Goal: Task Accomplishment & Management: Manage account settings

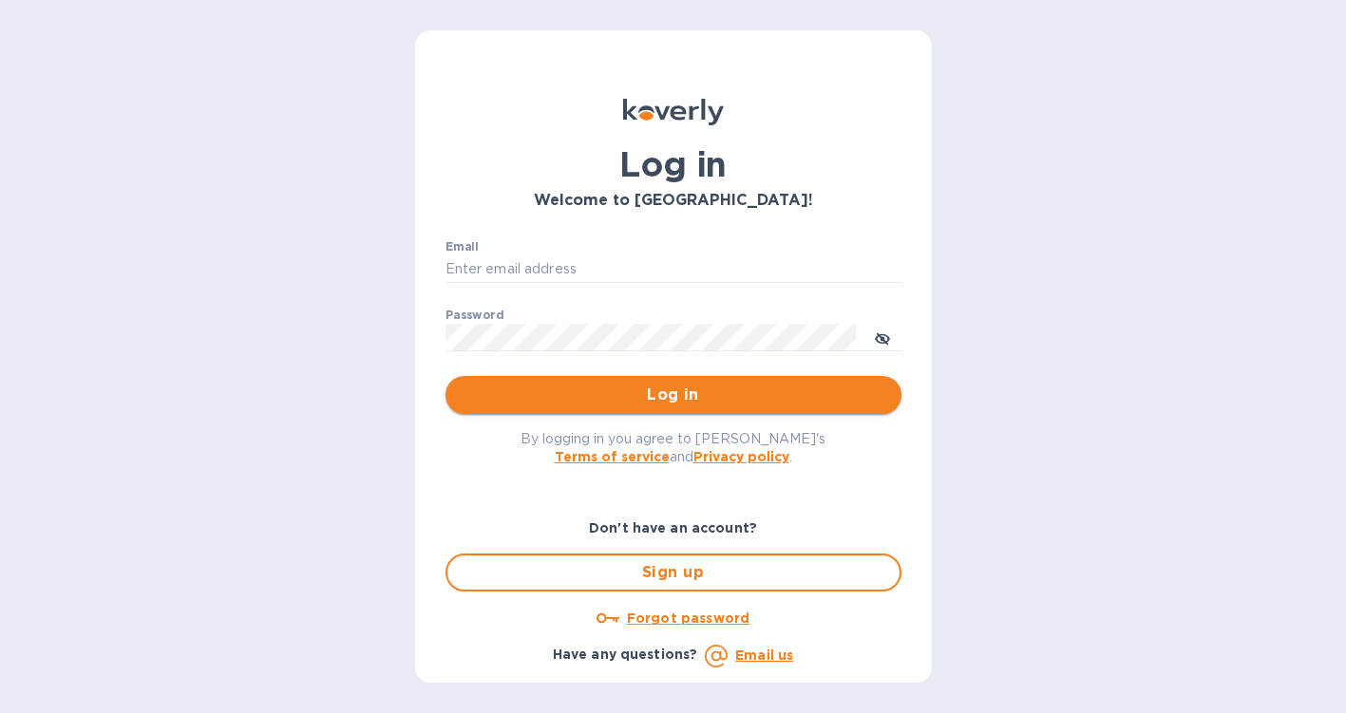
type input "ROSAMEX14322@GMAIL.COM"
click at [654, 408] on button "Log in" at bounding box center [673, 395] width 456 height 38
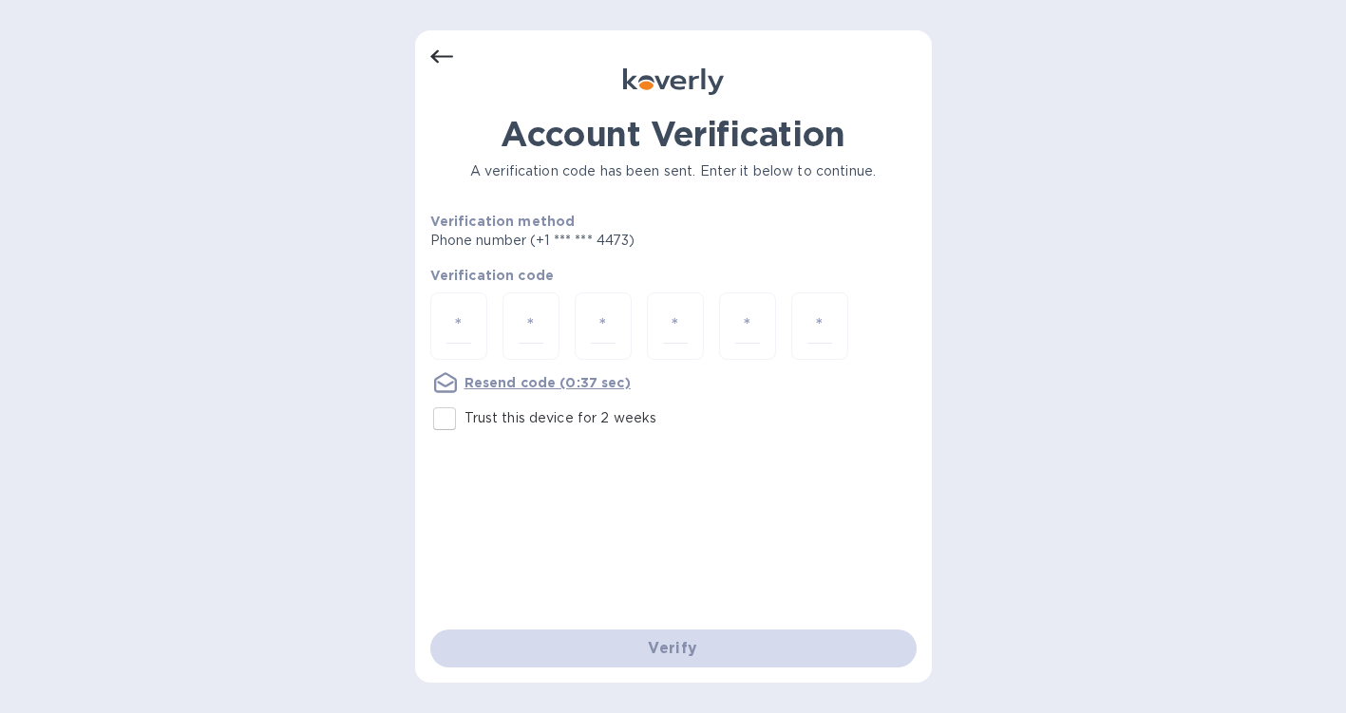
click at [450, 432] on input "Trust this device for 2 weeks" at bounding box center [445, 419] width 40 height 40
checkbox input "true"
click at [470, 325] on div at bounding box center [458, 326] width 57 height 67
type input "7"
type input "3"
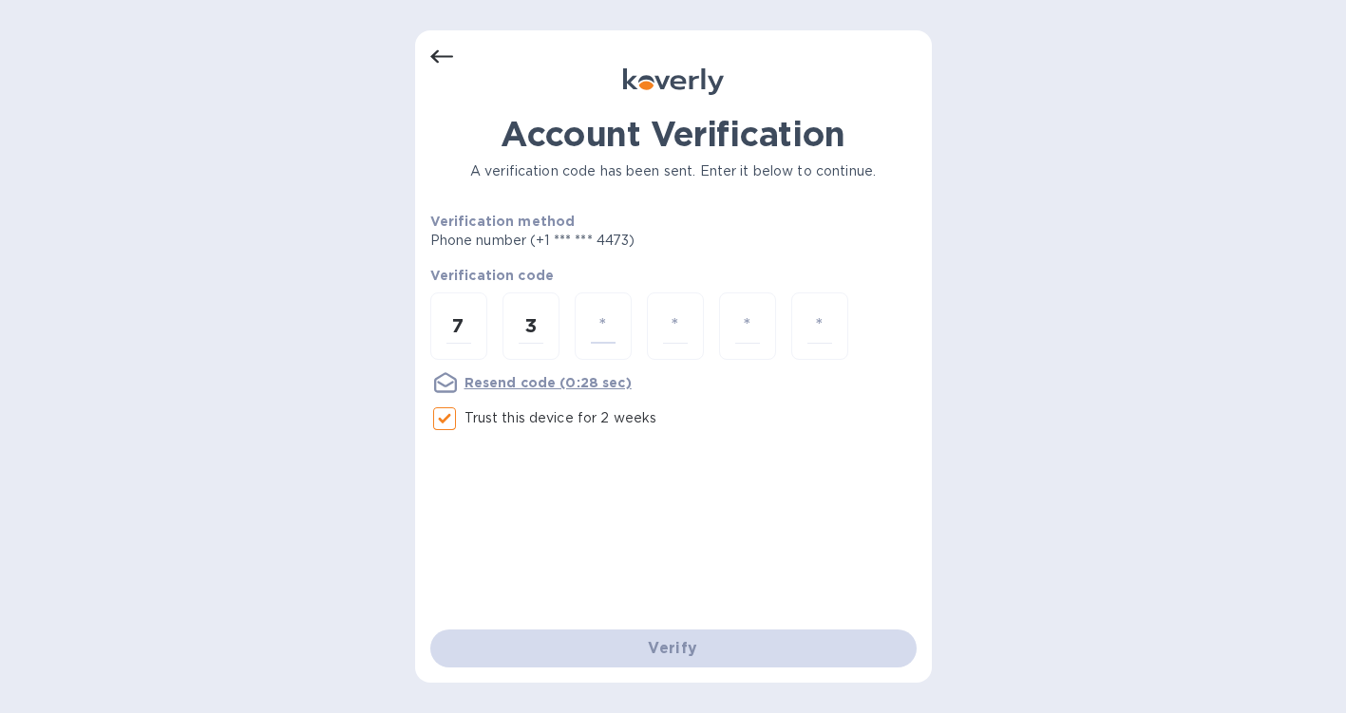
type input "1"
type input "4"
type input "2"
type input "0"
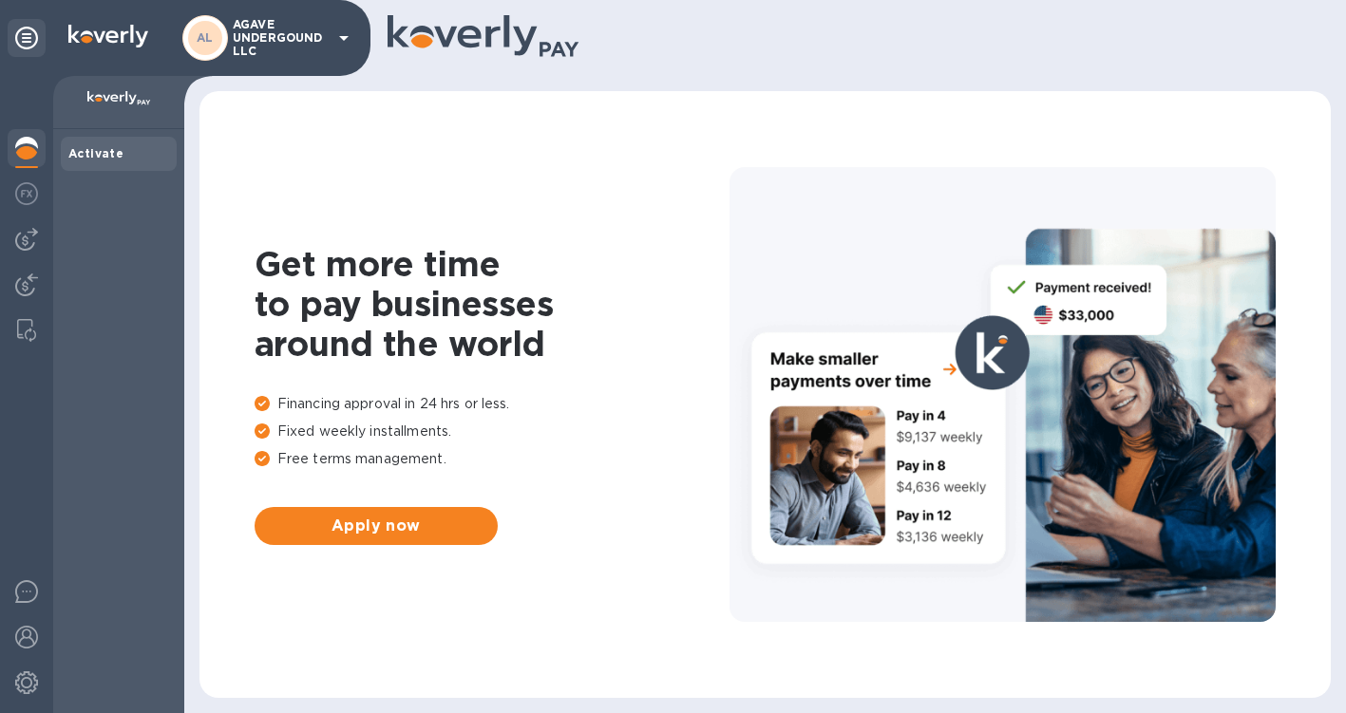
click at [346, 34] on icon at bounding box center [343, 38] width 23 height 23
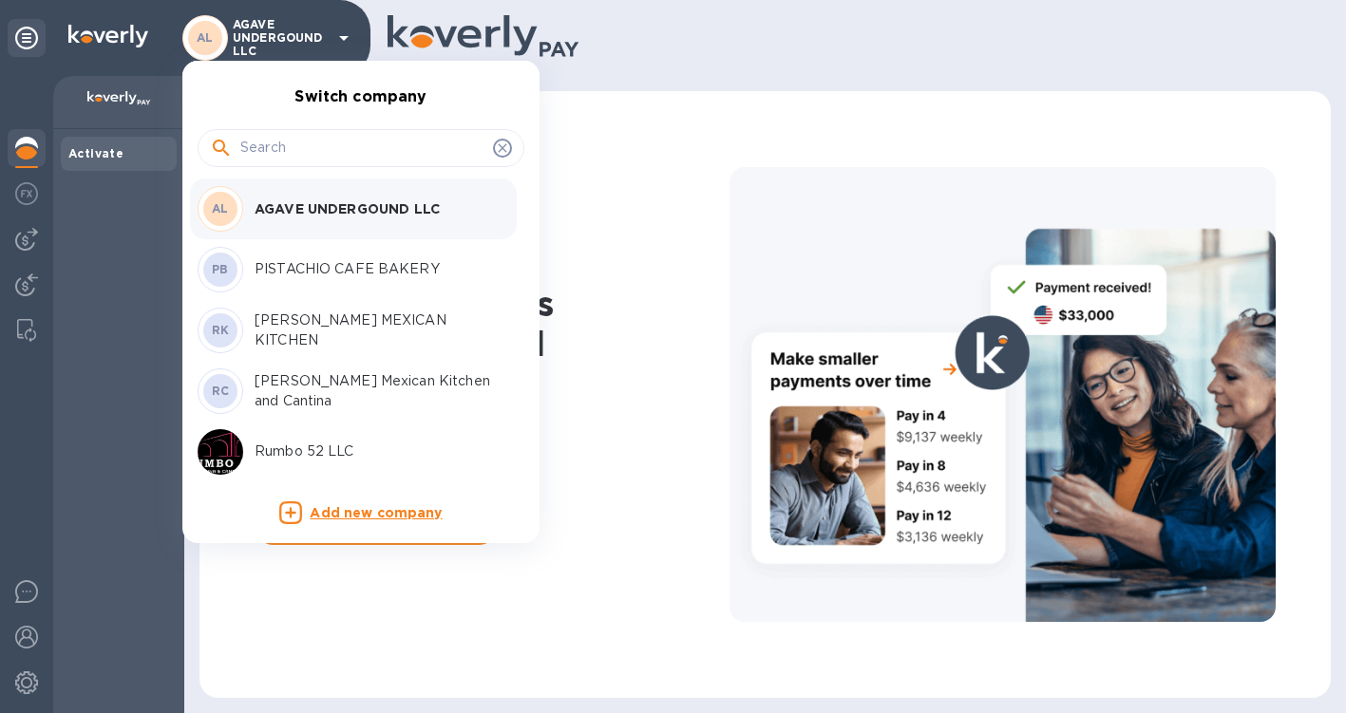
click at [313, 271] on p "PISTACHIO CAFE BAKERY" at bounding box center [374, 269] width 239 height 20
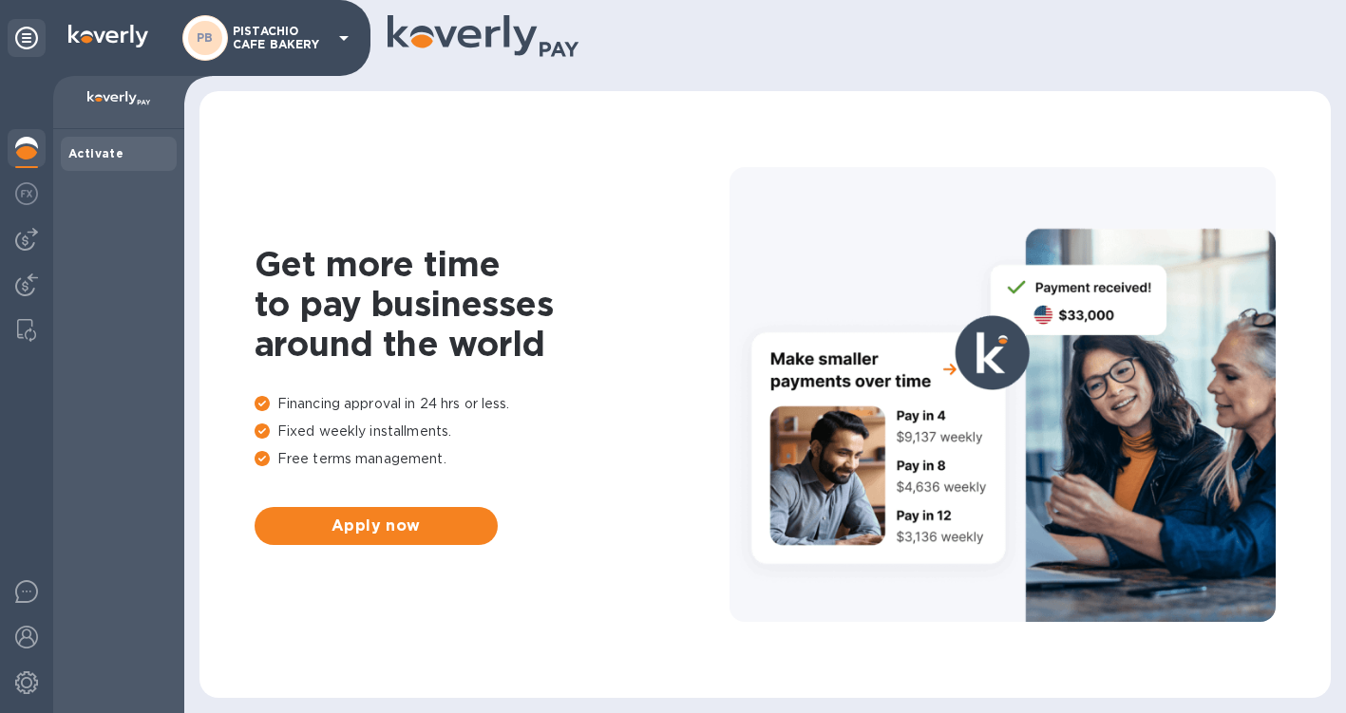
click at [327, 33] on p "PISTACHIO CAFE BAKERY" at bounding box center [280, 38] width 95 height 27
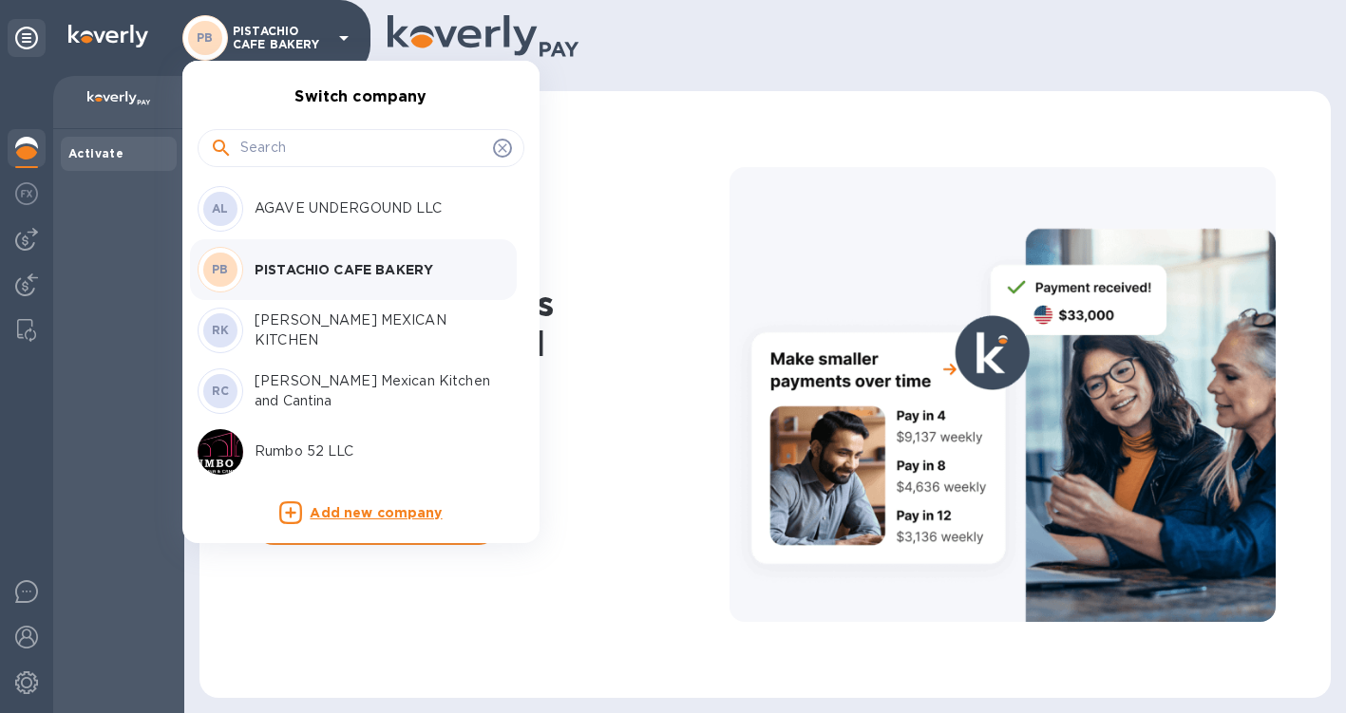
click at [319, 257] on div "PB PISTACHIO CAFE BAKERY" at bounding box center [346, 270] width 296 height 46
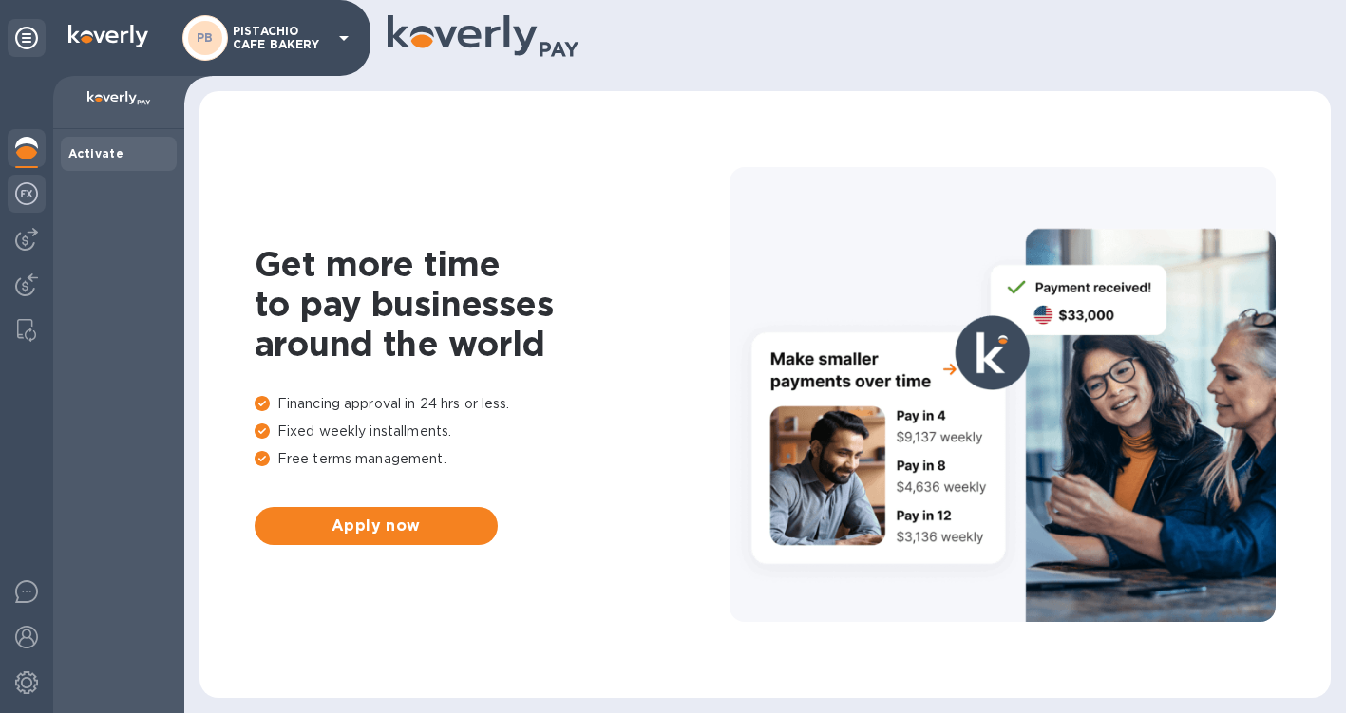
click at [28, 191] on img at bounding box center [26, 193] width 23 height 23
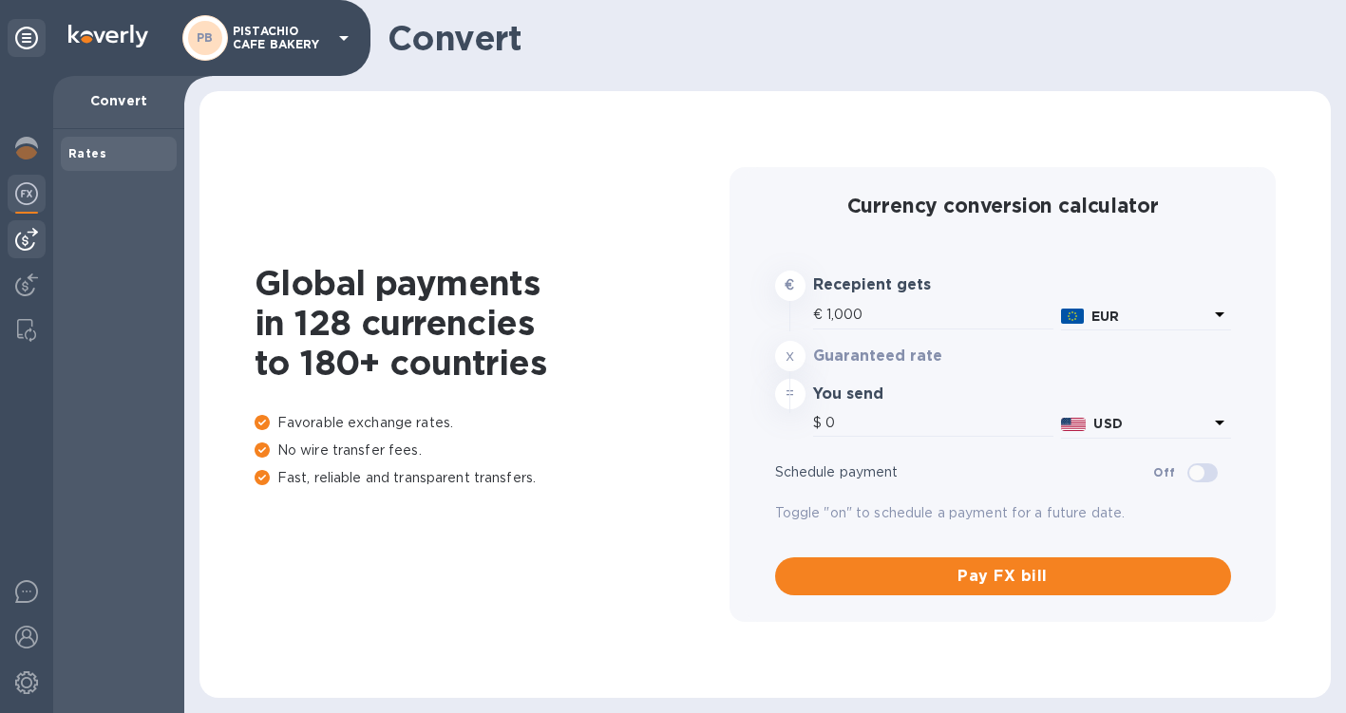
click at [23, 238] on img at bounding box center [26, 239] width 23 height 23
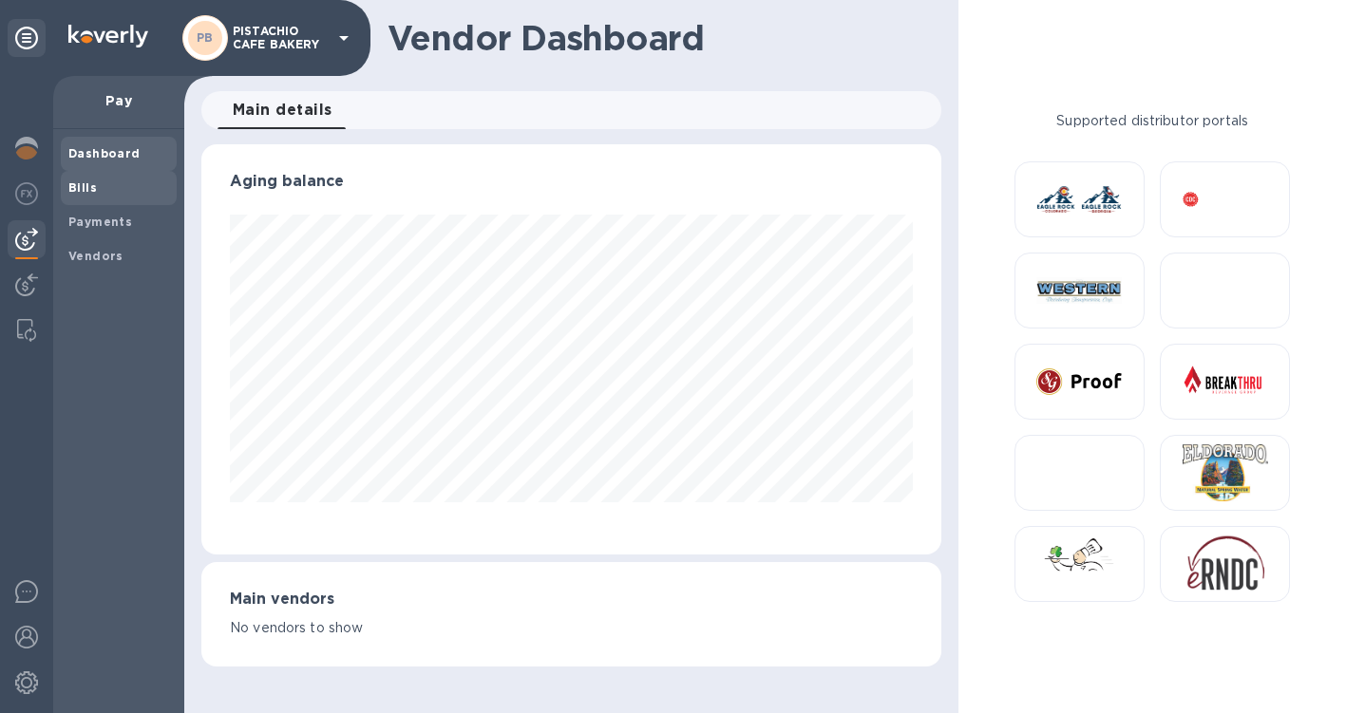
scroll to position [410, 740]
click at [104, 192] on span "Bills" at bounding box center [118, 188] width 101 height 19
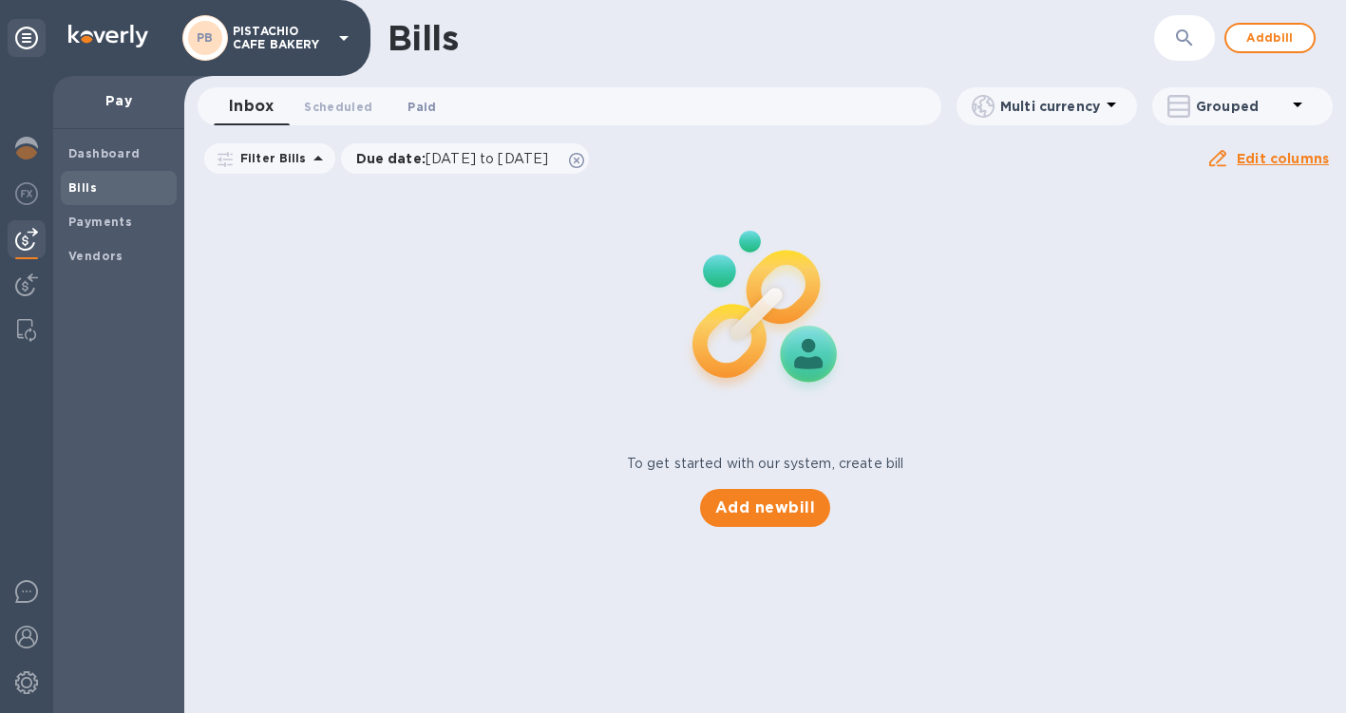
click at [413, 111] on span "Paid 0" at bounding box center [421, 107] width 28 height 20
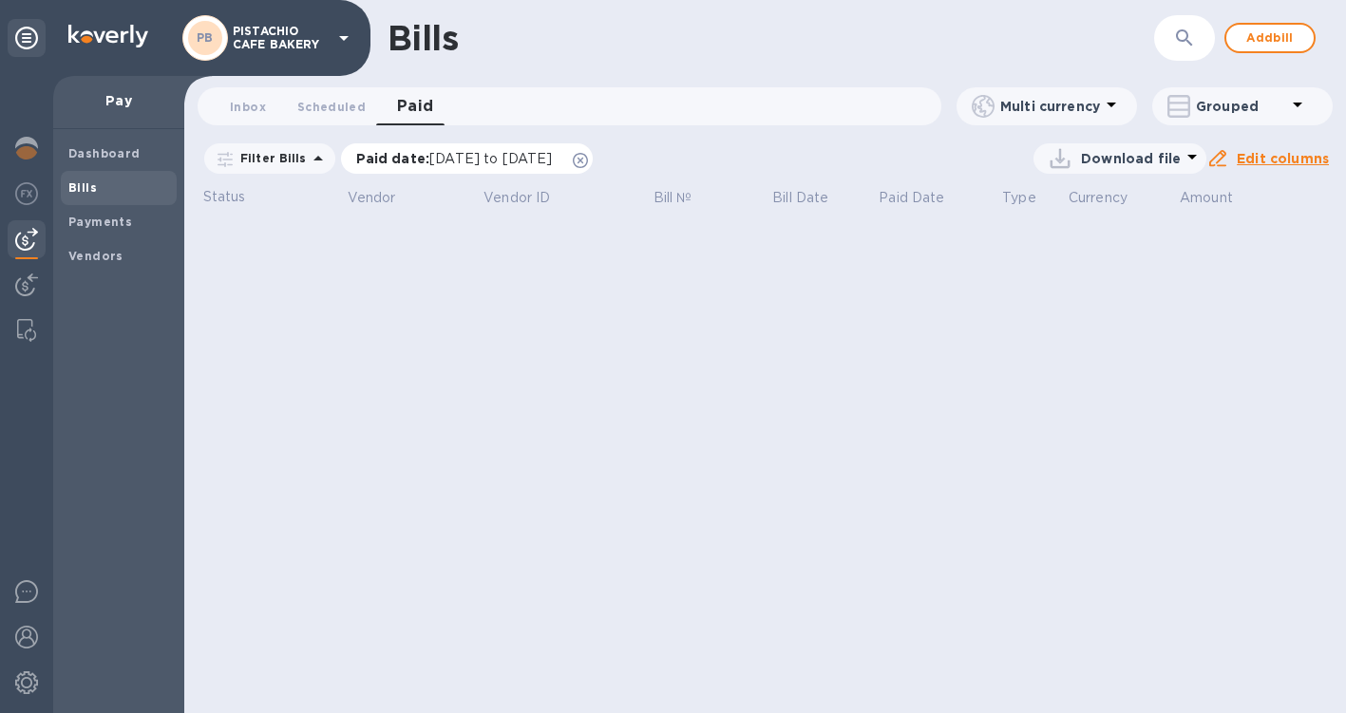
click at [489, 165] on span "[DATE] to [DATE]" at bounding box center [490, 158] width 123 height 15
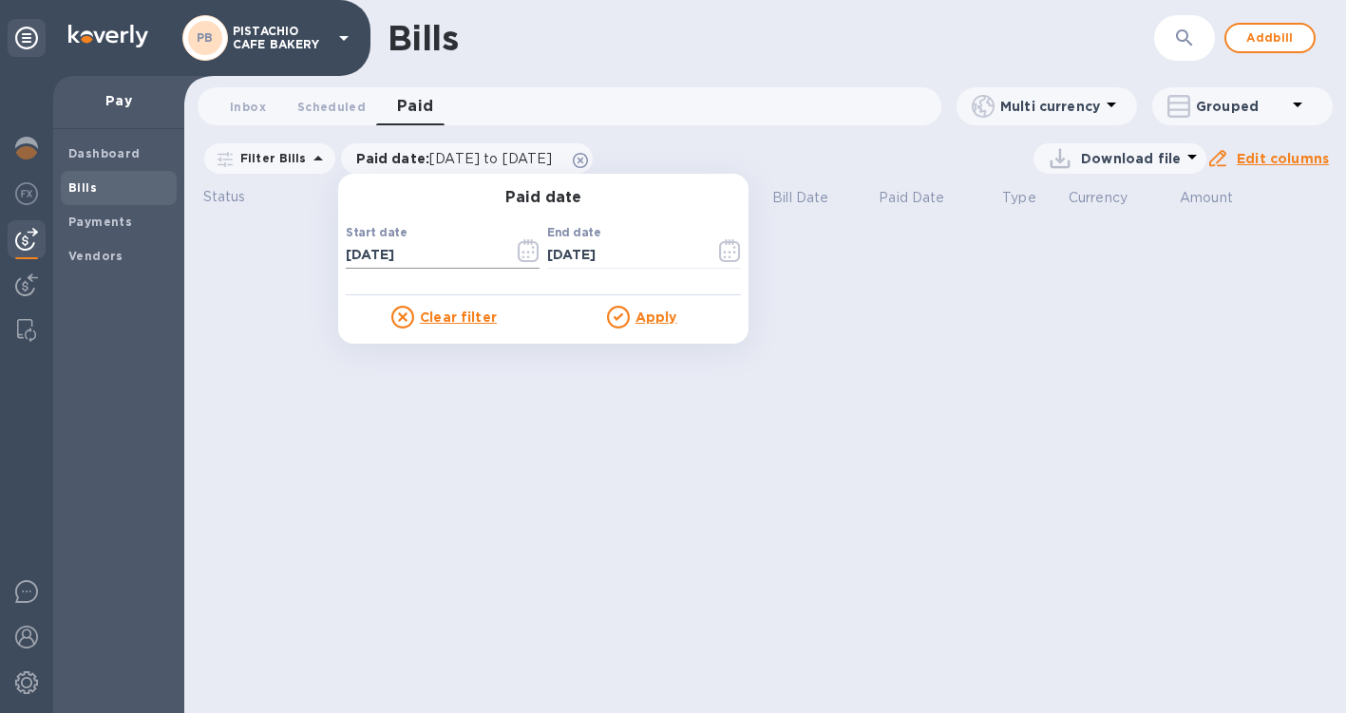
click at [520, 250] on icon "button" at bounding box center [529, 250] width 22 height 23
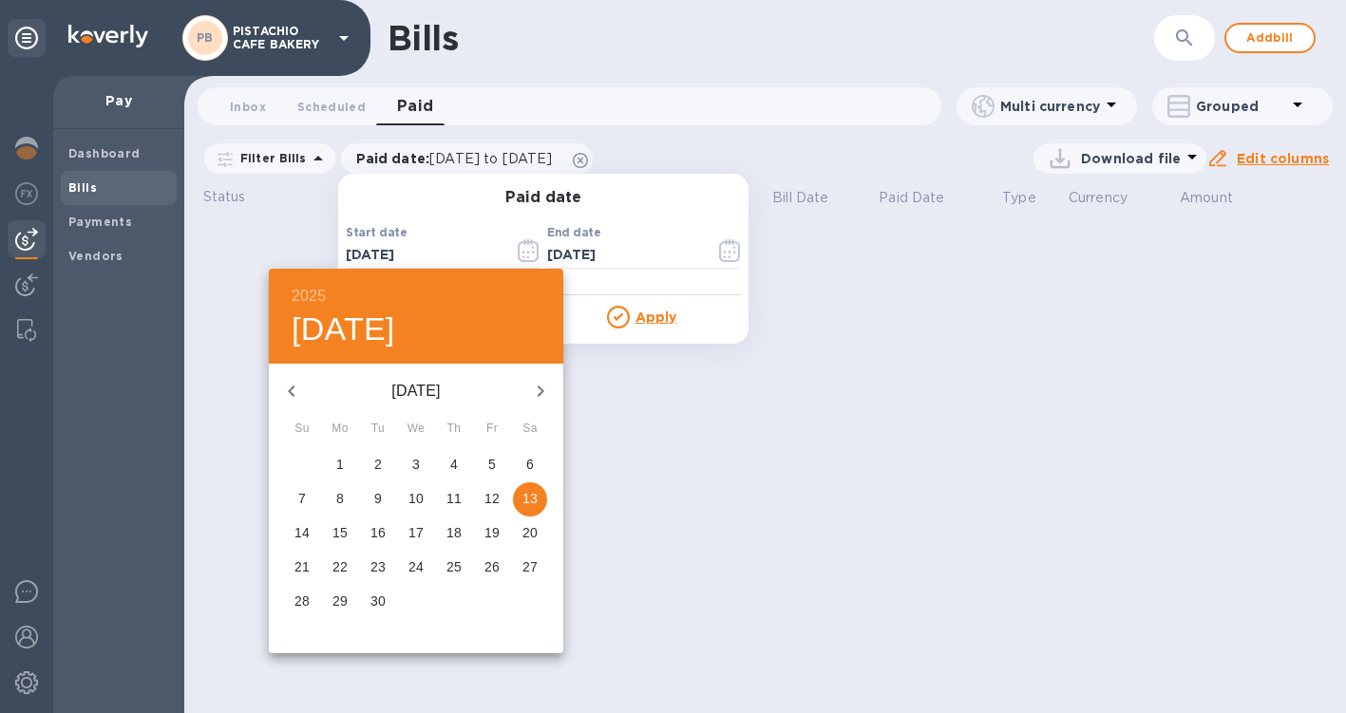
click at [302, 387] on icon "button" at bounding box center [291, 391] width 23 height 23
click at [496, 464] on span "1" at bounding box center [492, 464] width 34 height 19
type input "[DATE]"
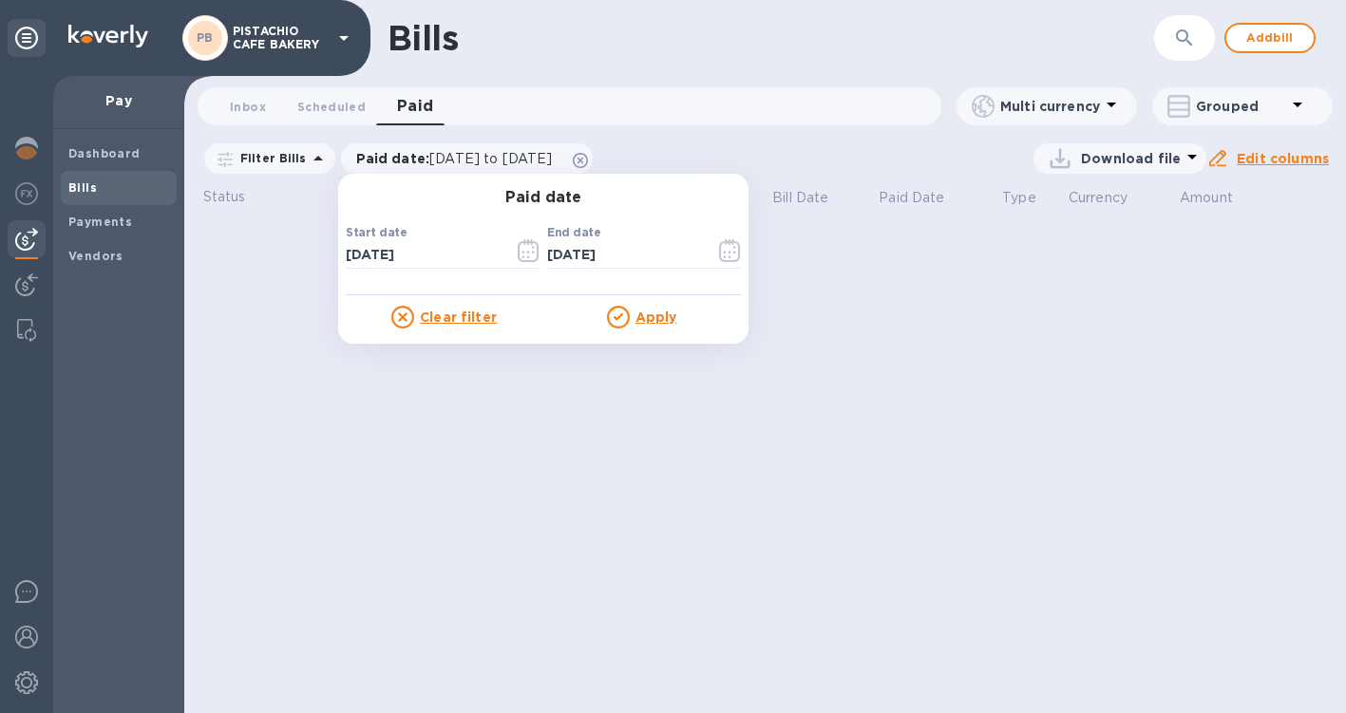
click at [647, 341] on div "Paid date Start date 08/01/2025 ​ End date 10/13/2025 ​ Clear filter Apply" at bounding box center [543, 259] width 410 height 170
click at [648, 318] on u "Apply" at bounding box center [656, 317] width 42 height 15
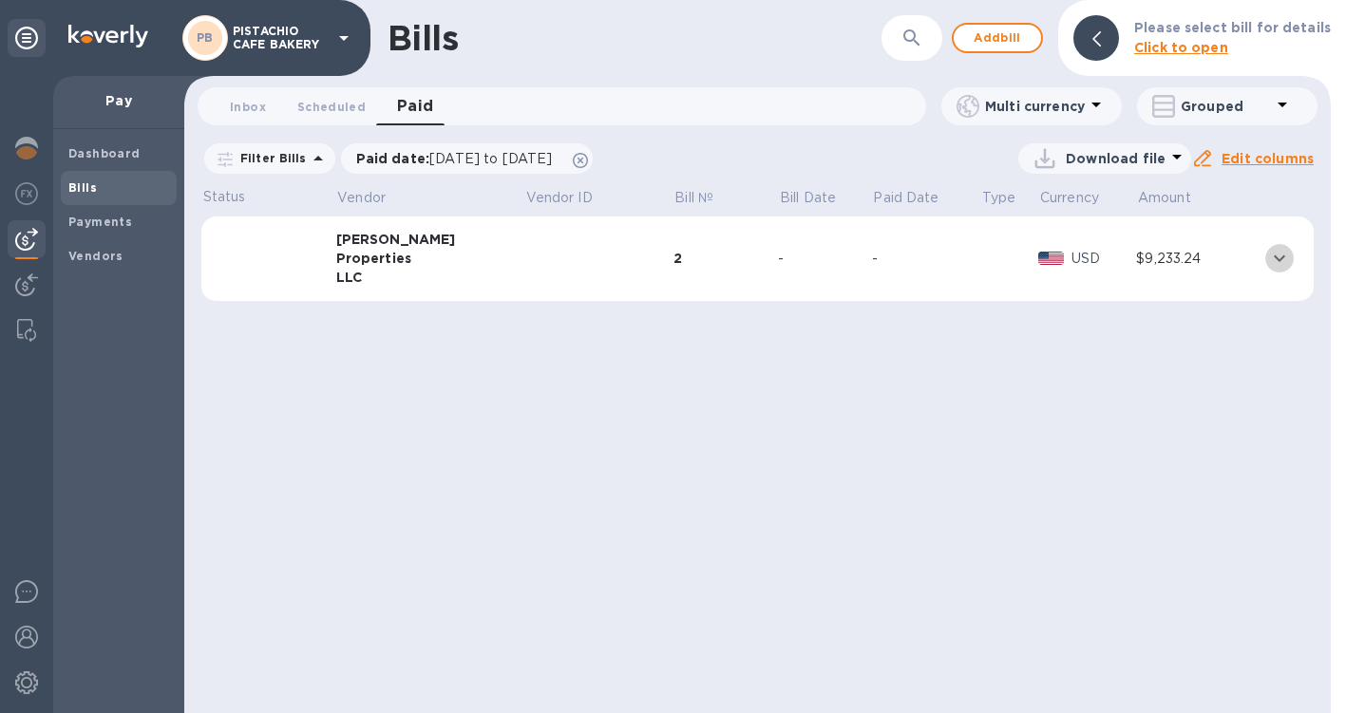
click at [1277, 261] on icon "expand row" at bounding box center [1279, 258] width 23 height 23
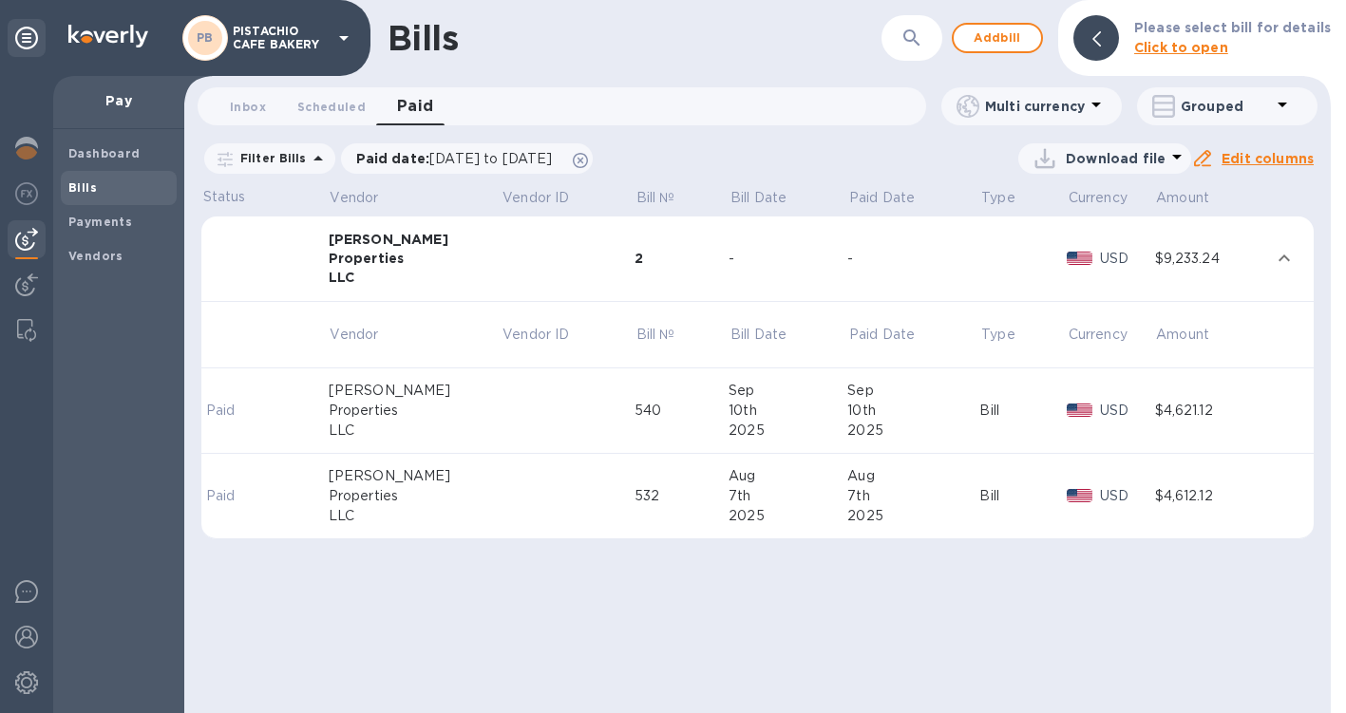
click at [346, 49] on div "PB PISTACHIO CAFE BAKERY" at bounding box center [268, 38] width 173 height 46
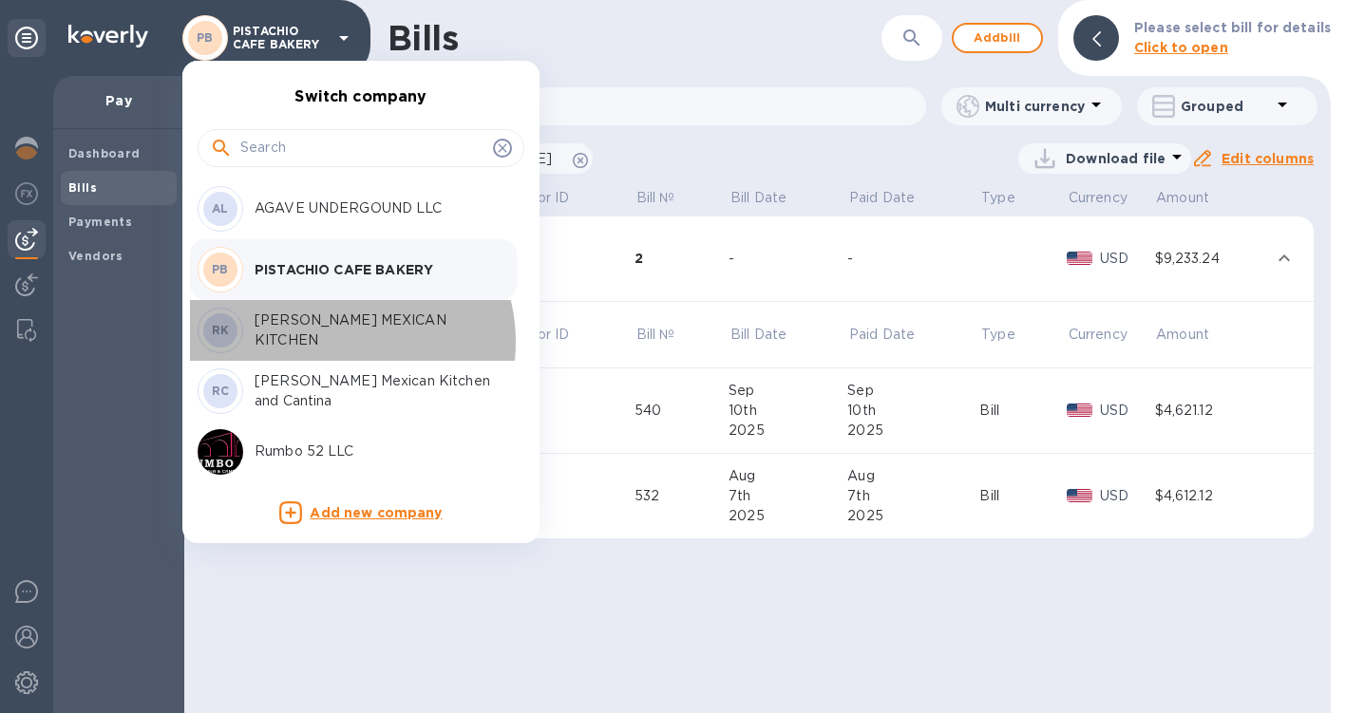
click at [335, 344] on div "RK ROSA MEXICAN KITCHEN" at bounding box center [346, 331] width 296 height 46
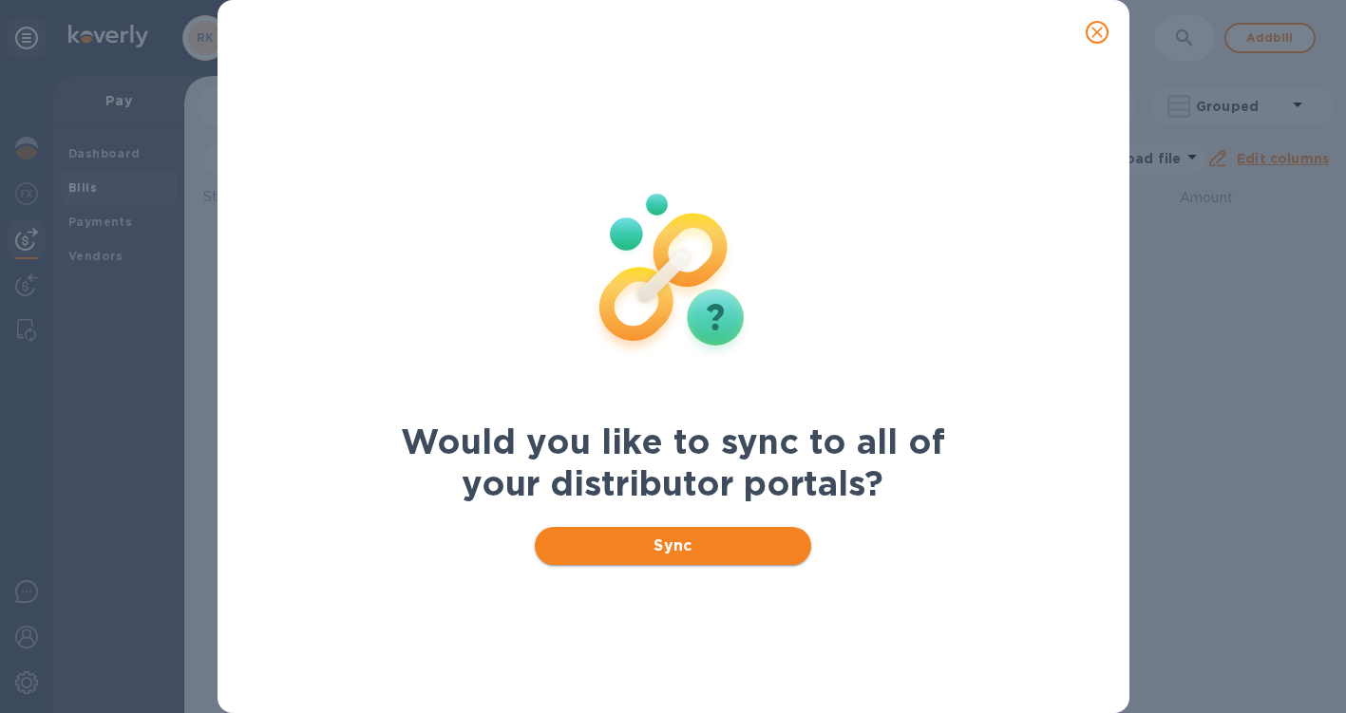
click at [630, 546] on span "Sync" at bounding box center [673, 546] width 246 height 23
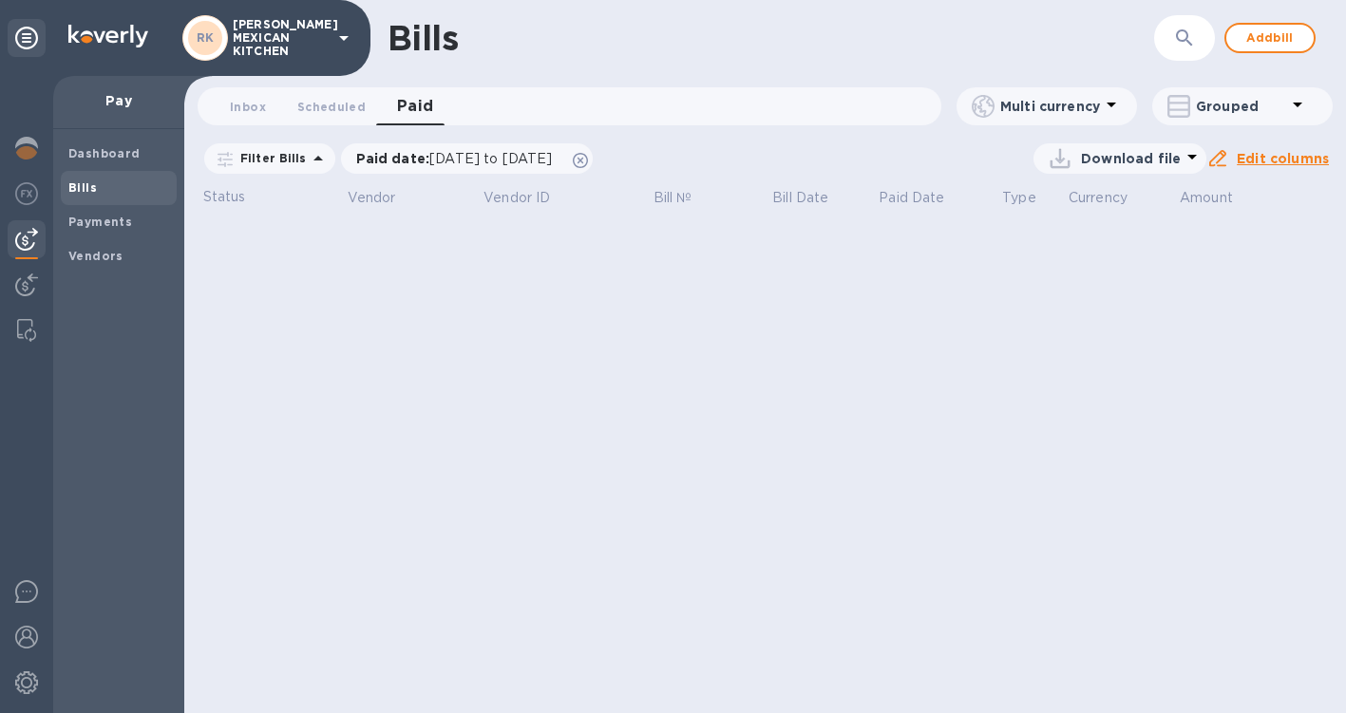
click at [401, 105] on span "Paid 0" at bounding box center [415, 106] width 37 height 27
click at [446, 157] on span "[DATE] to [DATE]" at bounding box center [490, 158] width 123 height 15
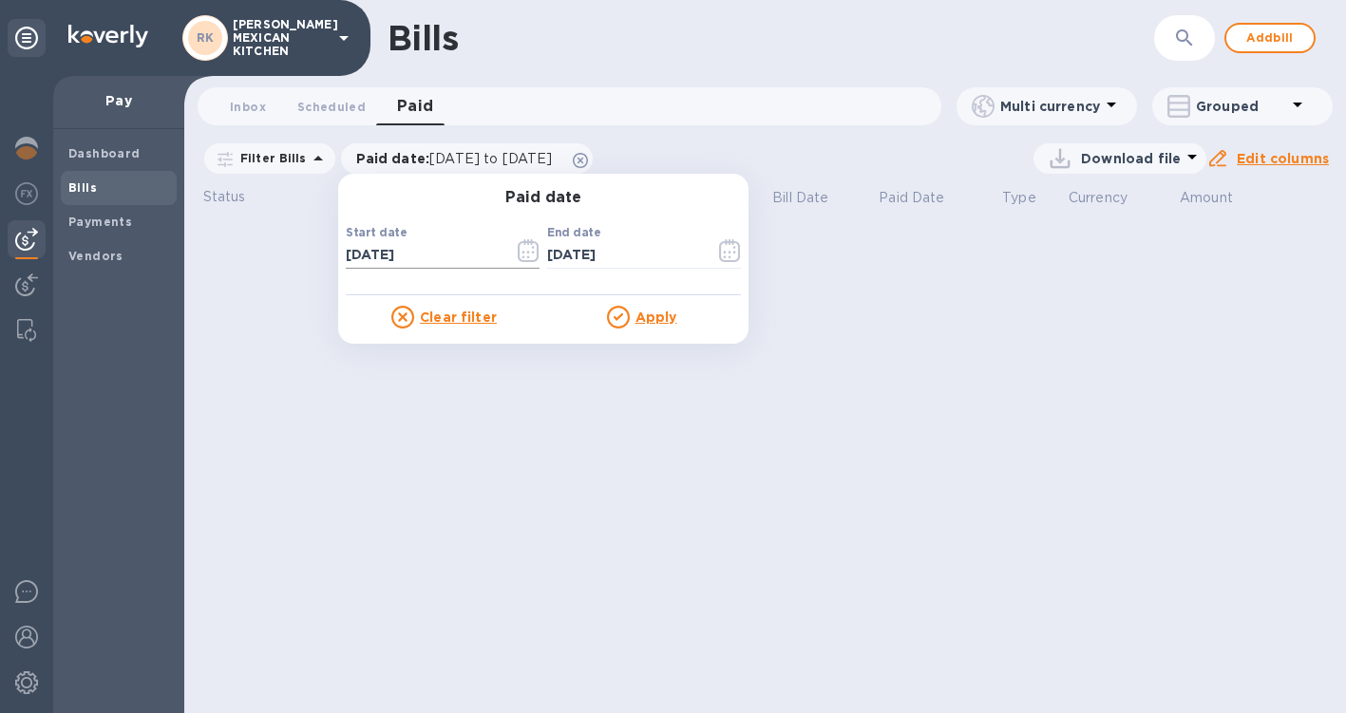
click at [526, 256] on icon "button" at bounding box center [527, 257] width 3 height 3
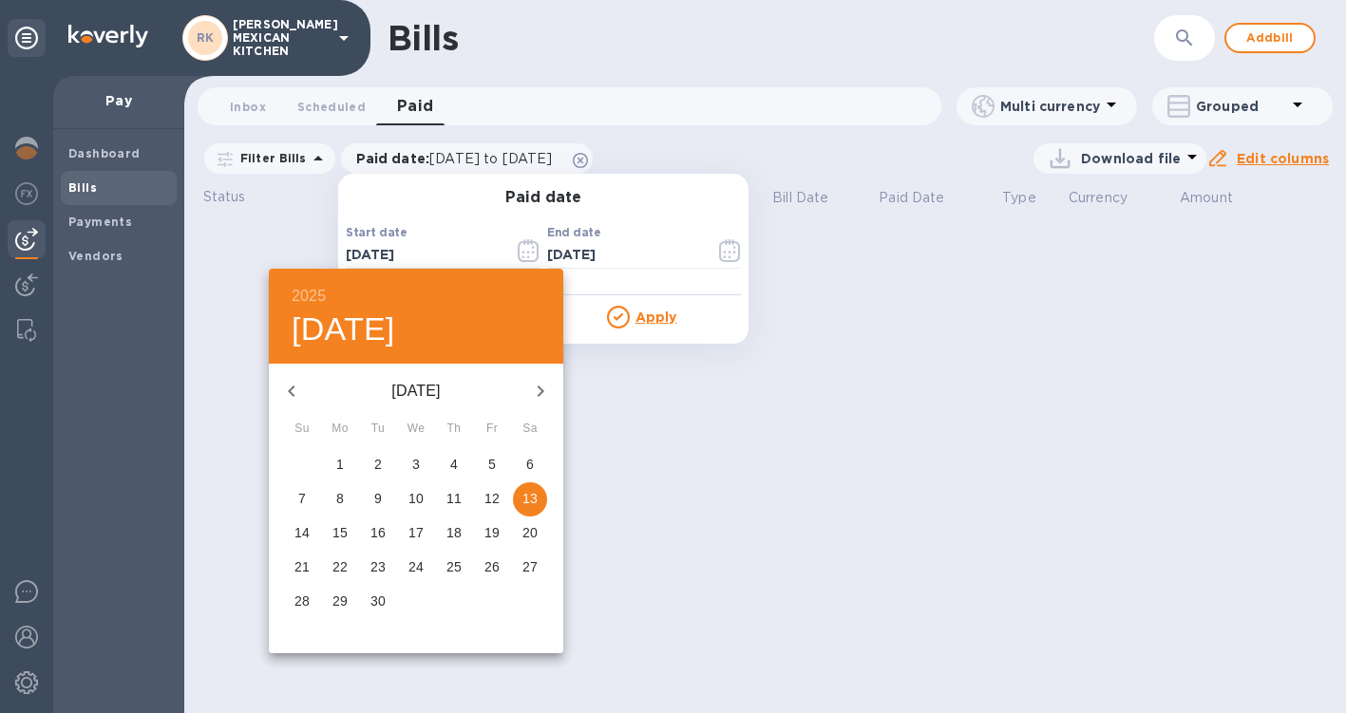
click at [284, 392] on icon "button" at bounding box center [291, 391] width 23 height 23
click at [492, 464] on p "1" at bounding box center [492, 464] width 8 height 19
type input "[DATE]"
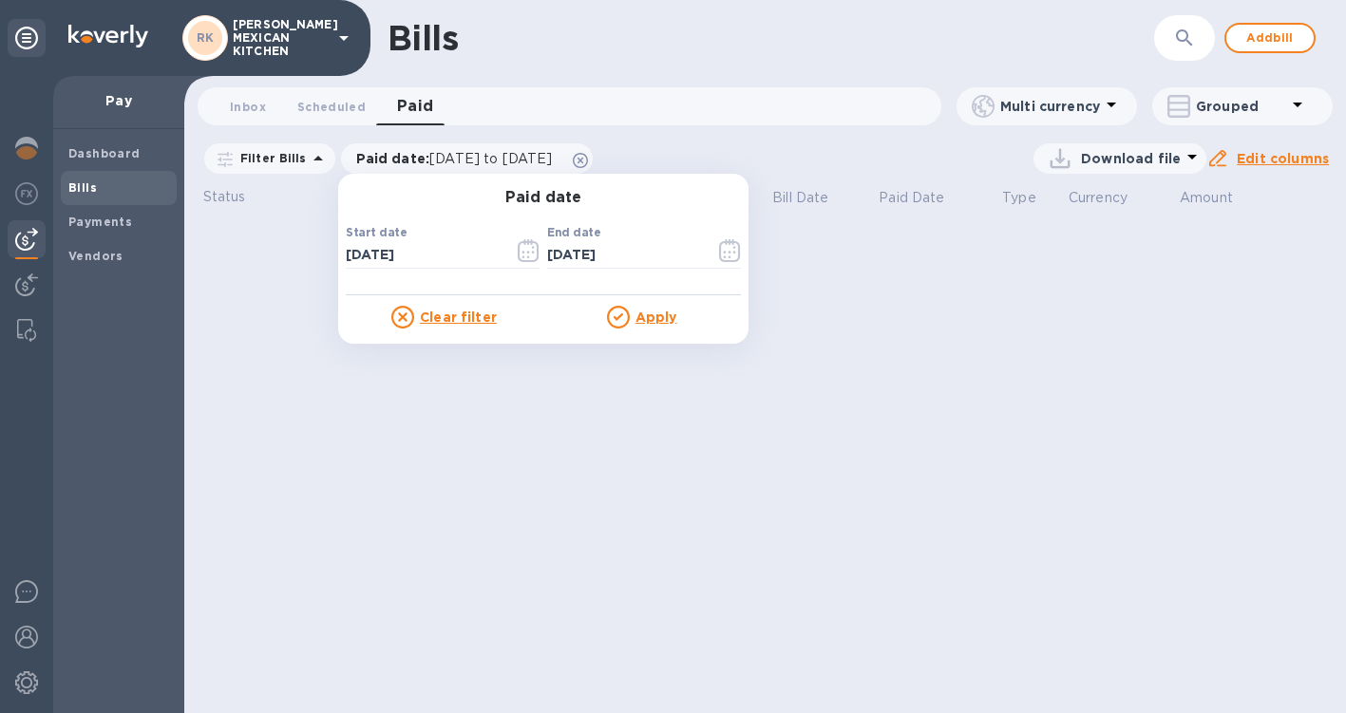
click at [635, 319] on u "Apply" at bounding box center [656, 317] width 42 height 15
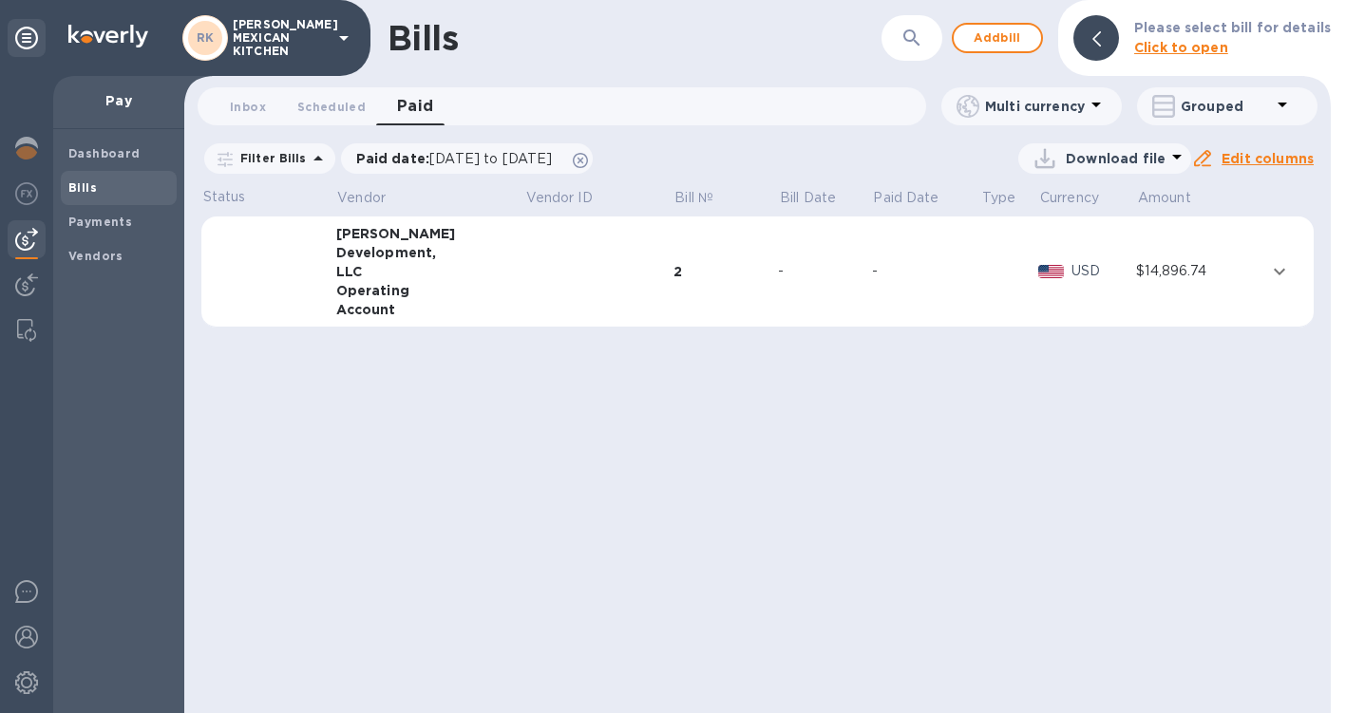
click at [1272, 264] on icon "expand row" at bounding box center [1279, 271] width 23 height 23
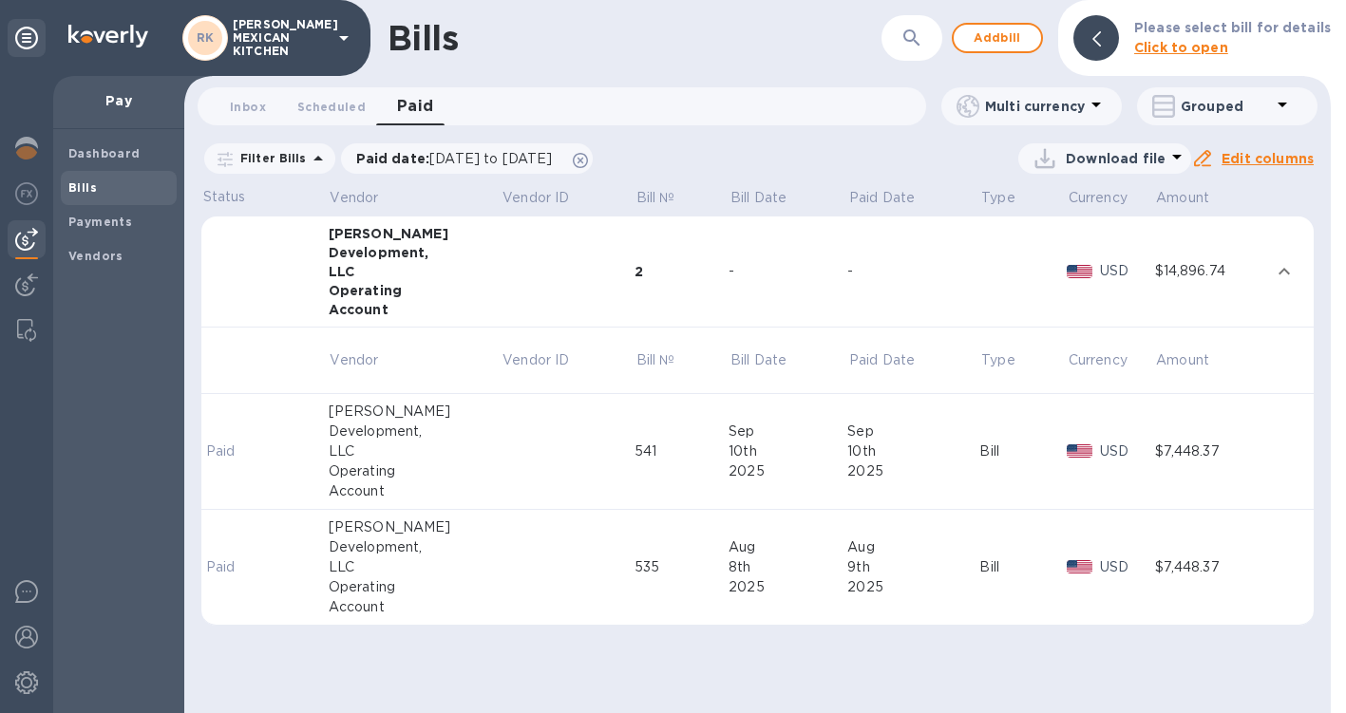
click at [342, 33] on icon at bounding box center [343, 38] width 23 height 23
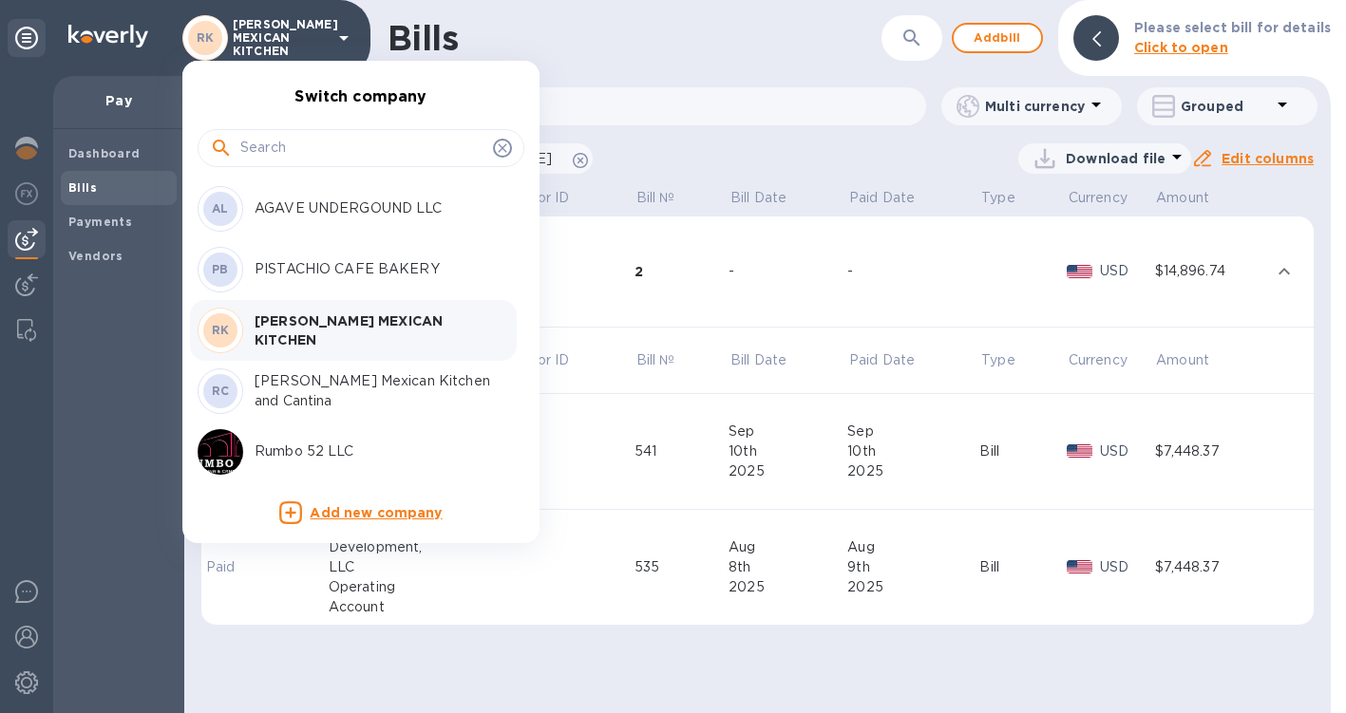
scroll to position [61, 0]
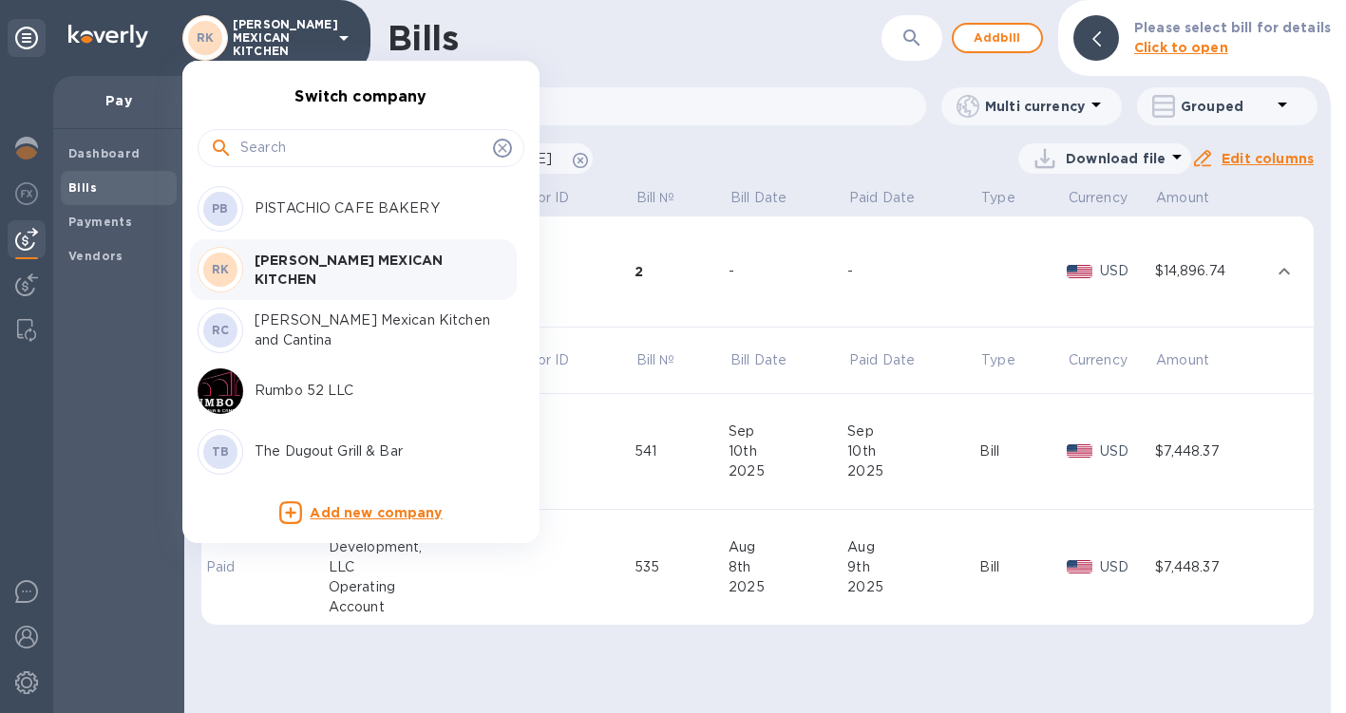
click at [333, 339] on p "[PERSON_NAME] Mexican Kitchen and Cantina" at bounding box center [374, 331] width 239 height 40
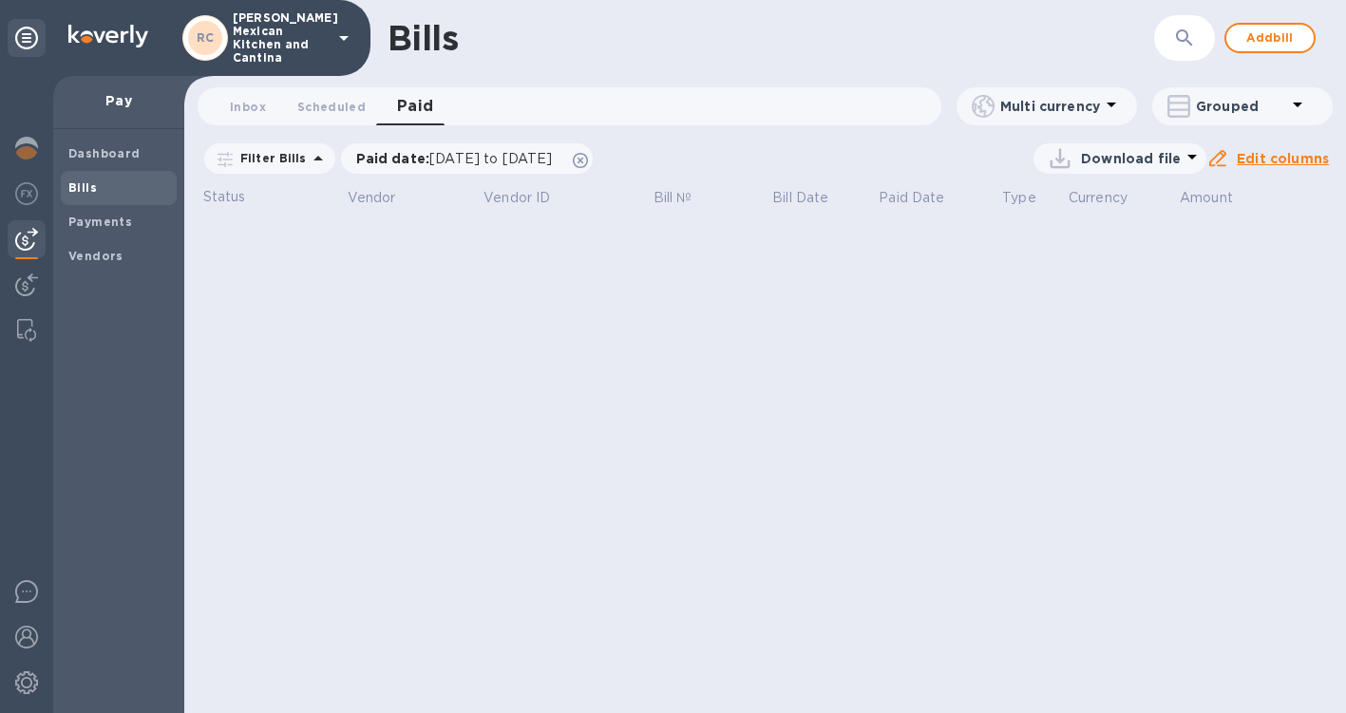
click at [403, 104] on span "Paid 0" at bounding box center [415, 106] width 37 height 27
click at [438, 149] on p "Paid date : [DATE] to [DATE]" at bounding box center [459, 158] width 206 height 19
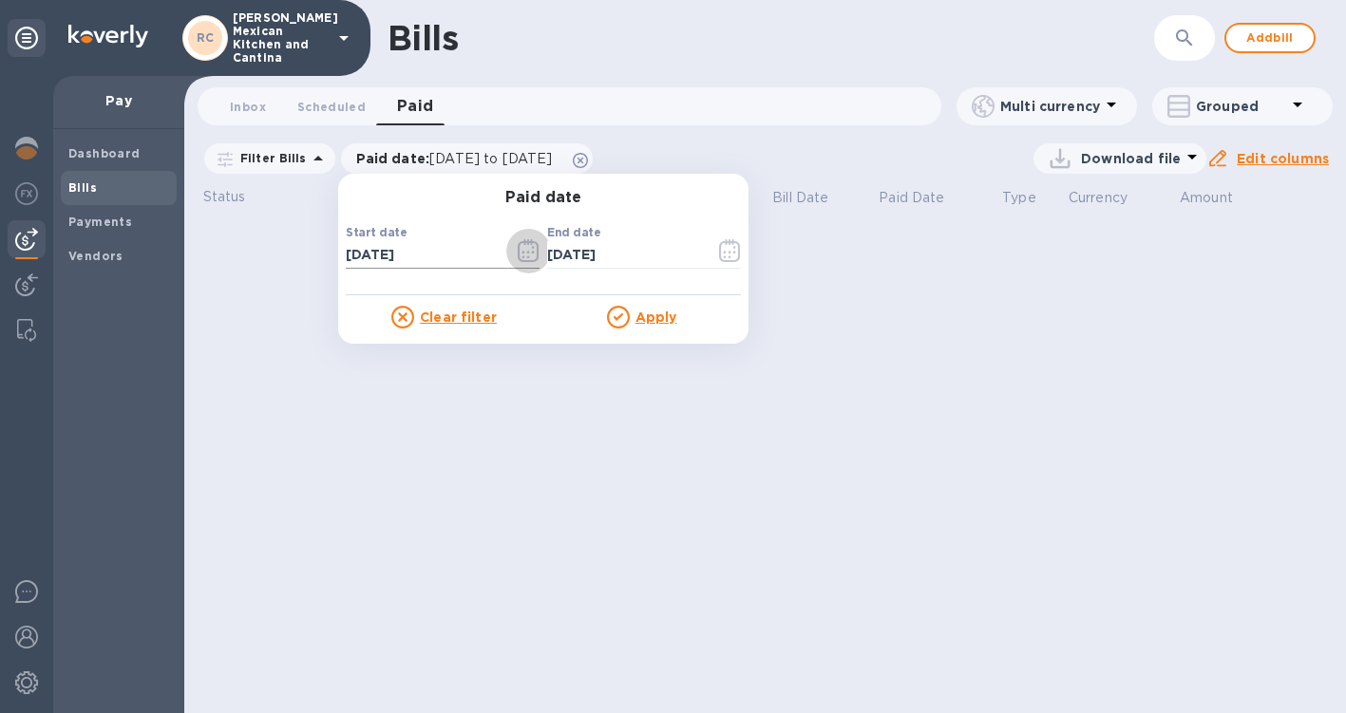
click at [518, 248] on icon "button" at bounding box center [529, 250] width 22 height 23
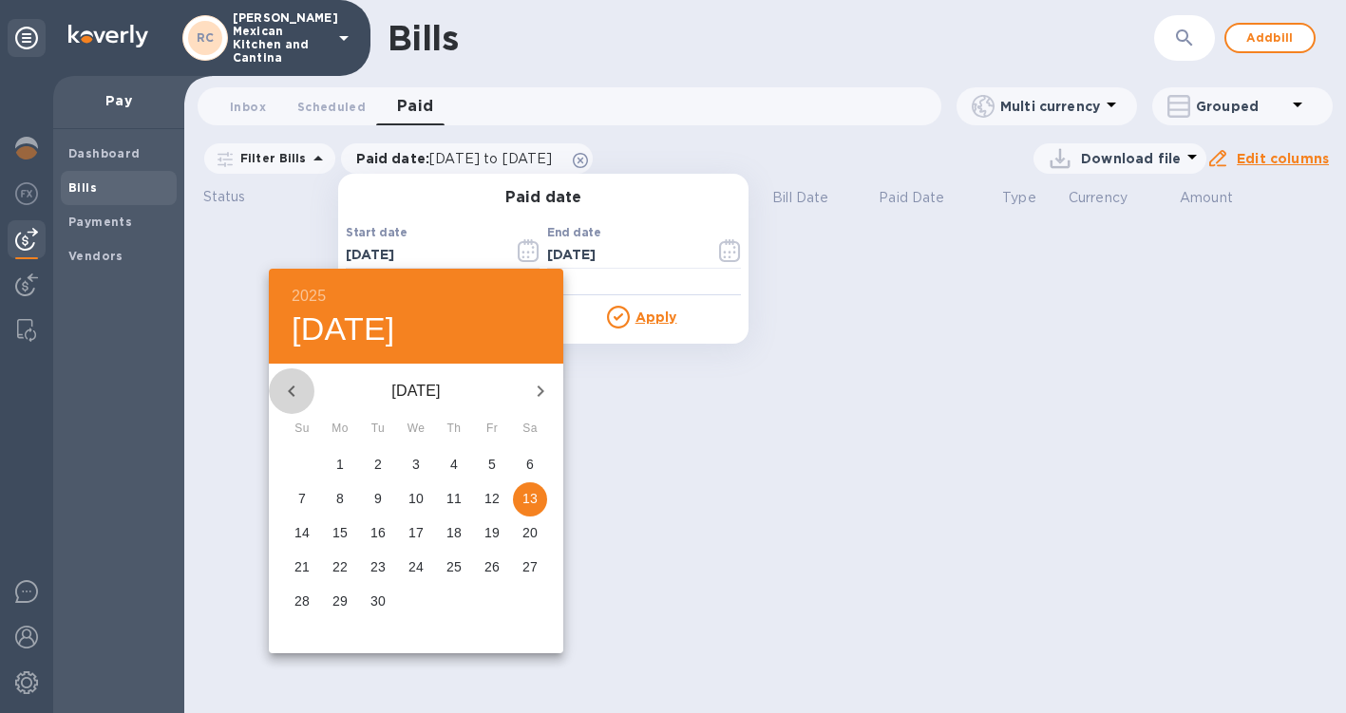
click at [283, 402] on icon "button" at bounding box center [291, 391] width 23 height 23
click at [480, 464] on span "1" at bounding box center [492, 464] width 34 height 19
type input "[DATE]"
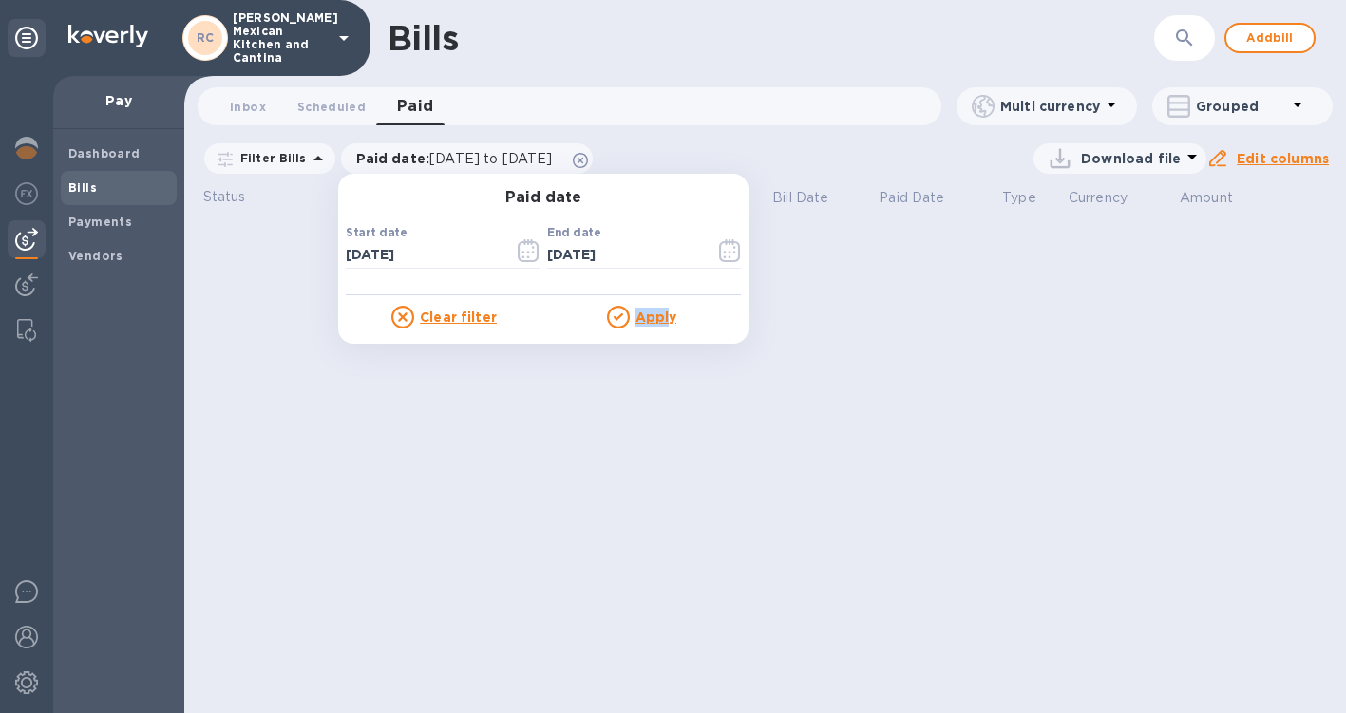
click at [659, 308] on p "Apply" at bounding box center [656, 317] width 42 height 19
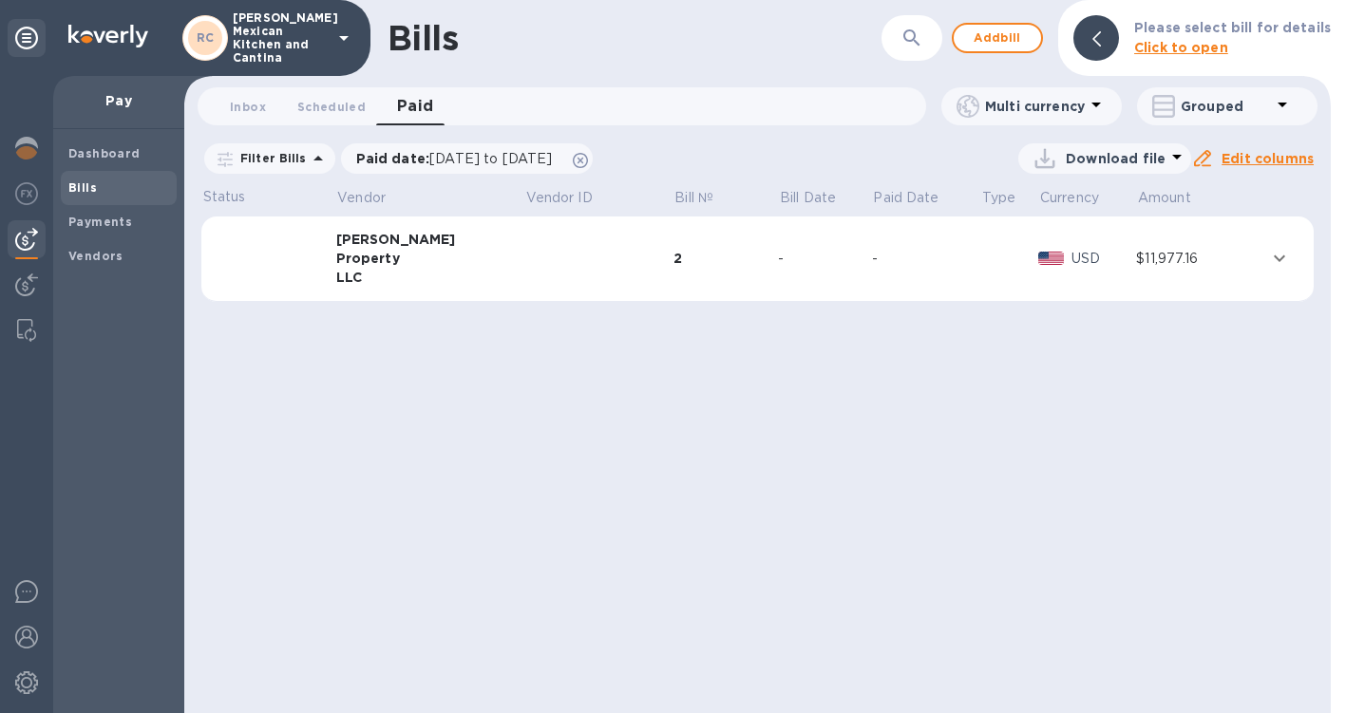
click at [708, 274] on td "2" at bounding box center [725, 259] width 105 height 85
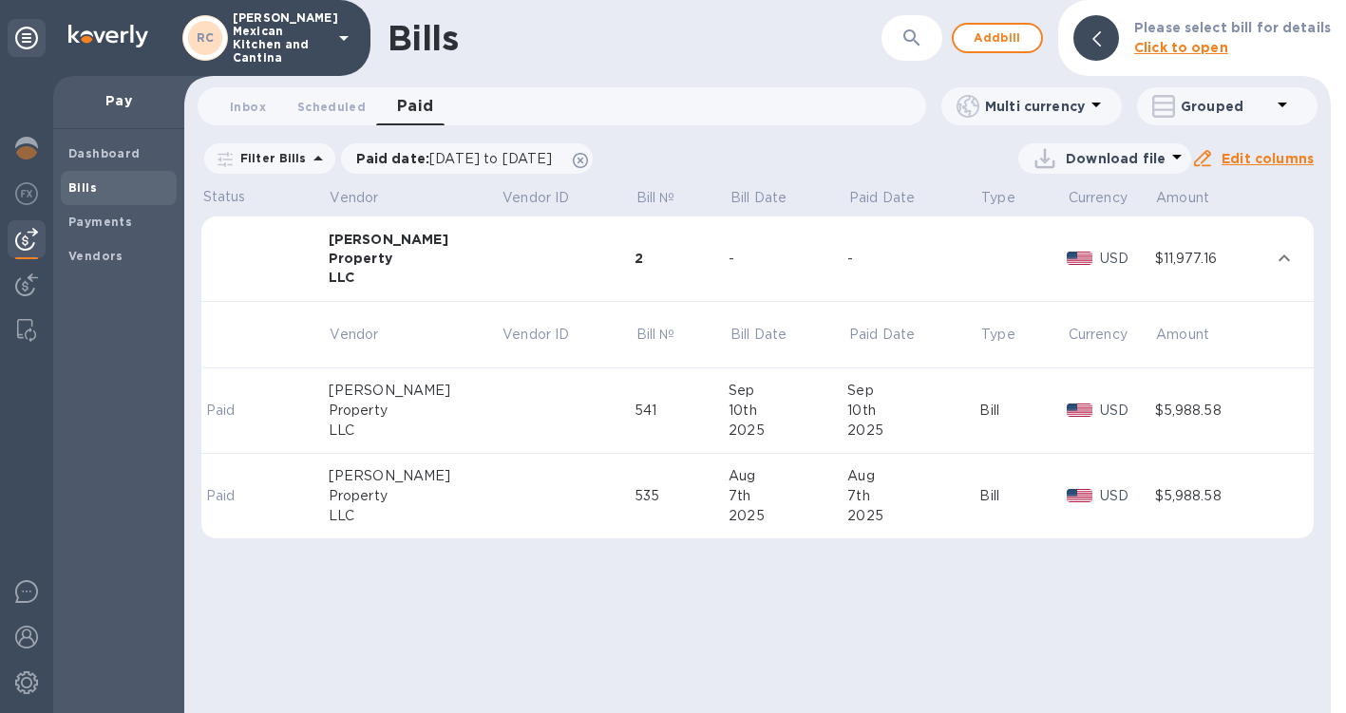
click at [342, 41] on icon at bounding box center [343, 38] width 23 height 23
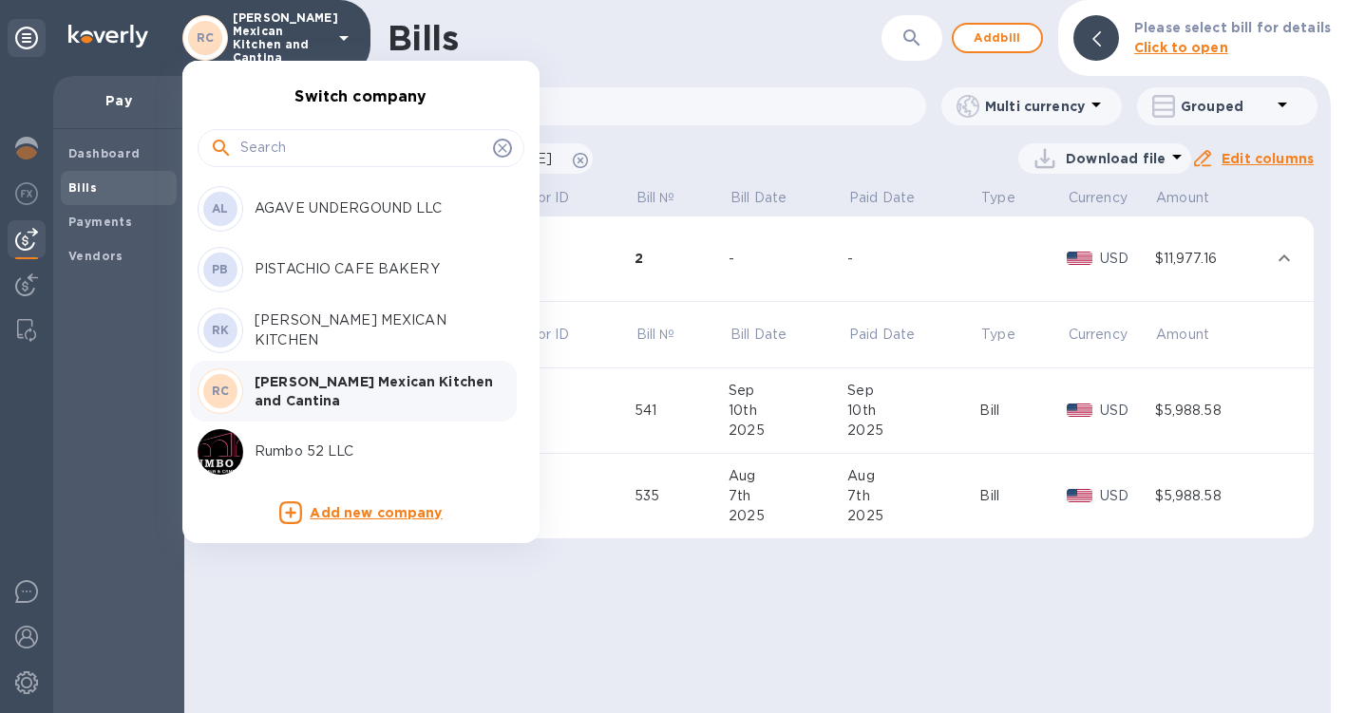
click at [333, 502] on p "The Dugout Grill & Bar" at bounding box center [374, 512] width 239 height 20
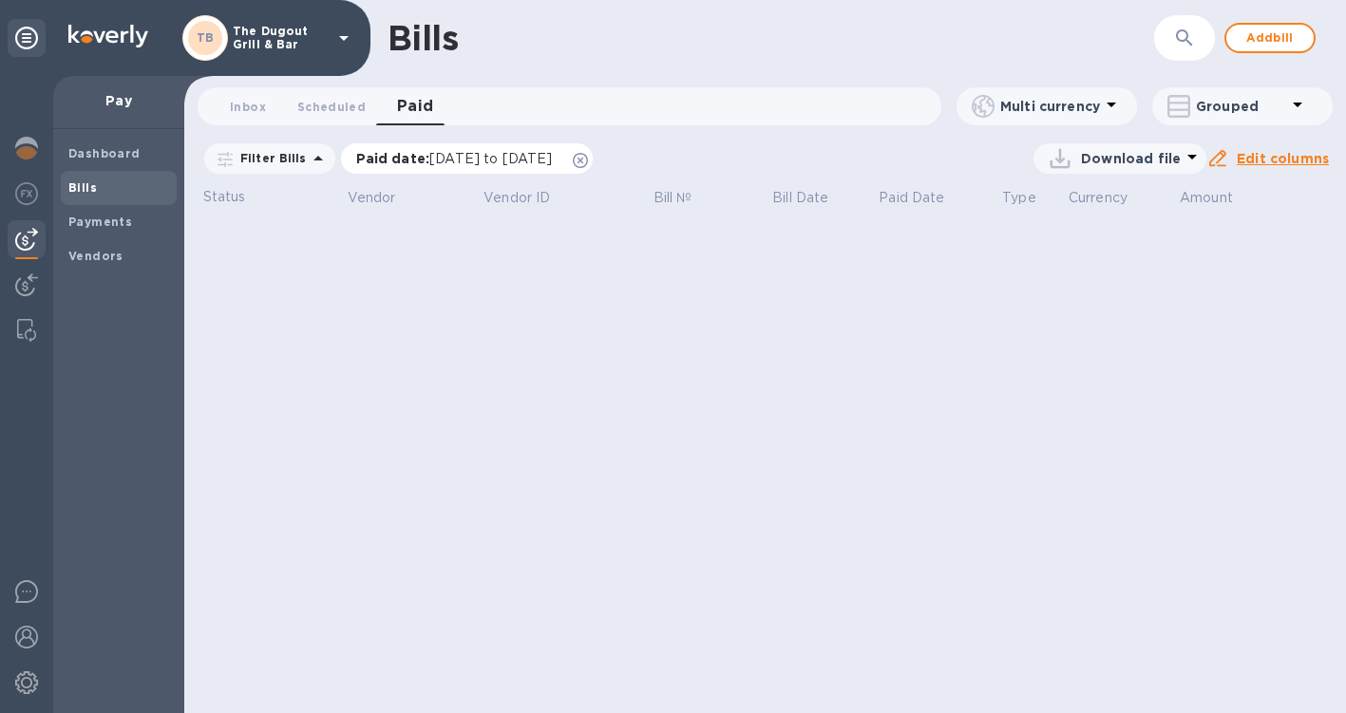
click at [444, 153] on span "[DATE] to [DATE]" at bounding box center [490, 158] width 123 height 15
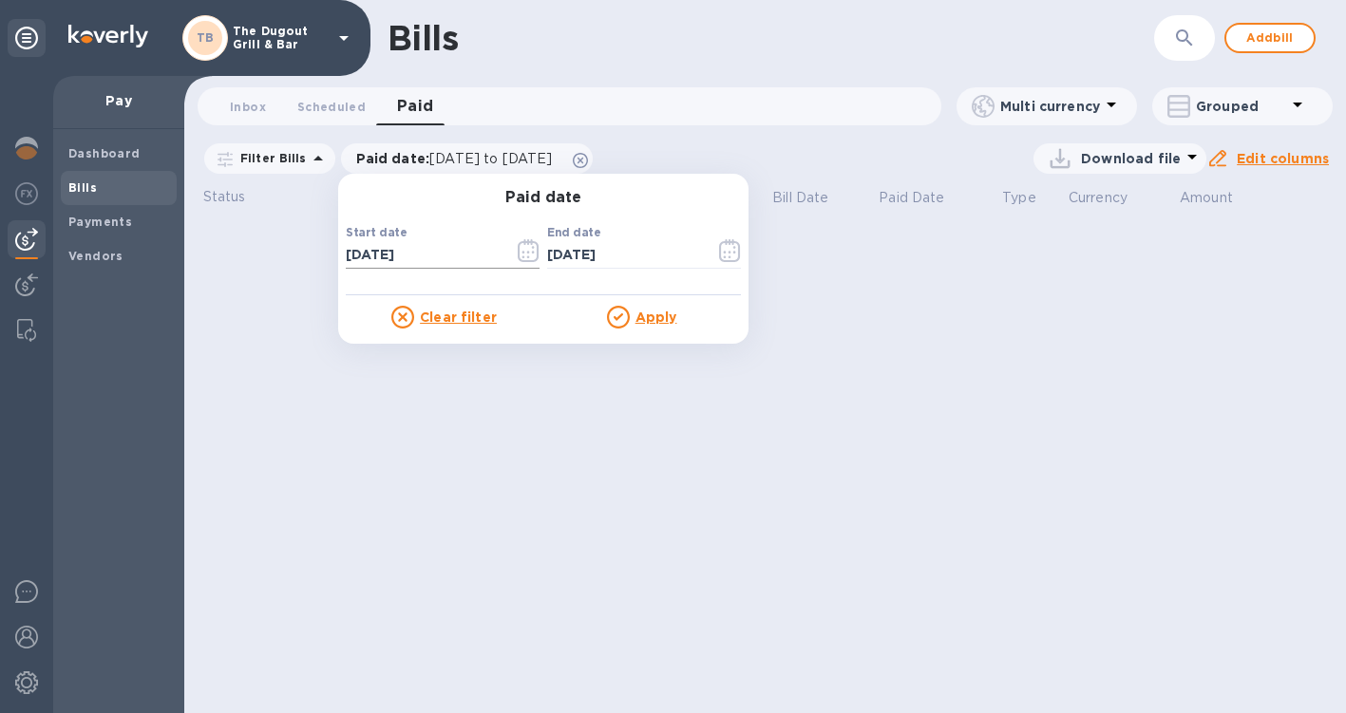
click at [518, 255] on icon "button" at bounding box center [529, 250] width 22 height 23
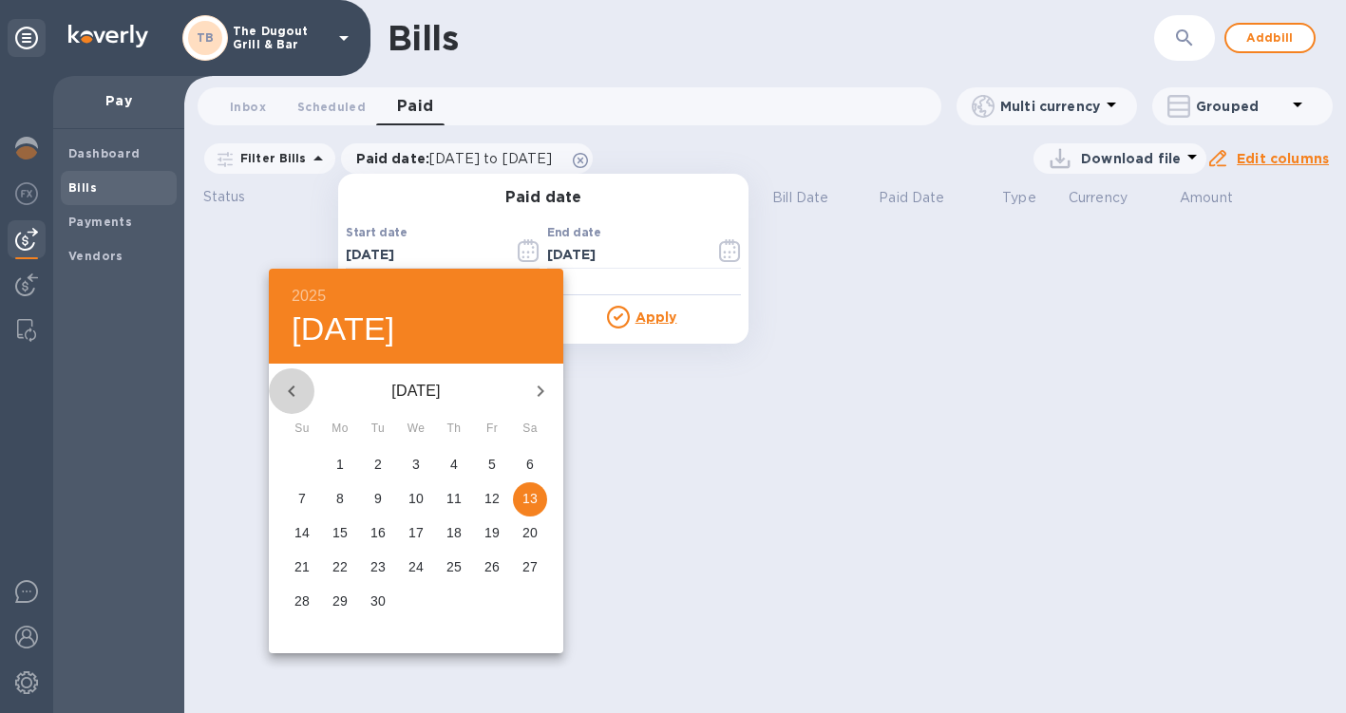
click at [290, 388] on icon "button" at bounding box center [291, 391] width 7 height 11
click at [496, 462] on span "1" at bounding box center [492, 464] width 34 height 19
type input "[DATE]"
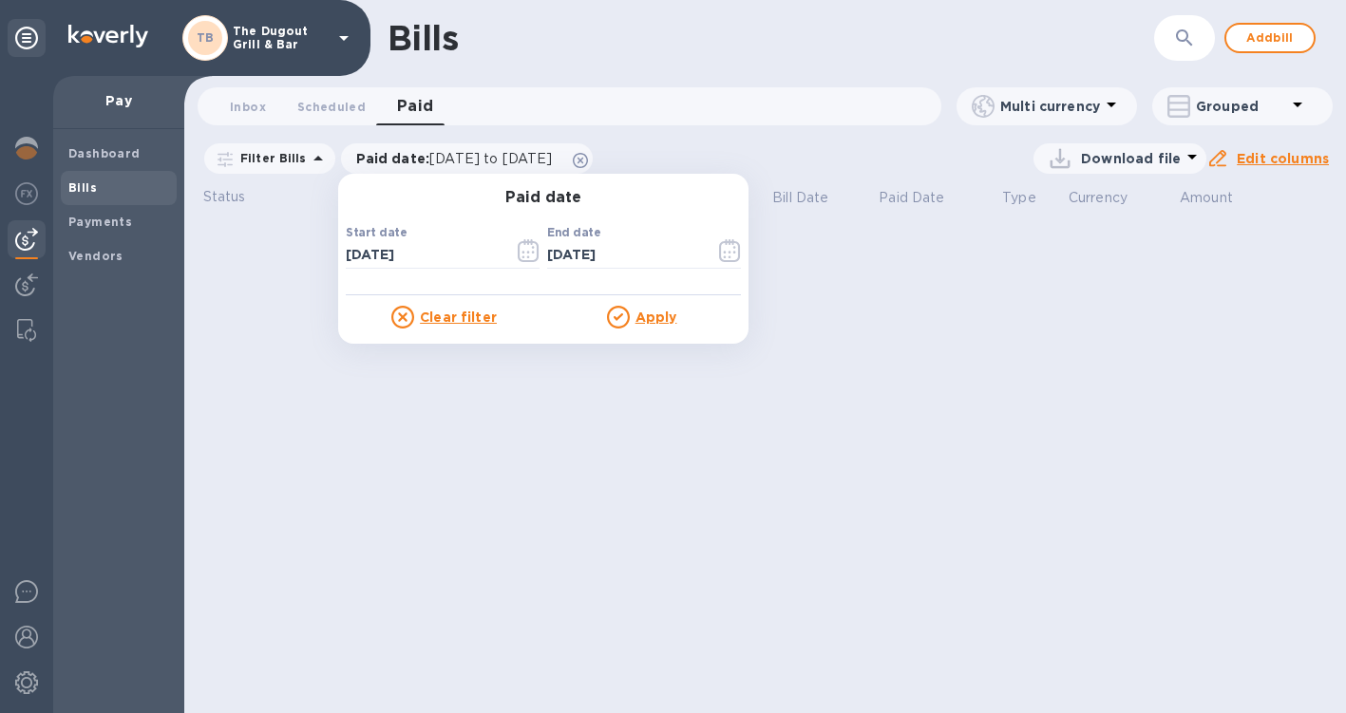
click at [663, 306] on div "Apply" at bounding box center [642, 317] width 198 height 23
click at [643, 322] on u "Apply" at bounding box center [656, 317] width 42 height 15
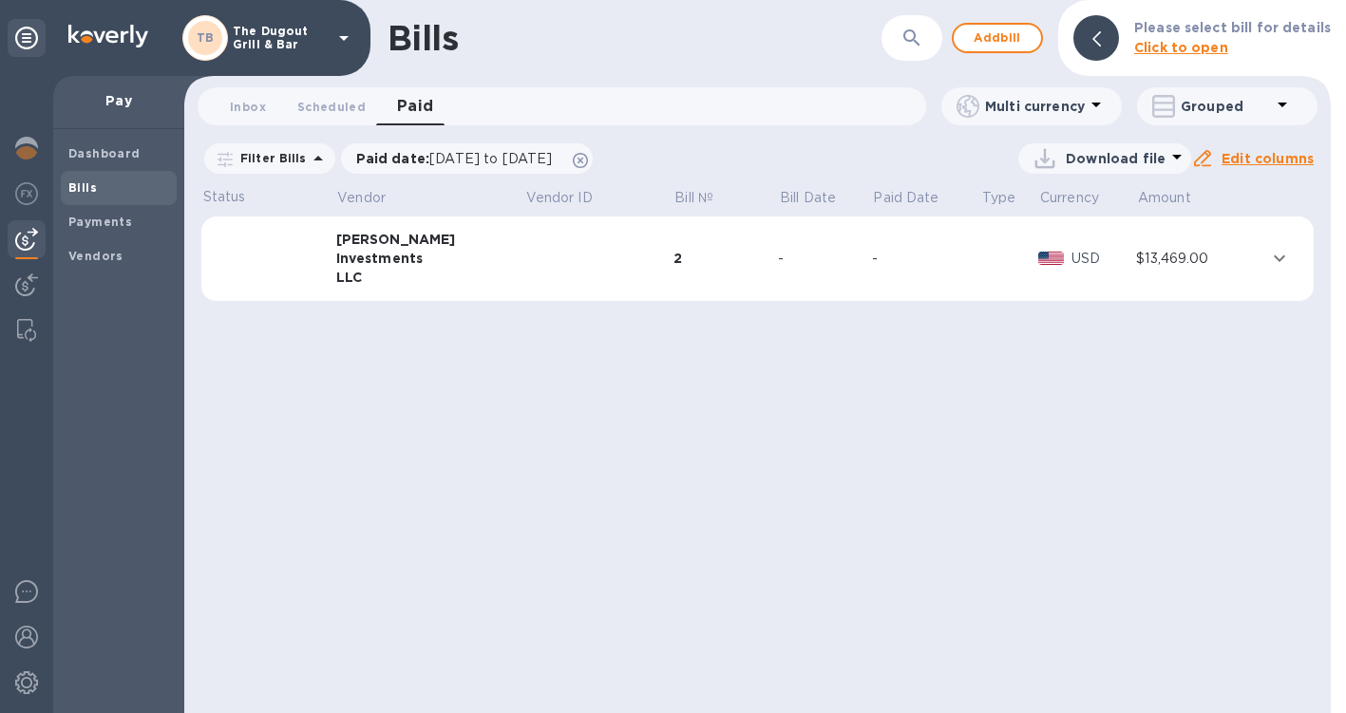
click at [792, 192] on p "Bill Date" at bounding box center [808, 198] width 56 height 20
click at [790, 252] on div "-" at bounding box center [825, 259] width 94 height 20
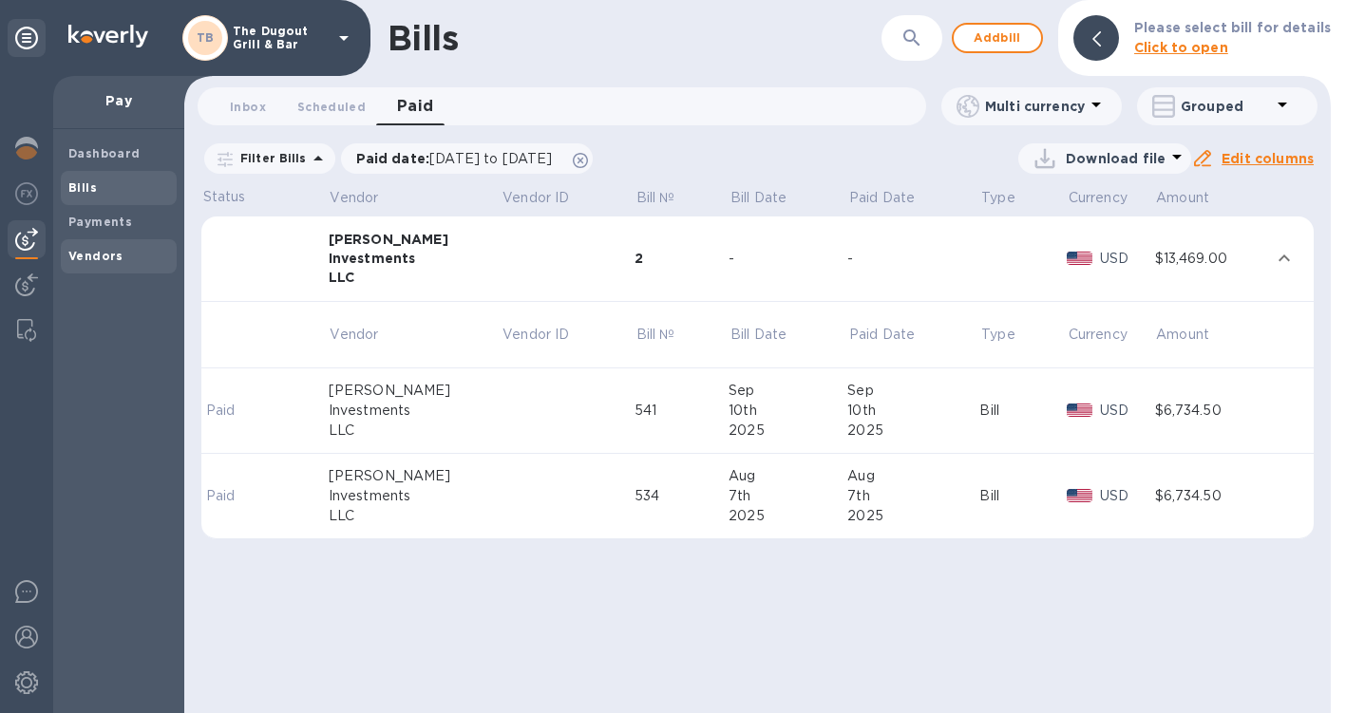
click at [82, 256] on b "Vendors" at bounding box center [95, 256] width 55 height 14
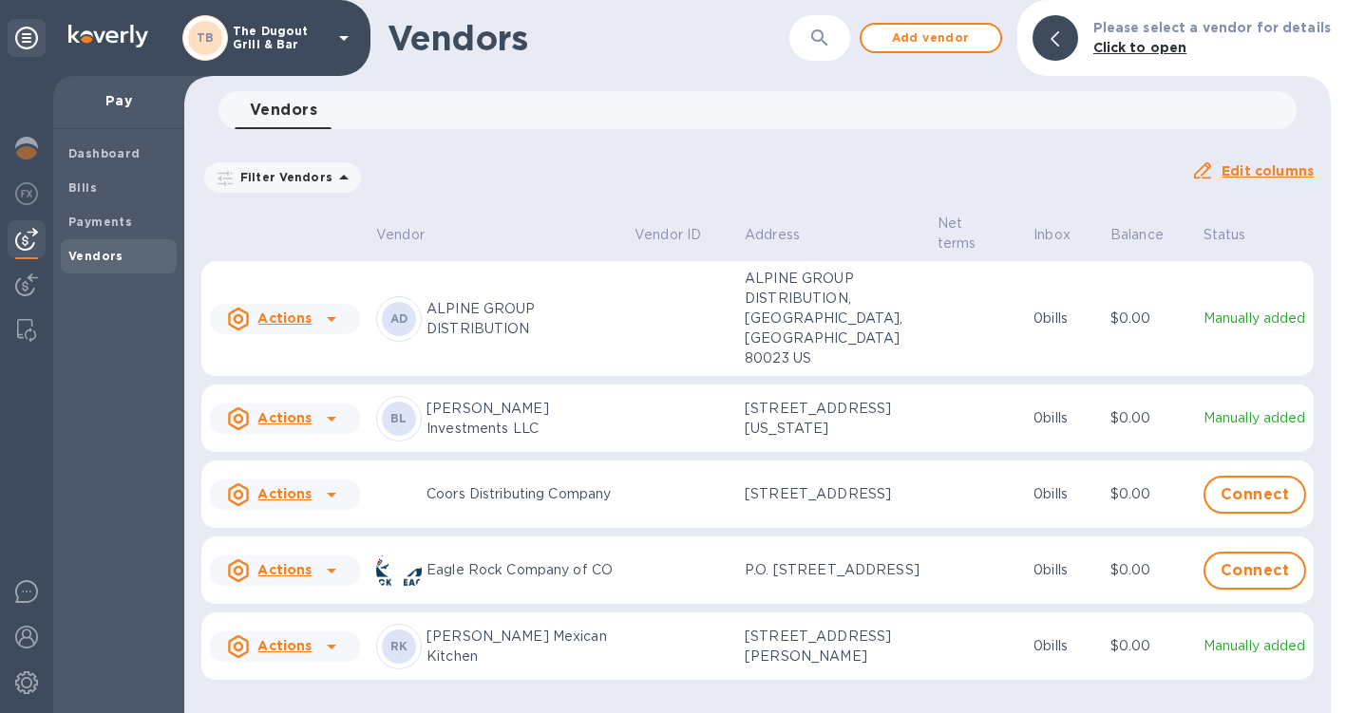
click at [535, 416] on div "BL Briggs Investments LLC" at bounding box center [497, 419] width 243 height 46
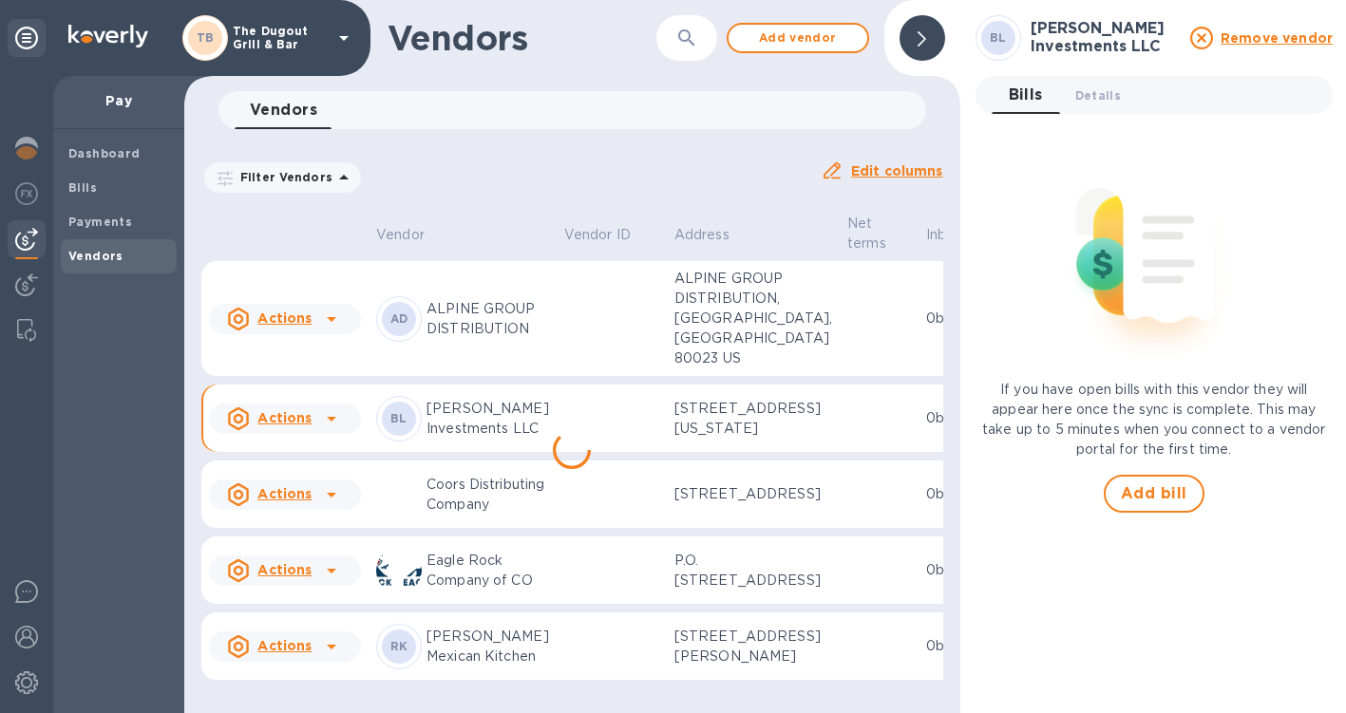
scroll to position [121, 0]
click at [1136, 488] on span "Add bill" at bounding box center [1154, 494] width 66 height 23
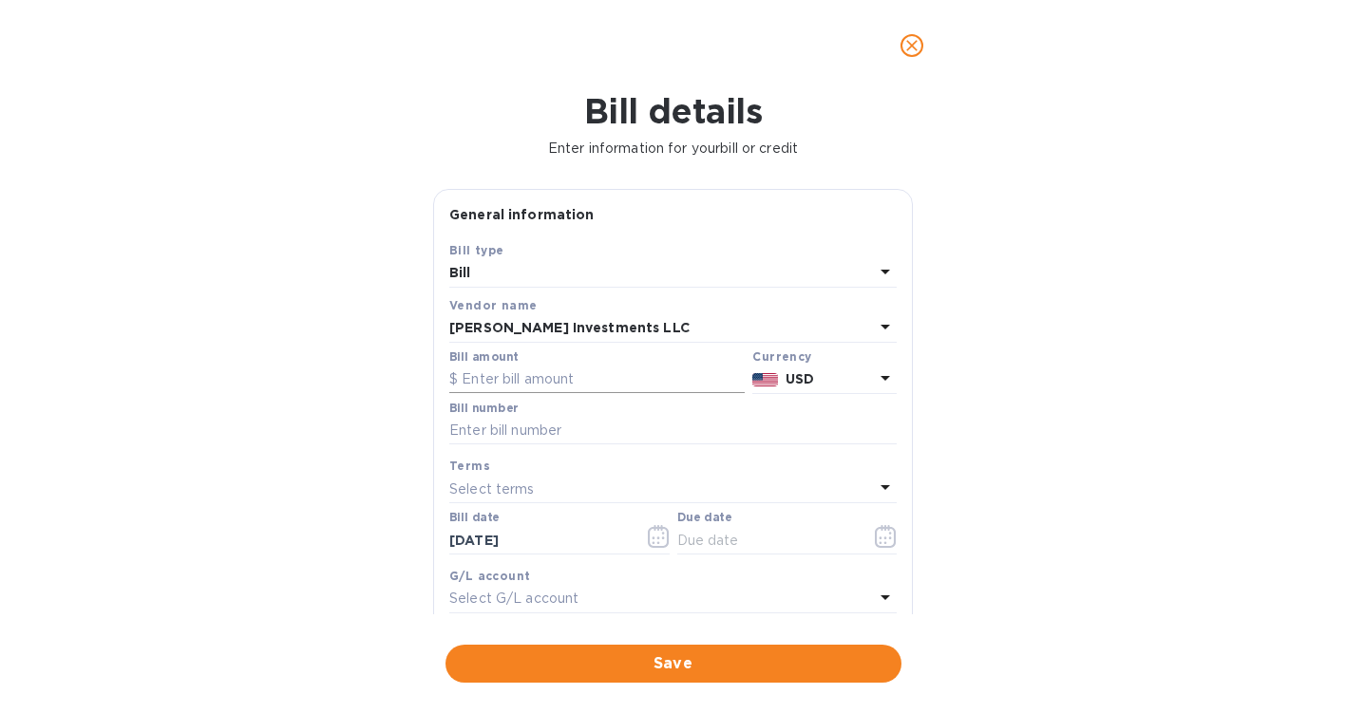
click at [524, 375] on input "text" at bounding box center [596, 380] width 295 height 28
type input "5"
type input "6,734.50"
click at [552, 437] on input "text" at bounding box center [672, 431] width 447 height 28
click at [993, 214] on div "Bill details Enter information for your bill or credit General information Save…" at bounding box center [673, 402] width 1346 height 622
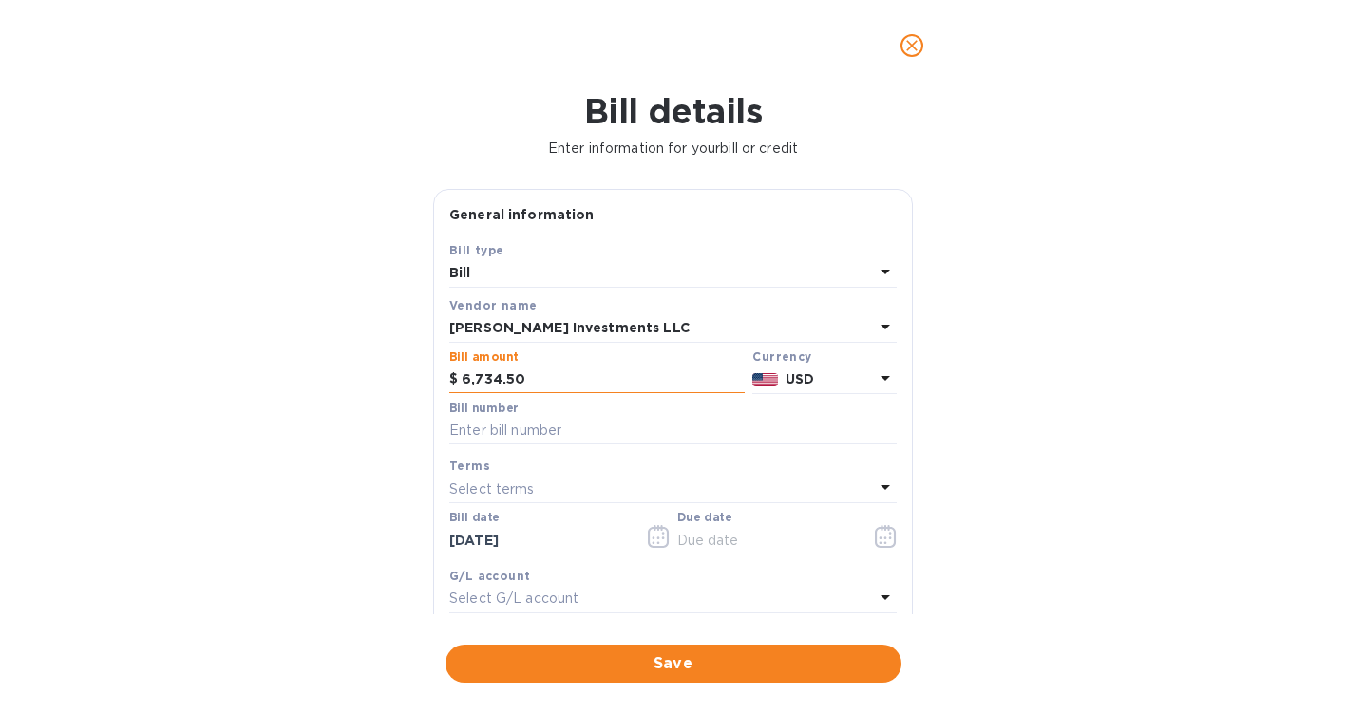
click at [555, 385] on input "6,734.50" at bounding box center [603, 380] width 283 height 28
drag, startPoint x: 555, startPoint y: 385, endPoint x: 429, endPoint y: 377, distance: 125.6
click at [429, 378] on div "General information Save Bill type Bill Vendor name Briggs Investments LLC Bill…" at bounding box center [673, 402] width 499 height 426
type input "6,734.50"
click at [937, 460] on div "Bill details Enter information for your bill or credit General information Save…" at bounding box center [673, 402] width 1346 height 622
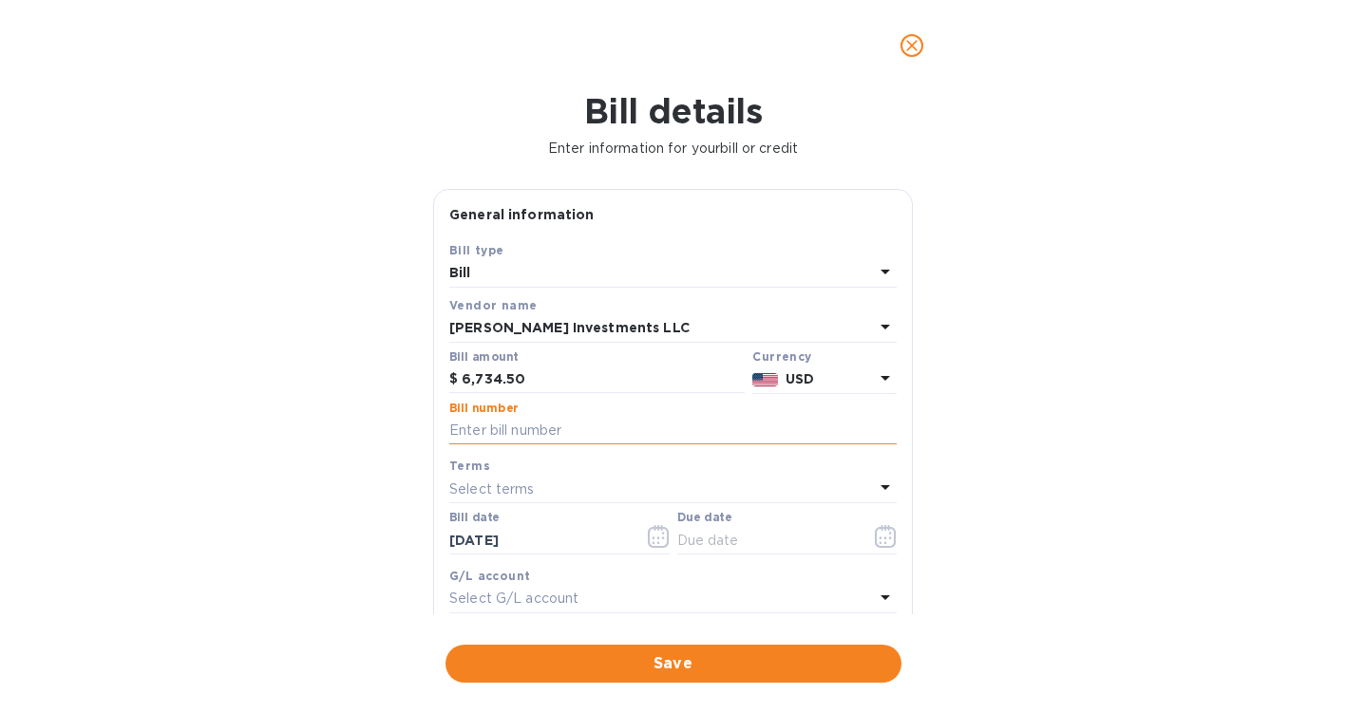
click at [752, 432] on input "text" at bounding box center [672, 431] width 447 height 28
click at [752, 433] on input "text" at bounding box center [672, 431] width 447 height 28
type input "420"
click at [980, 446] on div "Bill details Enter information for your bill or credit General information Save…" at bounding box center [673, 402] width 1346 height 622
click at [875, 532] on icon "button" at bounding box center [886, 536] width 22 height 23
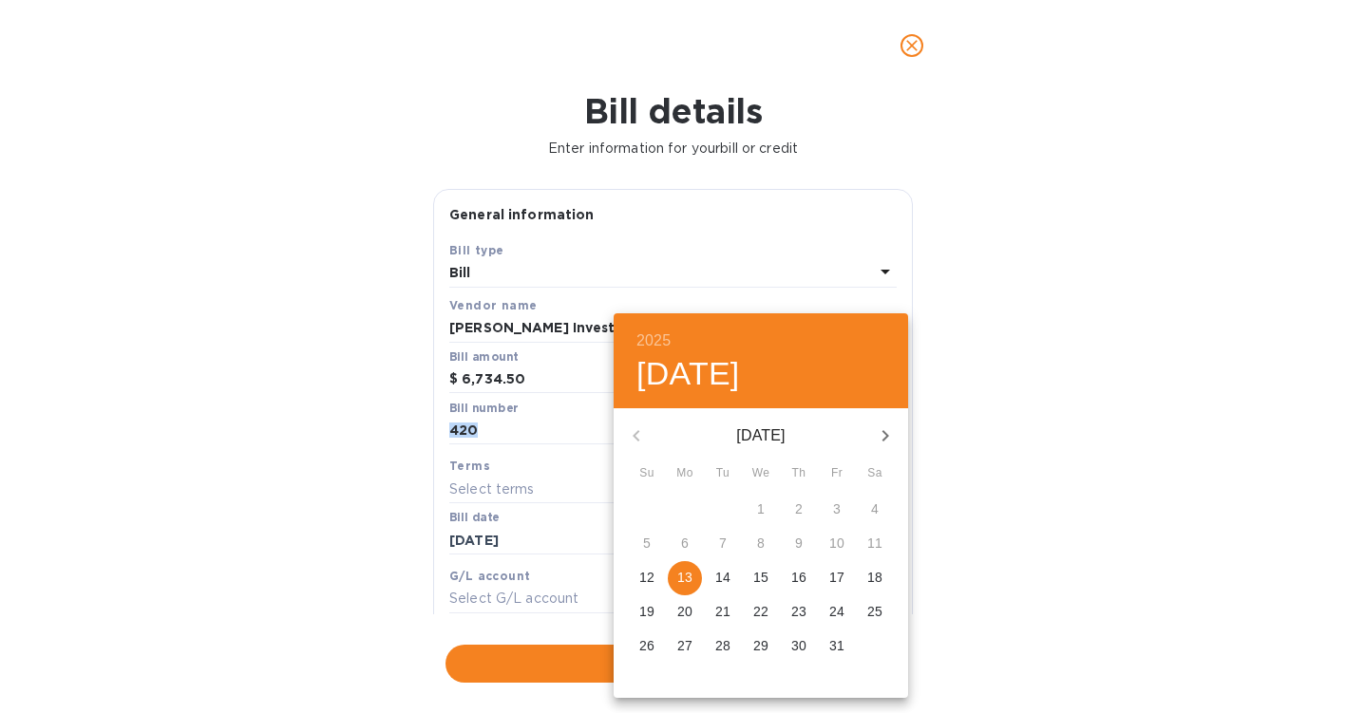
click at [685, 577] on p "13" at bounding box center [684, 577] width 15 height 19
type input "[DATE]"
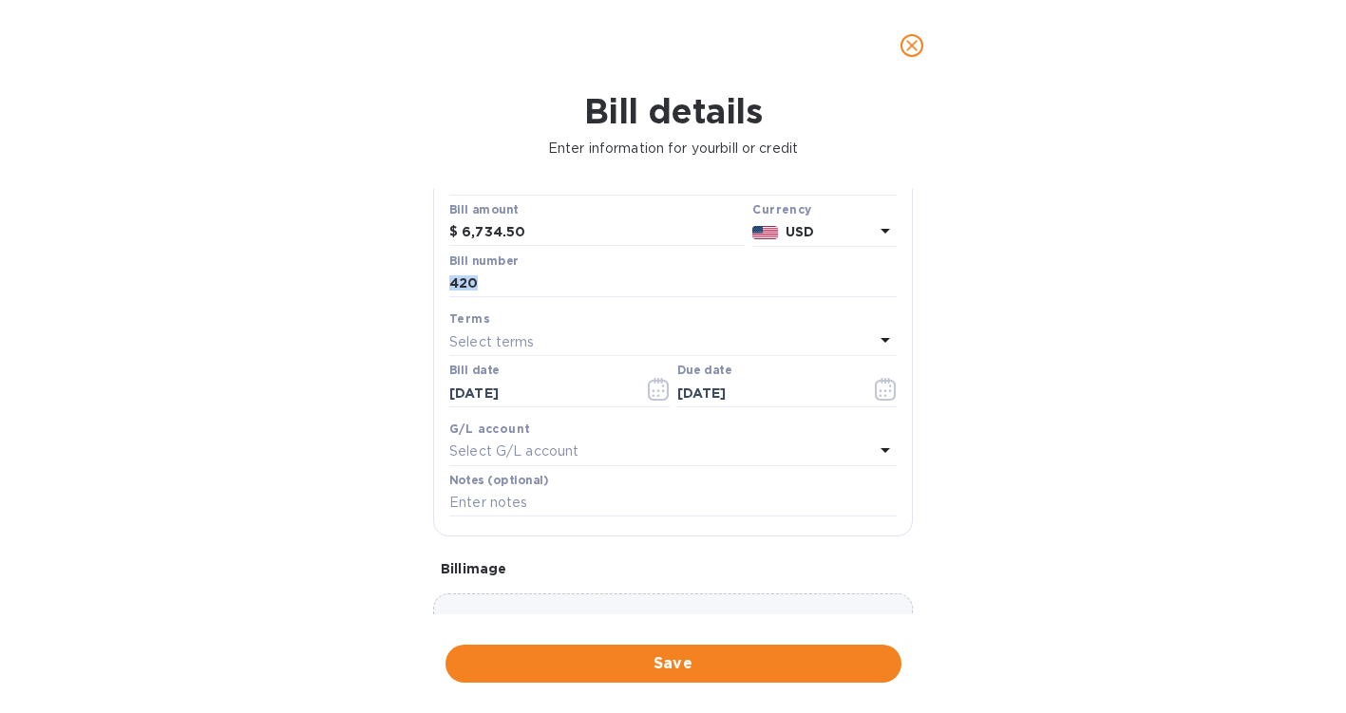
scroll to position [151, 0]
click at [593, 505] on input "text" at bounding box center [672, 499] width 447 height 28
click at [985, 539] on div "Bill details Enter information for your bill or credit General information Save…" at bounding box center [673, 402] width 1346 height 622
click at [845, 503] on input "text" at bounding box center [672, 499] width 447 height 28
click at [362, 483] on div "Bill details Enter information for your bill or credit General information Save…" at bounding box center [673, 402] width 1346 height 622
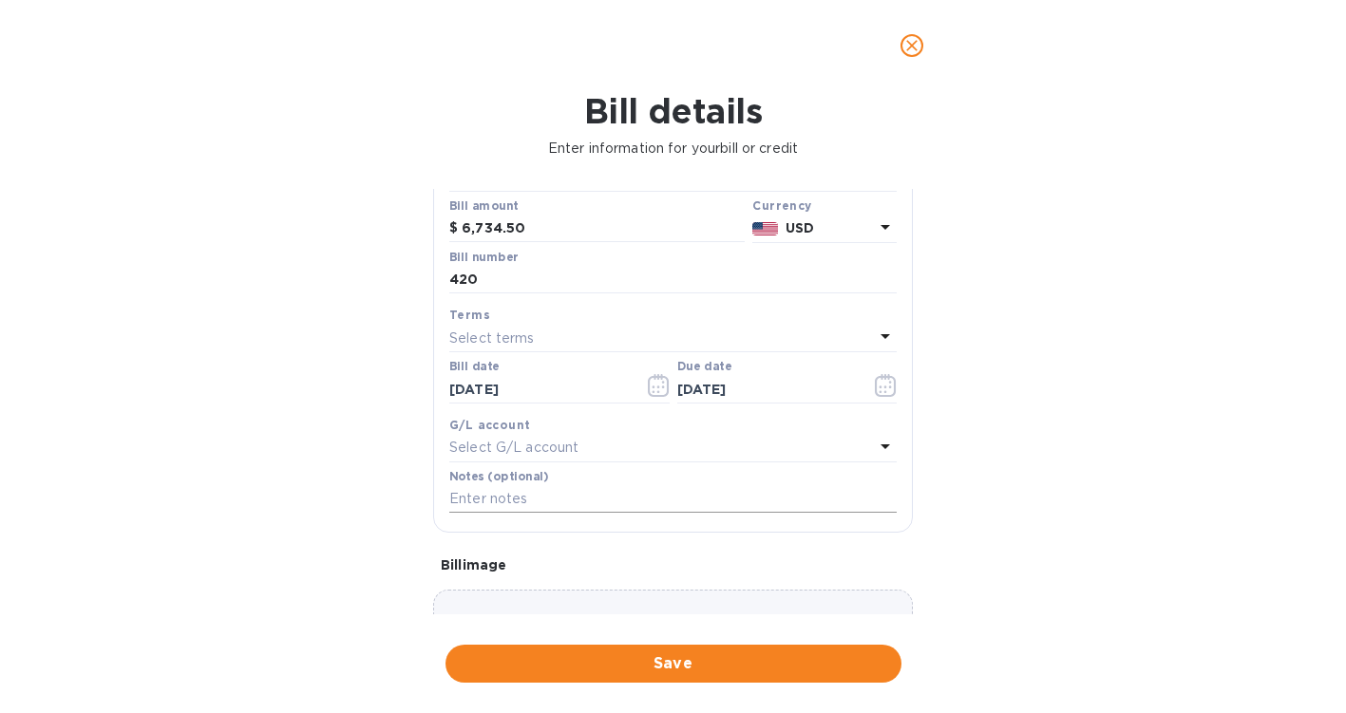
click at [455, 505] on input "text" at bounding box center [672, 499] width 447 height 28
click at [397, 465] on div "Bill details Enter information for your bill or credit General information Save…" at bounding box center [673, 402] width 1346 height 622
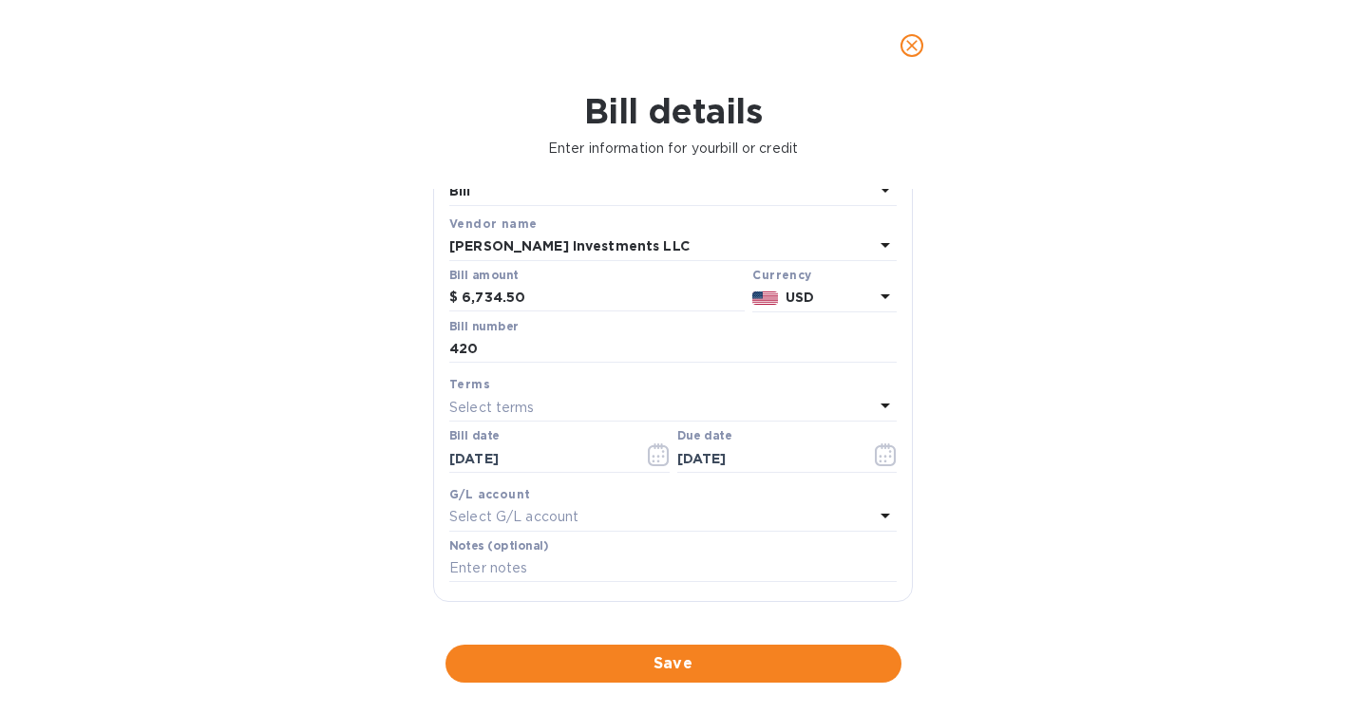
scroll to position [181, 0]
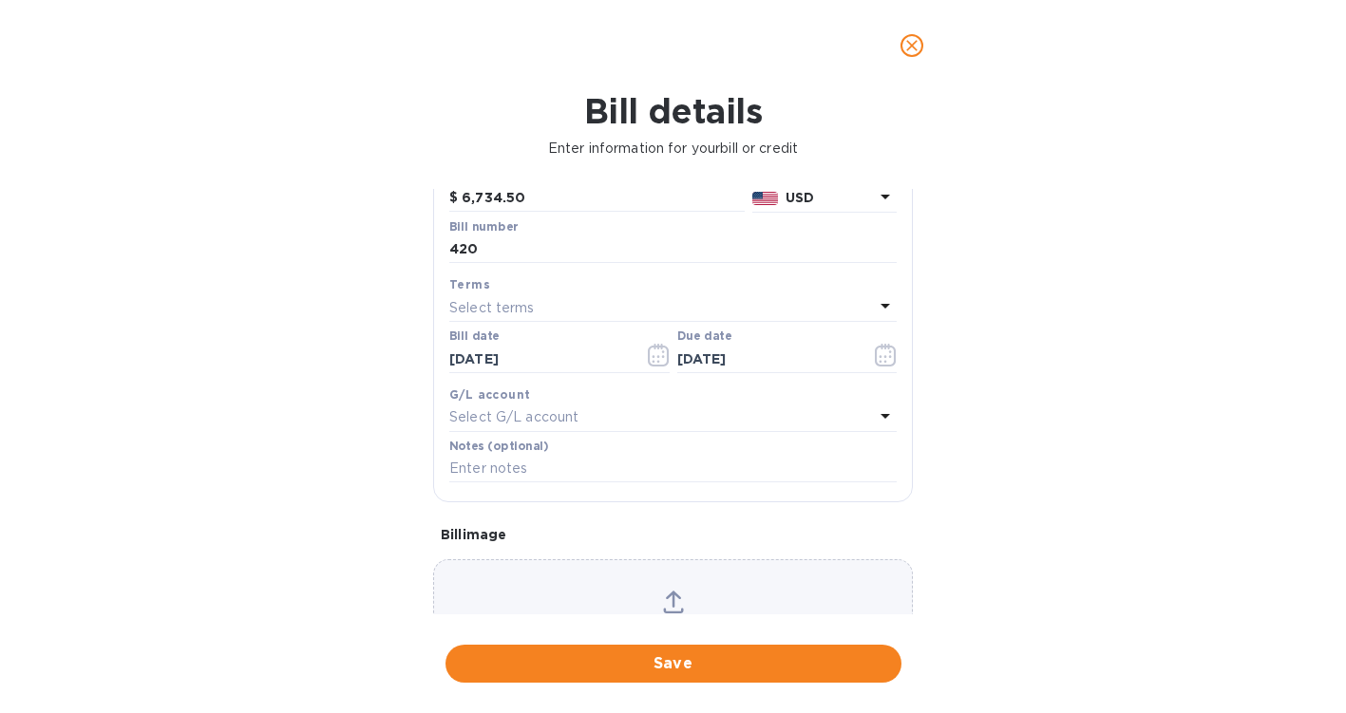
click at [874, 413] on icon at bounding box center [885, 416] width 23 height 23
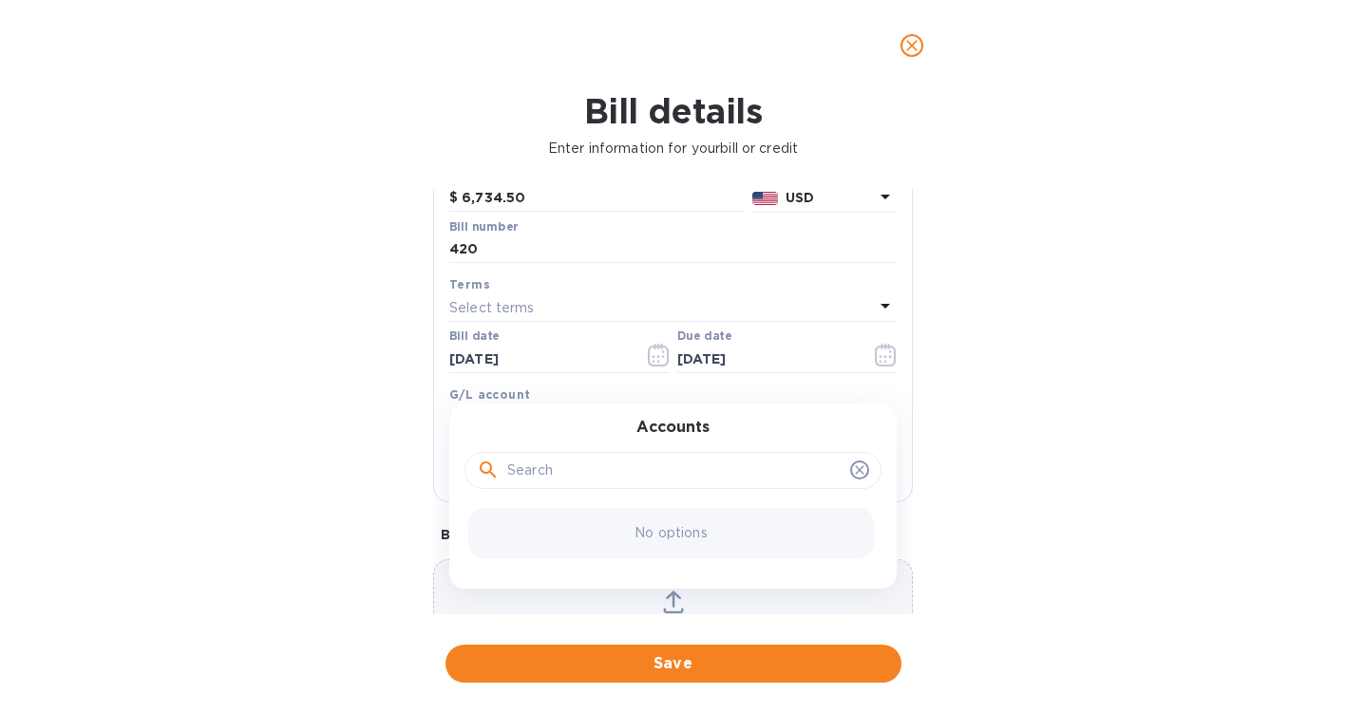
click at [676, 473] on input "text" at bounding box center [674, 471] width 335 height 28
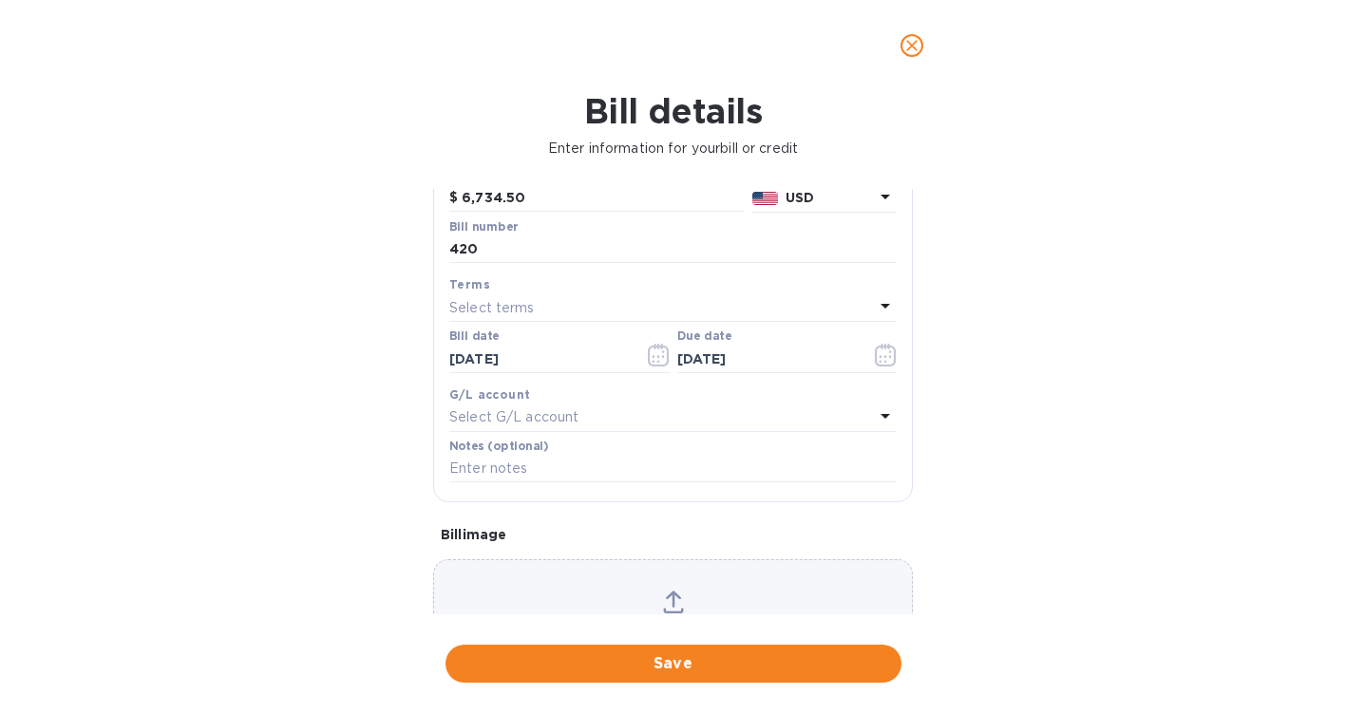
click at [973, 461] on div "Bill details Enter information for your bill or credit General information Save…" at bounding box center [673, 402] width 1346 height 622
click at [843, 475] on input "text" at bounding box center [672, 469] width 447 height 28
type input "O"
type input "October Rent 2025"
click at [1003, 511] on div "Bill details Enter information for your bill or credit General information Save…" at bounding box center [673, 402] width 1346 height 622
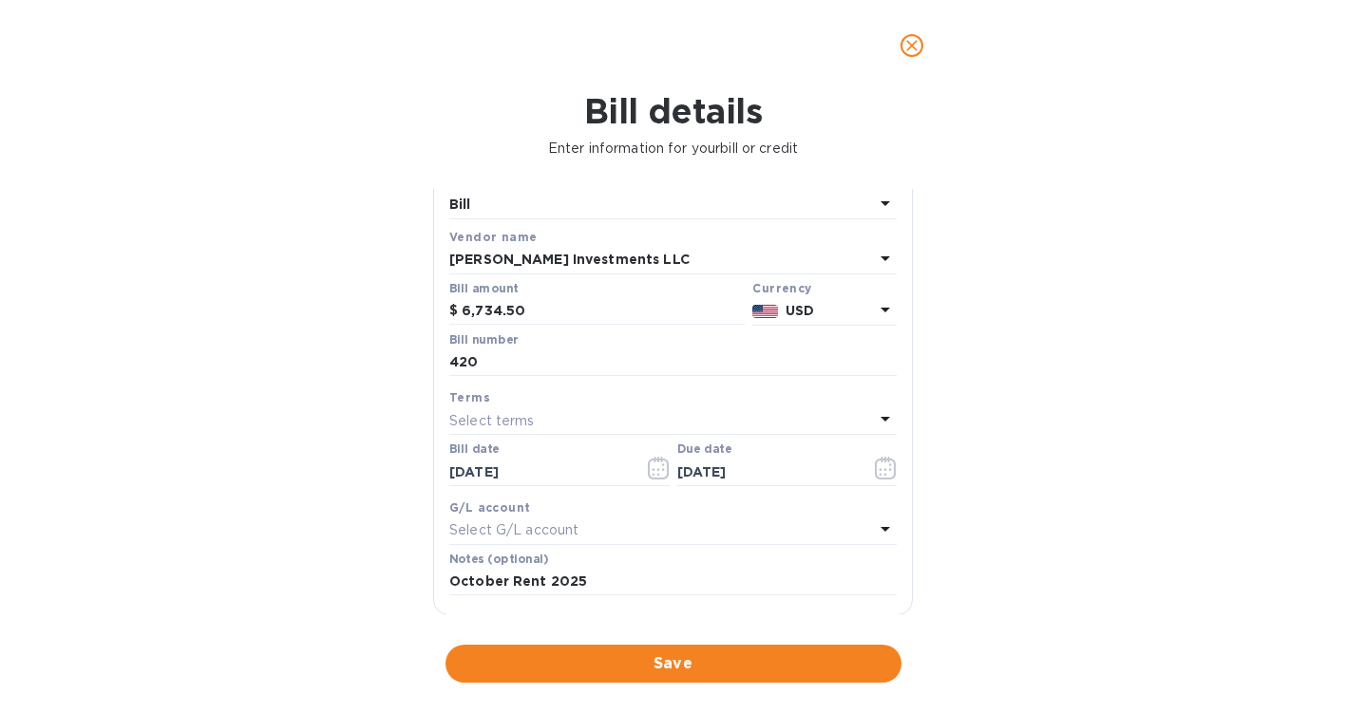
scroll to position [0, 0]
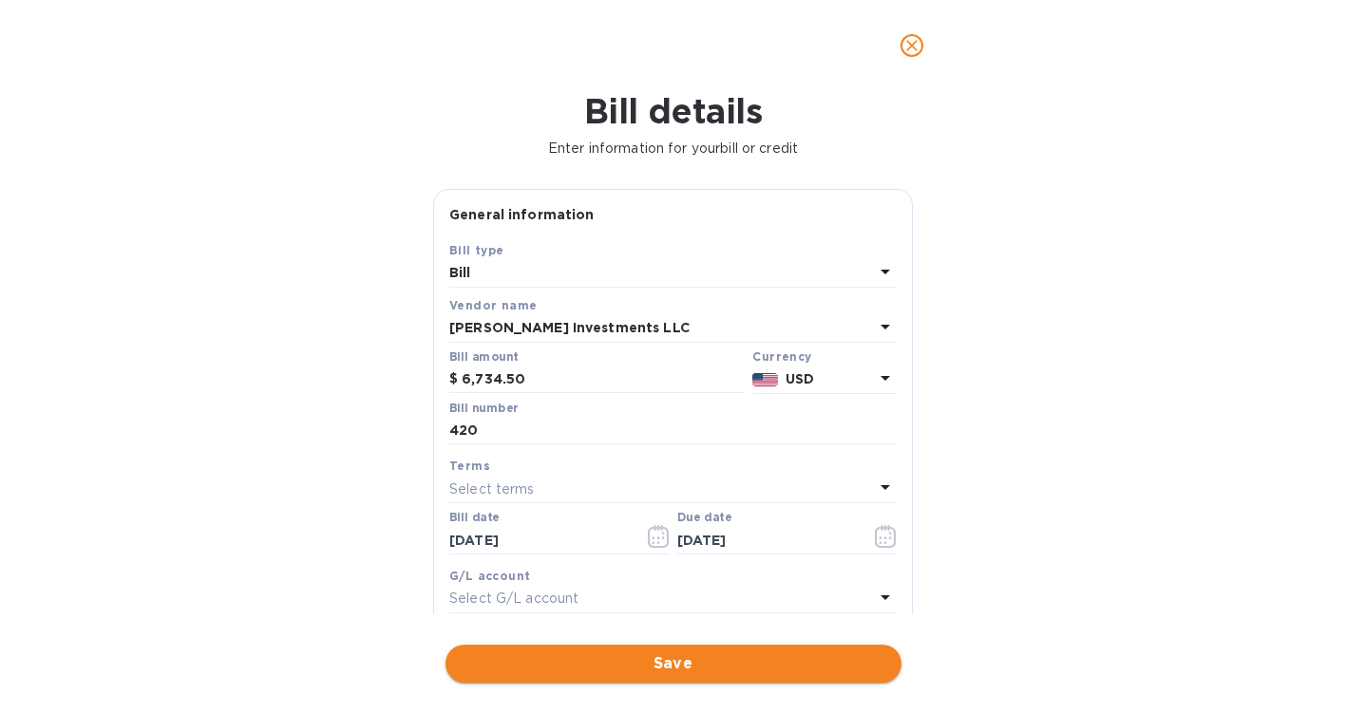
click at [628, 669] on span "Save" at bounding box center [674, 664] width 426 height 23
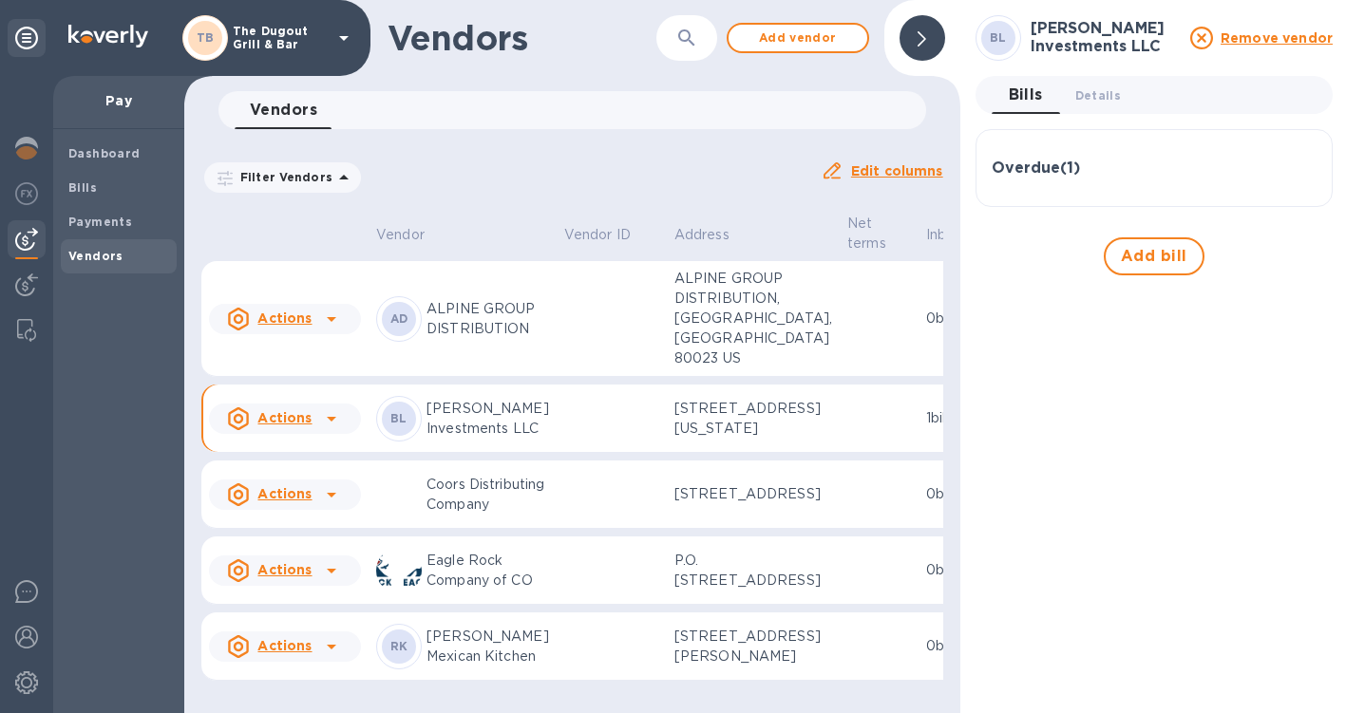
scroll to position [121, 0]
click at [1088, 164] on div "Overdue ( 1 )" at bounding box center [1154, 169] width 325 height 18
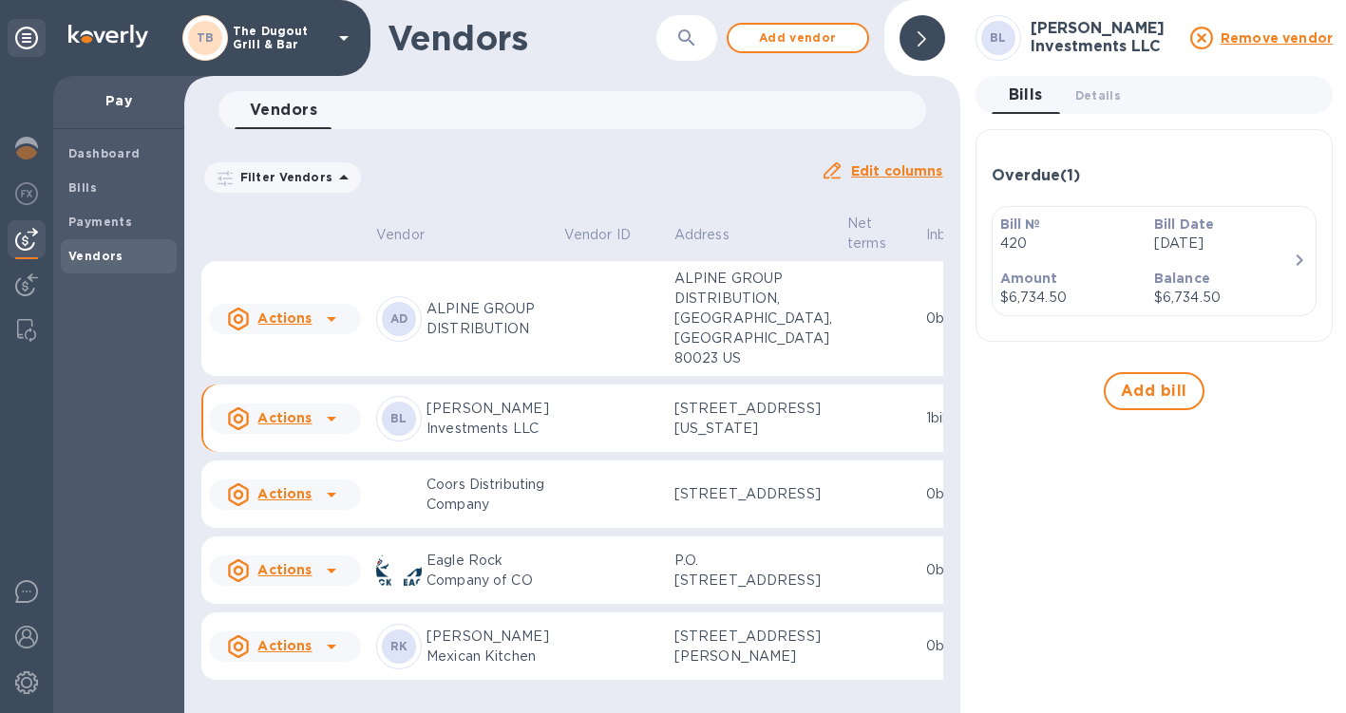
click at [1175, 261] on div "Bill № 420 Bill Date Oct 13th 2025 Amount $6,734.50 Balance $6,734.50" at bounding box center [1147, 261] width 308 height 108
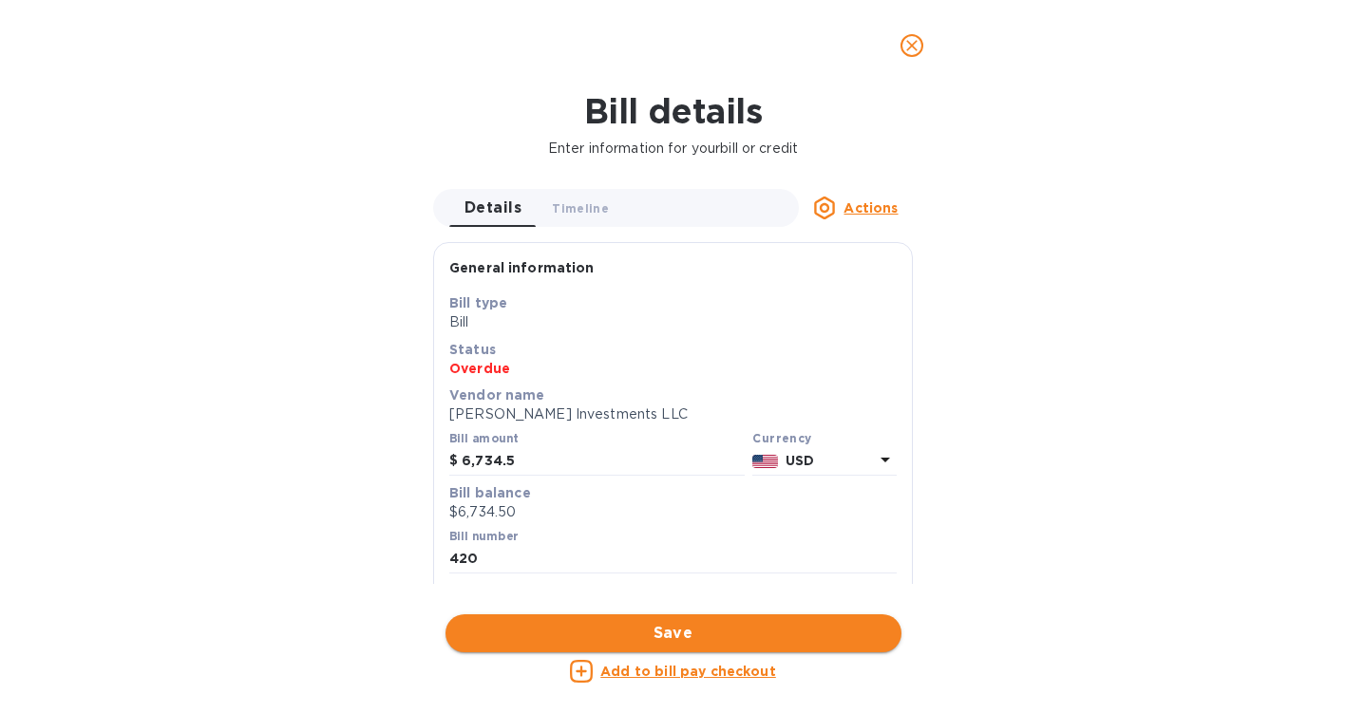
click at [676, 634] on span "Save" at bounding box center [674, 633] width 426 height 23
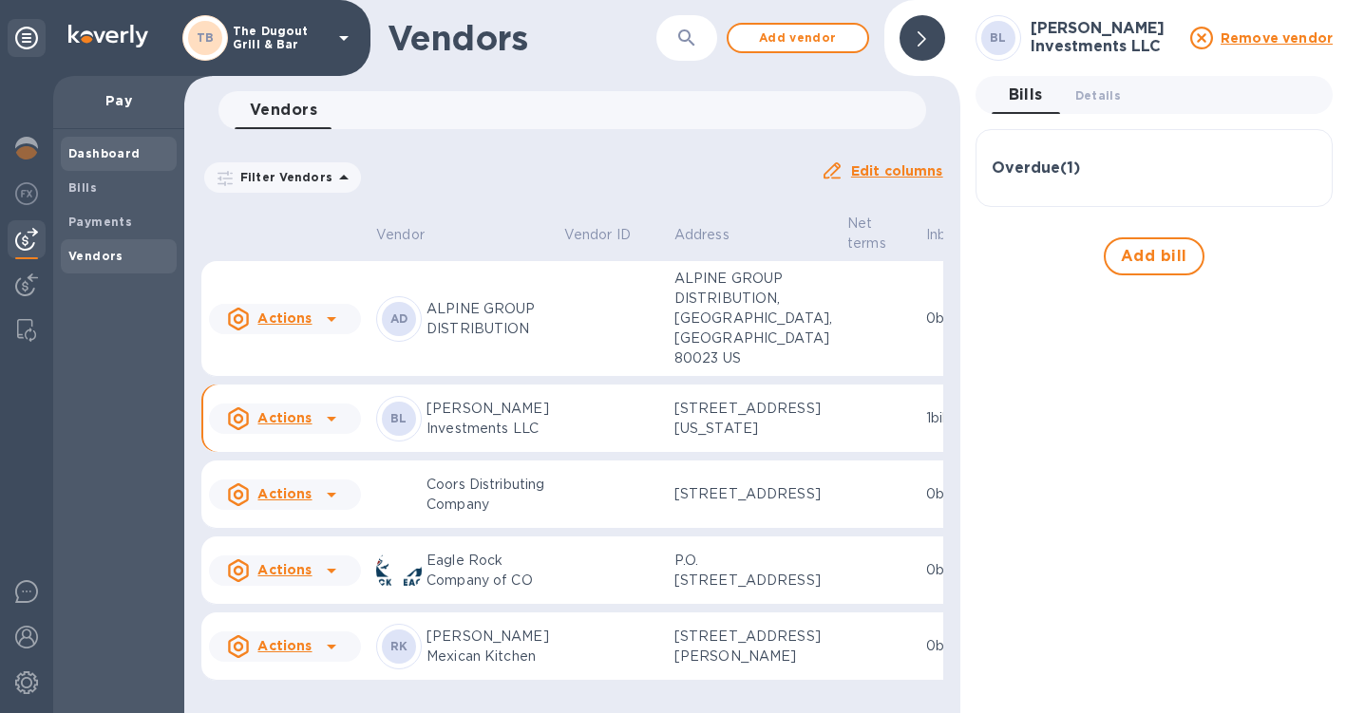
click at [104, 156] on b "Dashboard" at bounding box center [104, 153] width 72 height 14
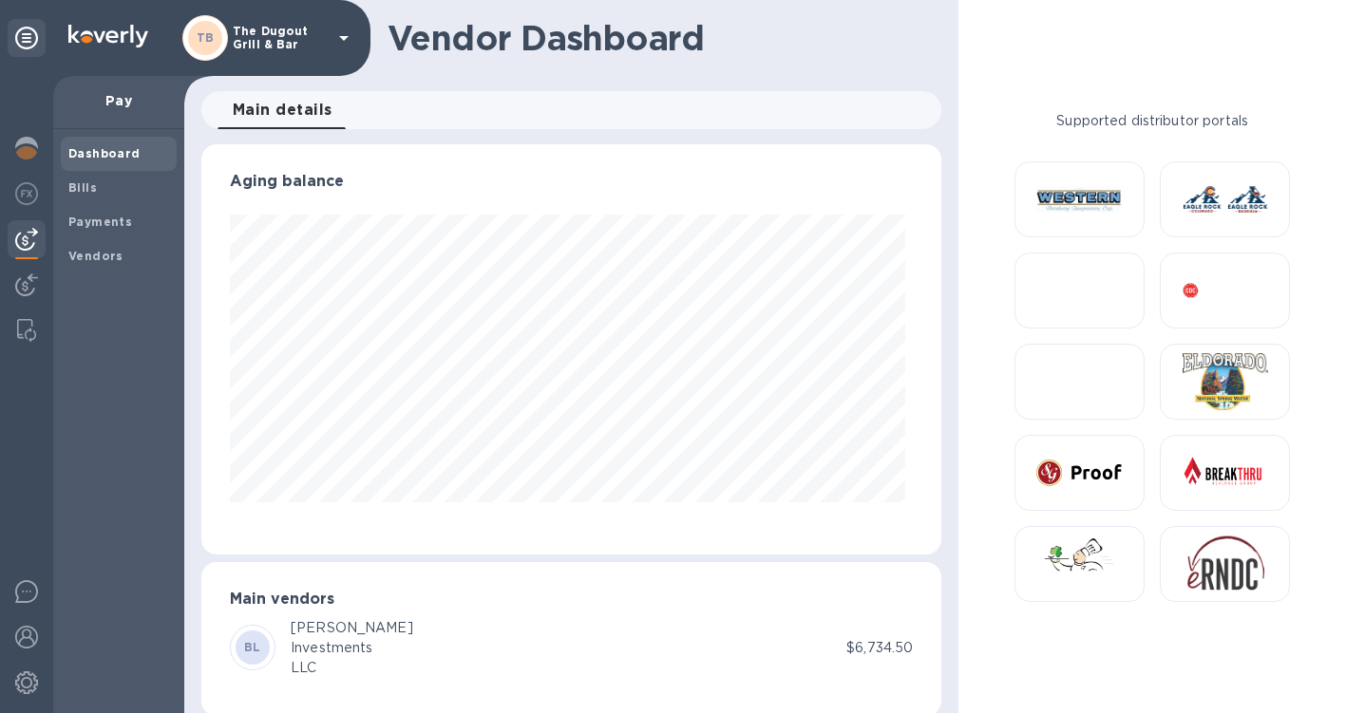
scroll to position [410, 732]
click at [91, 188] on b "Bills" at bounding box center [82, 187] width 28 height 14
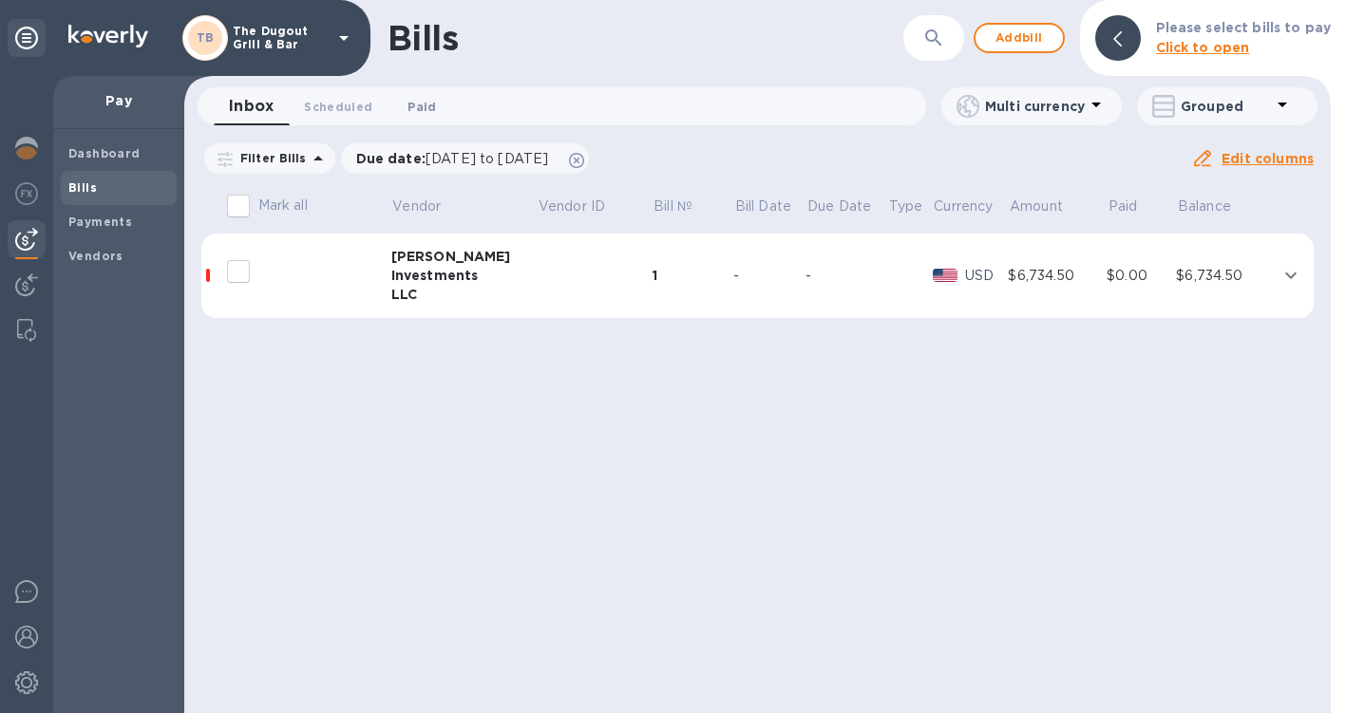
click at [420, 94] on button "Paid 0" at bounding box center [422, 106] width 68 height 38
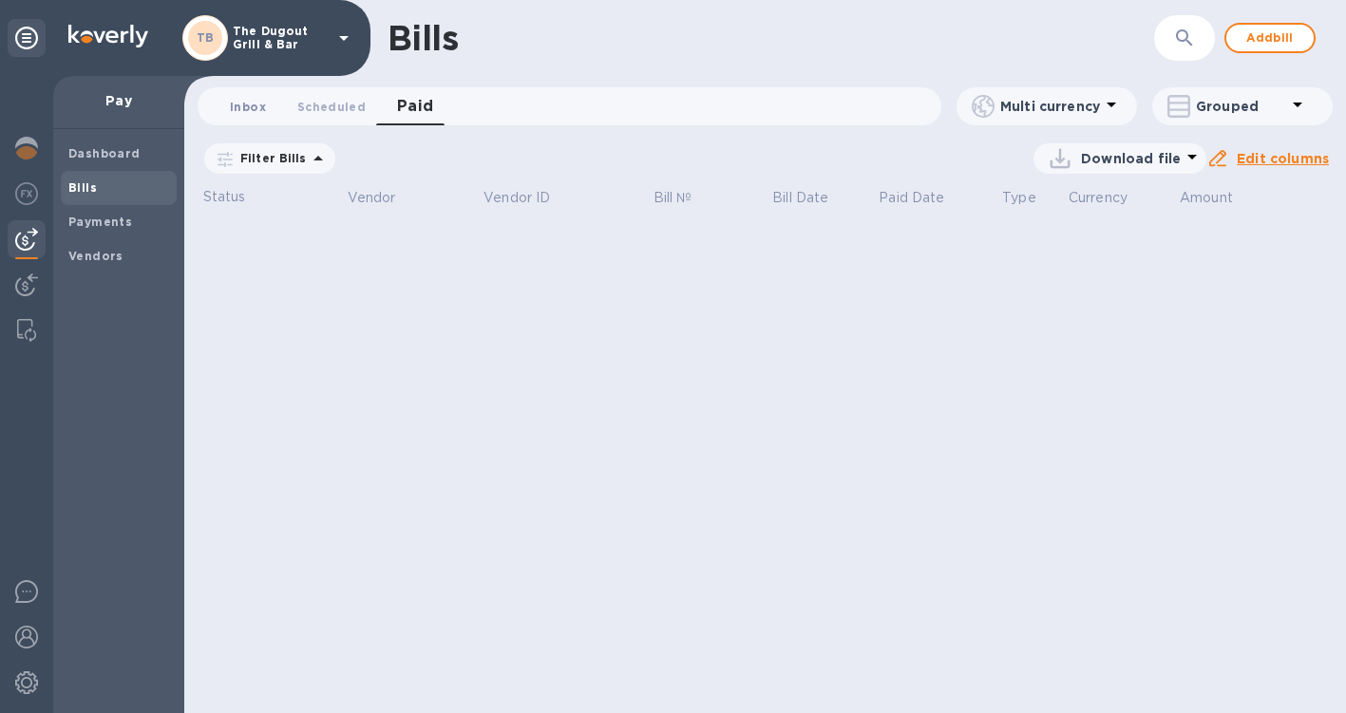
click at [232, 108] on span "Inbox 0" at bounding box center [248, 107] width 36 height 20
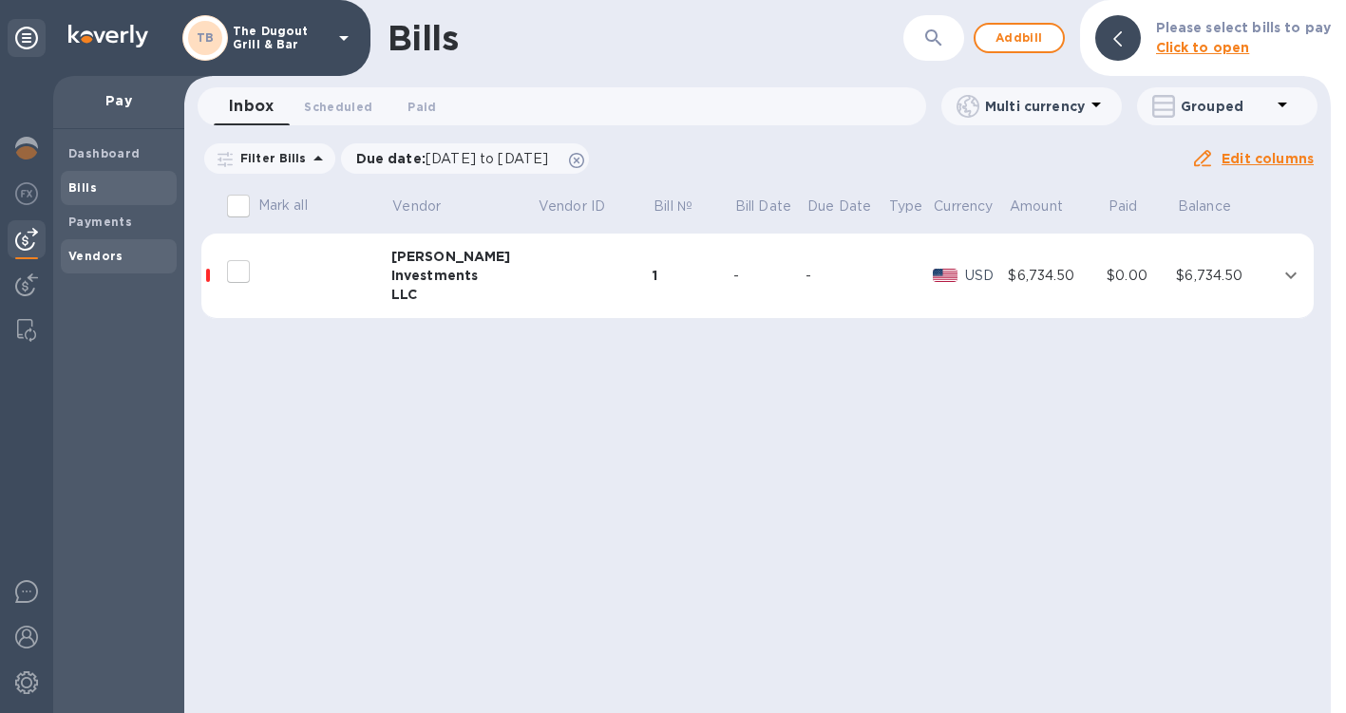
click at [118, 243] on div "Vendors" at bounding box center [119, 256] width 116 height 34
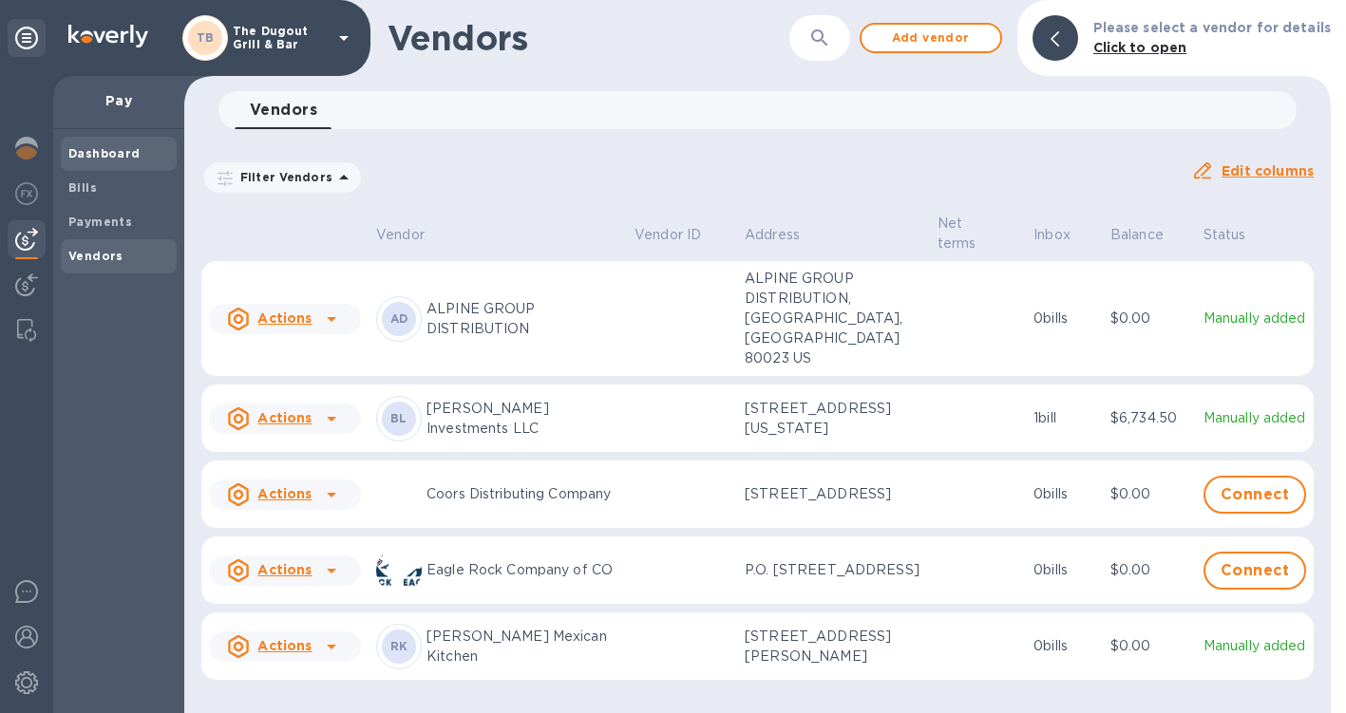
click at [110, 148] on b "Dashboard" at bounding box center [104, 153] width 72 height 14
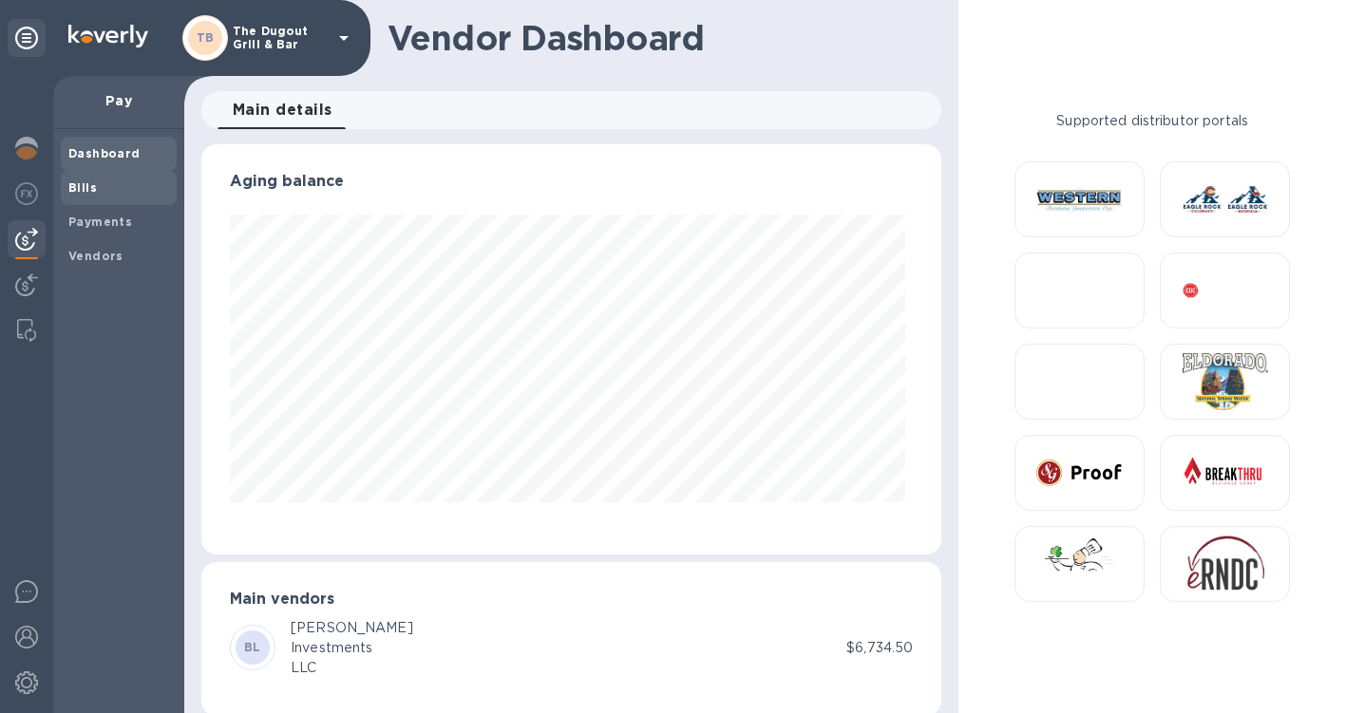
scroll to position [410, 732]
click at [98, 195] on span "Bills" at bounding box center [118, 188] width 101 height 19
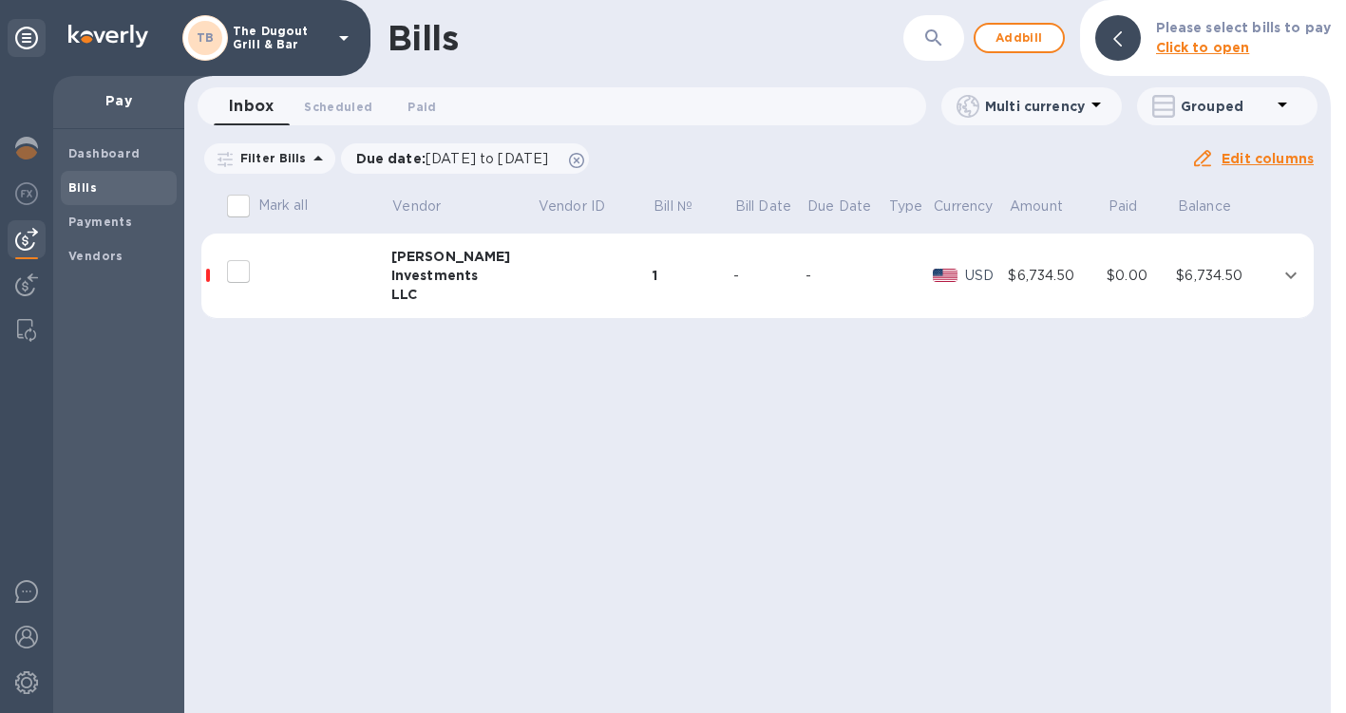
click at [290, 281] on div at bounding box center [296, 271] width 152 height 47
click at [428, 267] on div "Investments" at bounding box center [464, 275] width 146 height 19
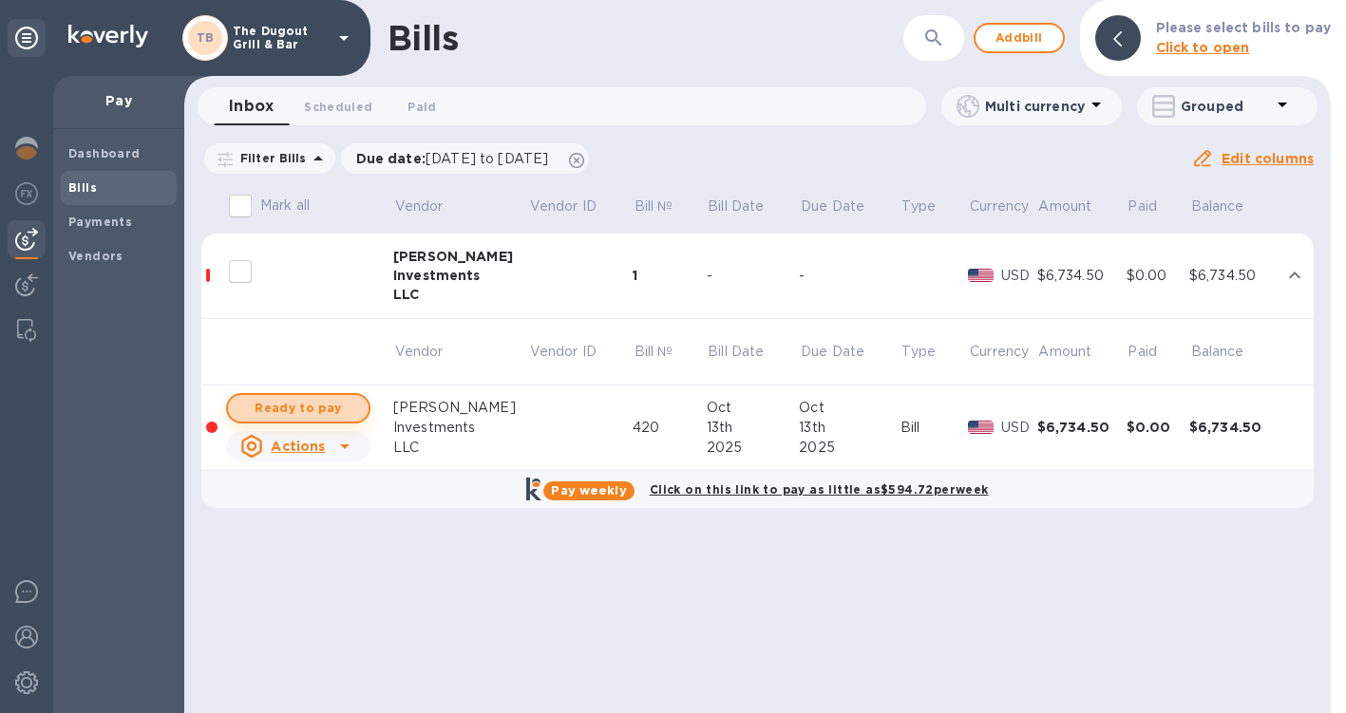
click at [317, 402] on span "Ready to pay" at bounding box center [298, 408] width 110 height 23
checkbox input "true"
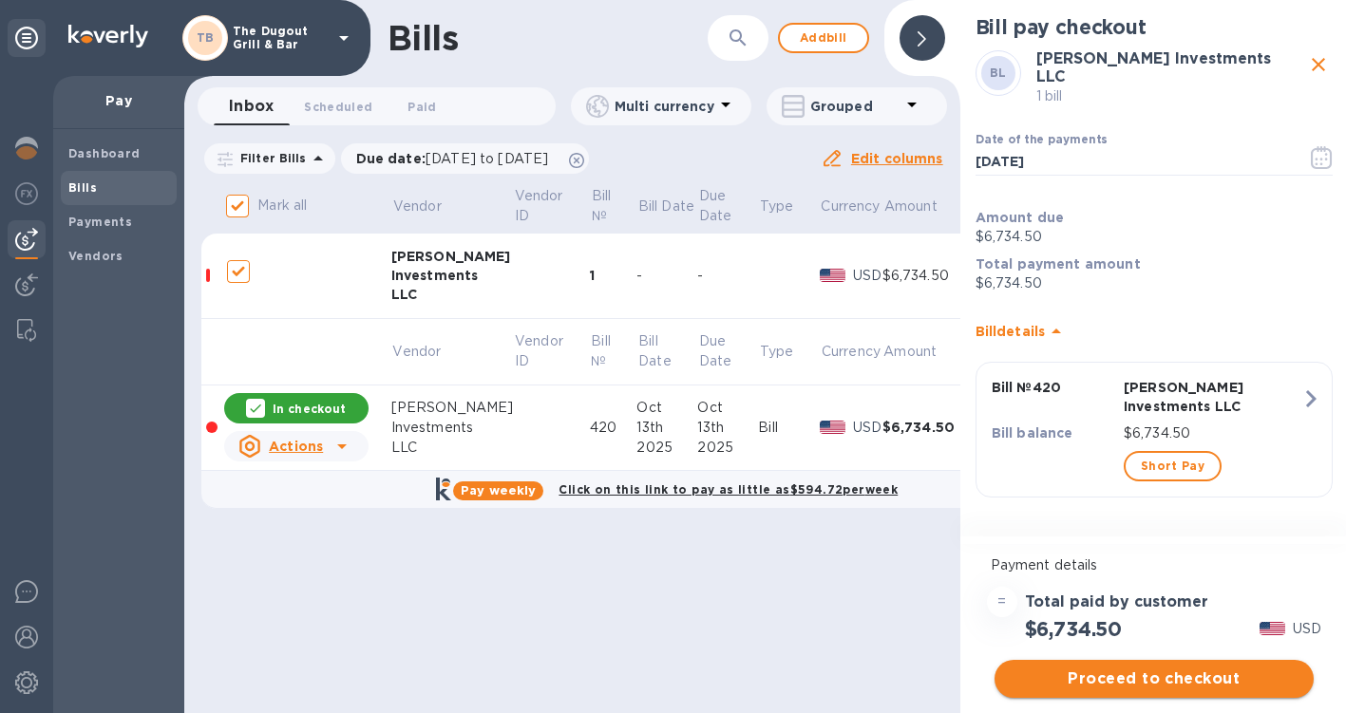
click at [1152, 691] on button "Proceed to checkout" at bounding box center [1153, 679] width 319 height 38
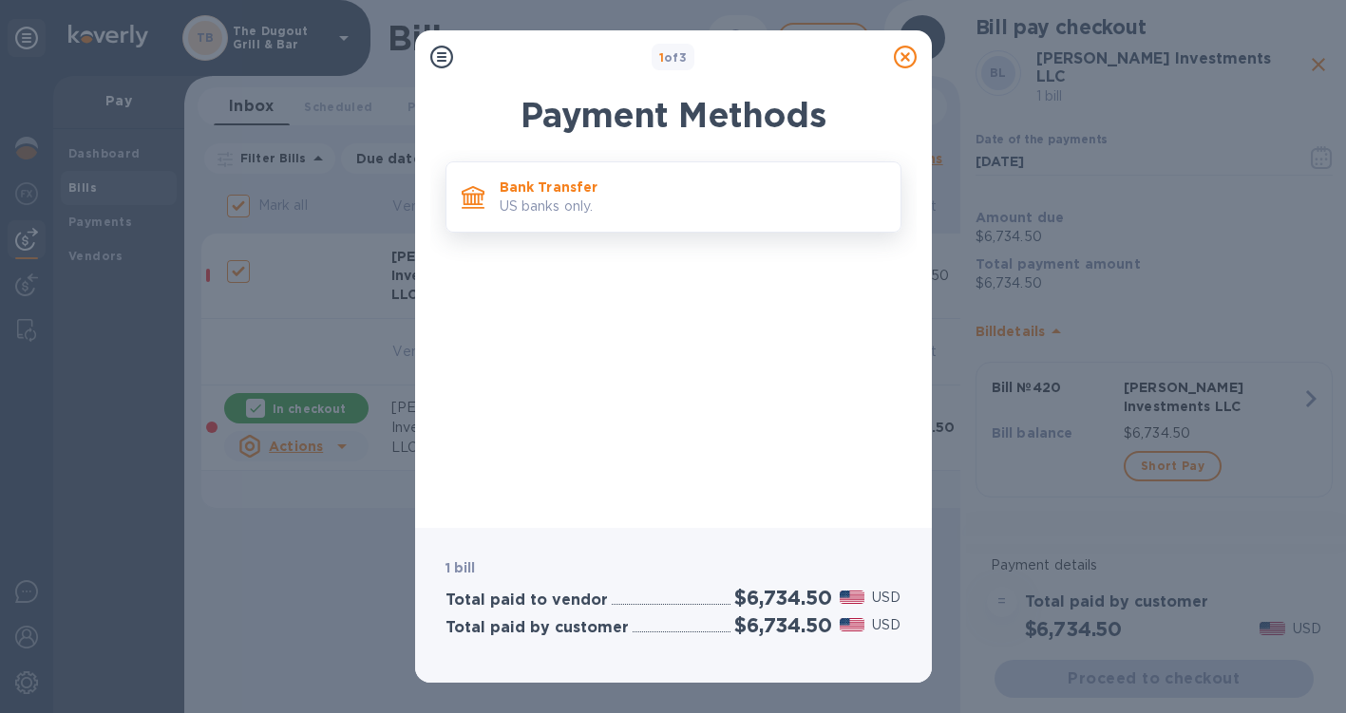
click at [744, 210] on p "US banks only." at bounding box center [693, 207] width 386 height 20
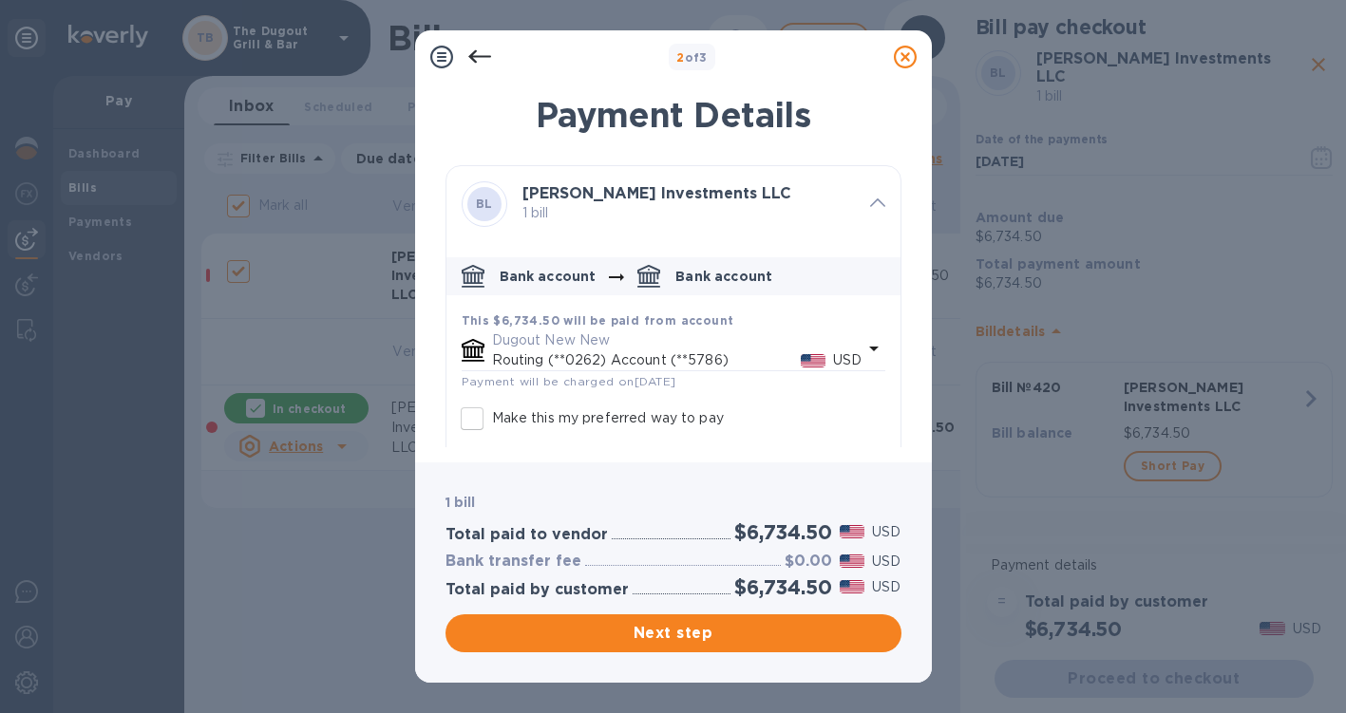
scroll to position [98, 0]
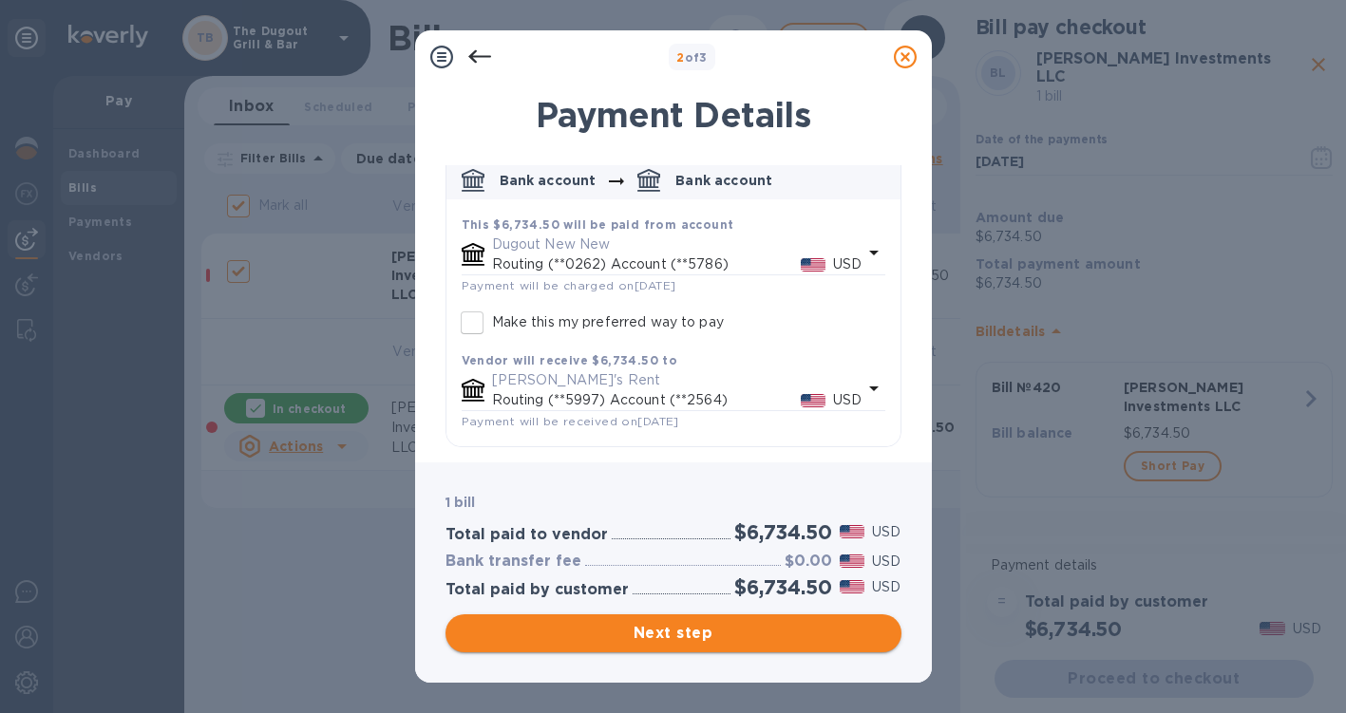
click at [673, 628] on span "Next step" at bounding box center [674, 633] width 426 height 23
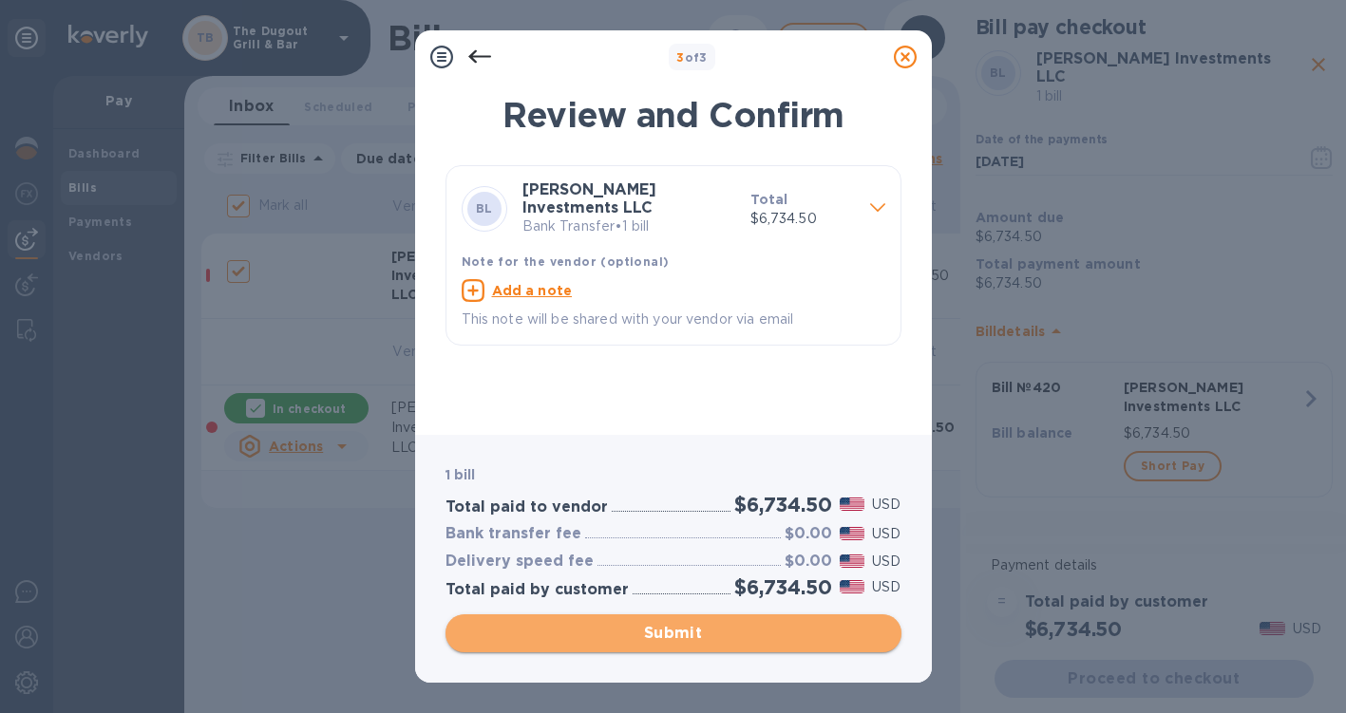
click at [673, 628] on span "Submit" at bounding box center [674, 633] width 426 height 23
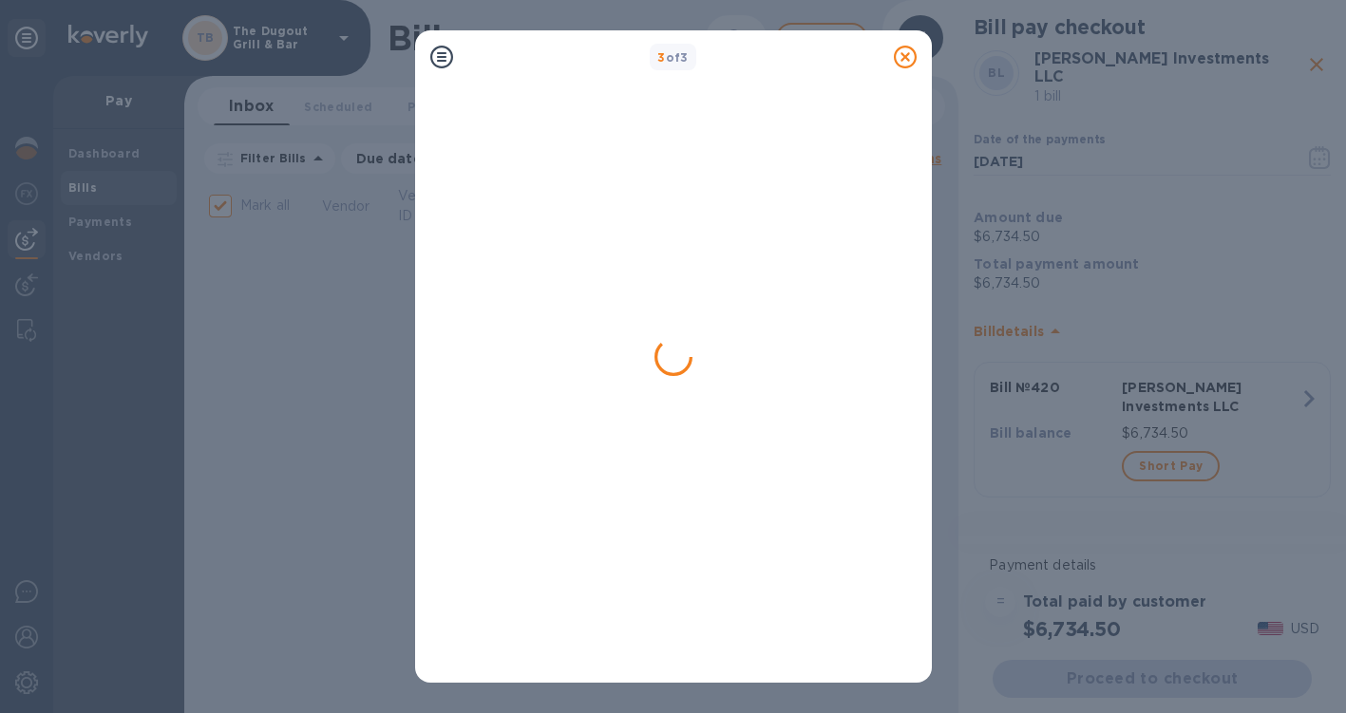
checkbox input "false"
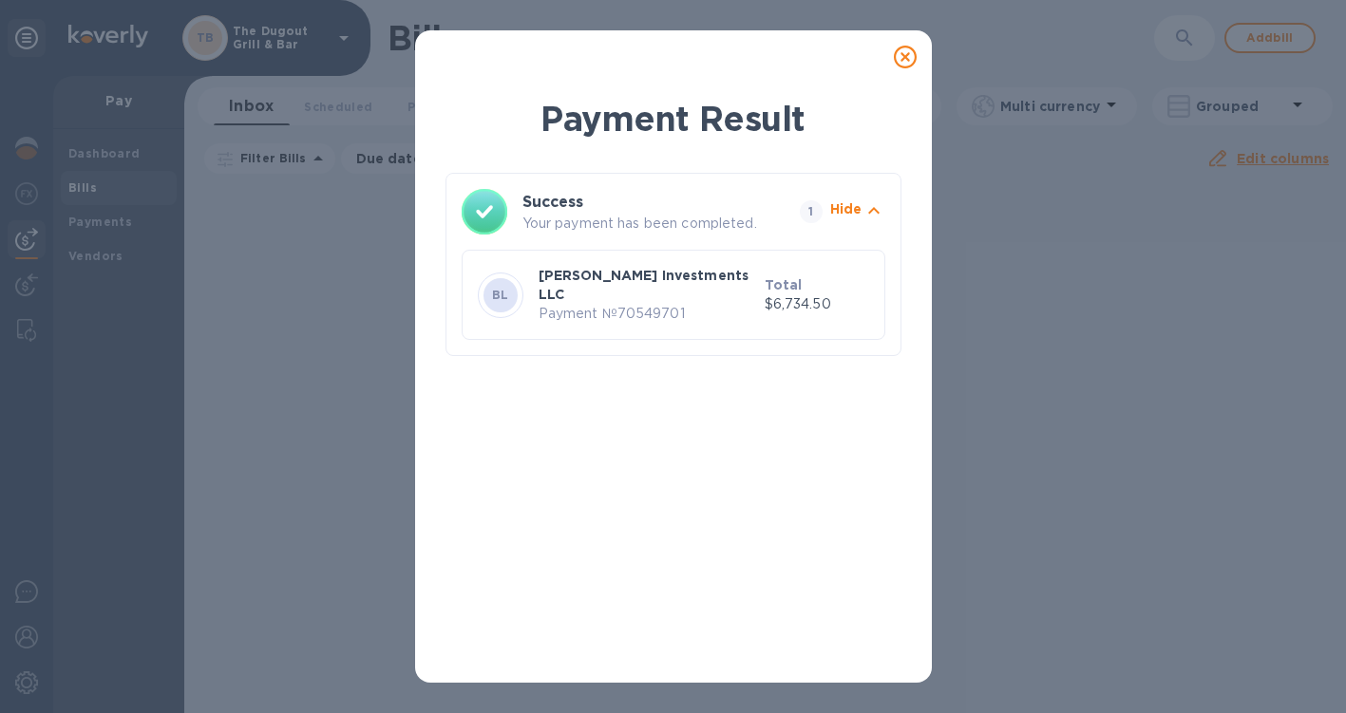
click at [906, 52] on icon at bounding box center [905, 57] width 23 height 23
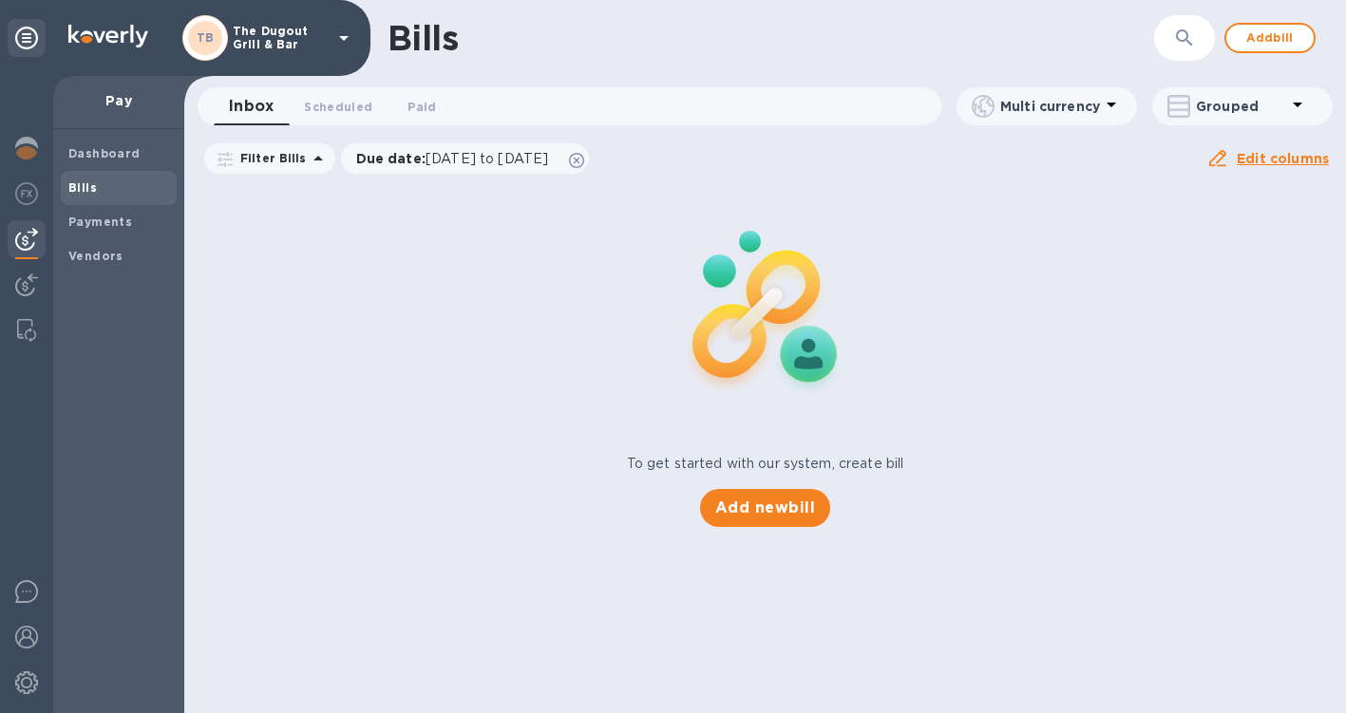
click at [299, 44] on p "The Dugout Grill & Bar" at bounding box center [280, 38] width 95 height 27
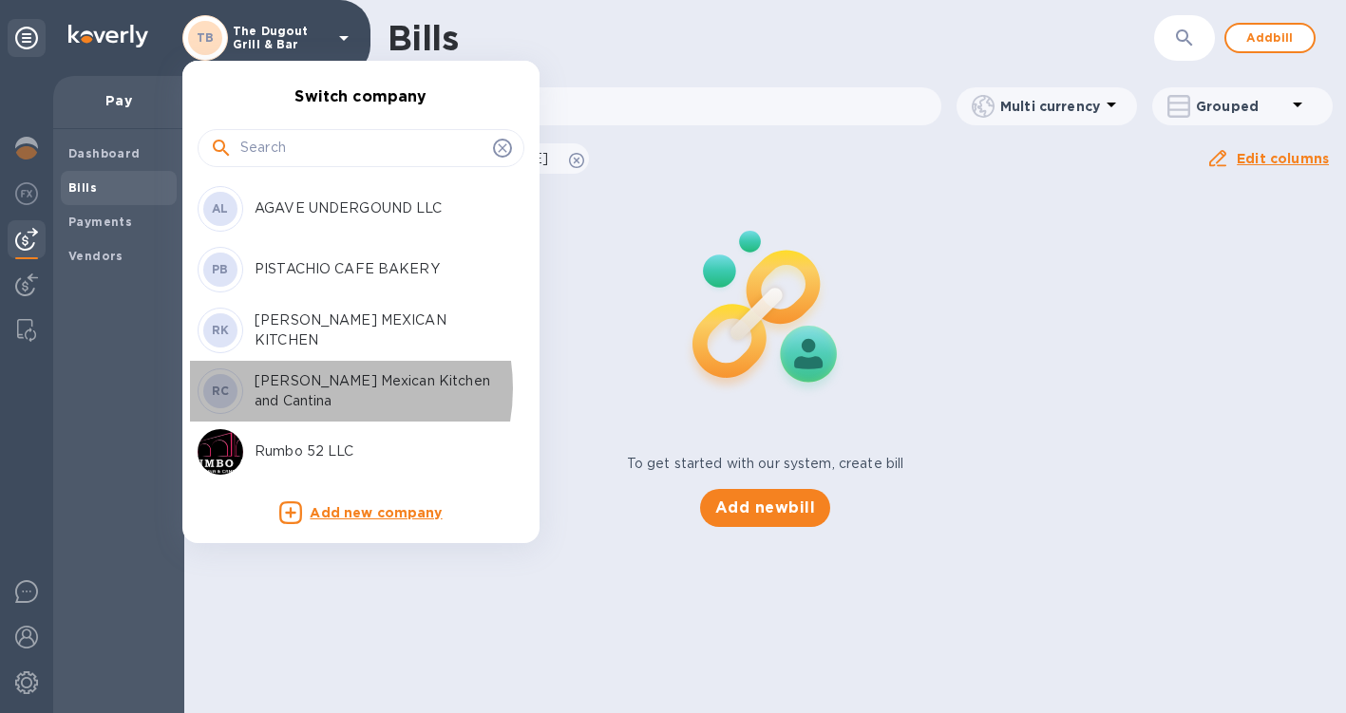
click at [313, 388] on p "Rosa Mexican Kitchen and Cantina" at bounding box center [374, 391] width 239 height 40
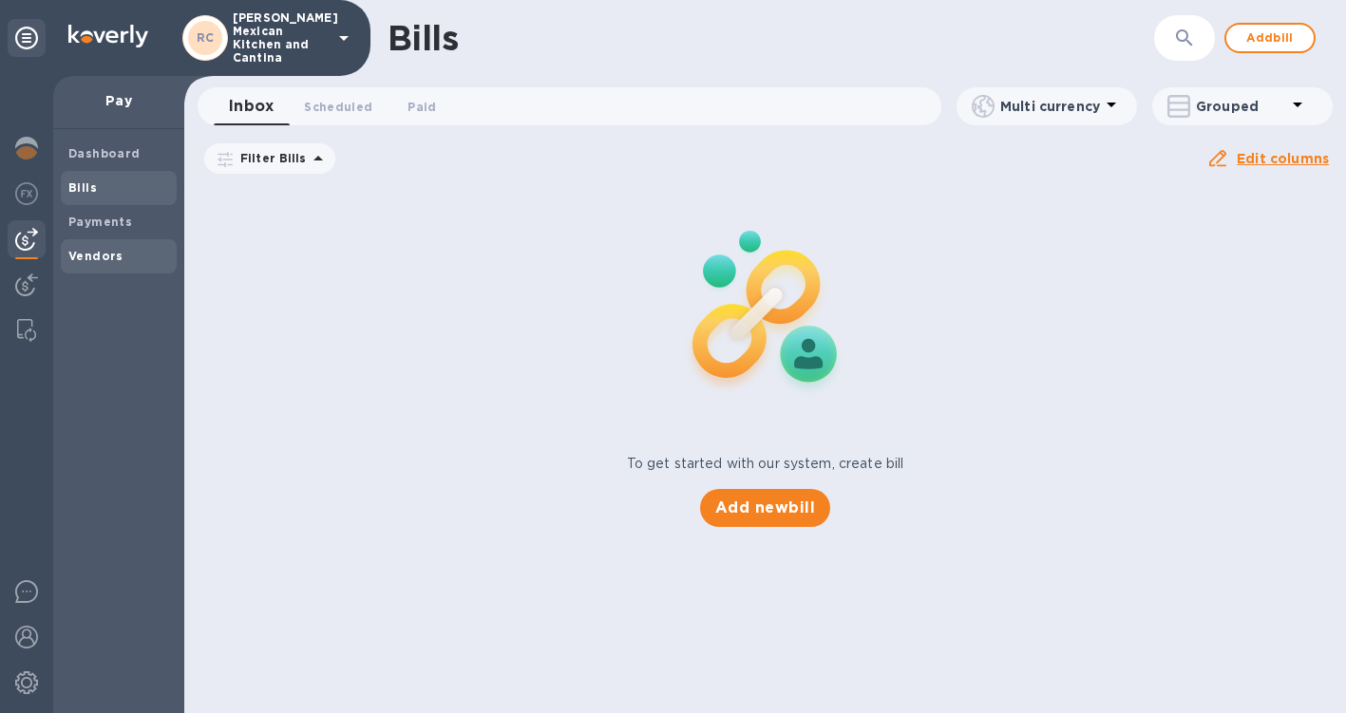
click at [96, 253] on b "Vendors" at bounding box center [95, 256] width 55 height 14
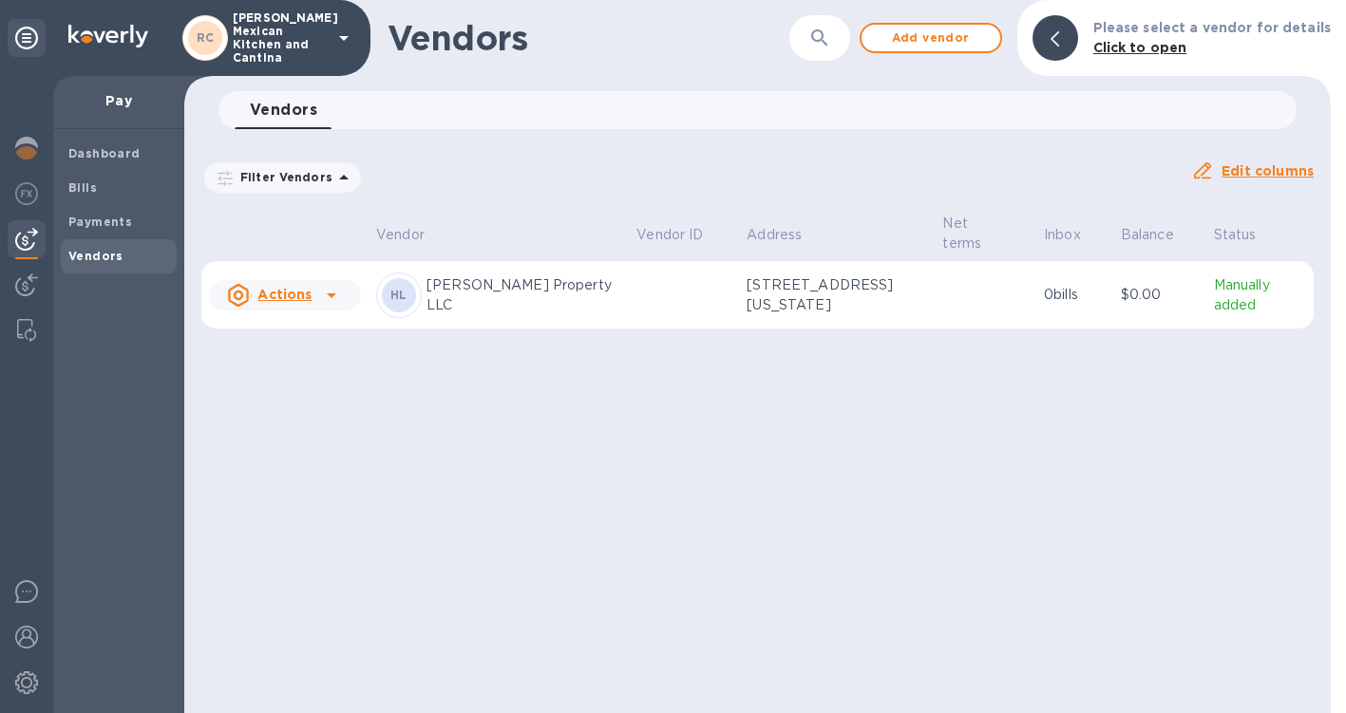
click at [556, 294] on div "HL Huang Property LLC" at bounding box center [498, 296] width 245 height 46
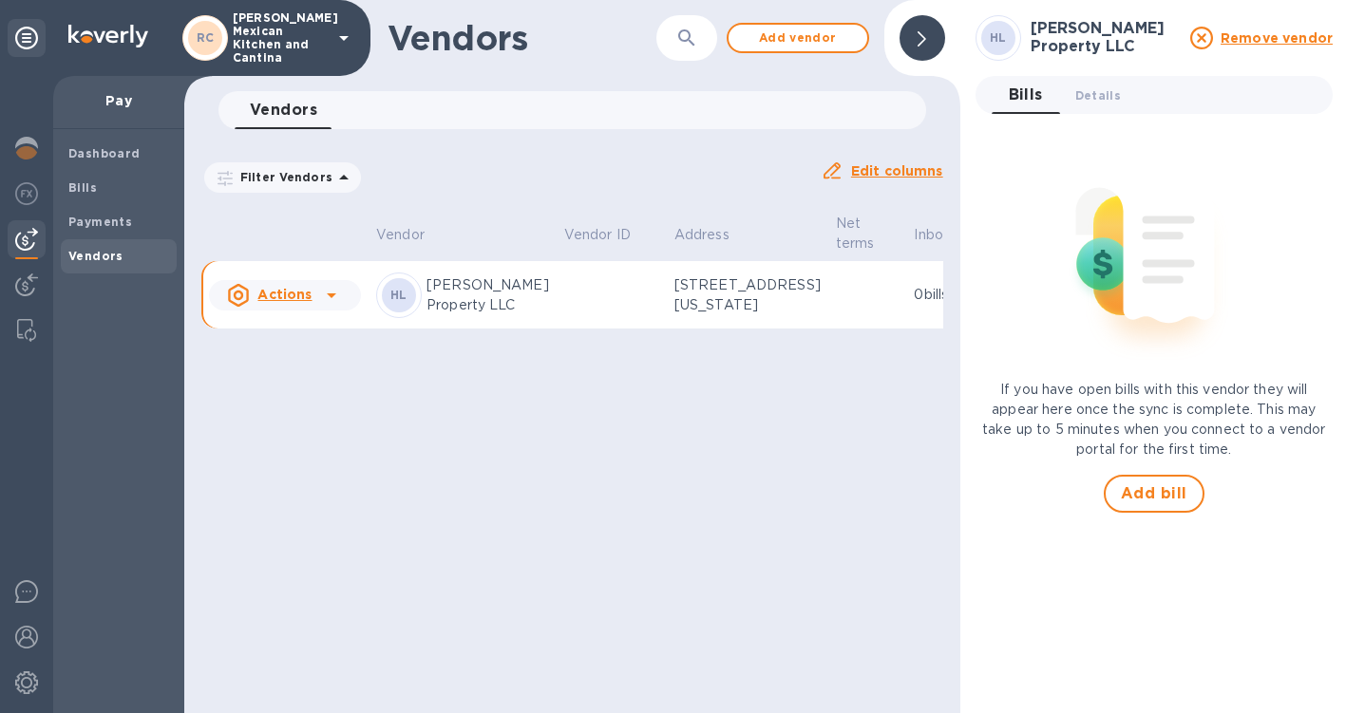
click at [598, 330] on td at bounding box center [612, 295] width 110 height 68
click at [1170, 488] on span "Add bill" at bounding box center [1154, 494] width 66 height 23
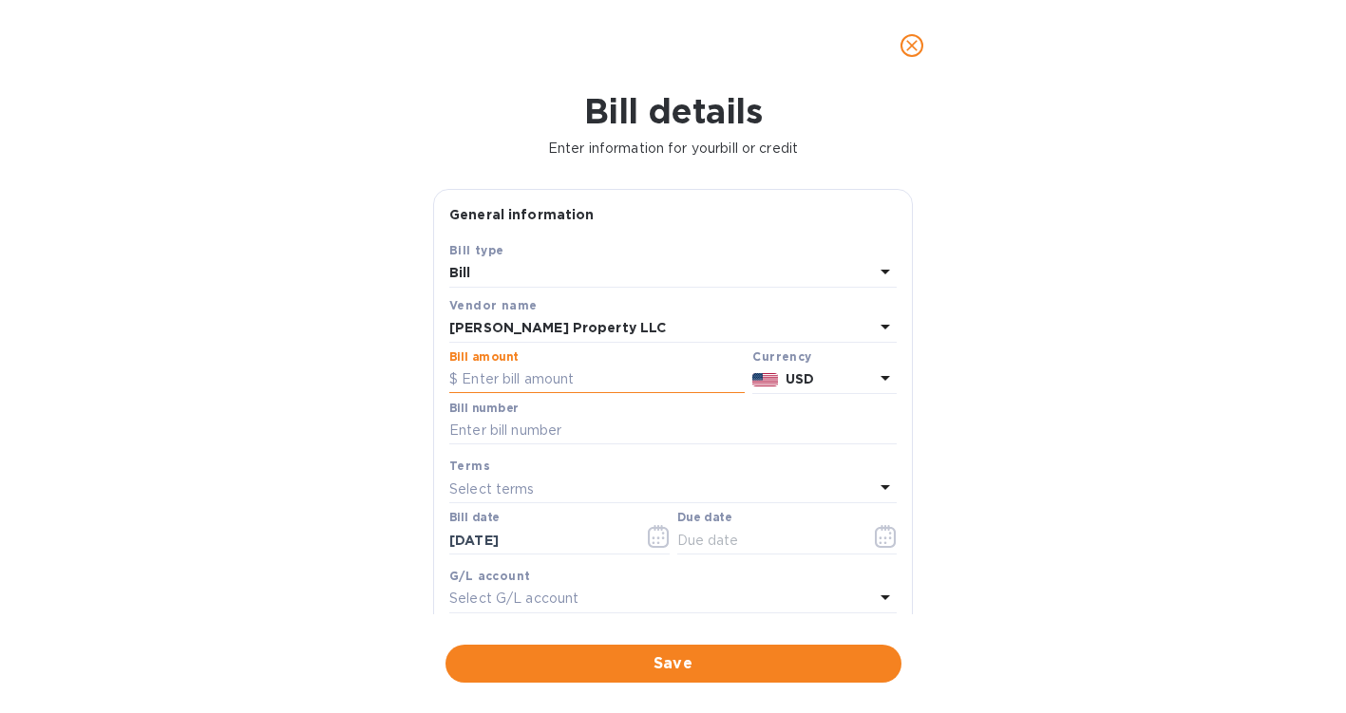
click at [595, 387] on input "text" at bounding box center [596, 380] width 295 height 28
type input "5,988.58"
click at [592, 427] on input "text" at bounding box center [672, 431] width 447 height 28
type input "430"
click at [881, 521] on button "button" at bounding box center [885, 537] width 45 height 46
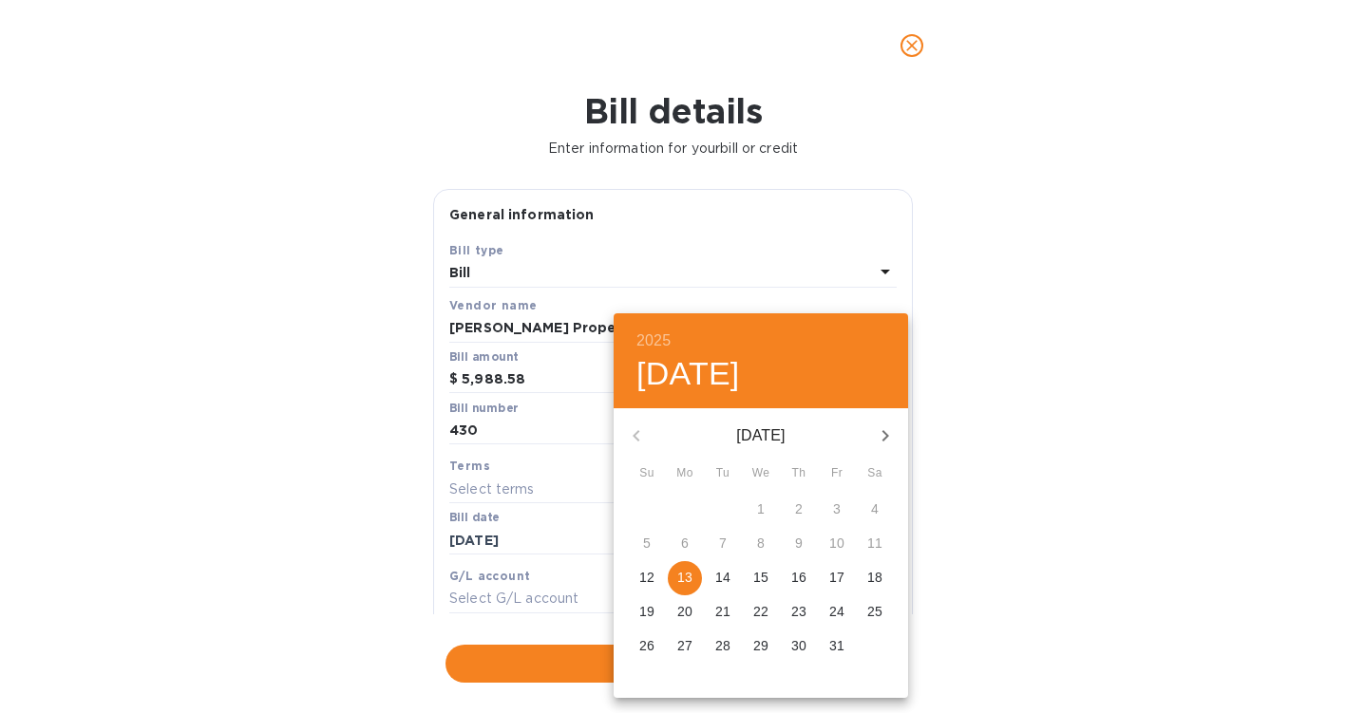
click at [671, 569] on span "13" at bounding box center [685, 577] width 34 height 19
type input "[DATE]"
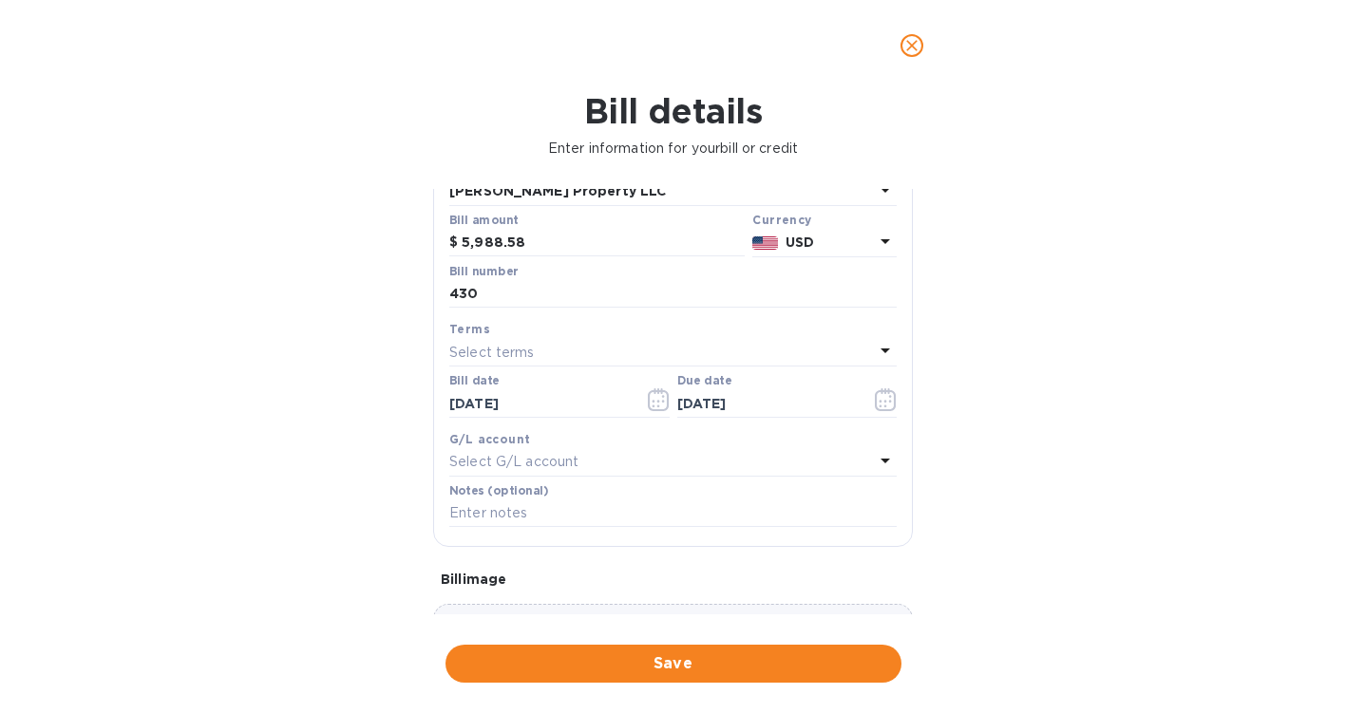
scroll to position [142, 0]
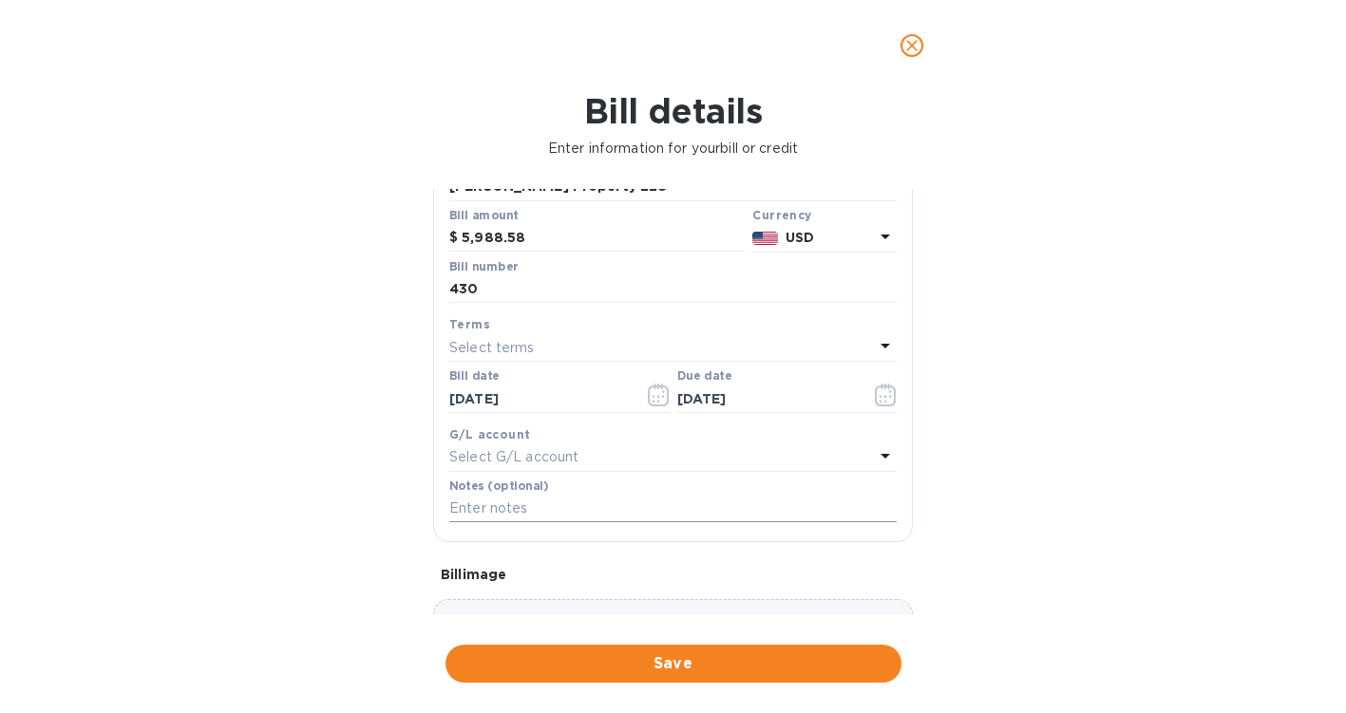
click at [654, 519] on input "text" at bounding box center [672, 509] width 447 height 28
type input "October Rent 2025"
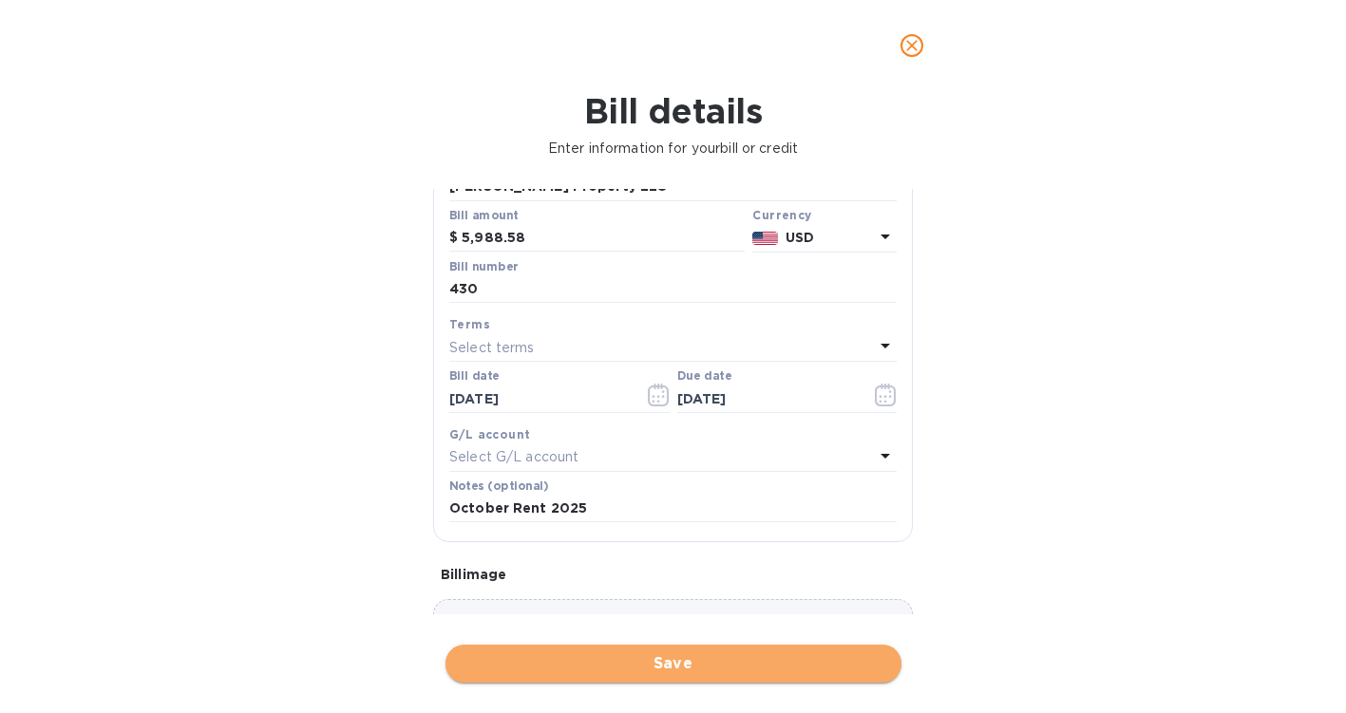
click at [677, 671] on span "Save" at bounding box center [674, 664] width 426 height 23
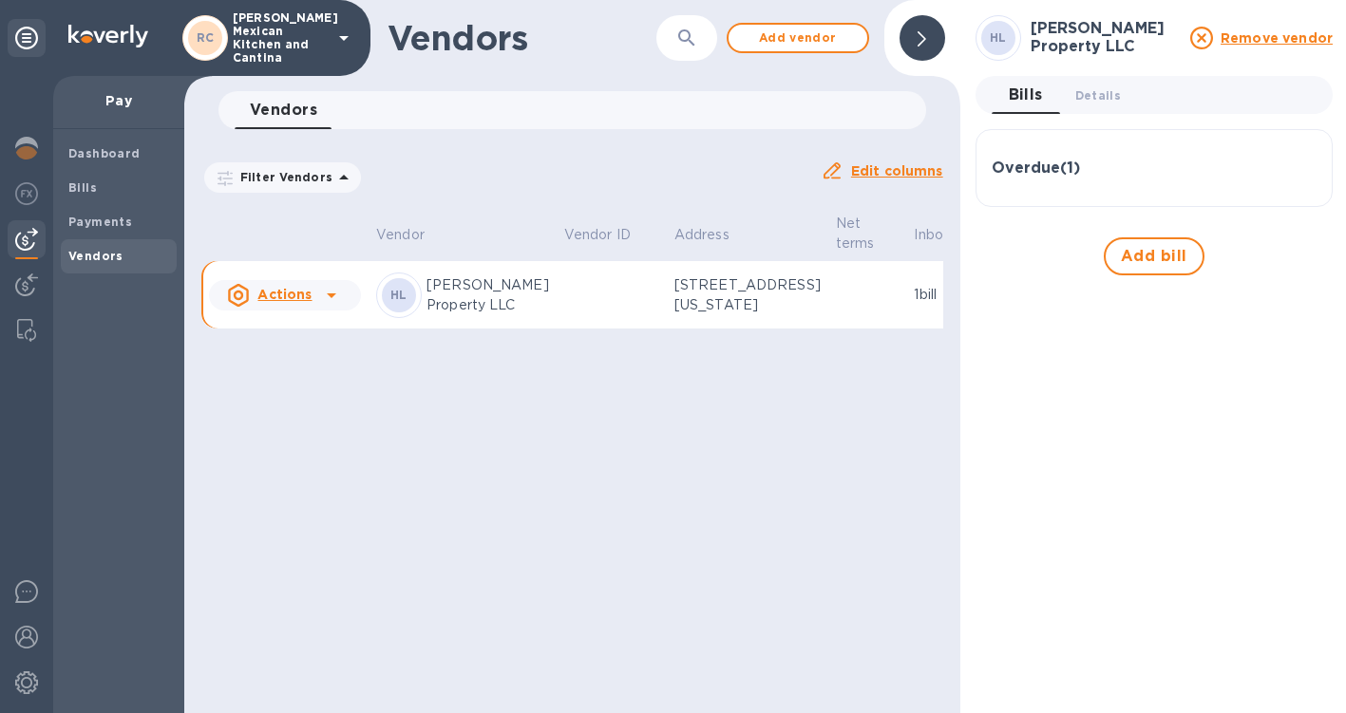
click at [828, 330] on td at bounding box center [867, 295] width 79 height 68
click at [1135, 250] on span "Add bill" at bounding box center [1154, 256] width 66 height 23
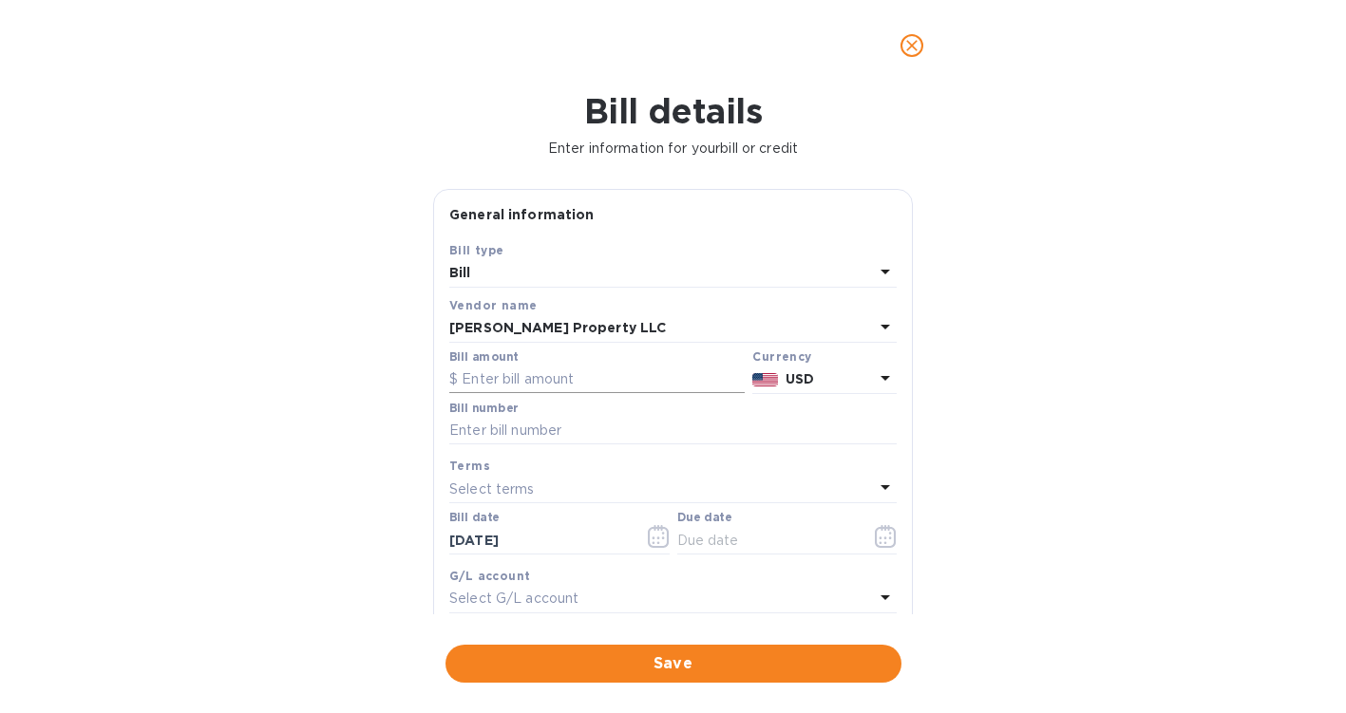
click at [658, 368] on input "text" at bounding box center [596, 380] width 295 height 28
click at [917, 45] on icon "close" at bounding box center [911, 45] width 19 height 19
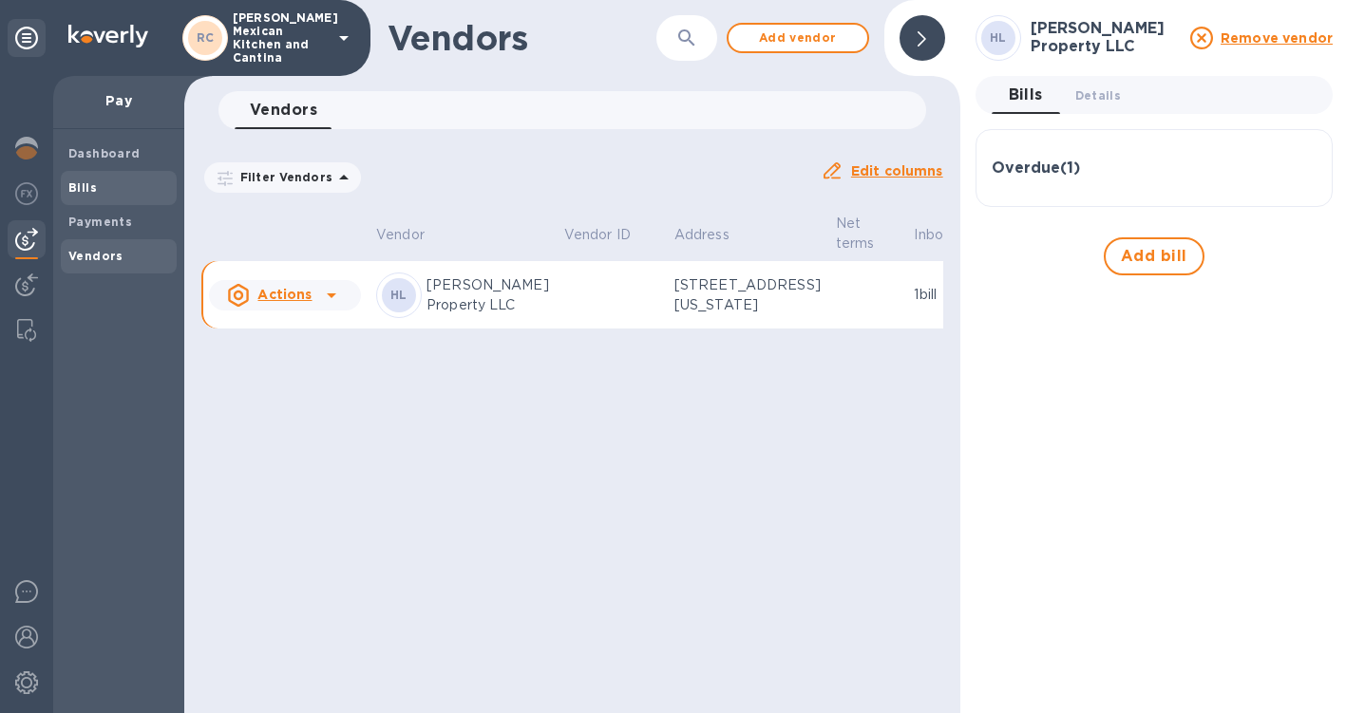
click at [89, 193] on b "Bills" at bounding box center [82, 187] width 28 height 14
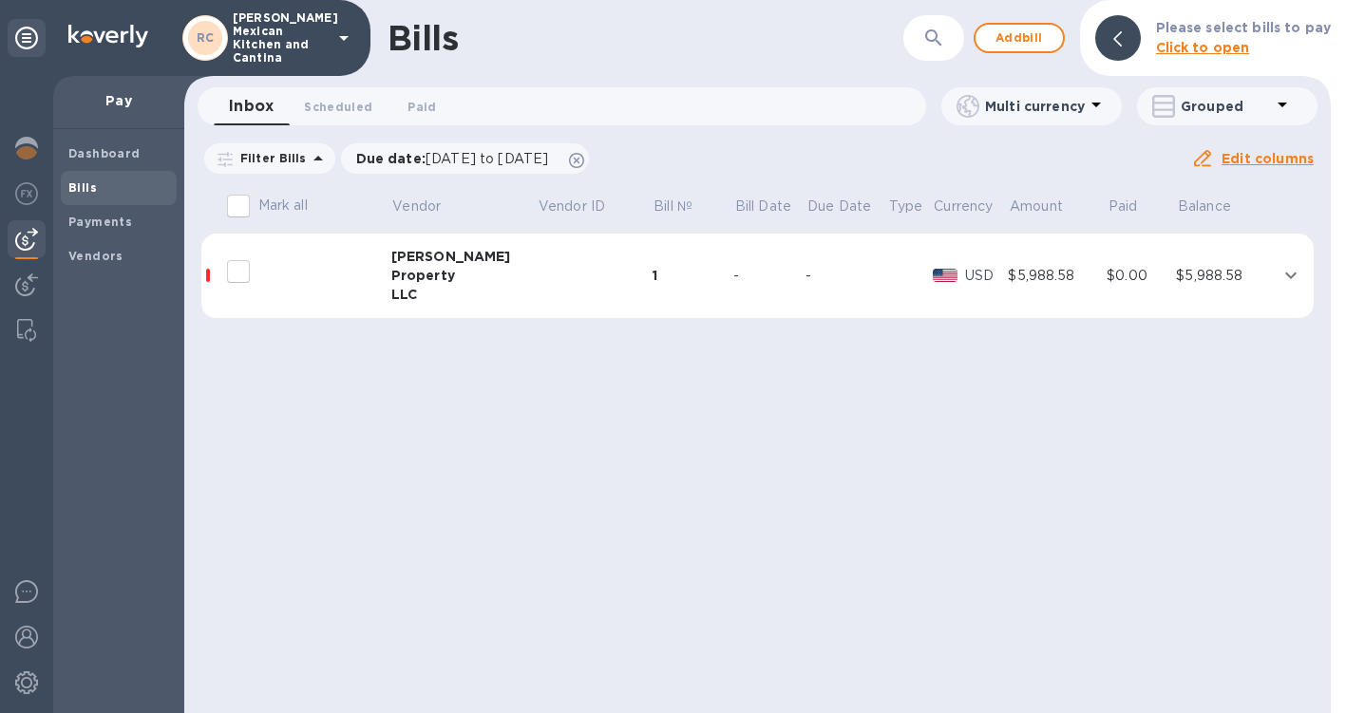
click at [437, 266] on div "Property" at bounding box center [464, 275] width 146 height 19
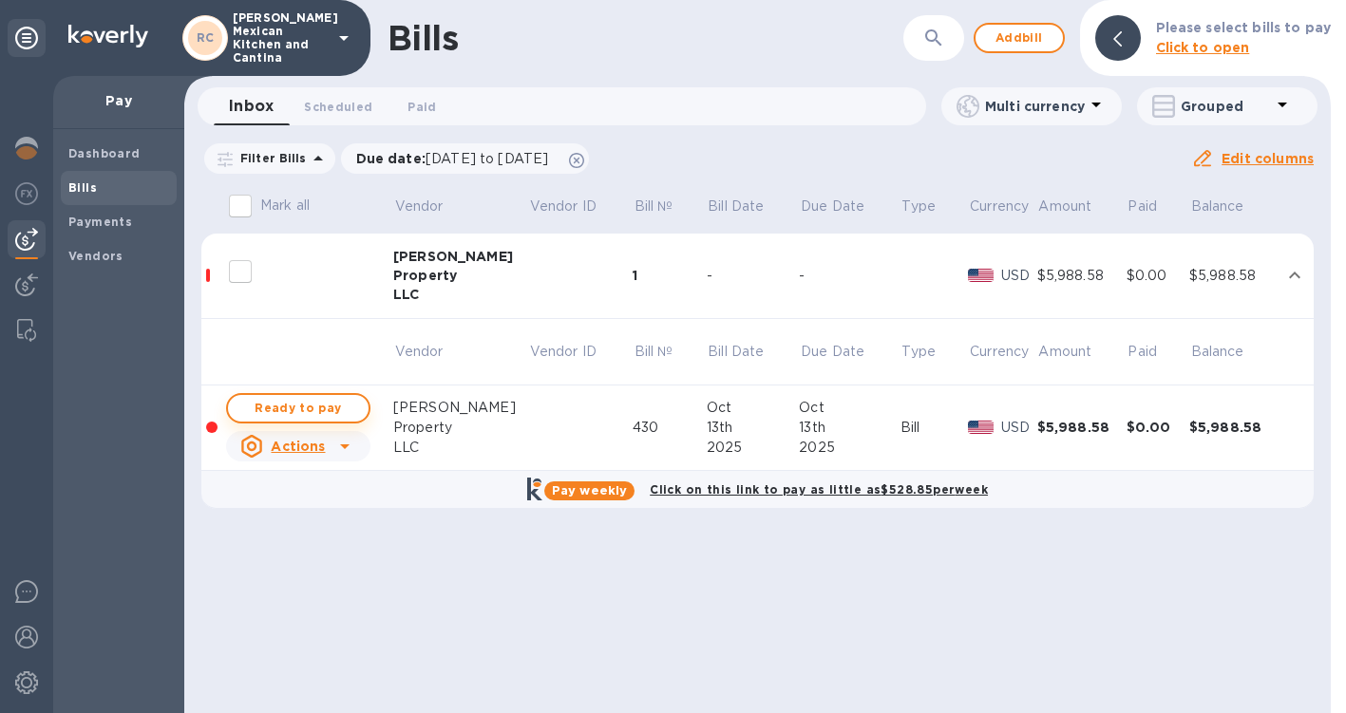
click at [327, 404] on span "Ready to pay" at bounding box center [298, 408] width 110 height 23
checkbox input "true"
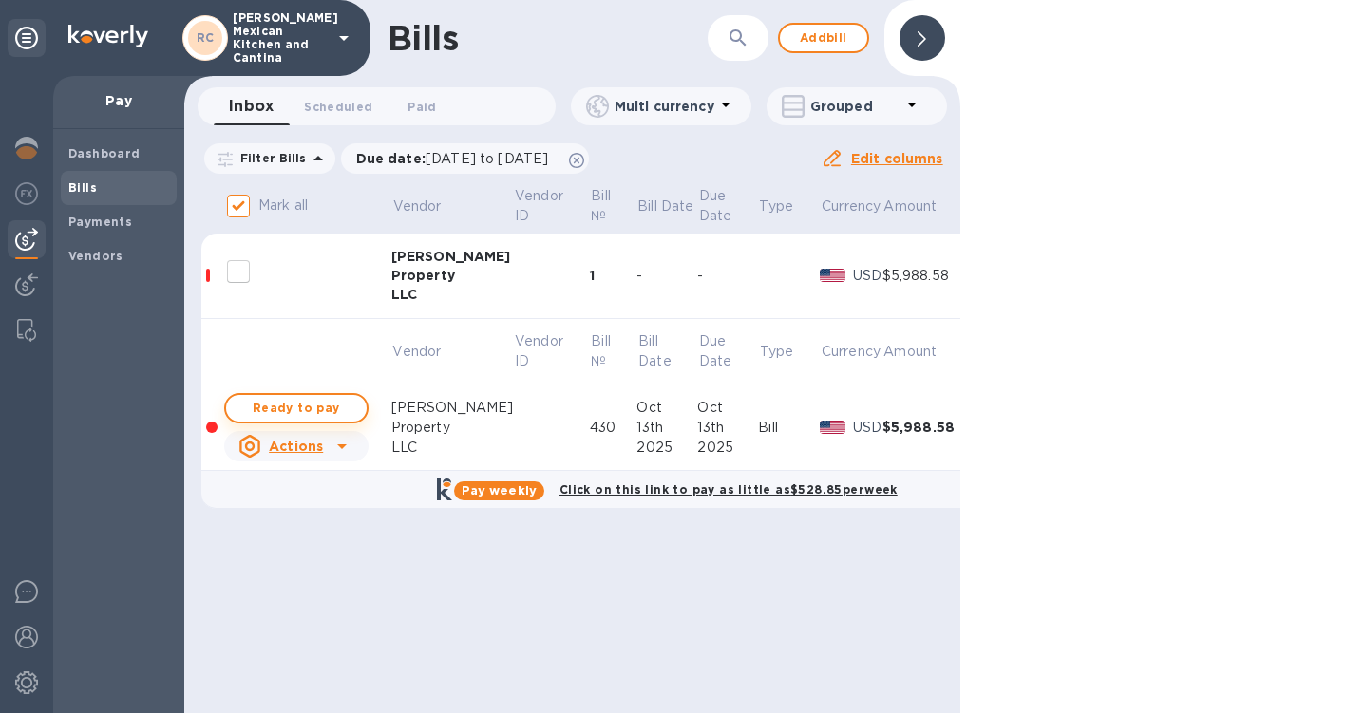
checkbox input "true"
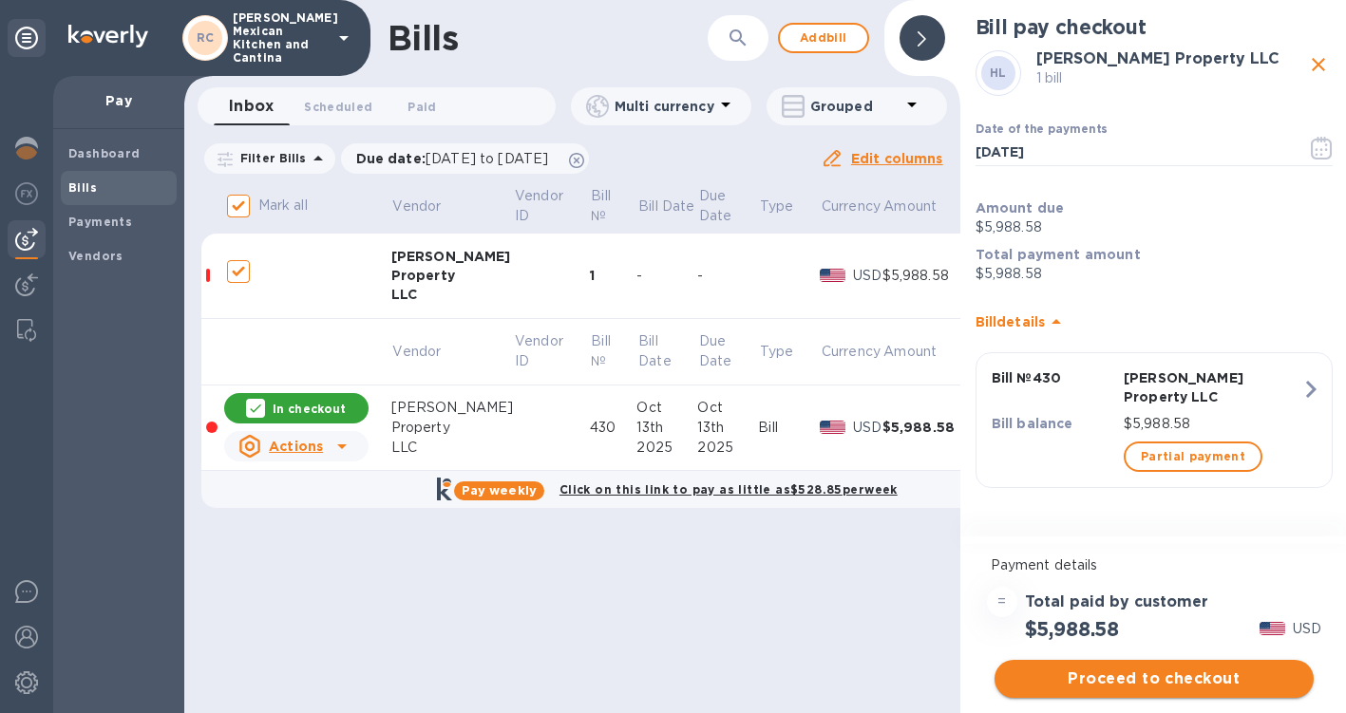
click at [1131, 679] on span "Proceed to checkout" at bounding box center [1154, 679] width 289 height 23
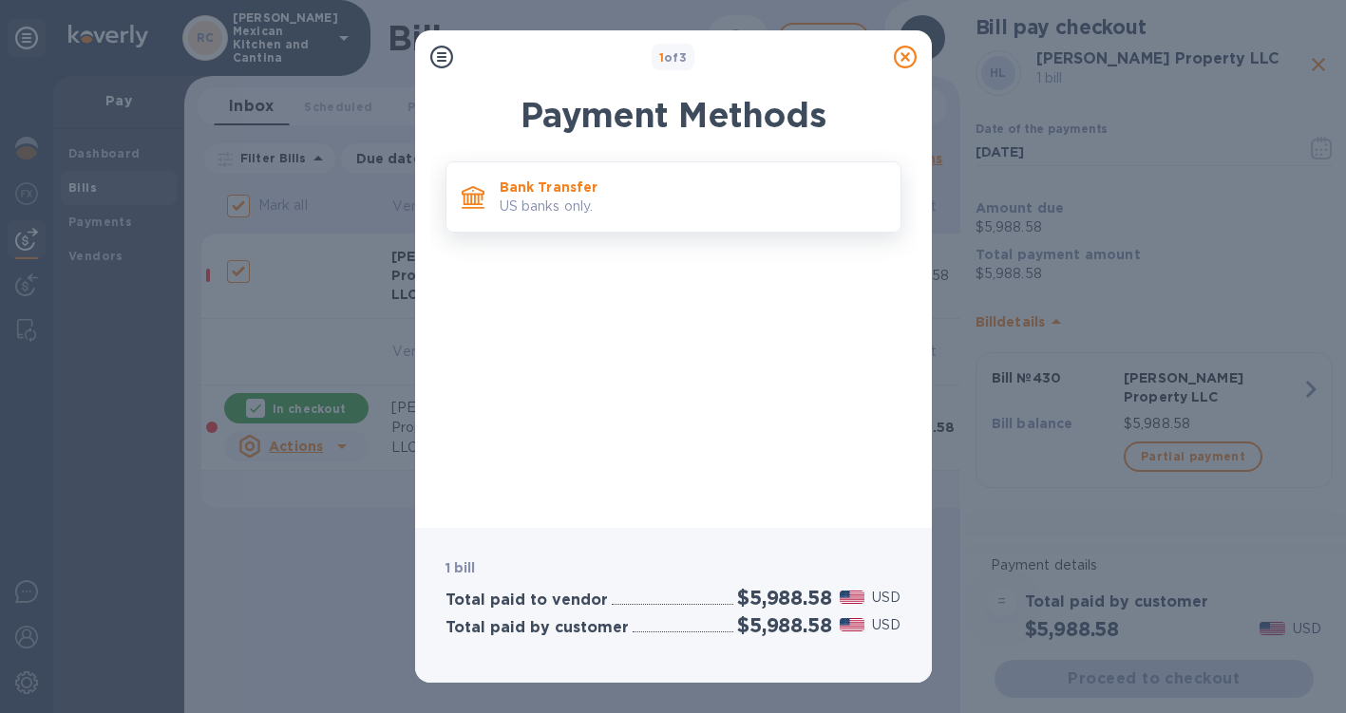
click at [748, 203] on p "US banks only." at bounding box center [693, 207] width 386 height 20
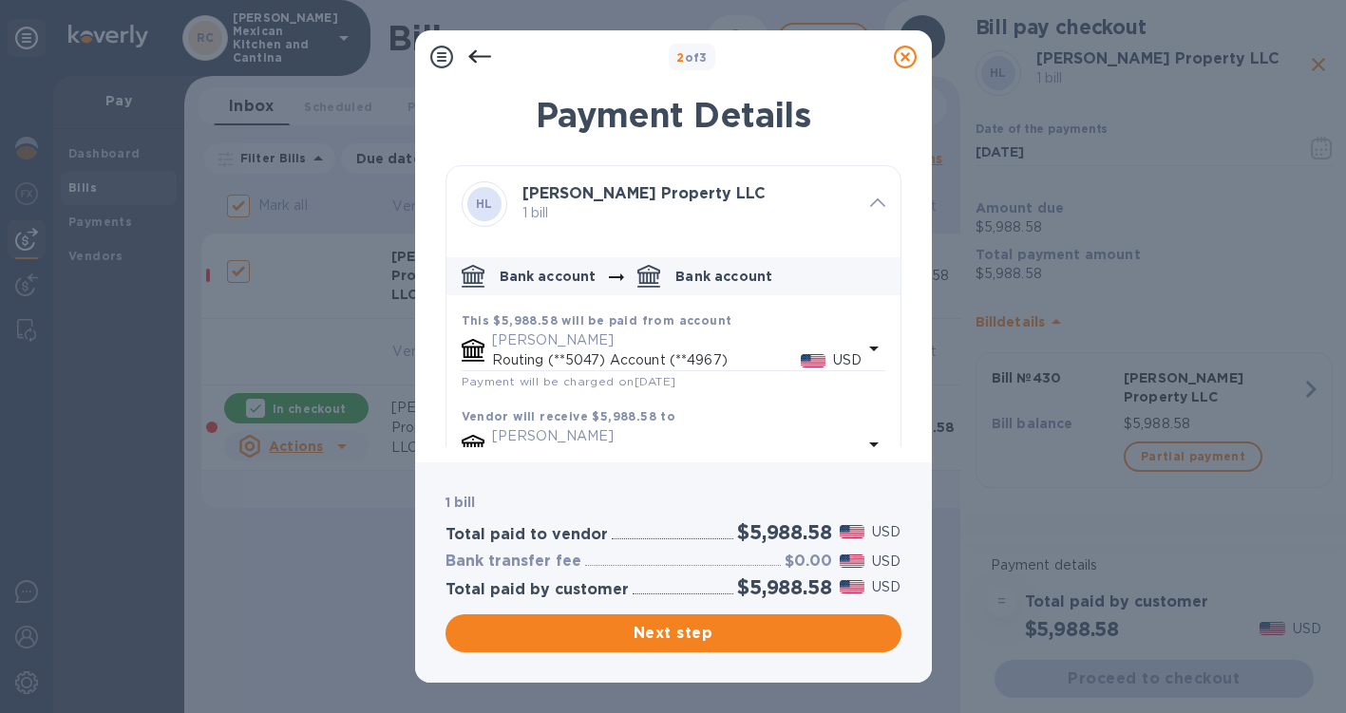
scroll to position [58, 0]
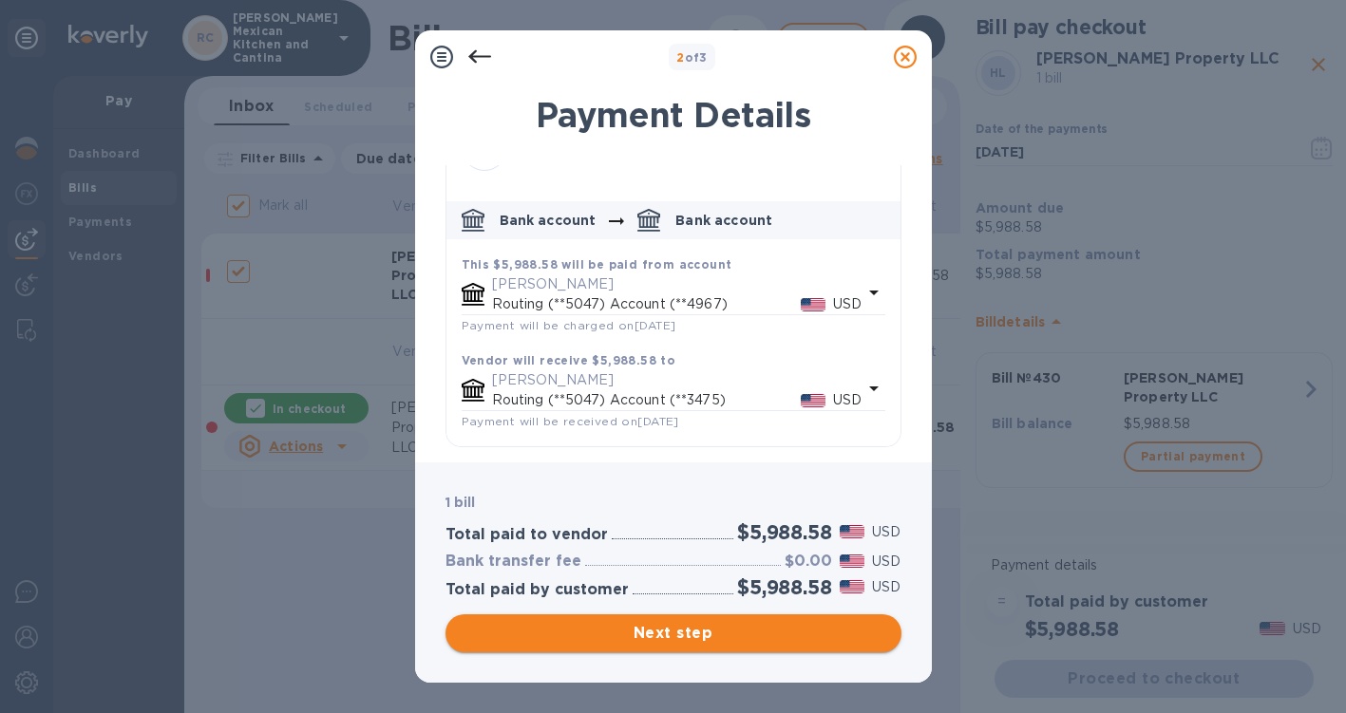
click at [667, 628] on span "Next step" at bounding box center [674, 633] width 426 height 23
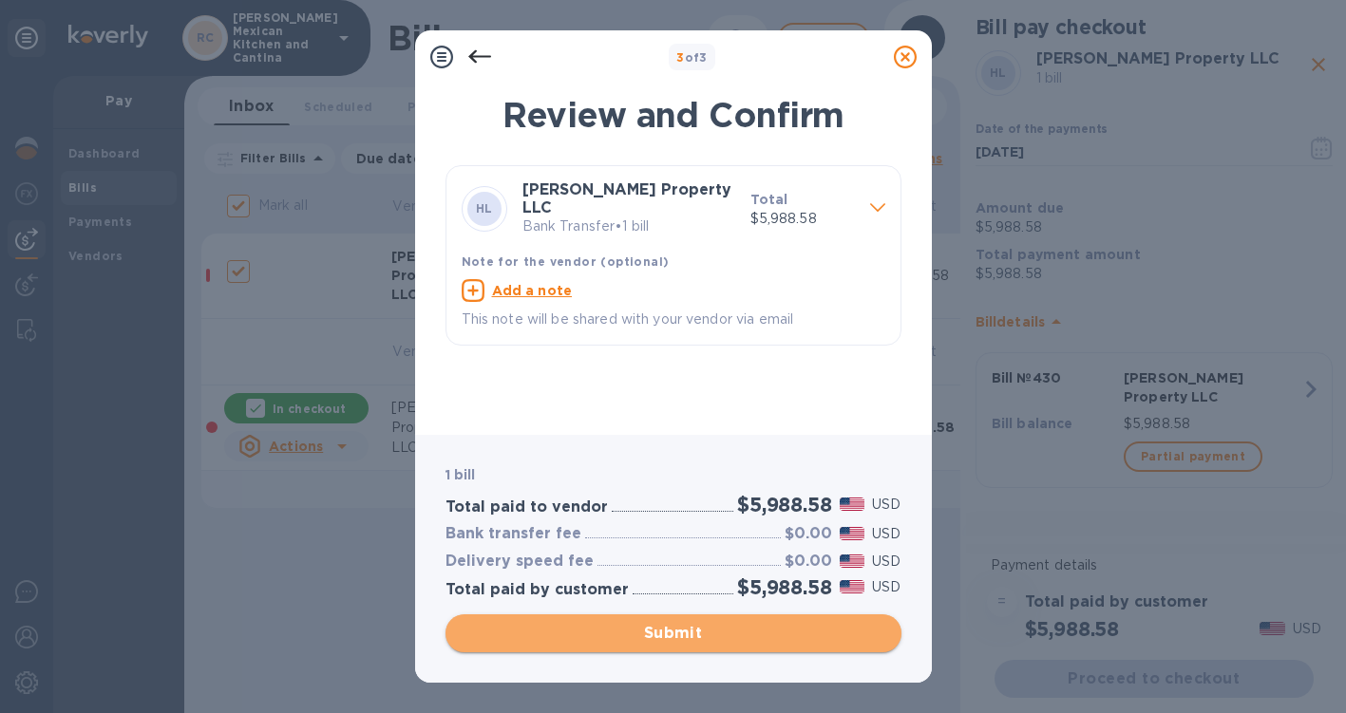
click at [691, 637] on span "Submit" at bounding box center [674, 633] width 426 height 23
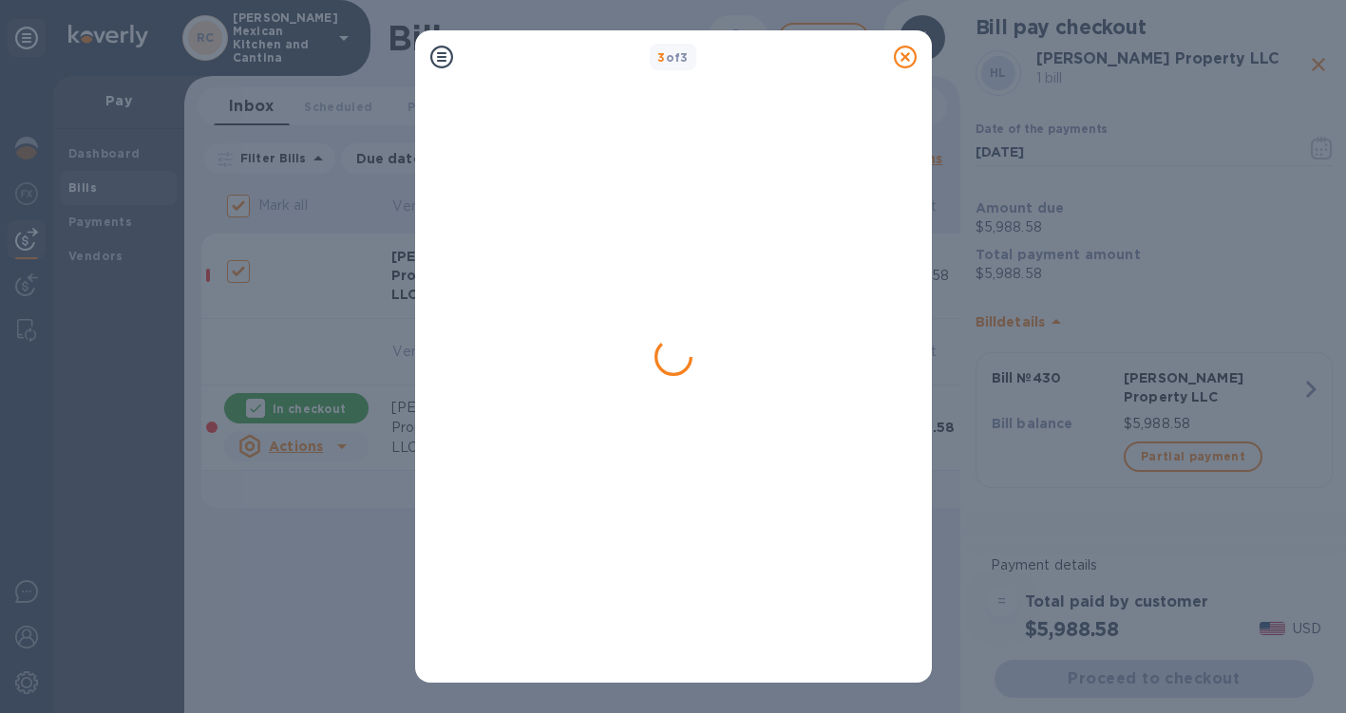
checkbox input "false"
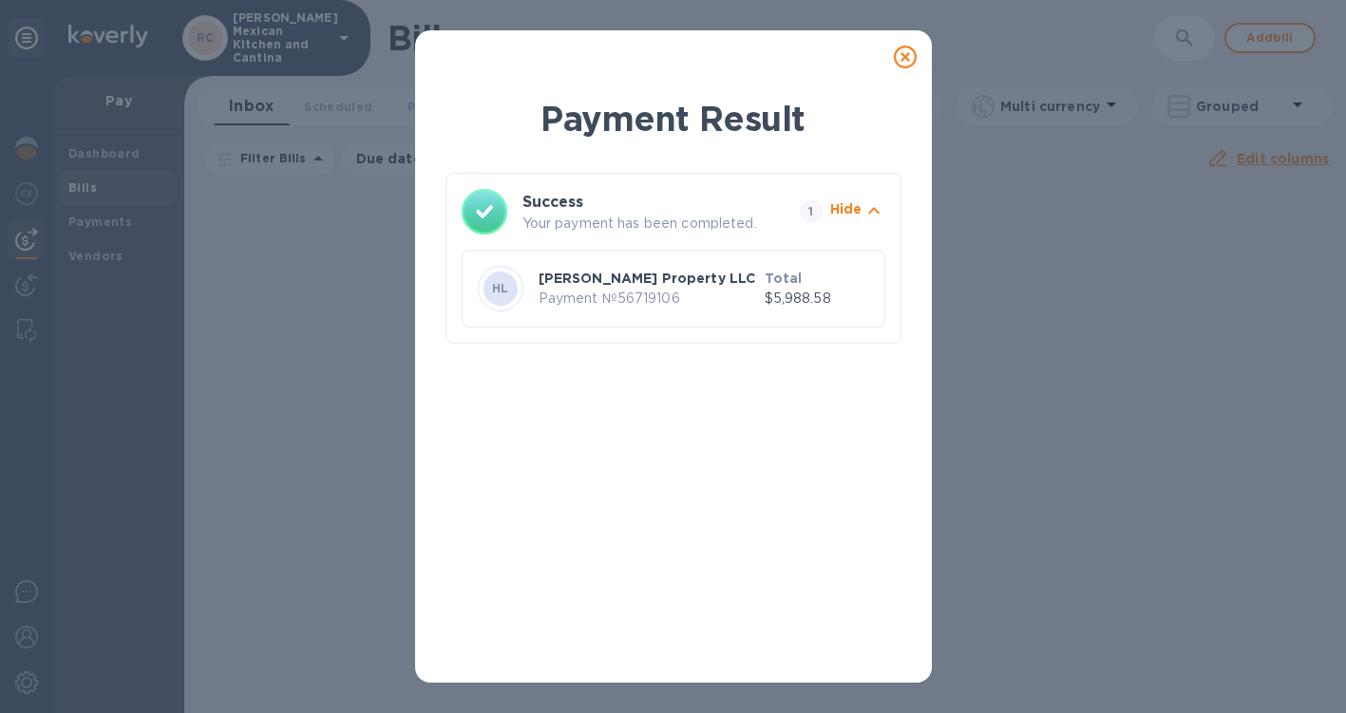
click at [905, 58] on icon at bounding box center [905, 57] width 23 height 23
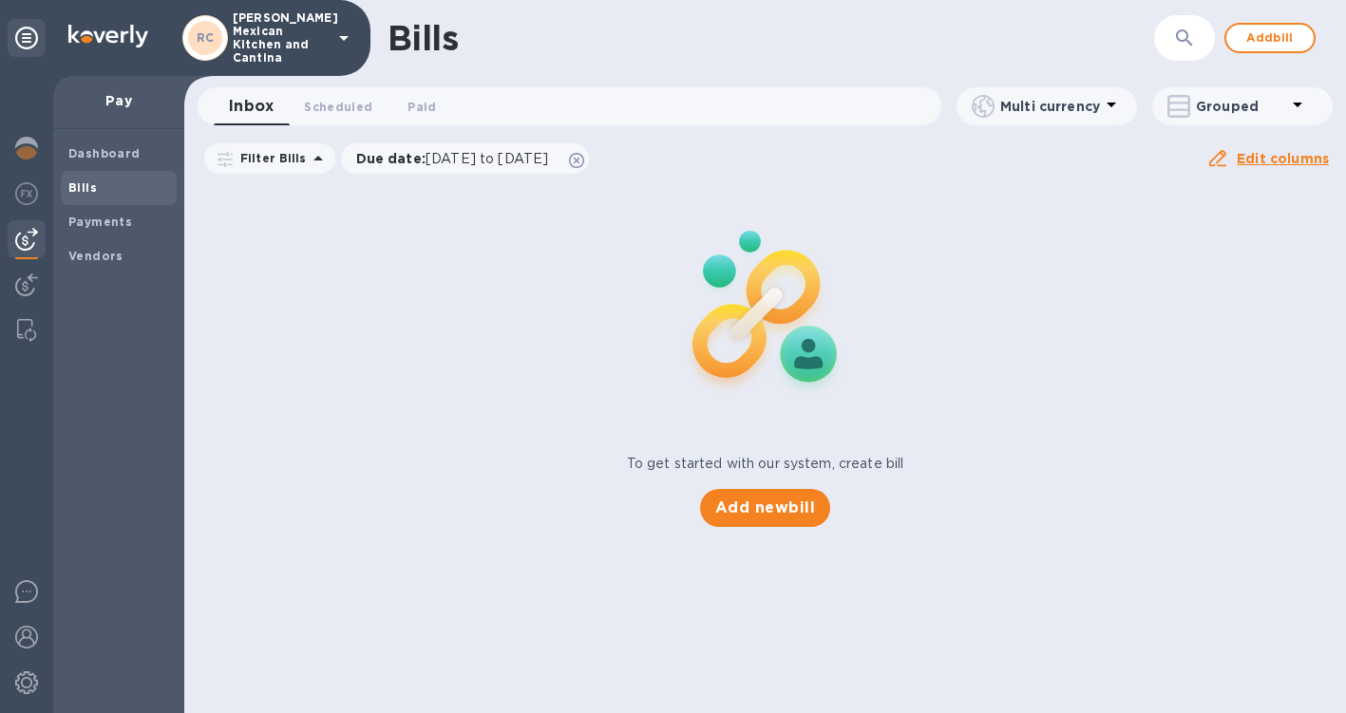
click at [343, 31] on icon at bounding box center [343, 38] width 23 height 23
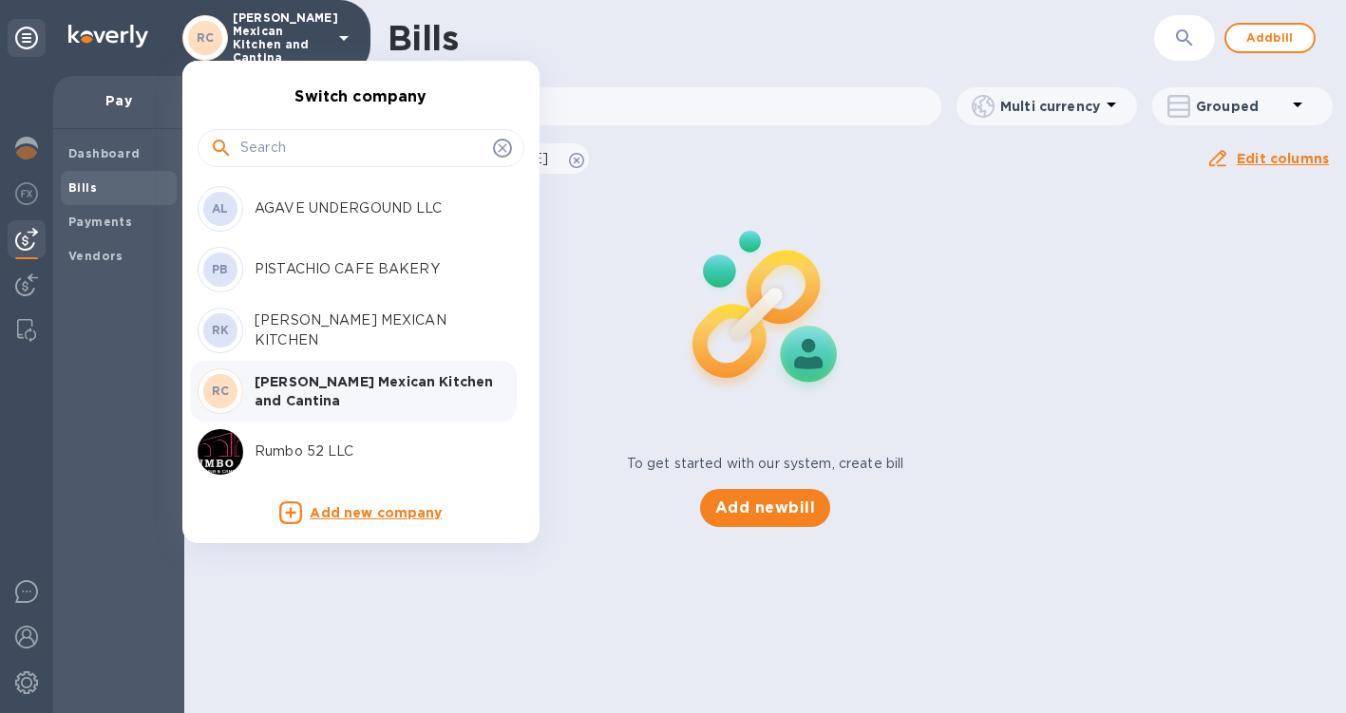
click at [297, 333] on p "ROSA MEXICAN KITCHEN" at bounding box center [374, 331] width 239 height 40
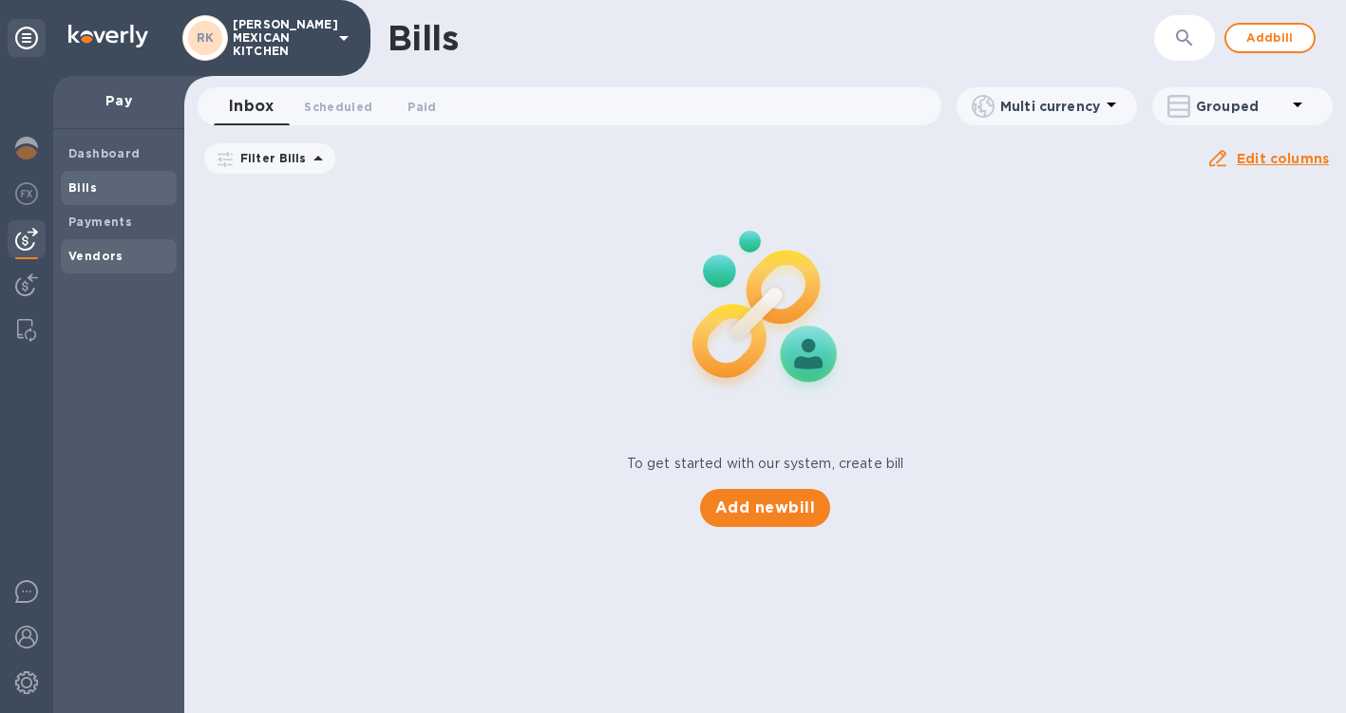
click at [91, 262] on b "Vendors" at bounding box center [95, 256] width 55 height 14
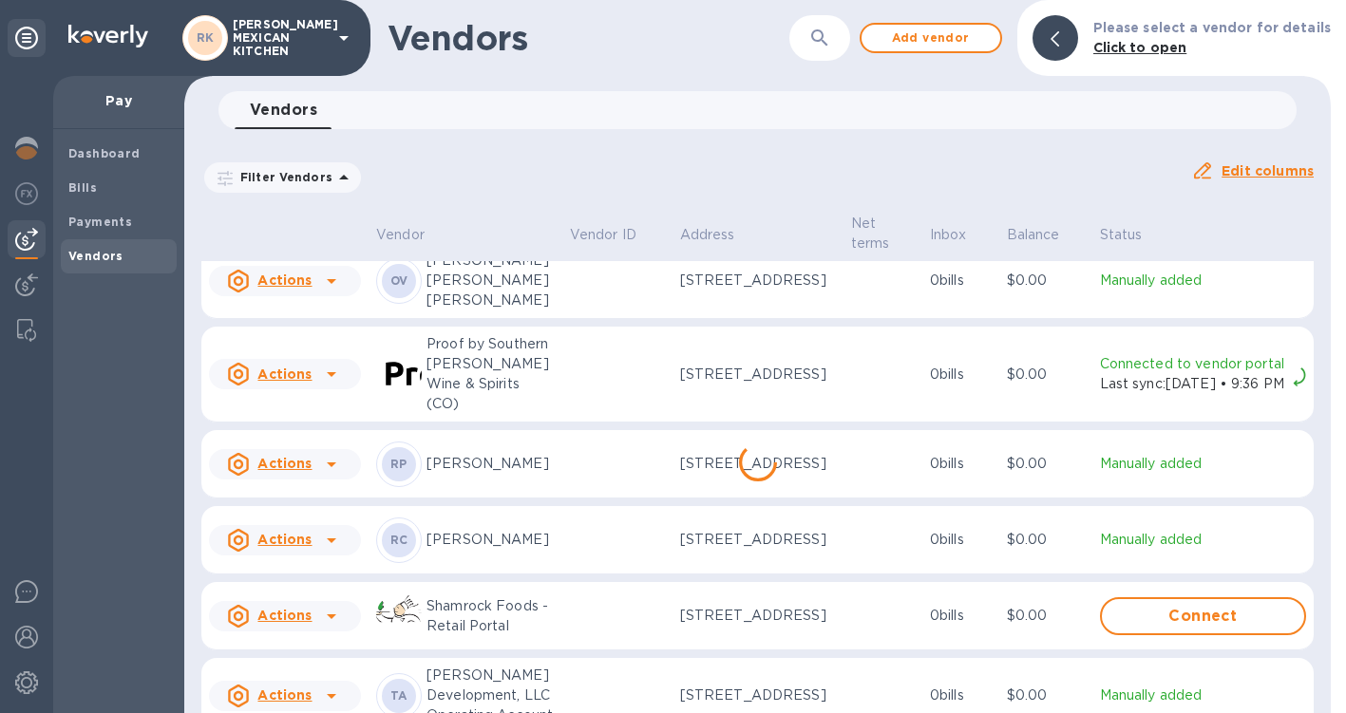
scroll to position [1749, 0]
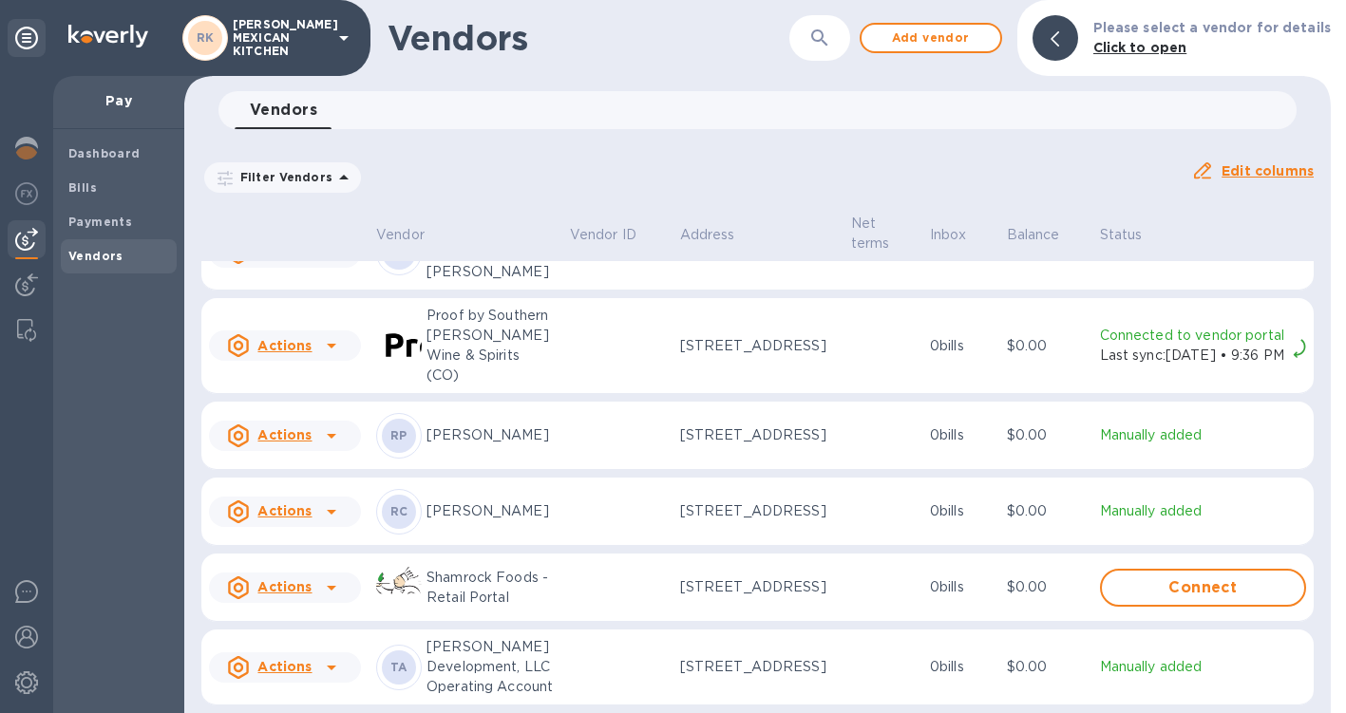
click at [496, 637] on p "Thornton Development, LLC Operating Account" at bounding box center [490, 667] width 128 height 60
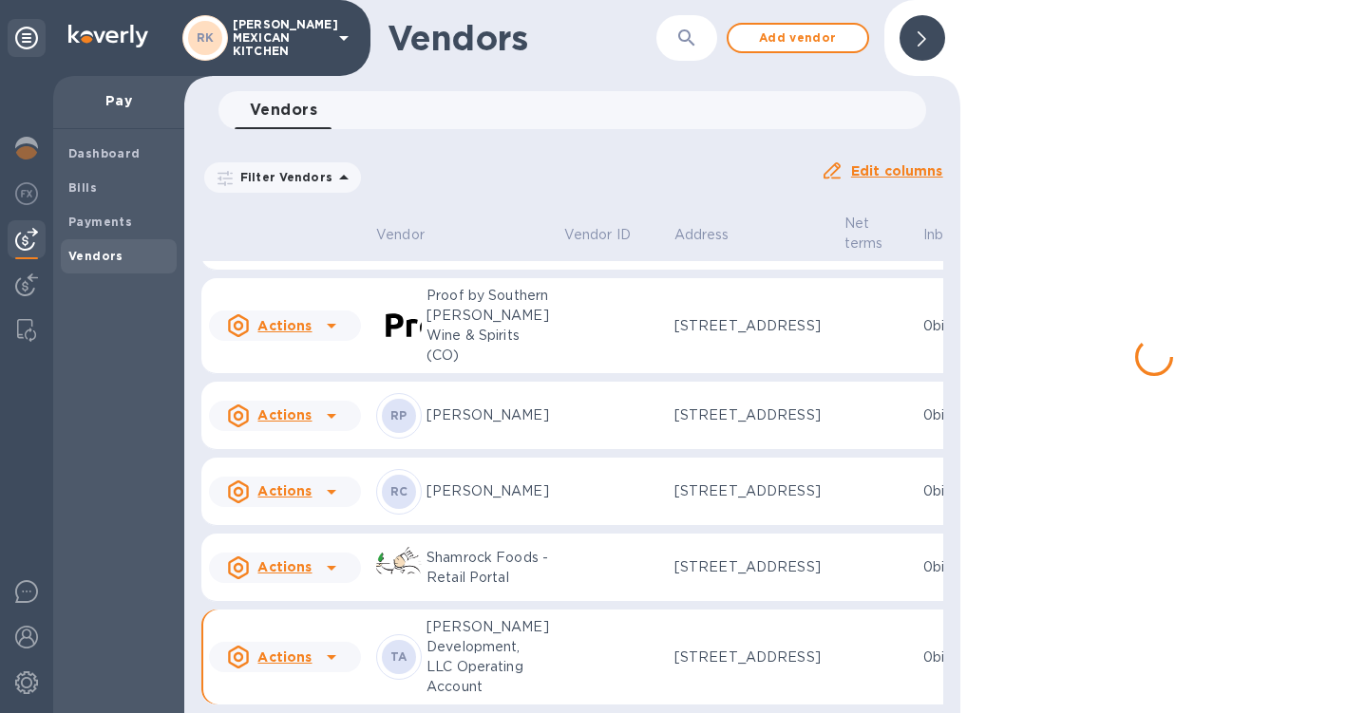
scroll to position [1848, 0]
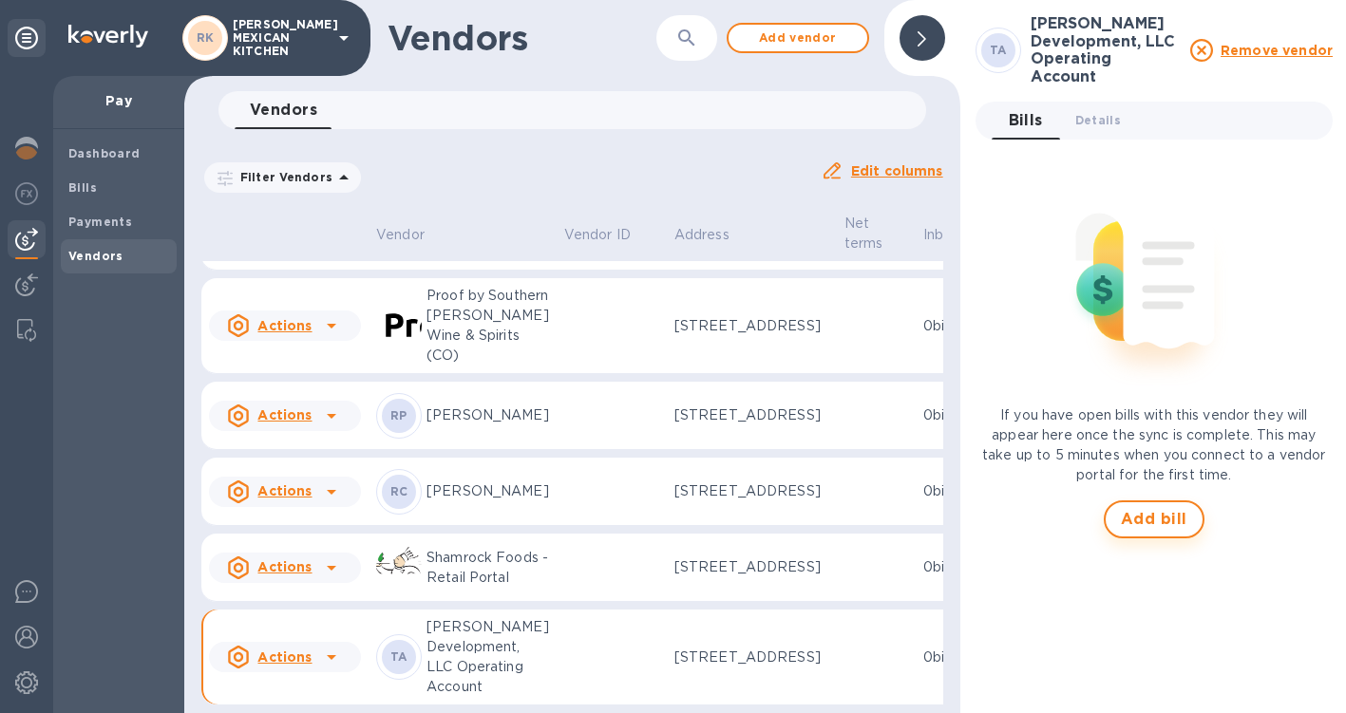
click at [1146, 501] on button "Add bill" at bounding box center [1154, 520] width 101 height 38
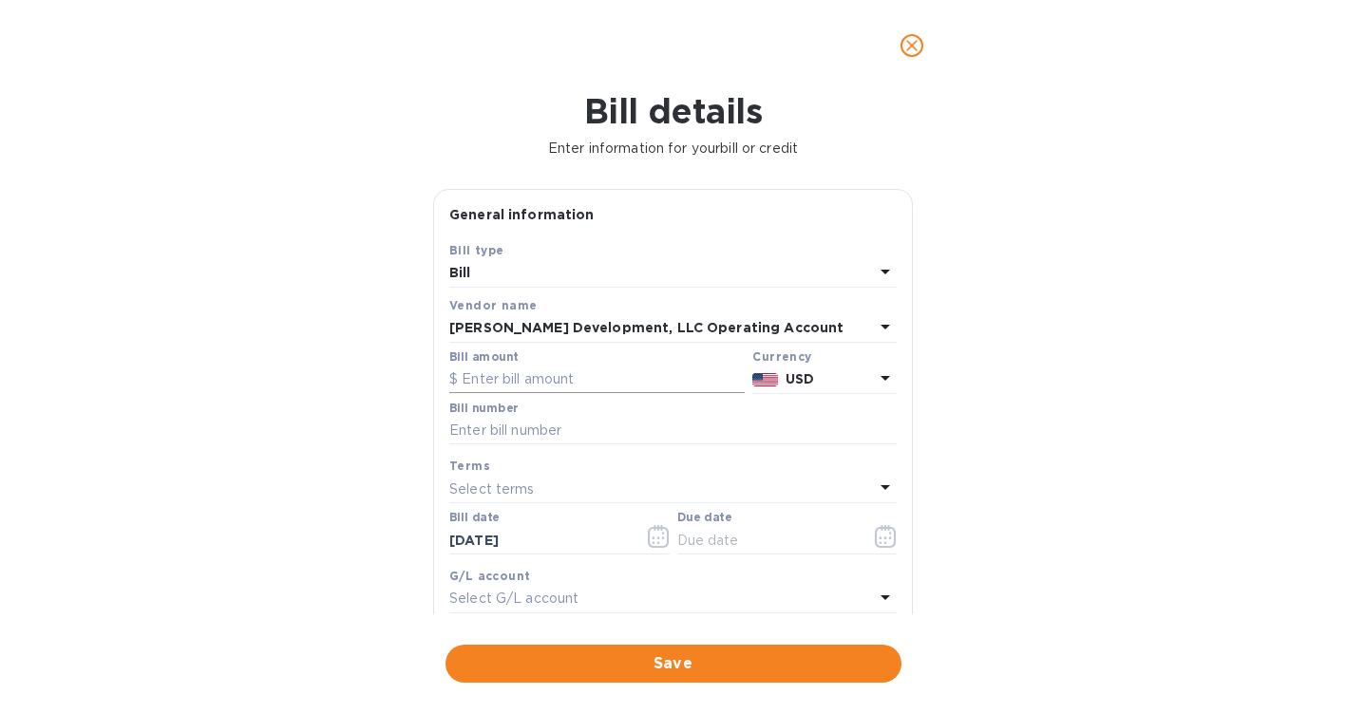
click at [596, 387] on input "text" at bounding box center [596, 380] width 295 height 28
type input "7,448.37"
click at [729, 432] on input "text" at bounding box center [672, 431] width 447 height 28
type input "430"
click at [875, 532] on icon "button" at bounding box center [885, 536] width 21 height 23
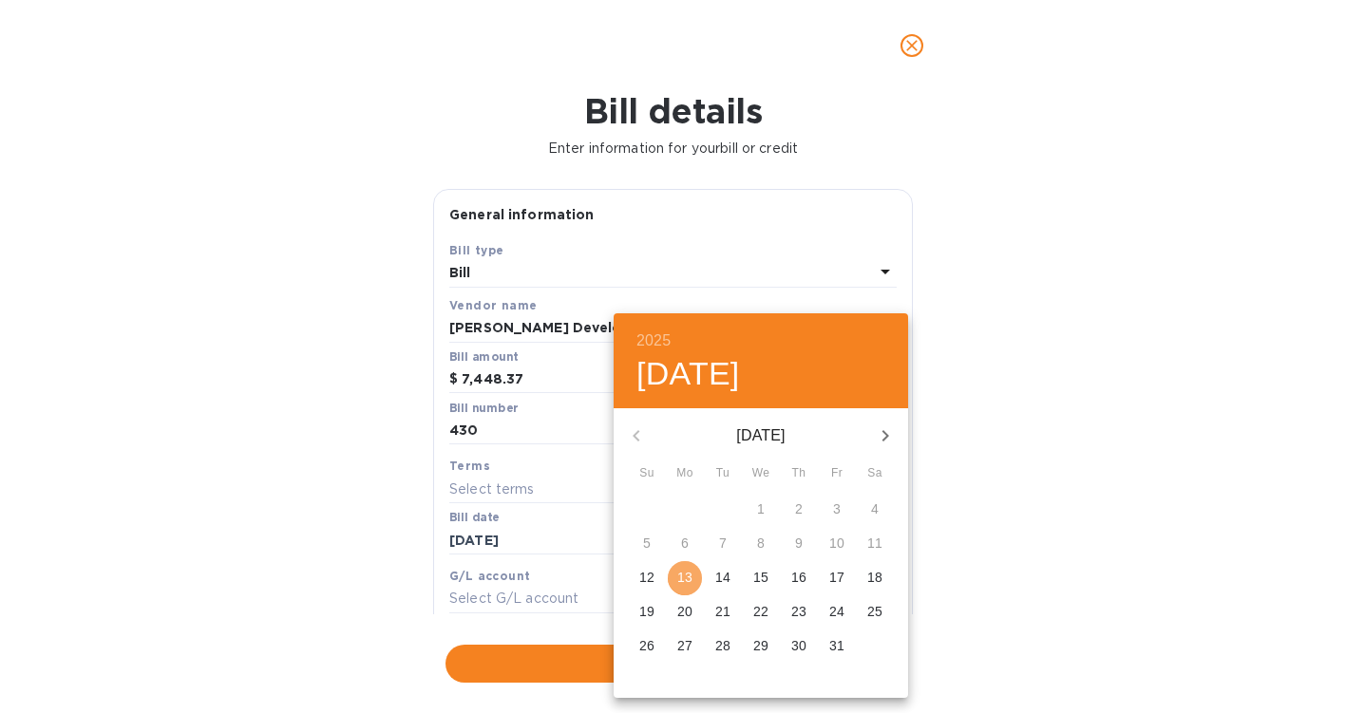
click at [680, 578] on p "13" at bounding box center [684, 577] width 15 height 19
type input "[DATE]"
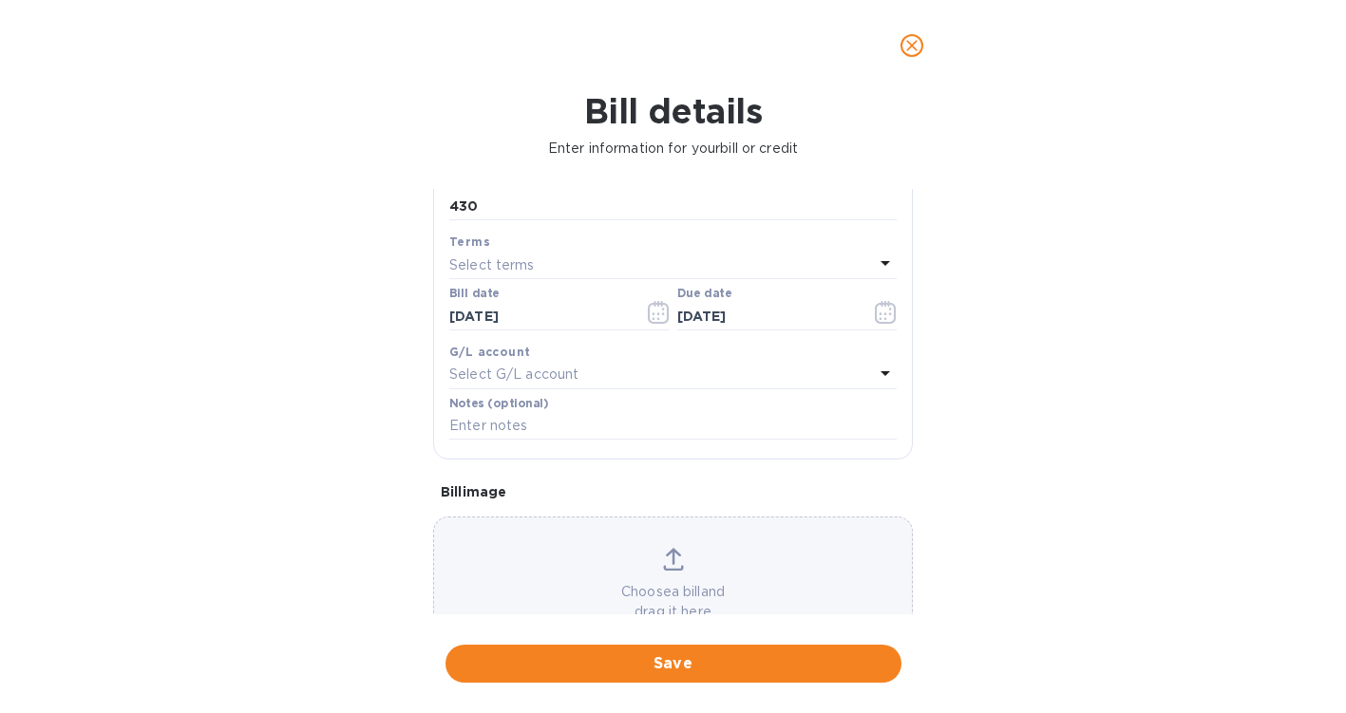
scroll to position [229, 0]
click at [670, 420] on input "text" at bounding box center [672, 421] width 447 height 28
type input "October Rent 2025"
click at [674, 662] on span "Save" at bounding box center [674, 664] width 426 height 23
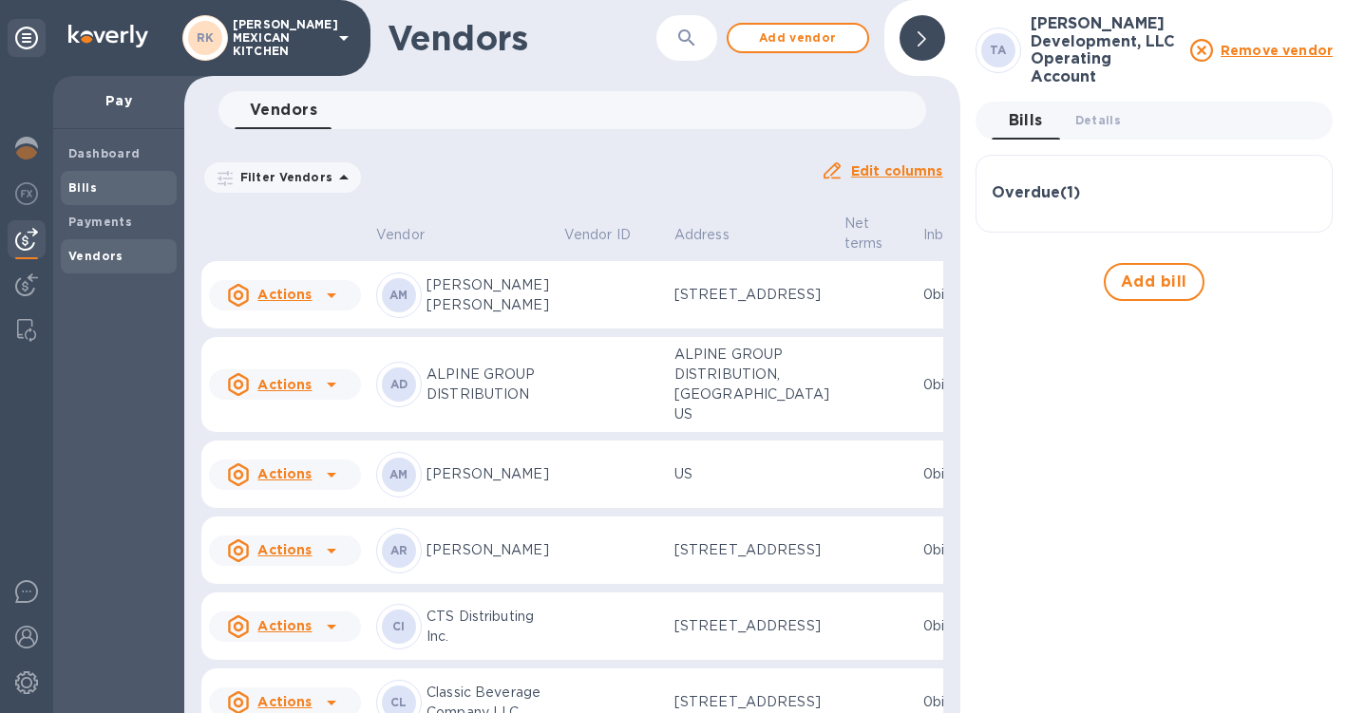
click at [116, 185] on span "Bills" at bounding box center [118, 188] width 101 height 19
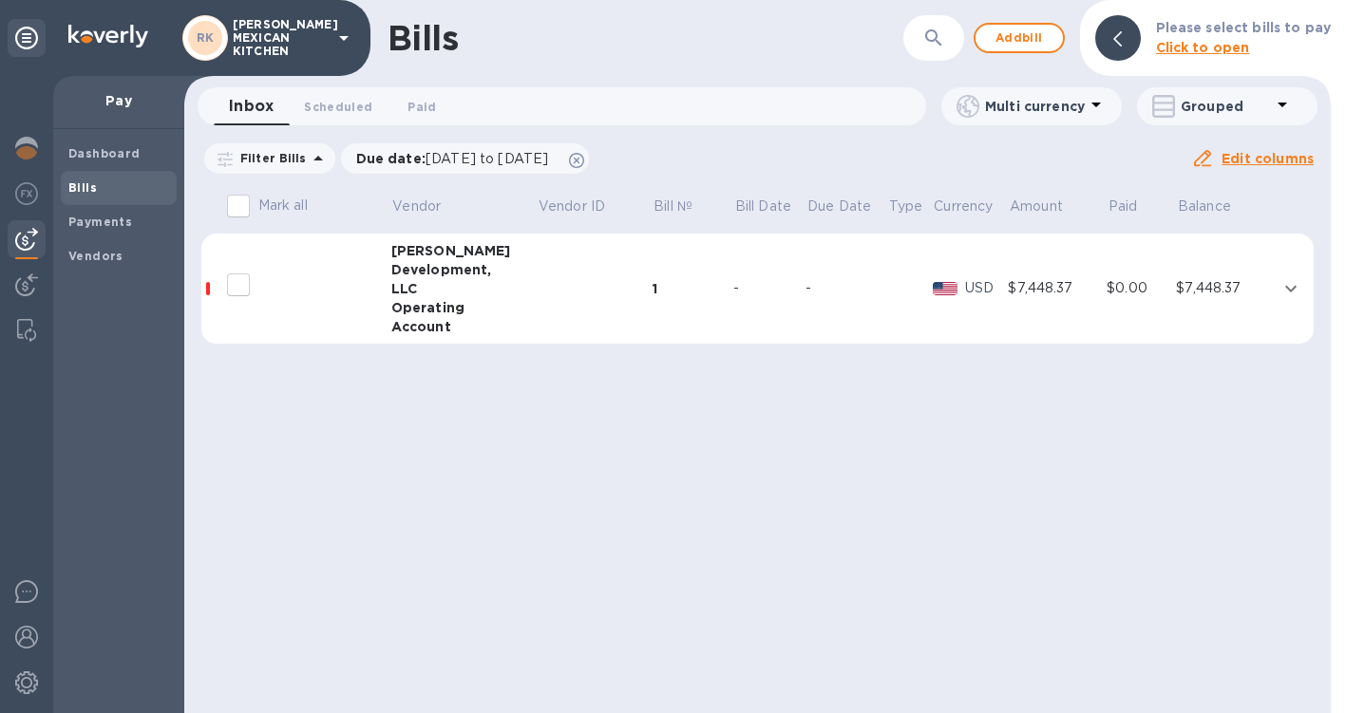
click at [537, 293] on td at bounding box center [594, 289] width 115 height 111
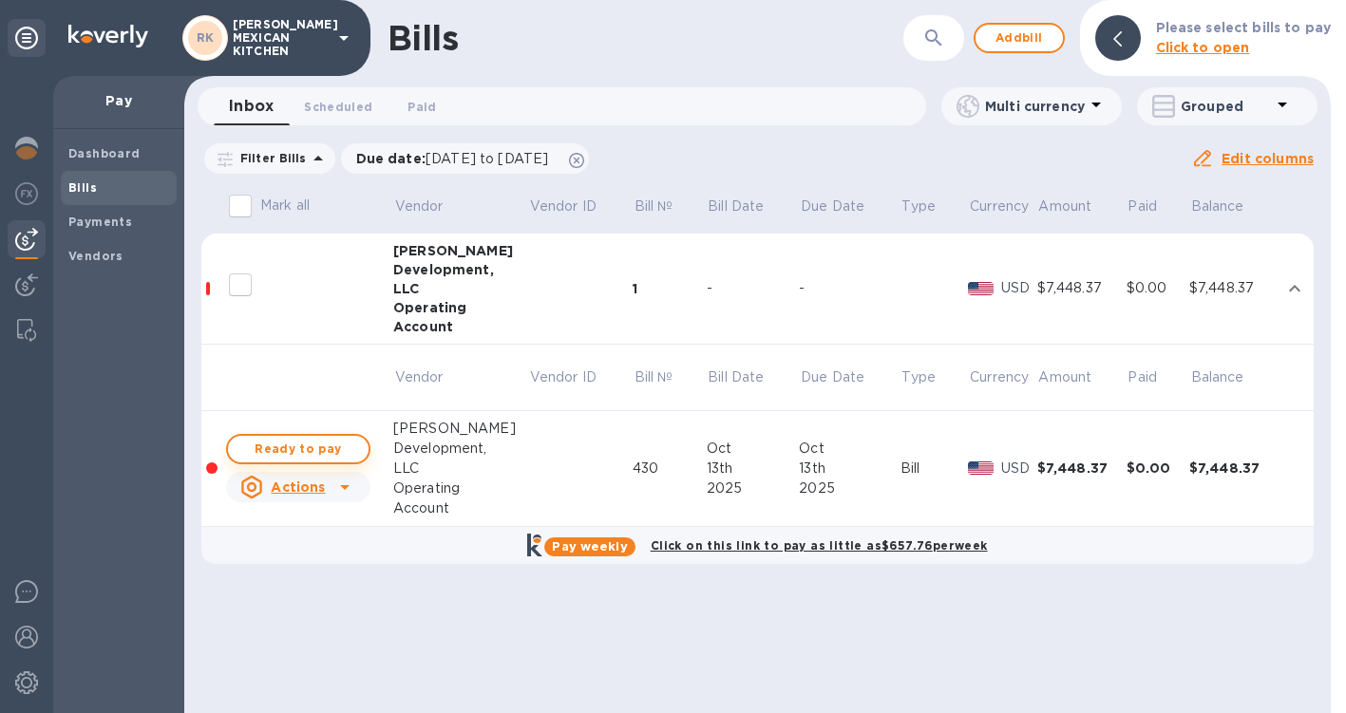
click at [283, 446] on span "Ready to pay" at bounding box center [298, 449] width 110 height 23
checkbox input "true"
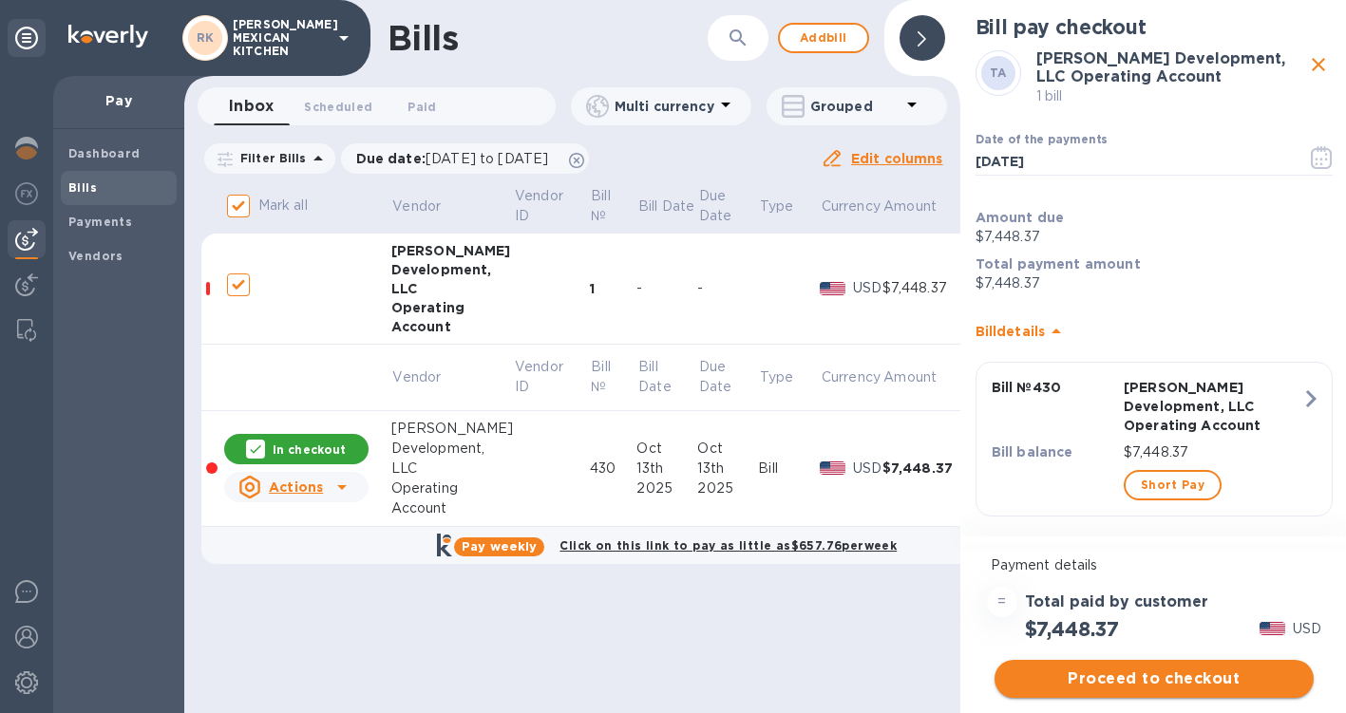
click at [1162, 680] on span "Proceed to checkout" at bounding box center [1154, 679] width 289 height 23
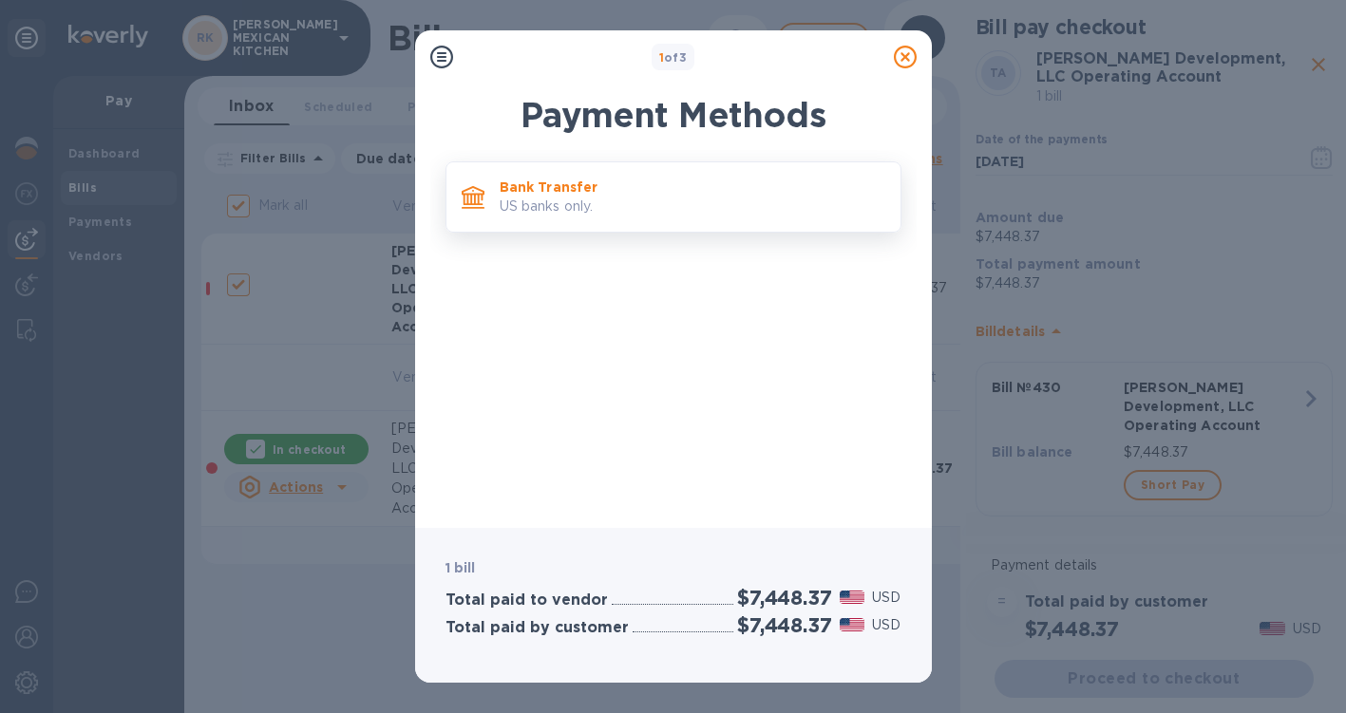
click at [730, 218] on div "Bank Transfer US banks only." at bounding box center [692, 197] width 401 height 54
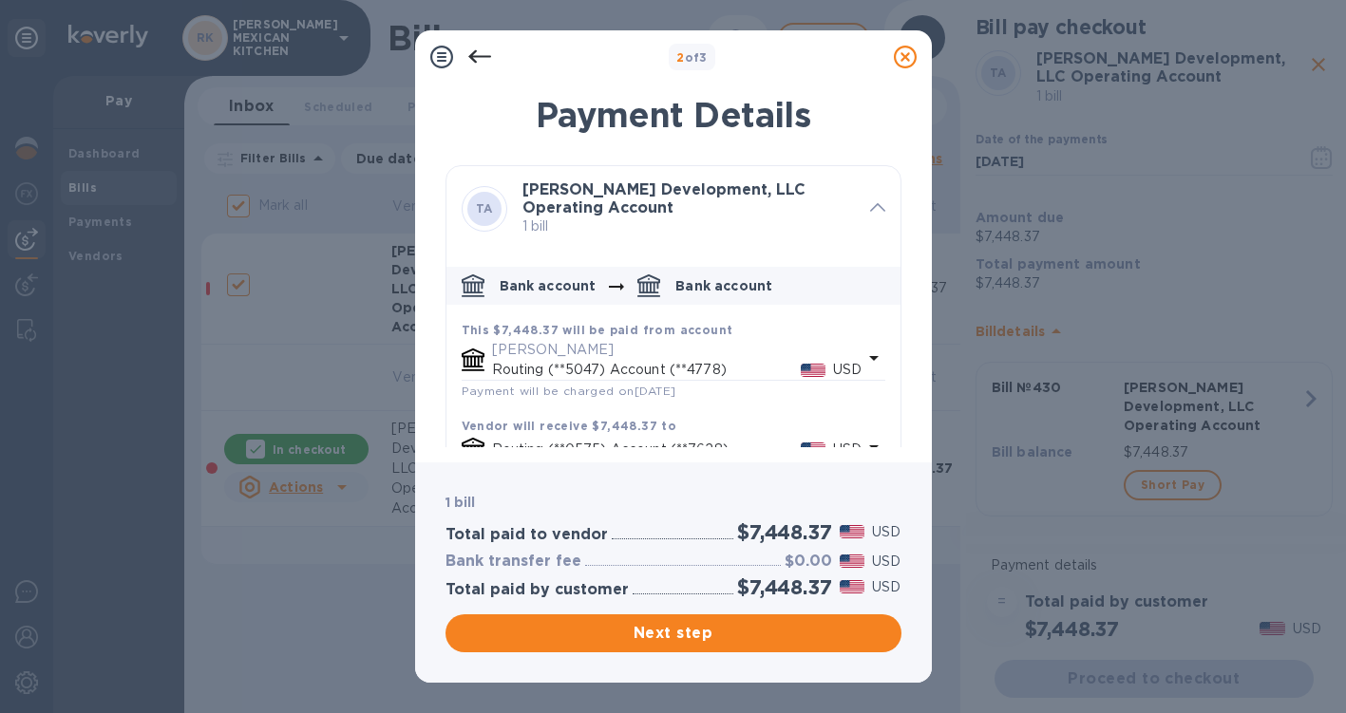
scroll to position [54, 0]
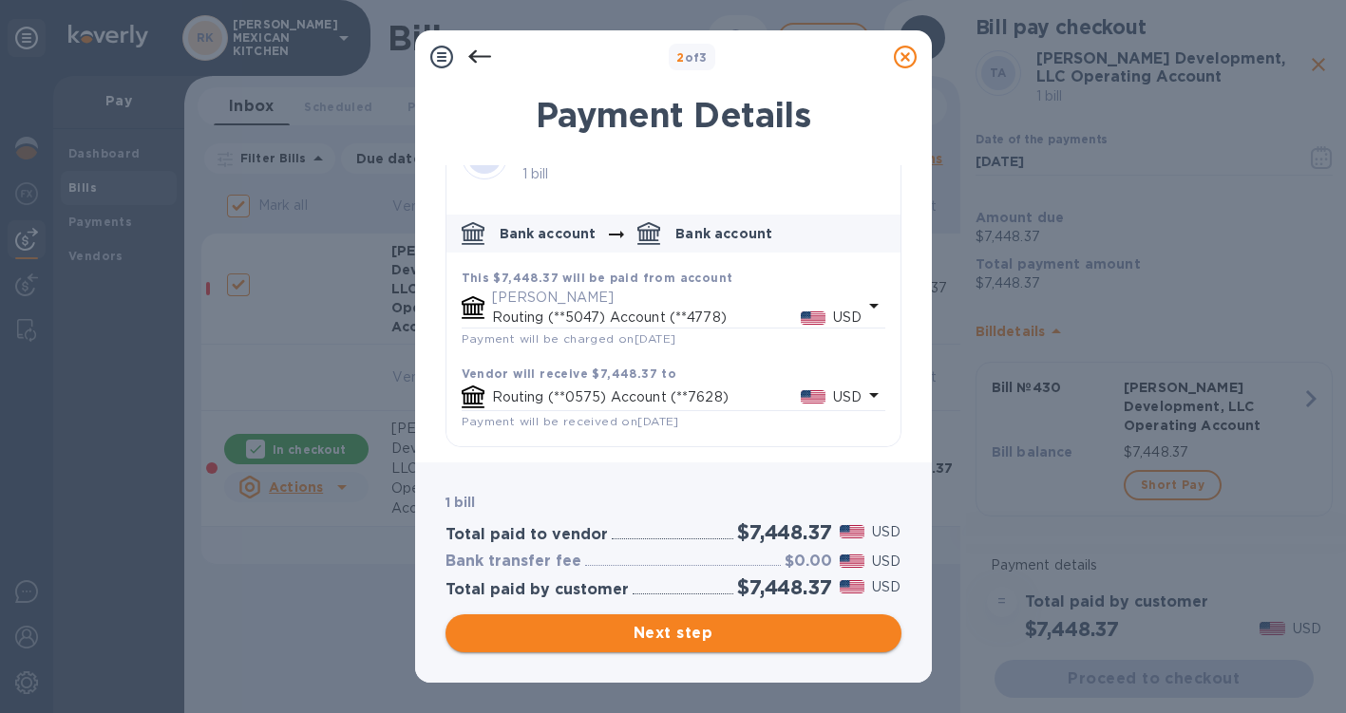
click at [661, 625] on span "Next step" at bounding box center [674, 633] width 426 height 23
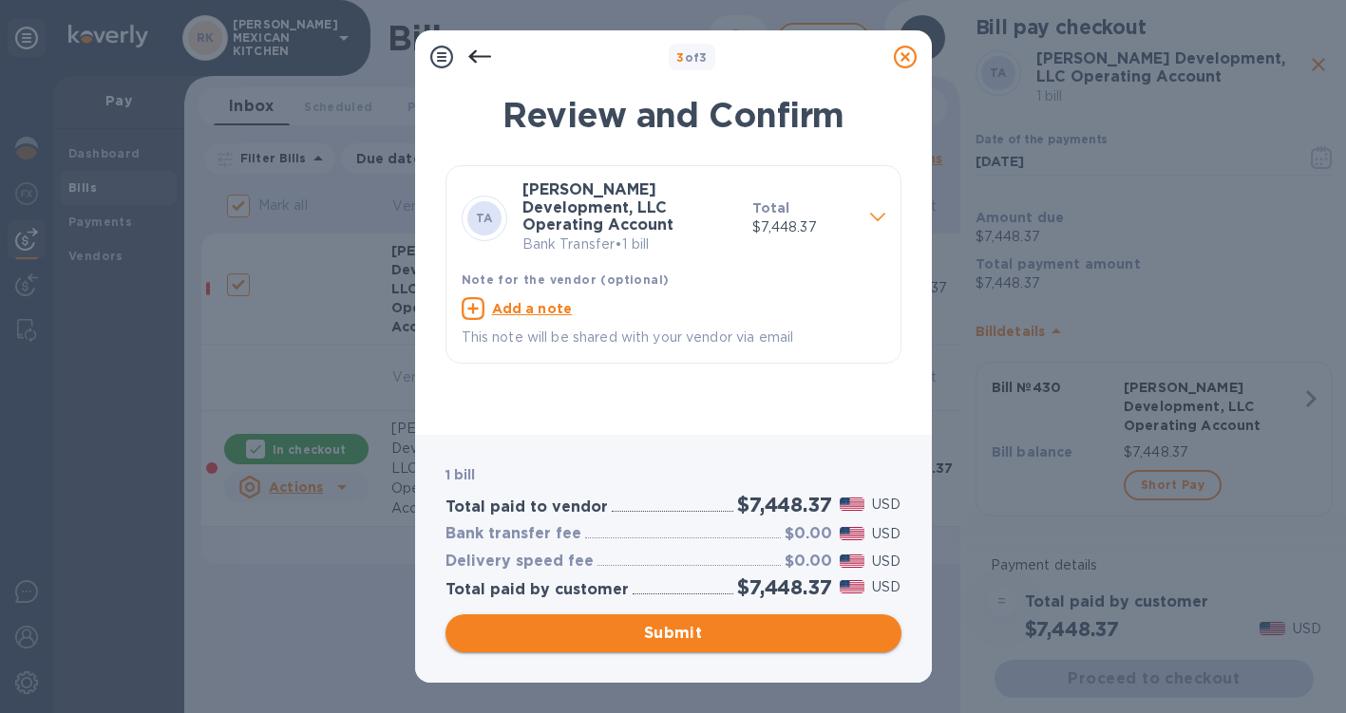
click at [660, 634] on span "Submit" at bounding box center [674, 633] width 426 height 23
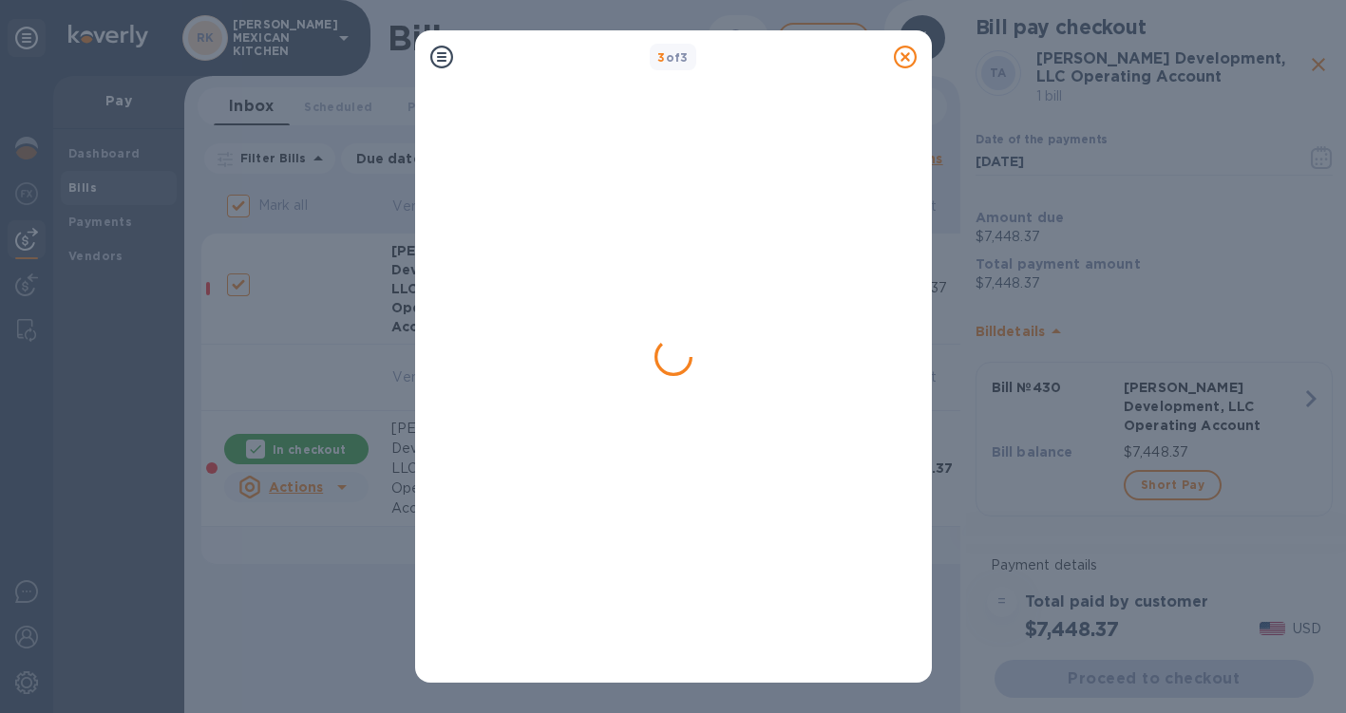
checkbox input "false"
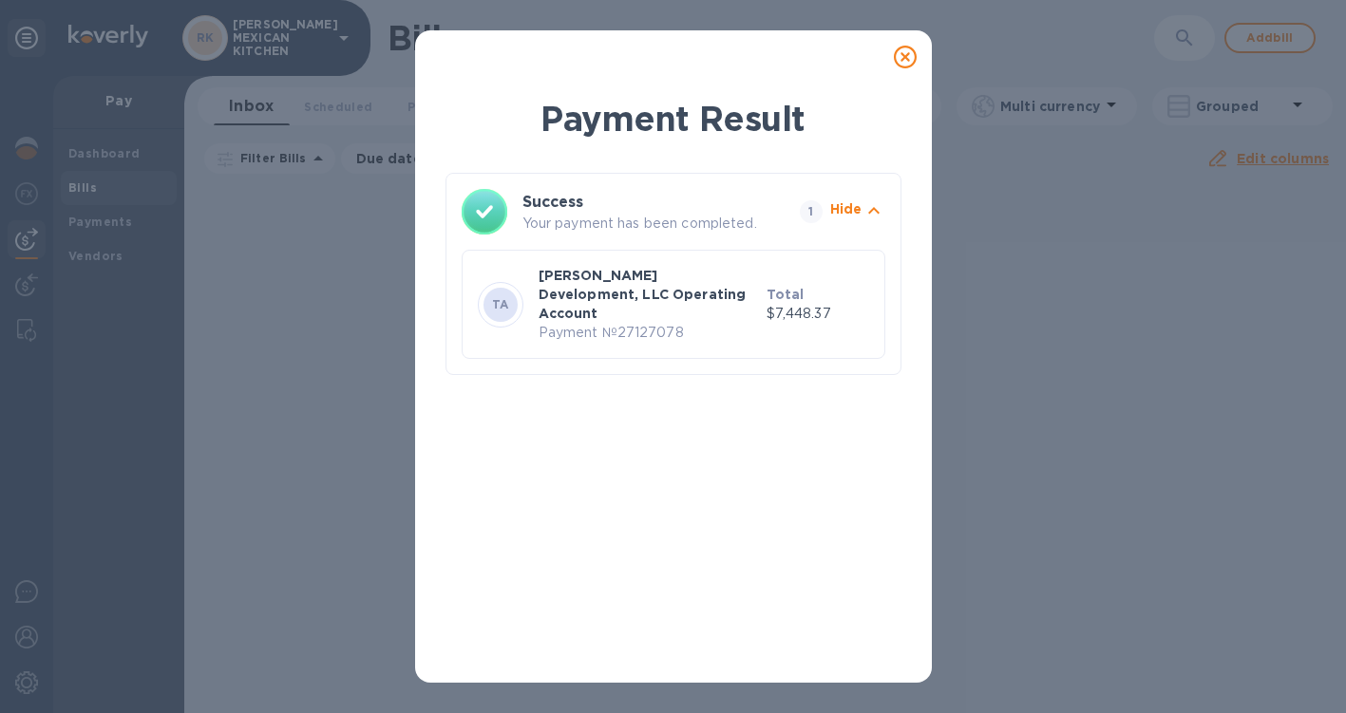
click at [903, 48] on icon at bounding box center [905, 57] width 23 height 23
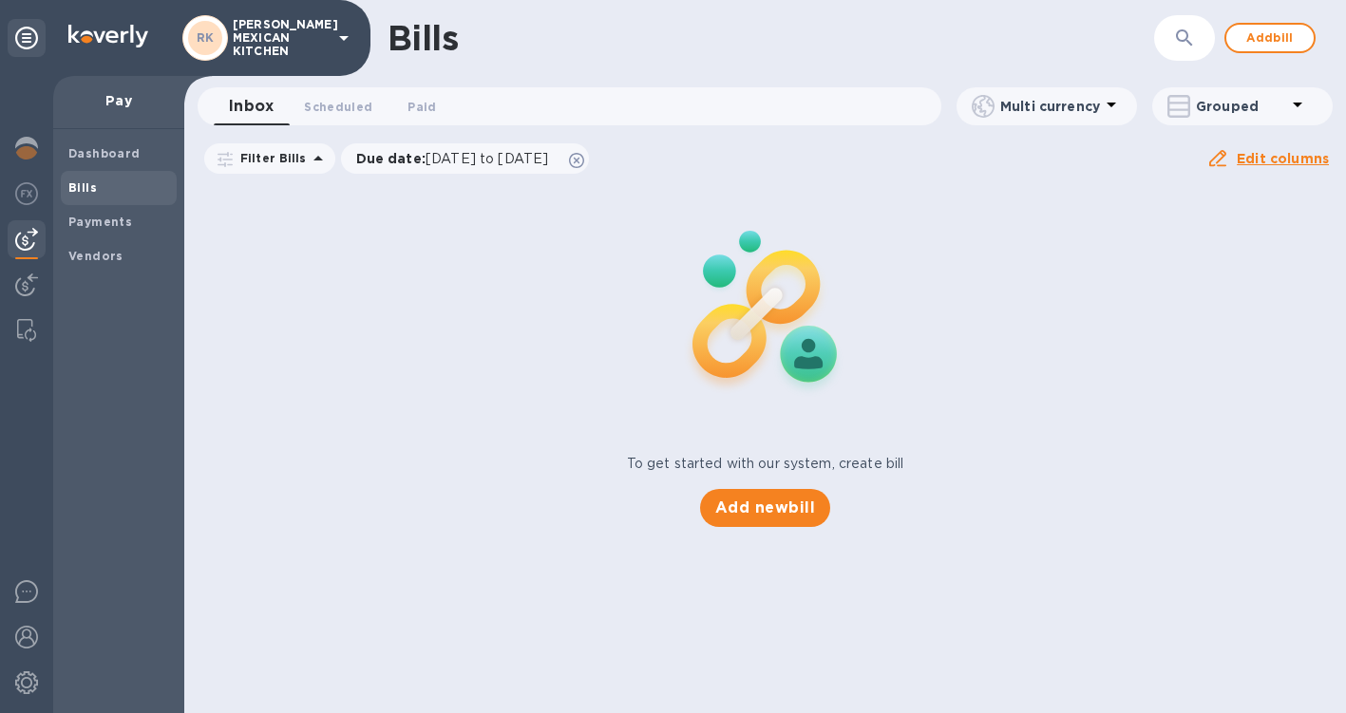
click at [343, 31] on icon at bounding box center [343, 38] width 23 height 23
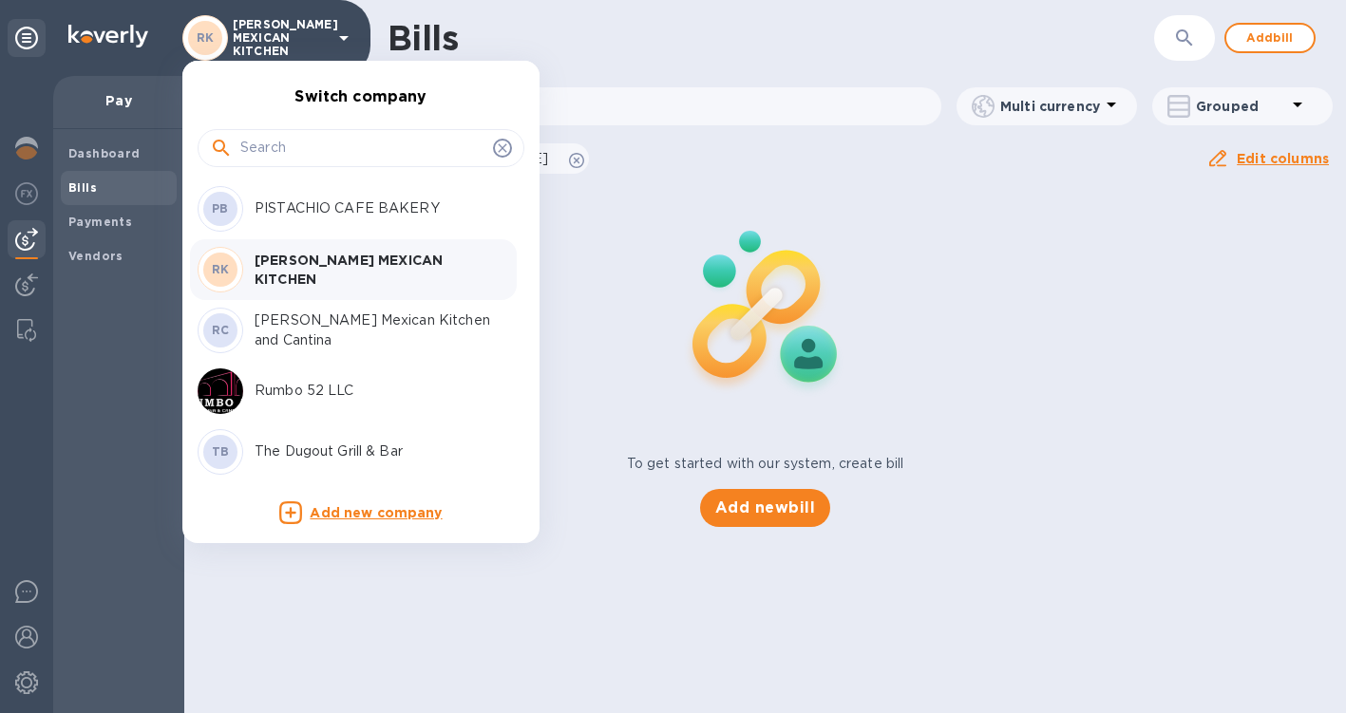
scroll to position [0, 0]
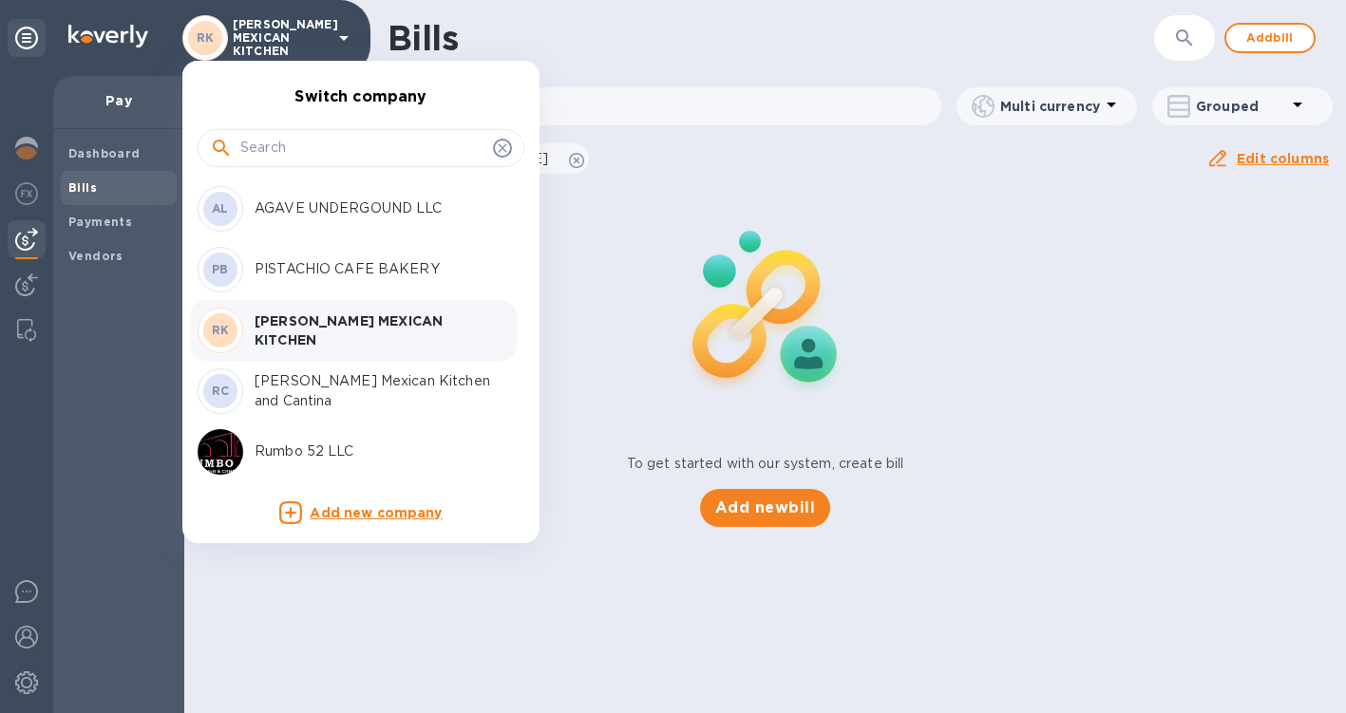
click at [357, 263] on p "PISTACHIO CAFE BAKERY" at bounding box center [374, 269] width 239 height 20
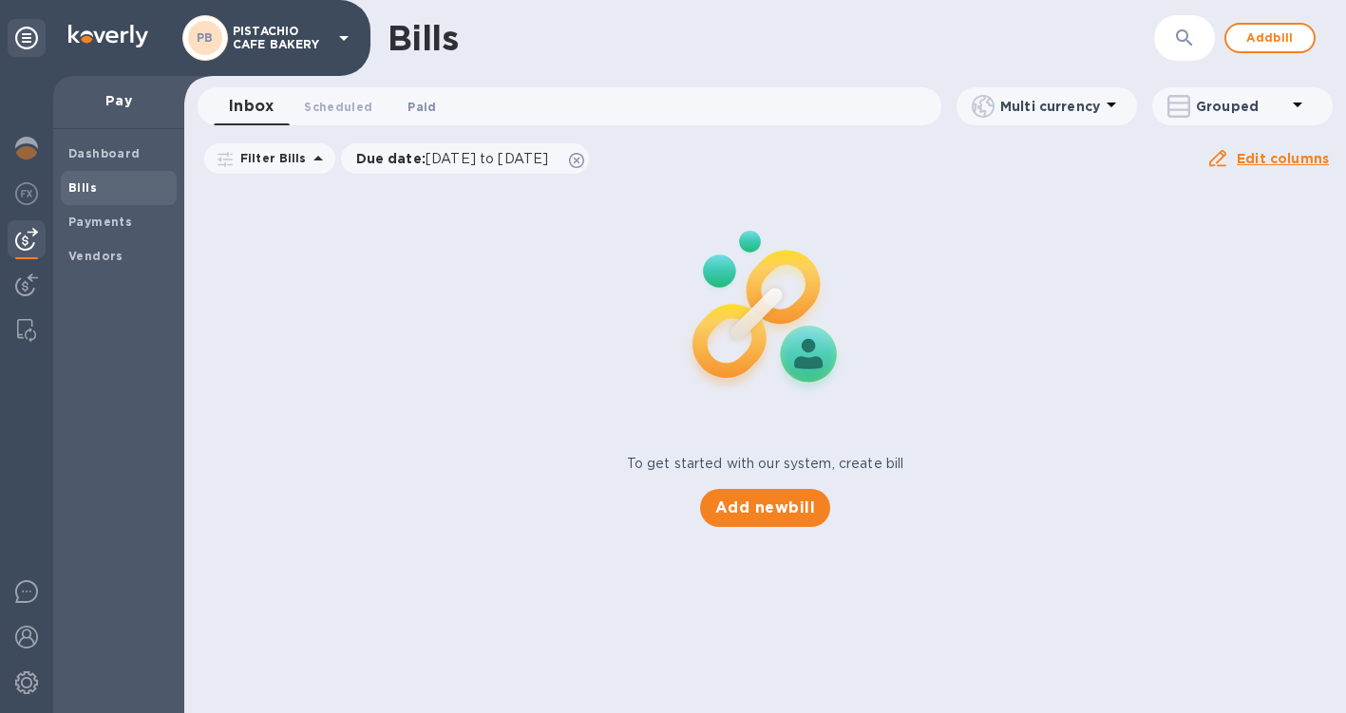
click at [416, 103] on span "Paid 0" at bounding box center [421, 107] width 28 height 20
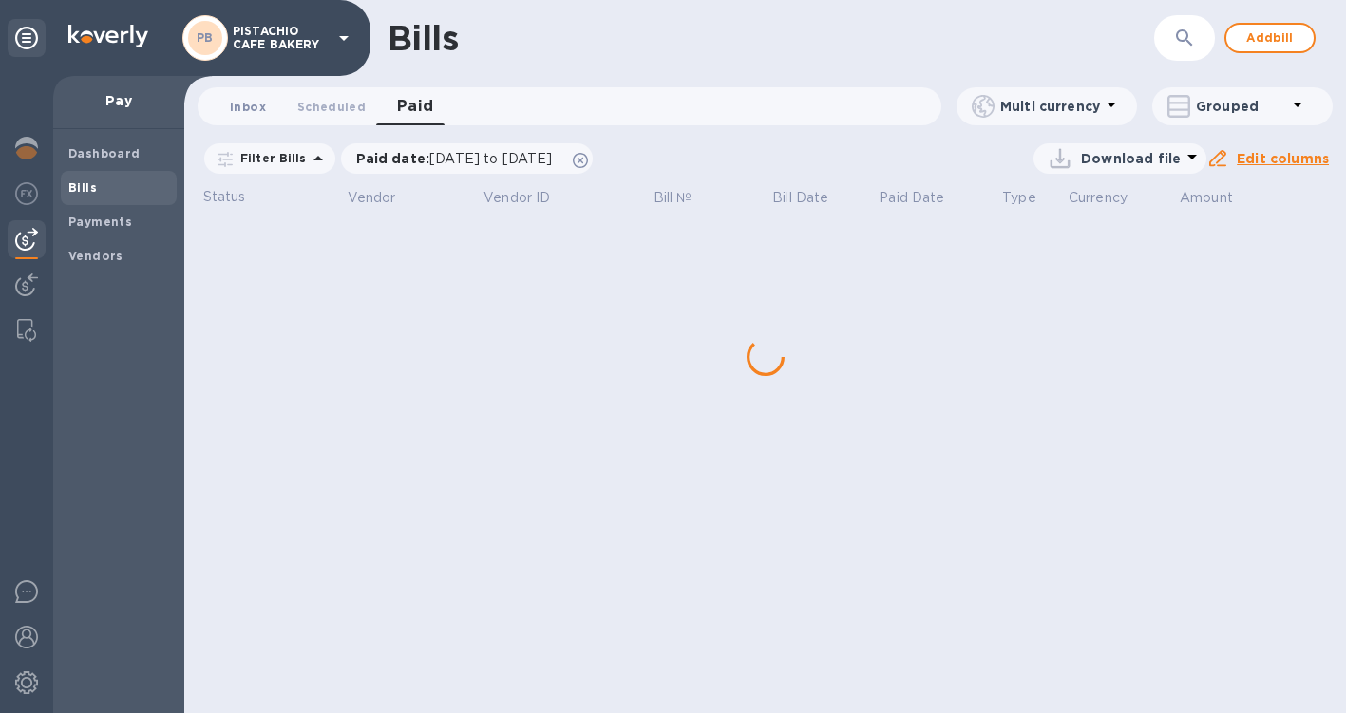
click at [254, 104] on span "Inbox 0" at bounding box center [248, 107] width 36 height 20
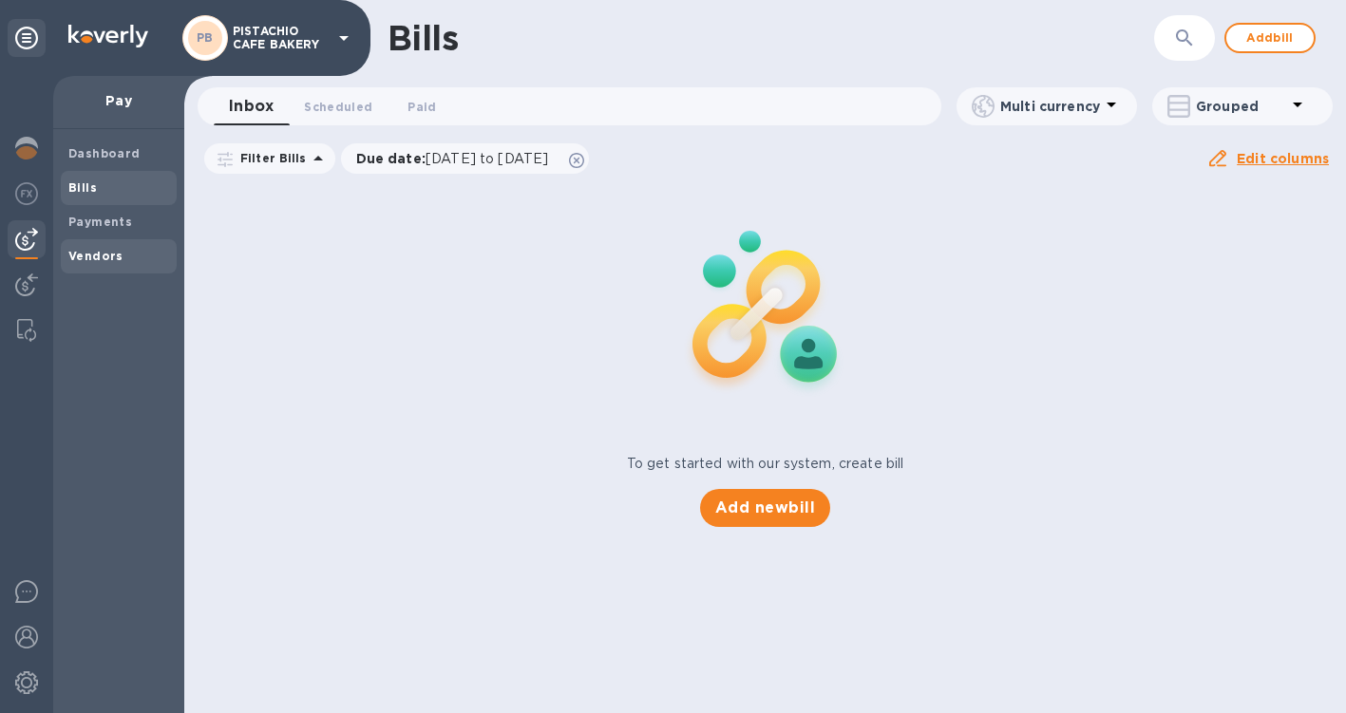
click at [89, 261] on b "Vendors" at bounding box center [95, 256] width 55 height 14
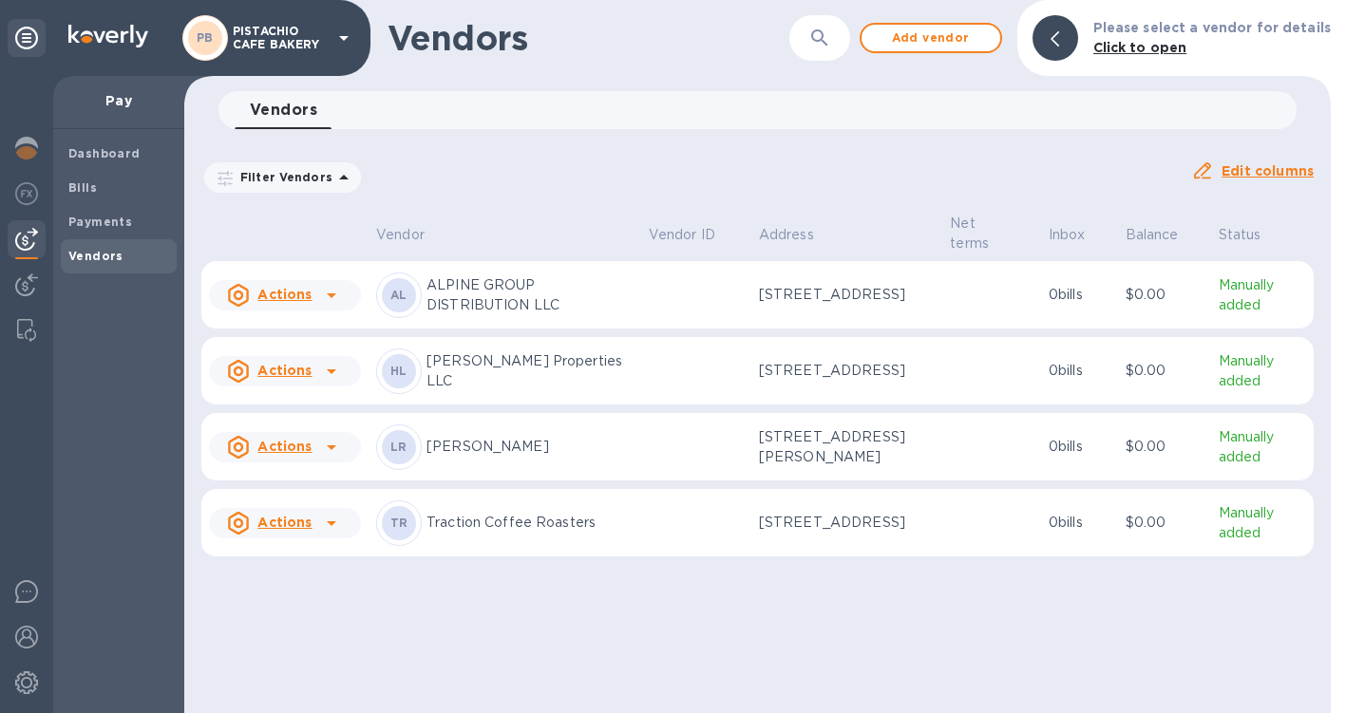
click at [464, 374] on p "[PERSON_NAME] Properties LLC" at bounding box center [529, 371] width 207 height 40
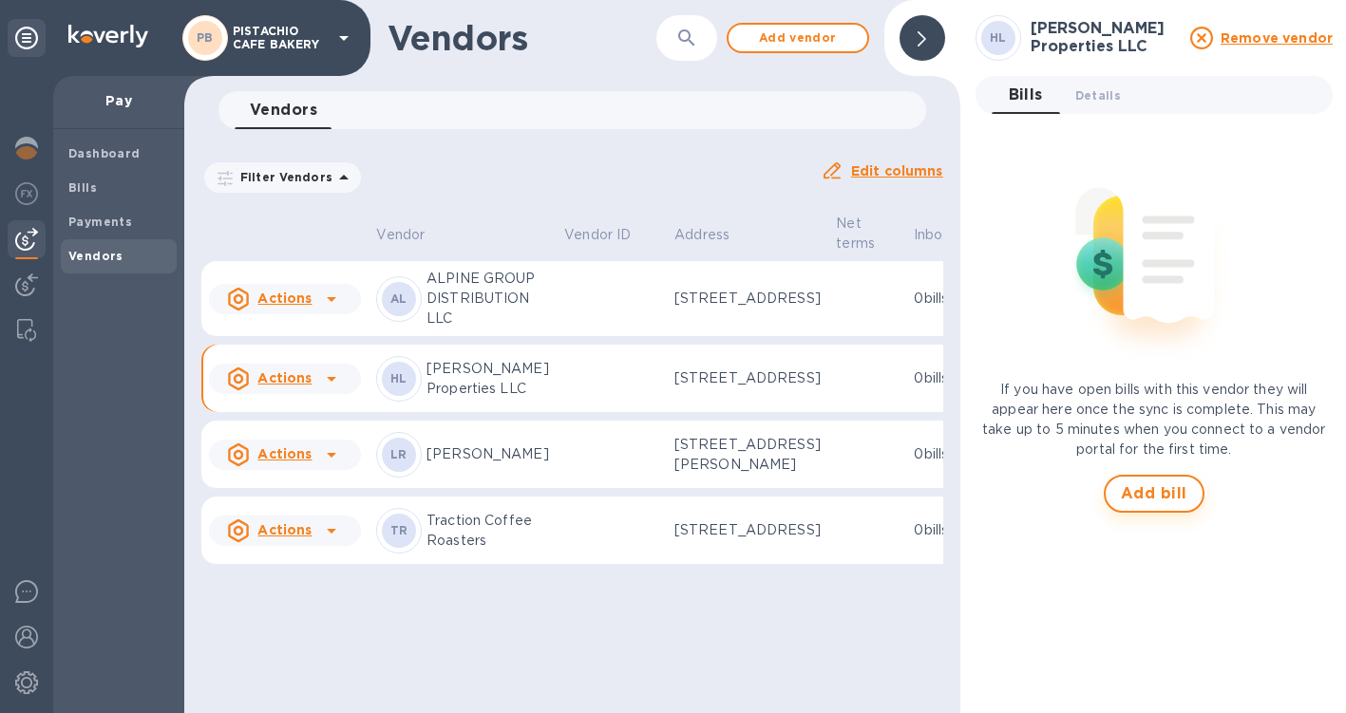
click at [1183, 487] on span "Add bill" at bounding box center [1154, 494] width 66 height 23
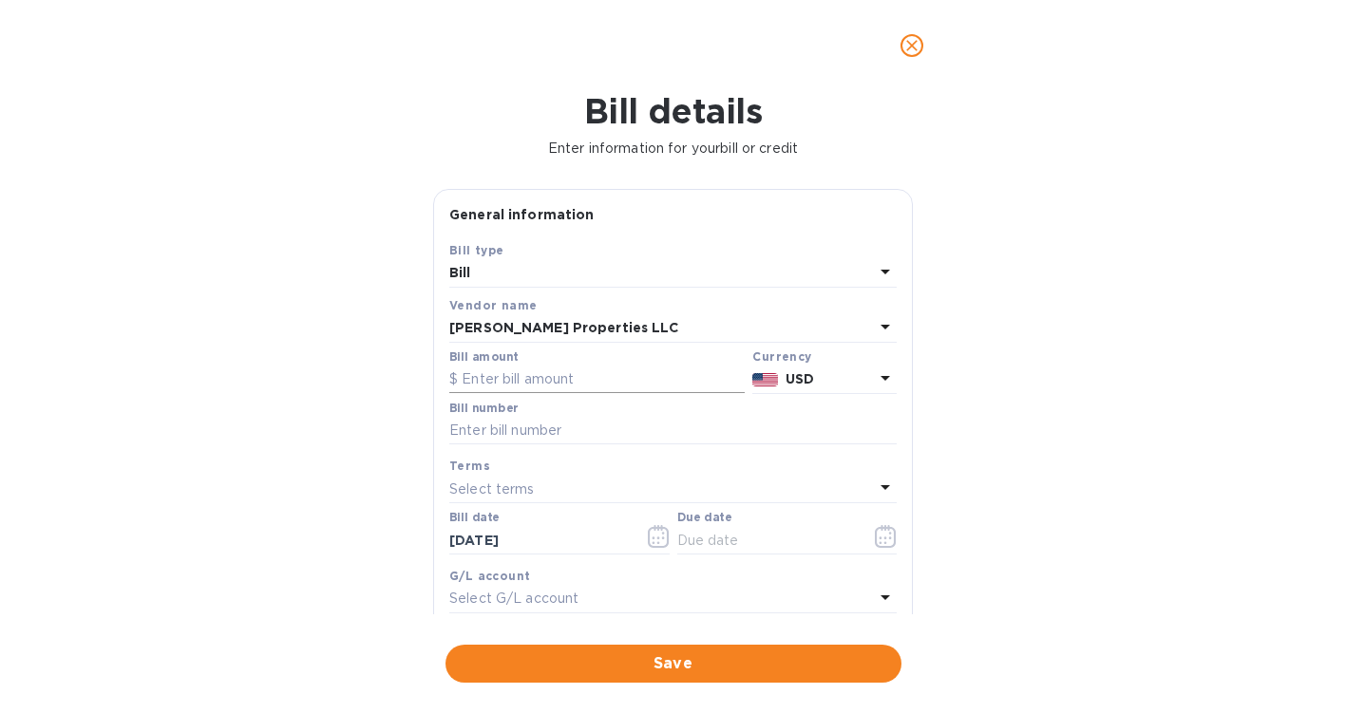
click at [672, 369] on input "text" at bounding box center [596, 380] width 295 height 28
type input "4,621.12"
click at [655, 424] on input "text" at bounding box center [672, 431] width 447 height 28
type input "430"
click at [875, 532] on icon "button" at bounding box center [886, 536] width 22 height 23
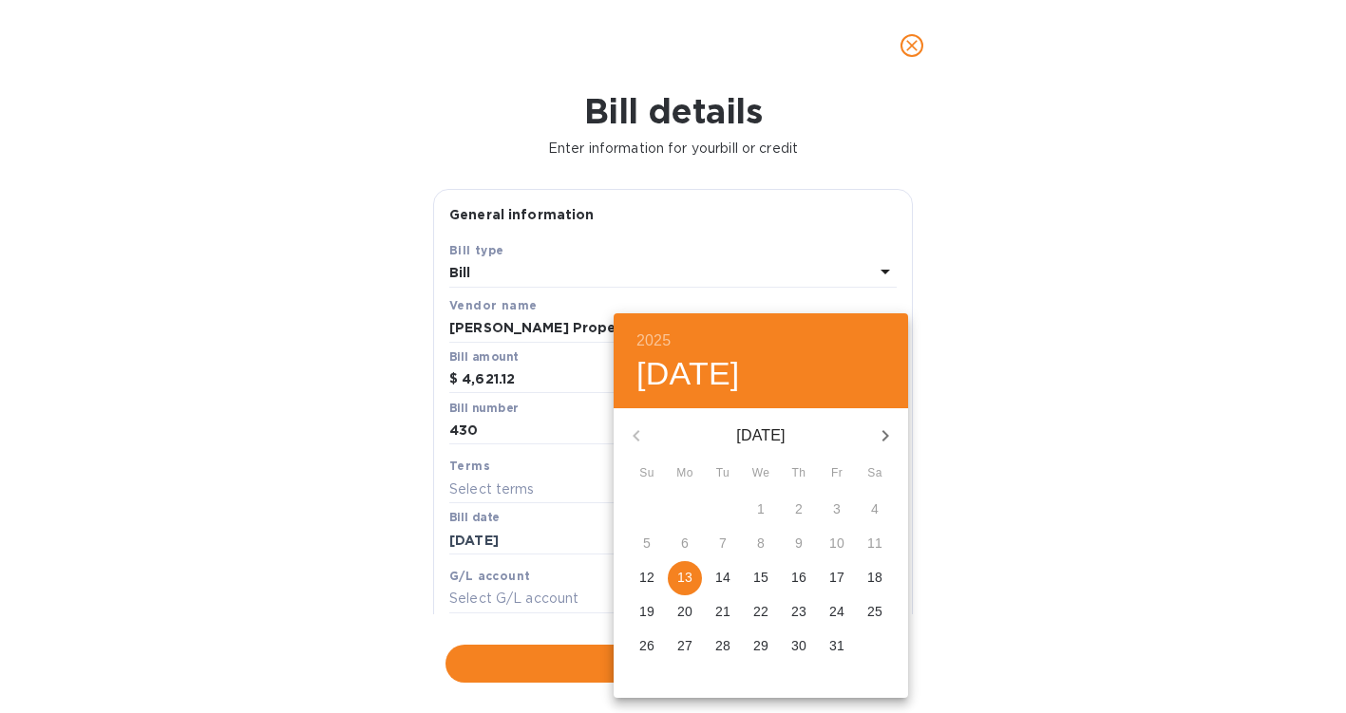
click at [681, 572] on p "13" at bounding box center [684, 577] width 15 height 19
type input "[DATE]"
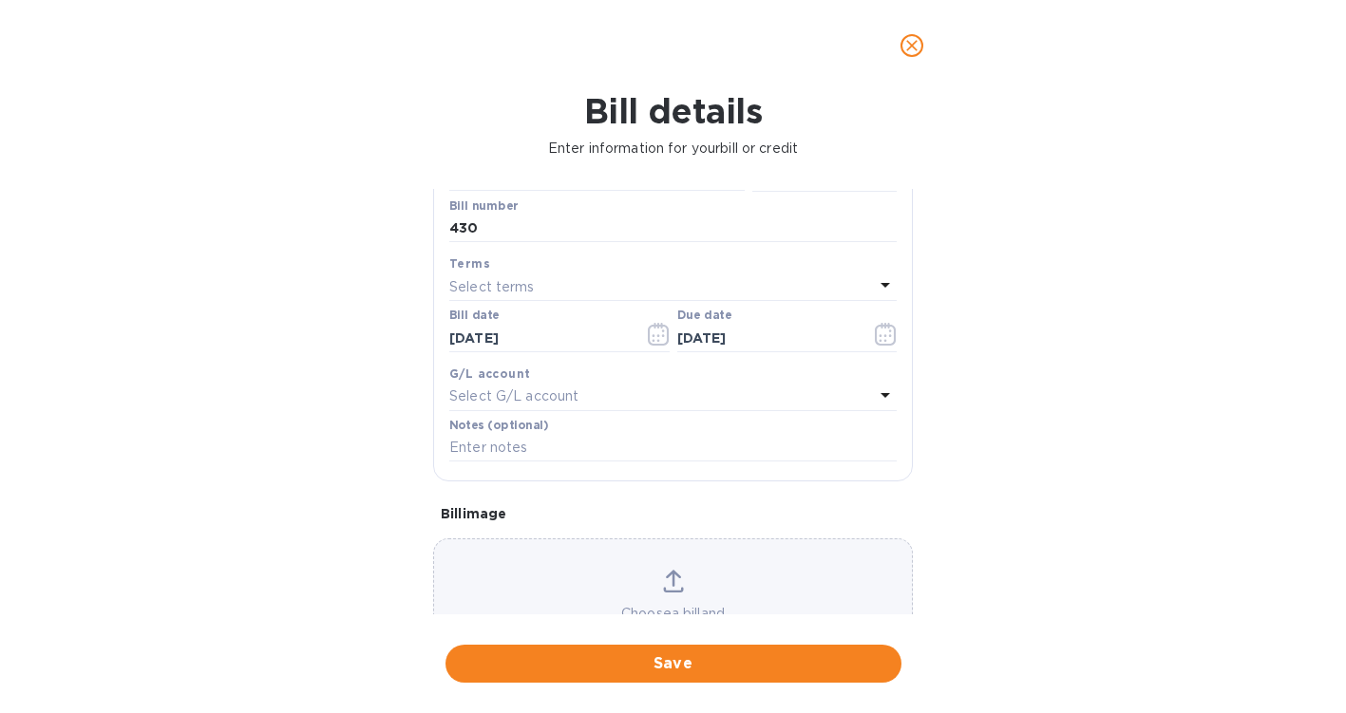
scroll to position [289, 0]
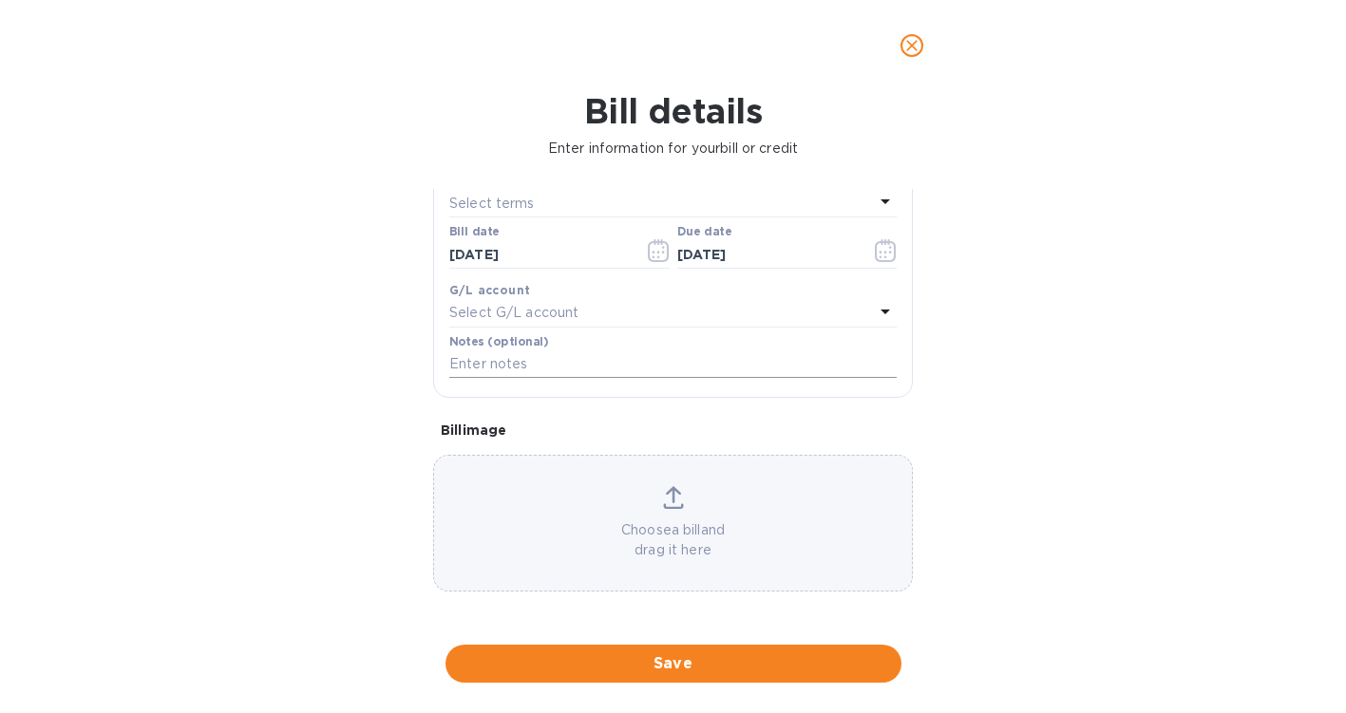
click at [644, 365] on input "text" at bounding box center [672, 364] width 447 height 28
type input "October Rent 2025"
click at [637, 660] on span "Save" at bounding box center [674, 664] width 426 height 23
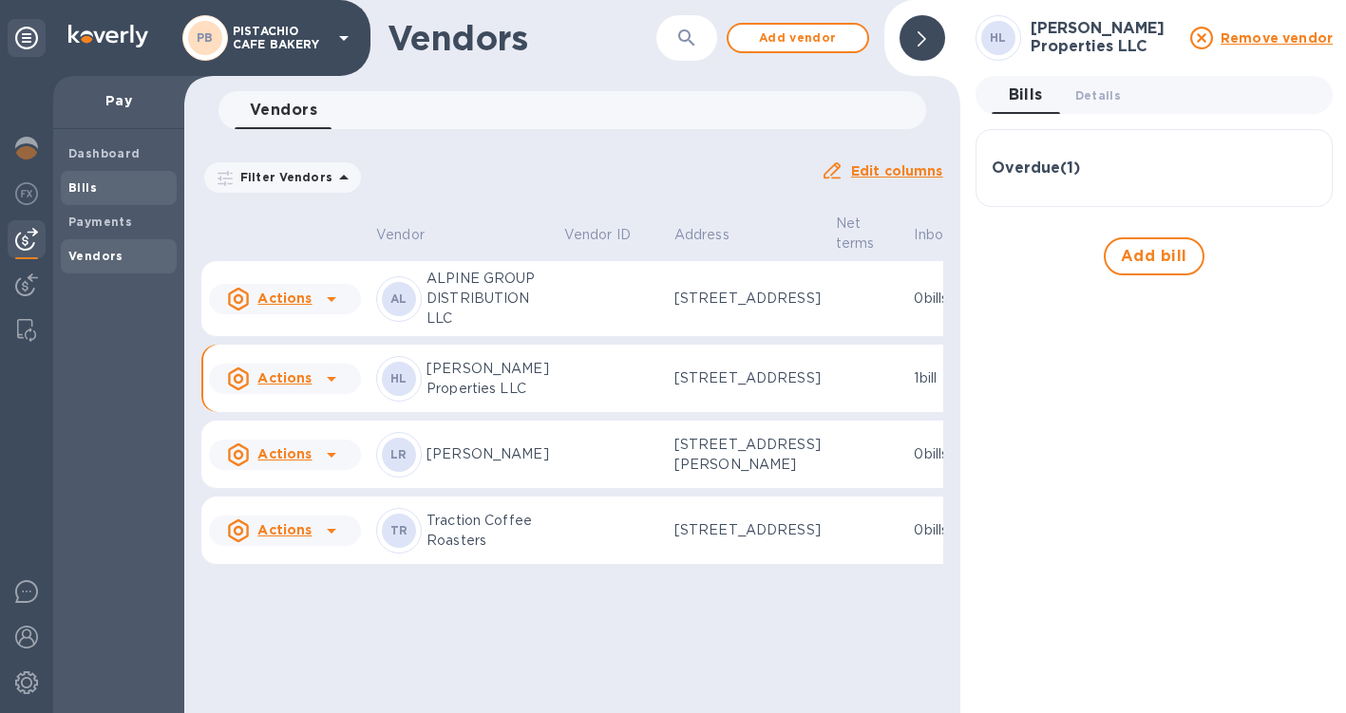
click at [87, 191] on b "Bills" at bounding box center [82, 187] width 28 height 14
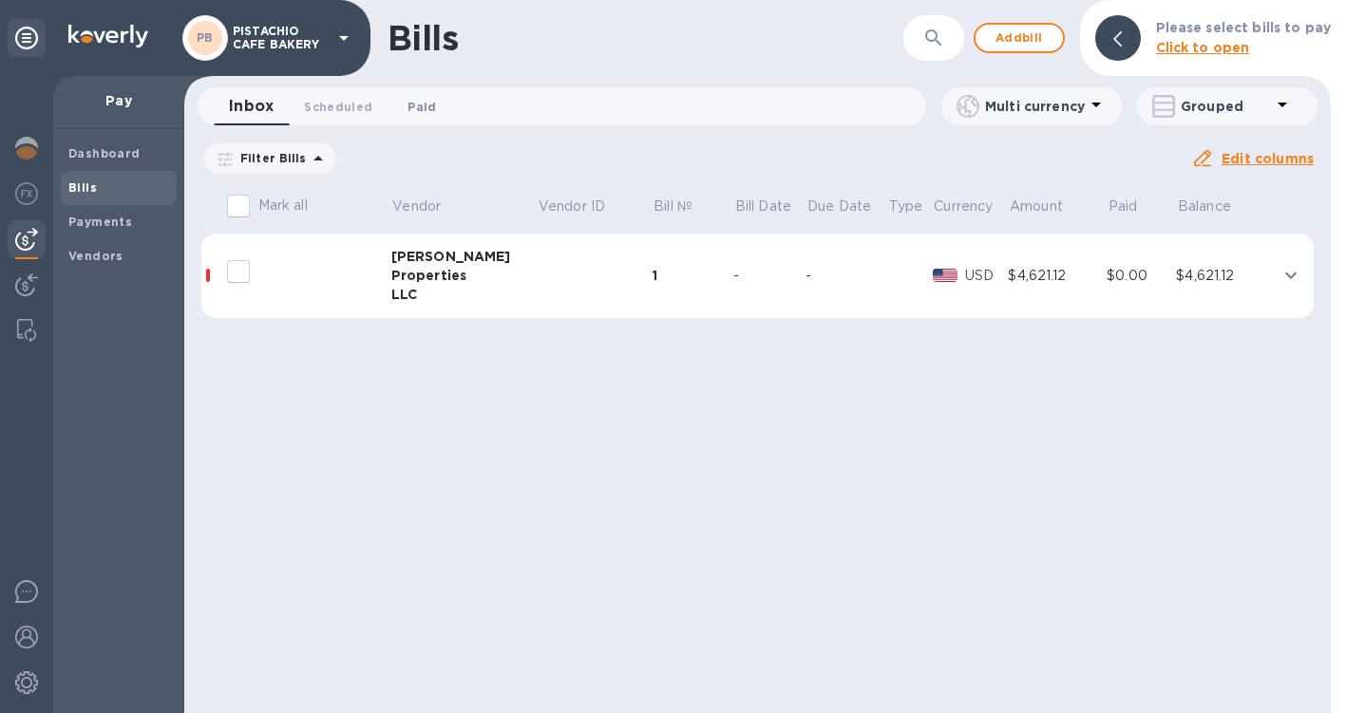
click at [424, 110] on span "Paid 0" at bounding box center [421, 107] width 28 height 20
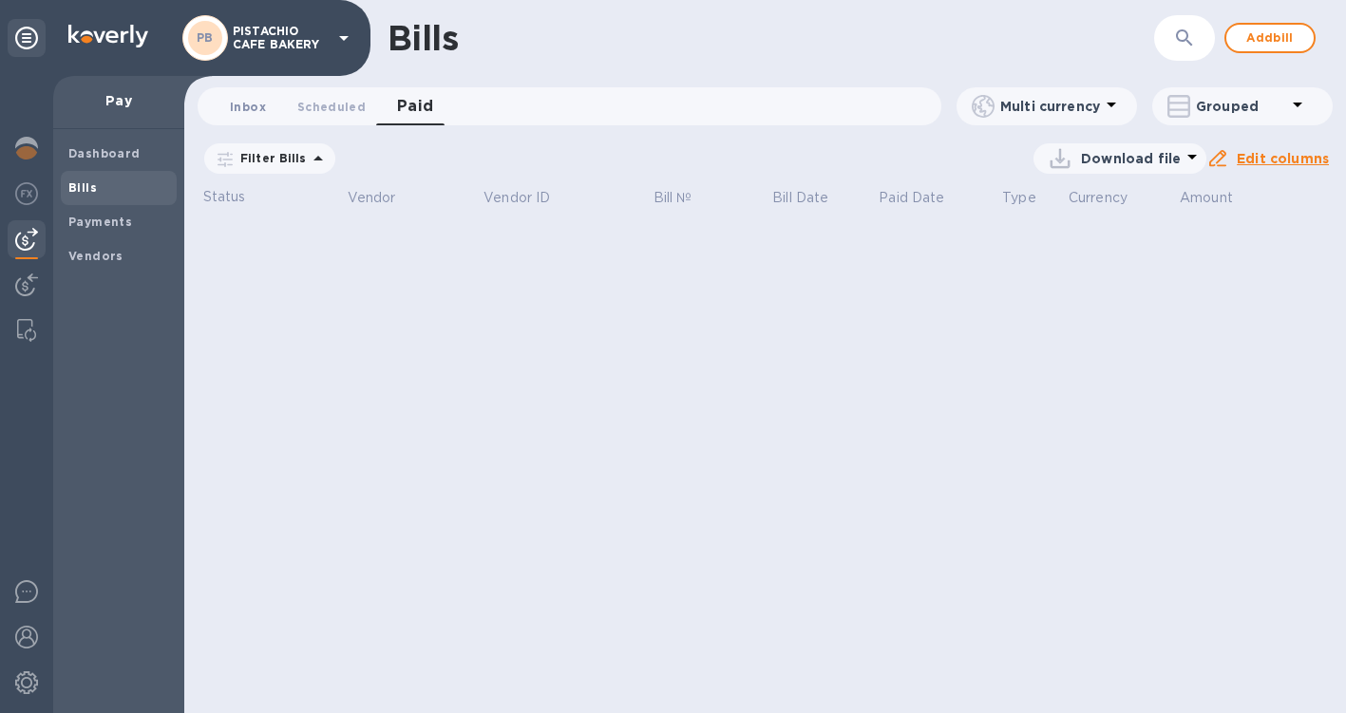
click at [240, 111] on span "Inbox 0" at bounding box center [248, 107] width 36 height 20
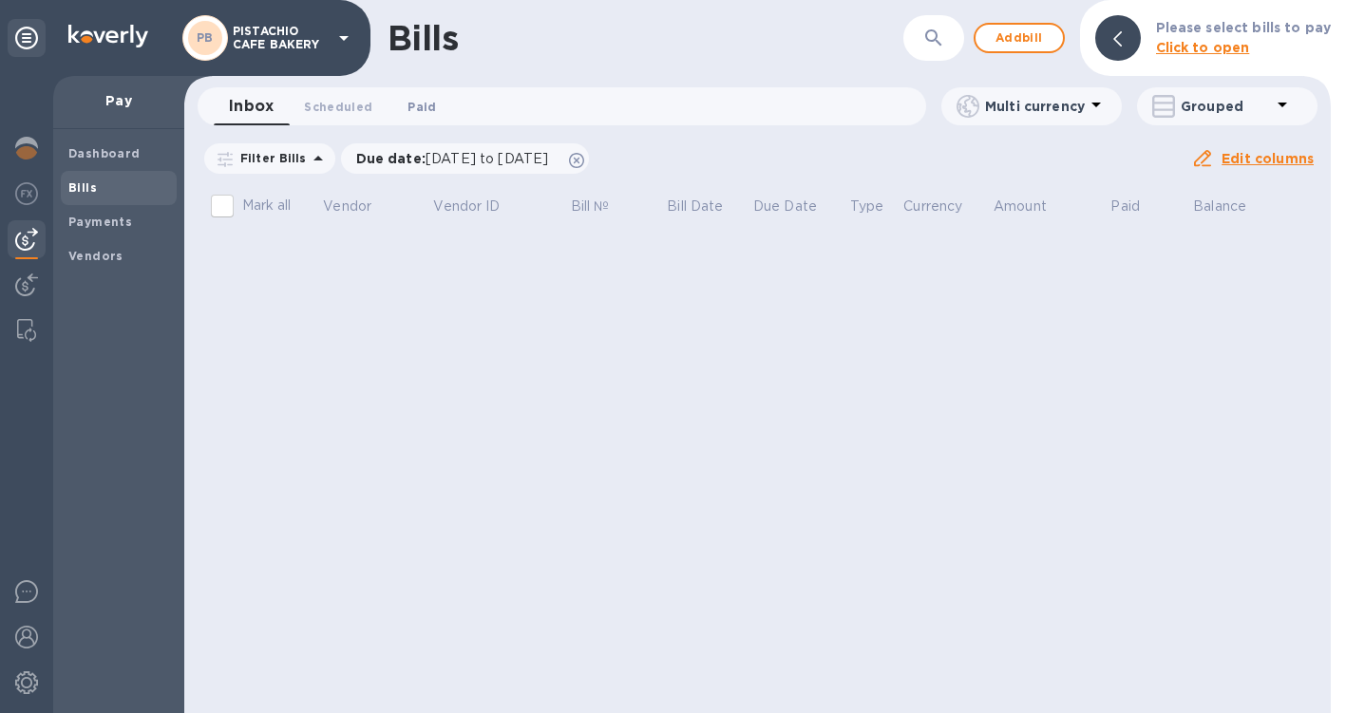
click at [428, 111] on span "Paid 0" at bounding box center [421, 107] width 28 height 20
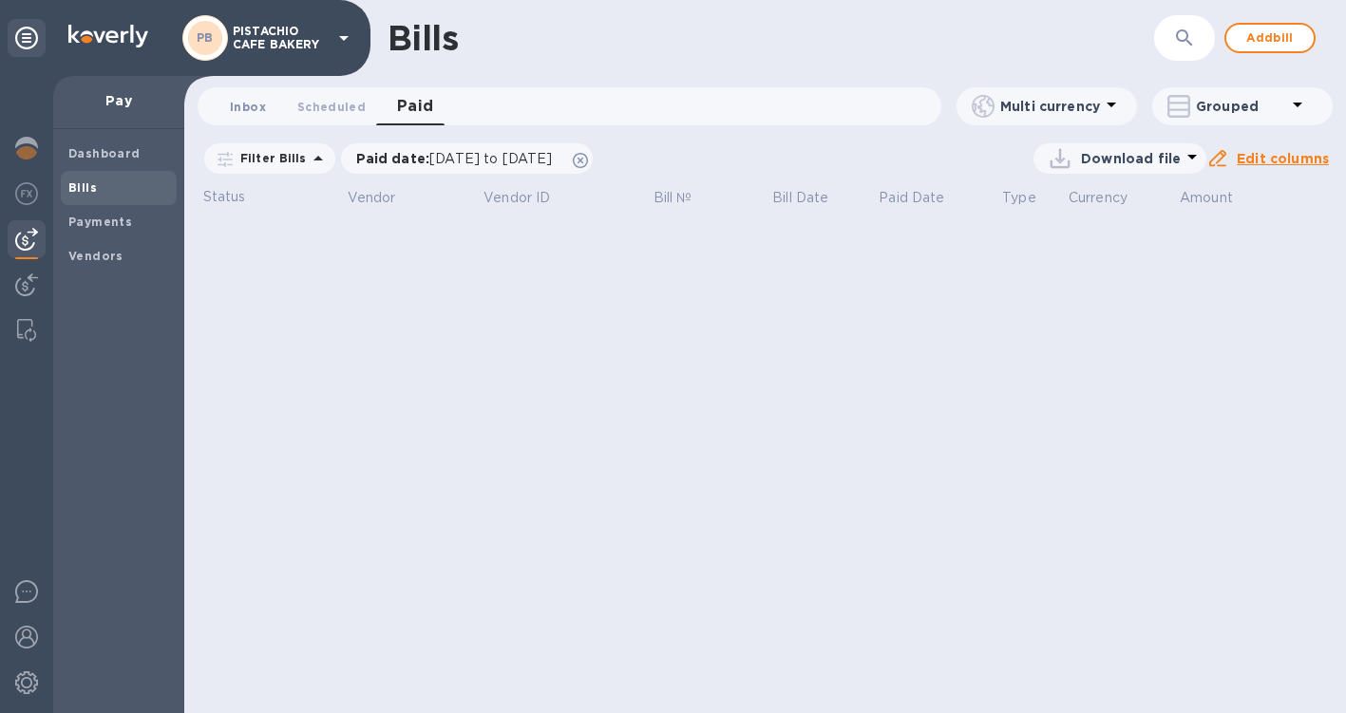
click at [260, 110] on span "Inbox 0" at bounding box center [248, 107] width 36 height 20
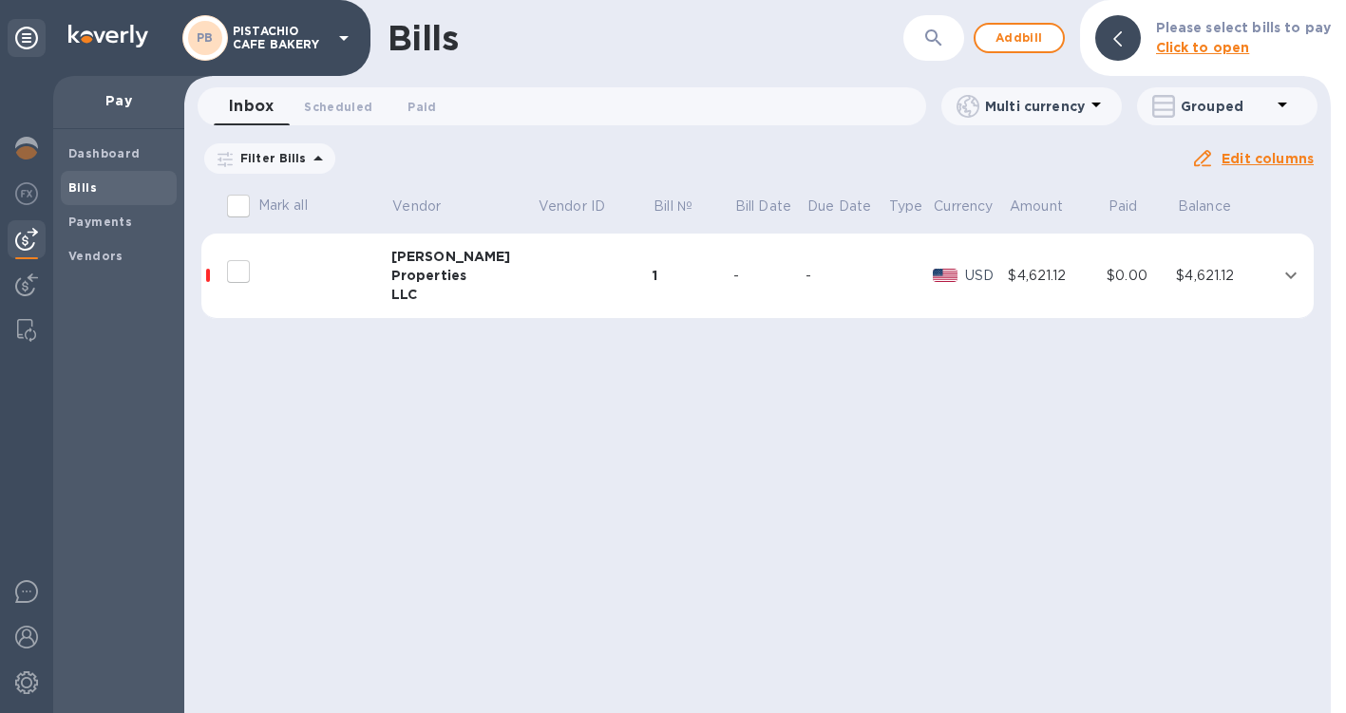
click at [417, 273] on div "Properties" at bounding box center [464, 275] width 146 height 19
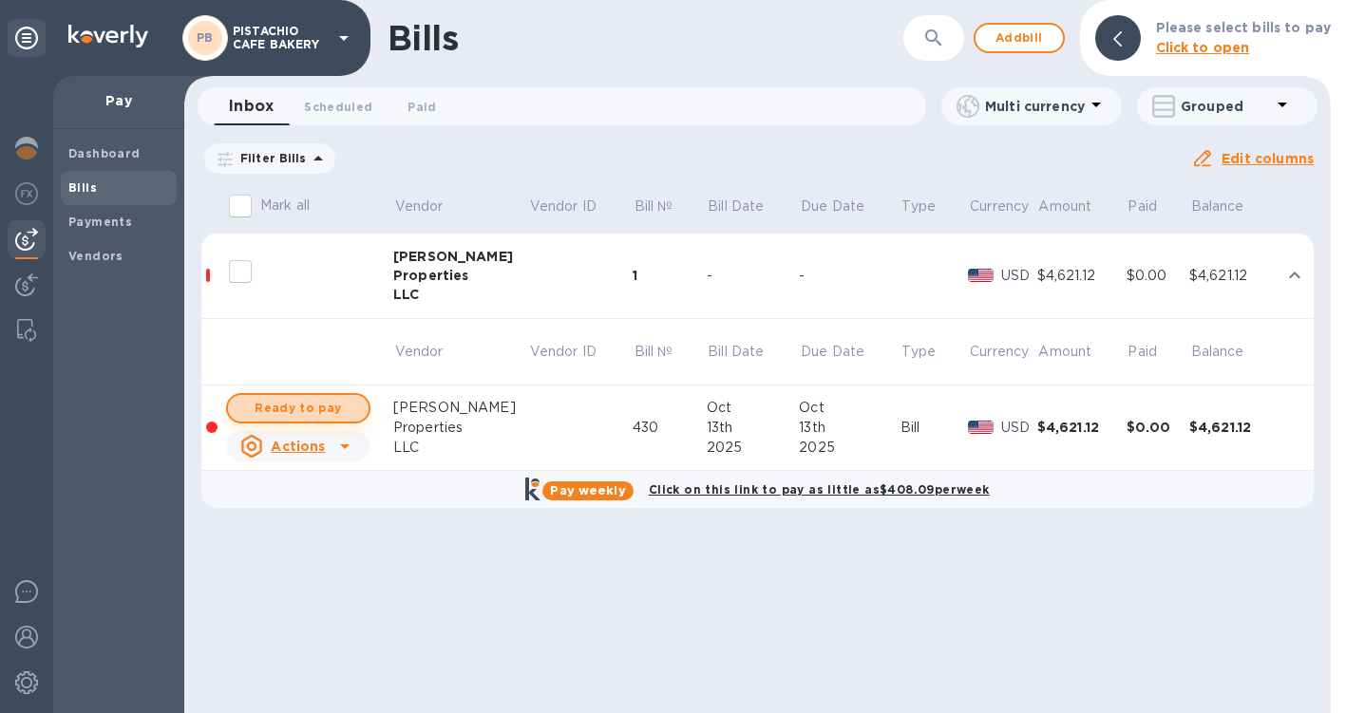
click at [338, 408] on span "Ready to pay" at bounding box center [298, 408] width 110 height 23
checkbox input "true"
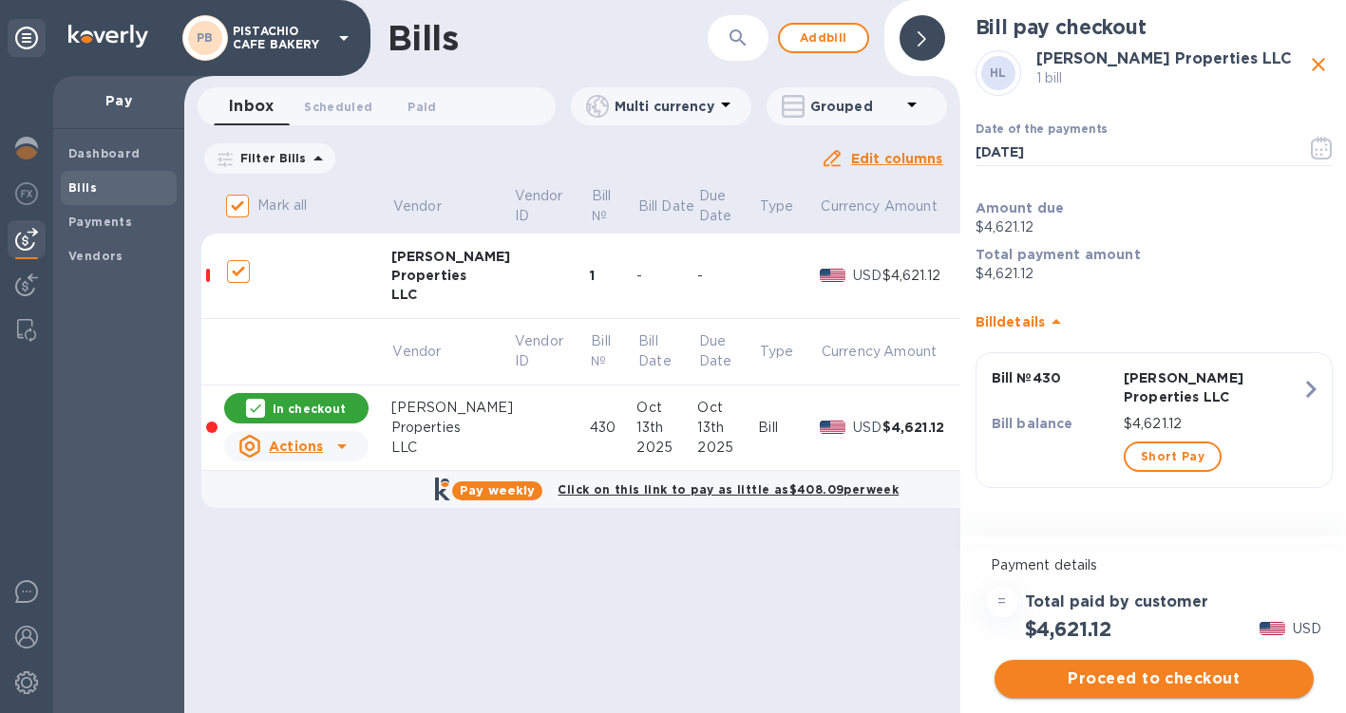
click at [1118, 678] on span "Proceed to checkout" at bounding box center [1154, 679] width 289 height 23
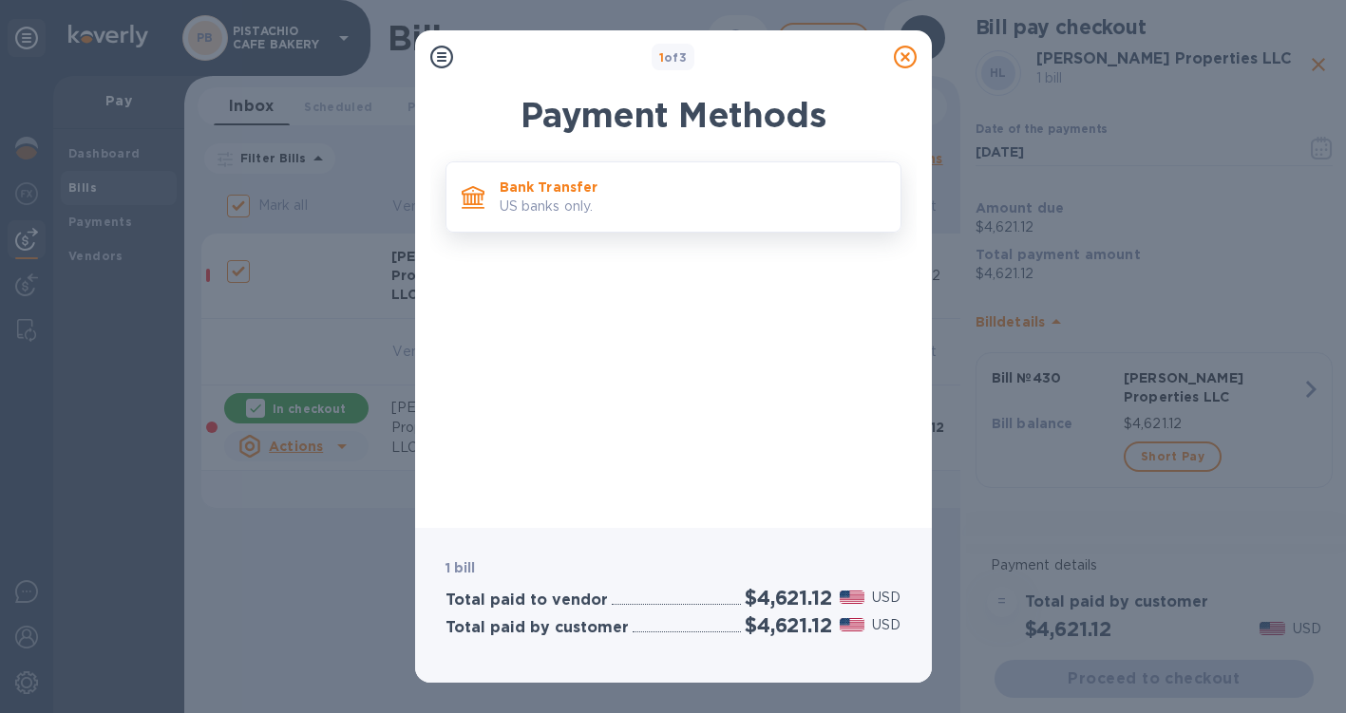
click at [614, 210] on p "US banks only." at bounding box center [693, 207] width 386 height 20
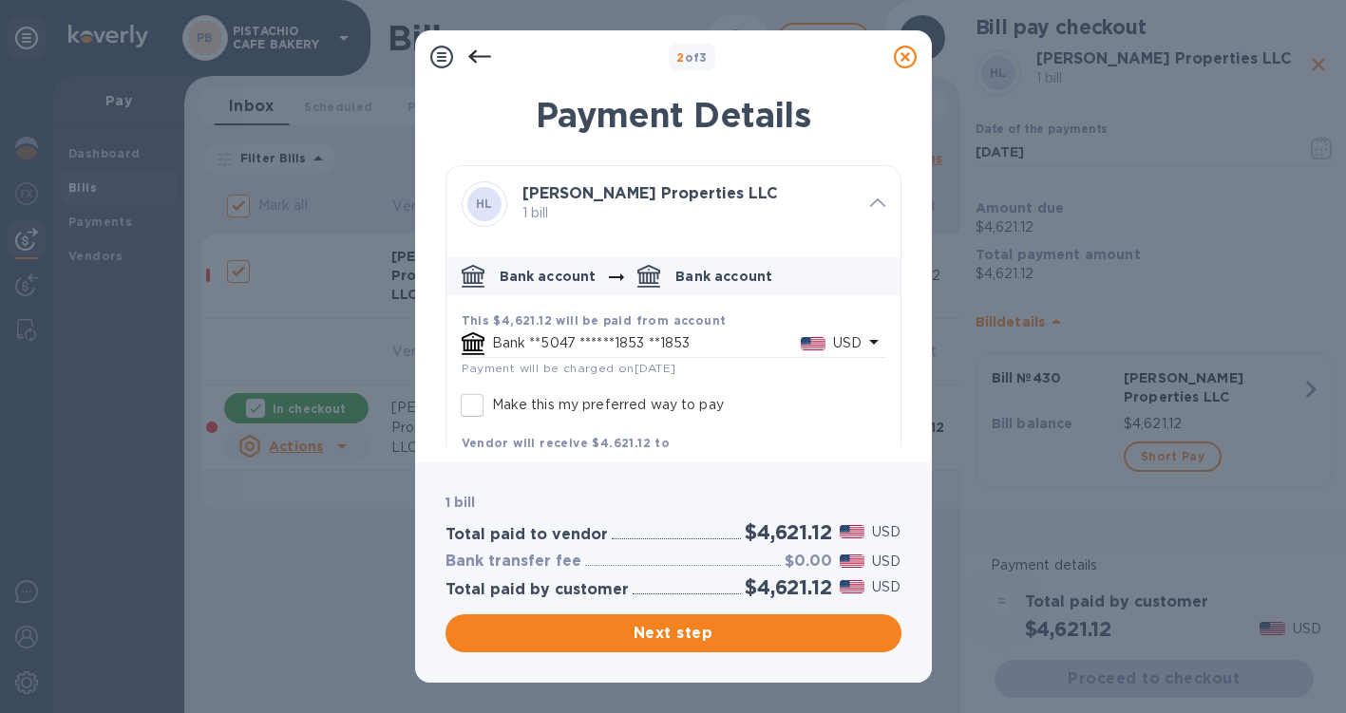
scroll to position [85, 0]
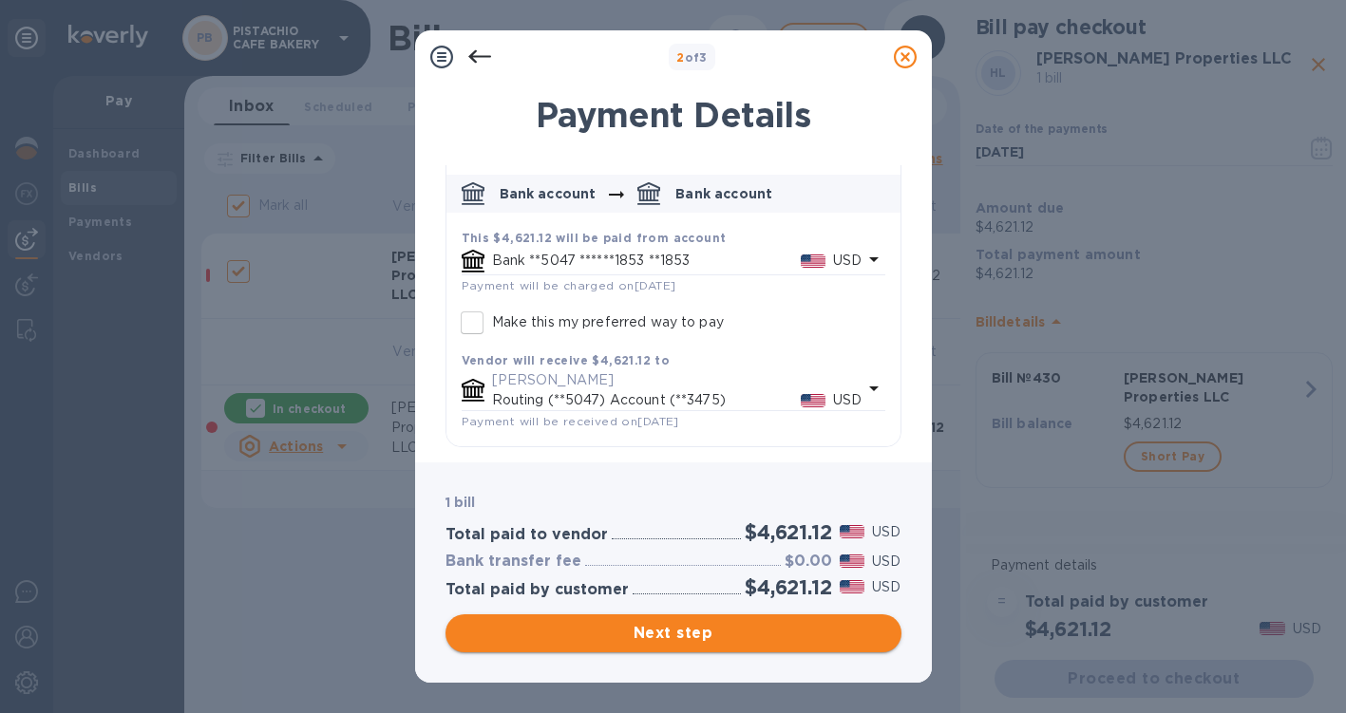
click at [689, 629] on span "Next step" at bounding box center [674, 633] width 426 height 23
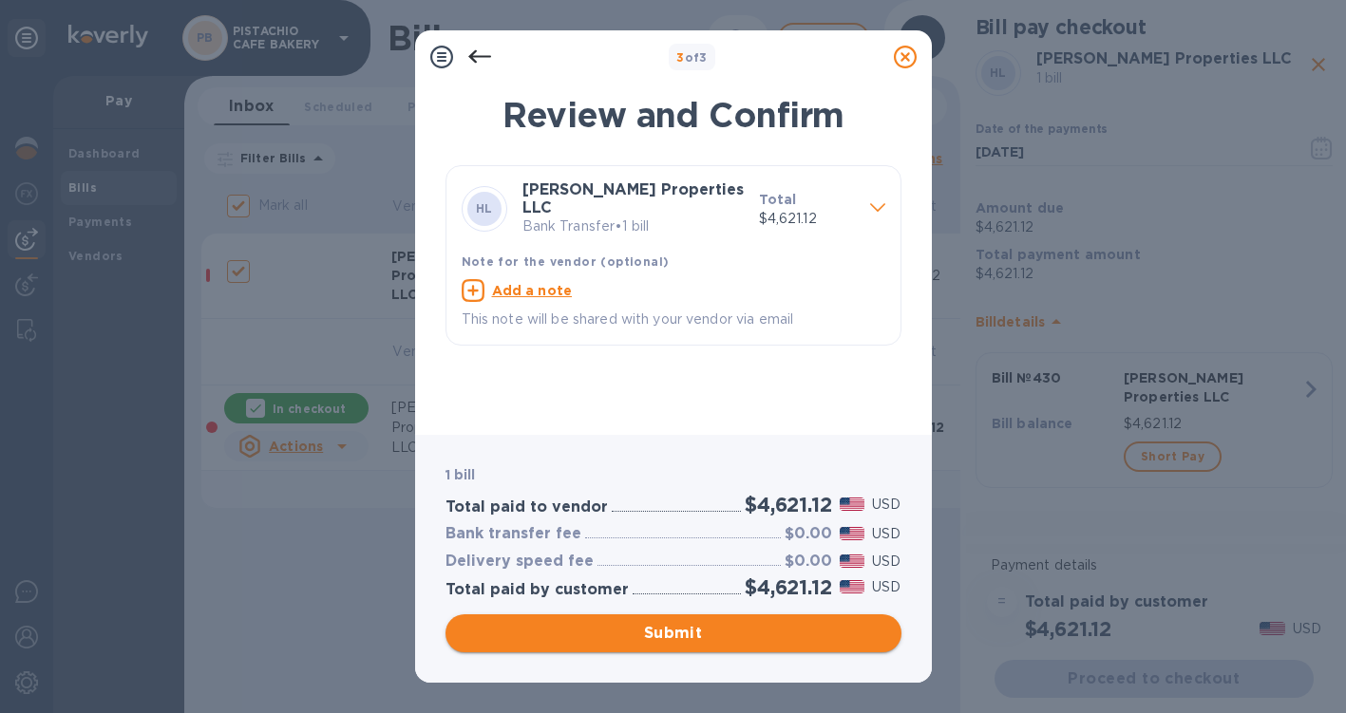
click at [689, 628] on span "Submit" at bounding box center [674, 633] width 426 height 23
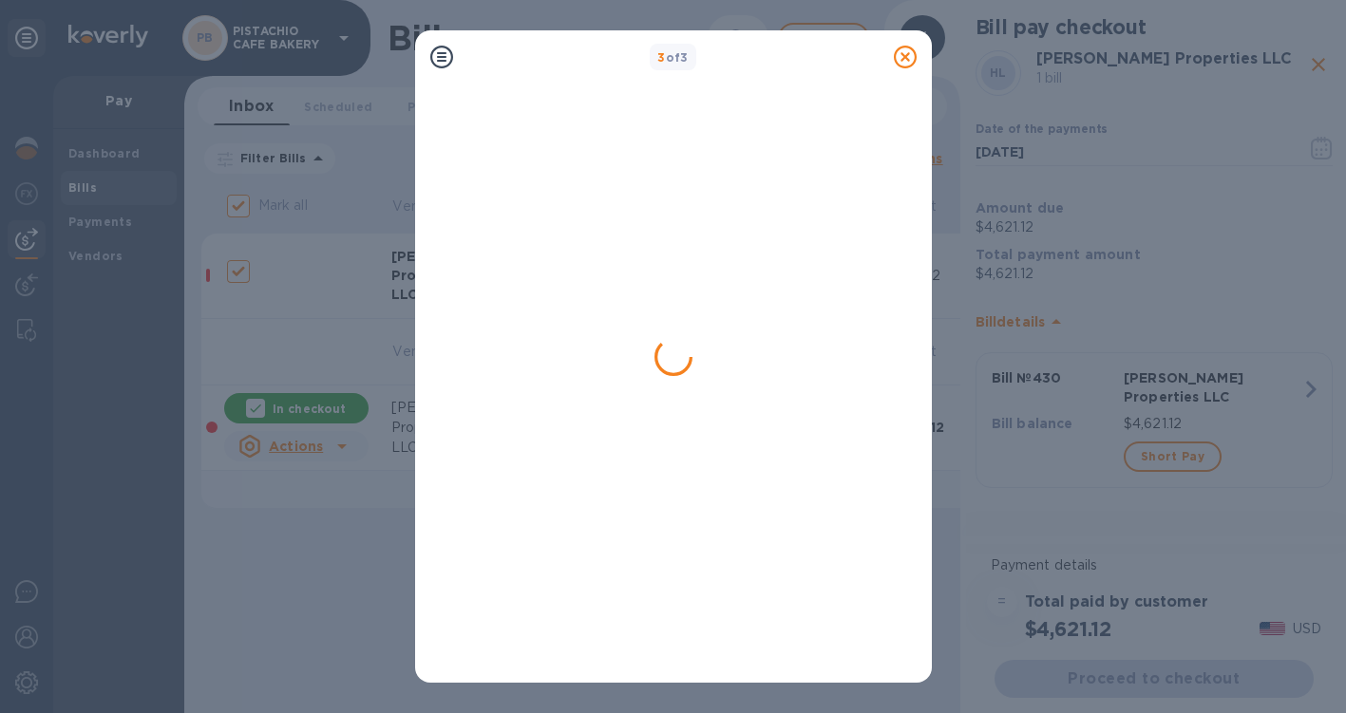
checkbox input "false"
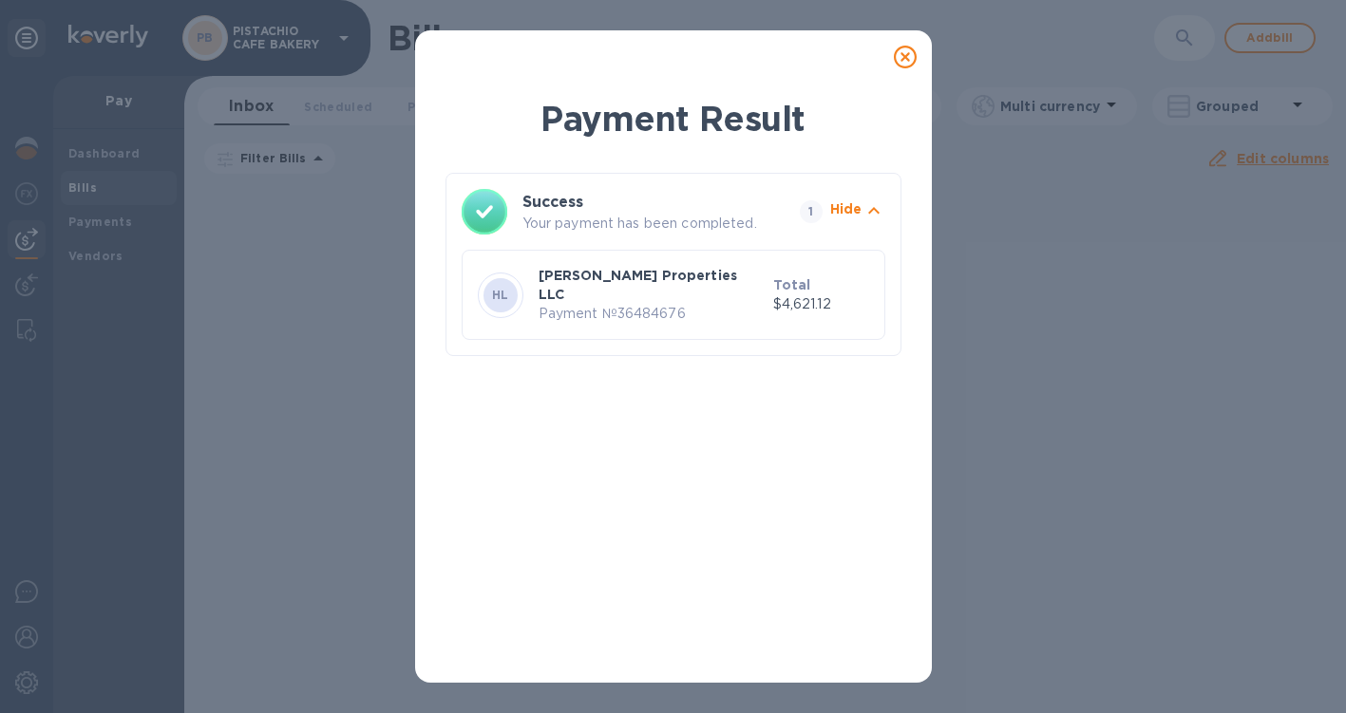
click at [905, 52] on icon at bounding box center [905, 57] width 23 height 23
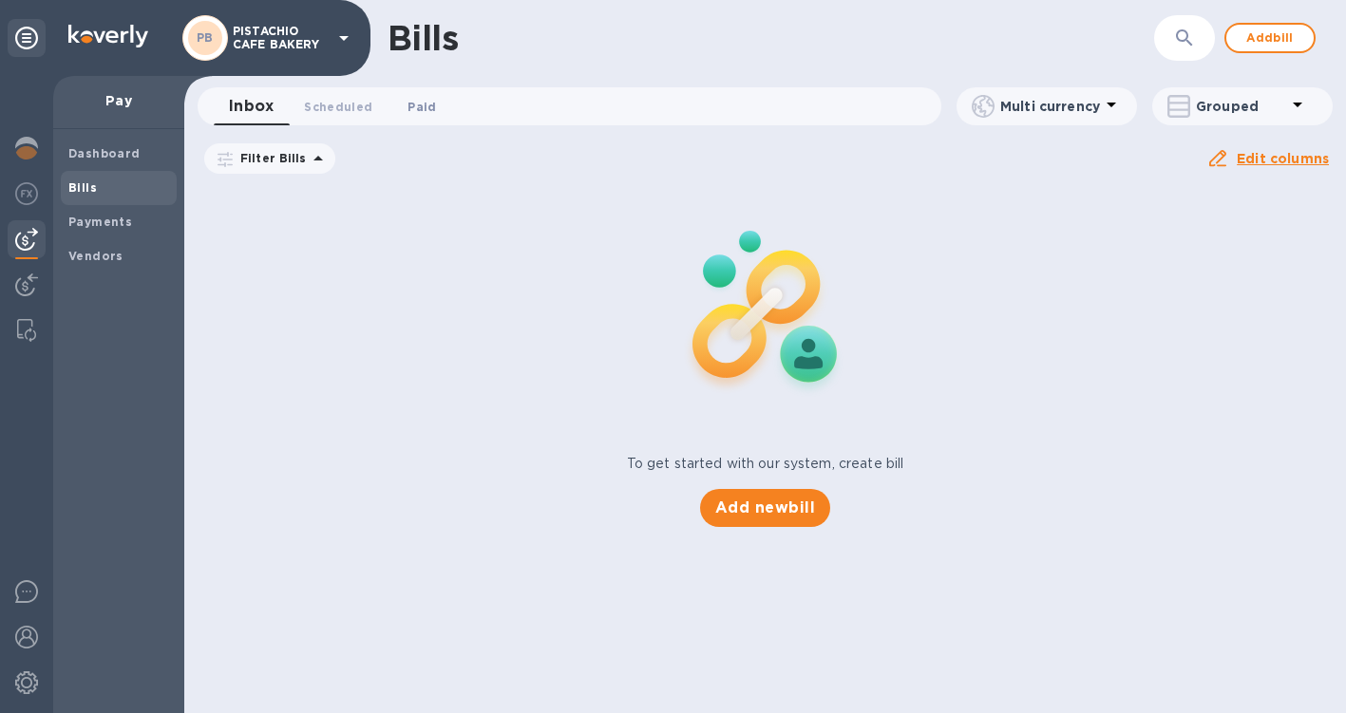
click at [426, 104] on span "Paid 0" at bounding box center [421, 107] width 28 height 20
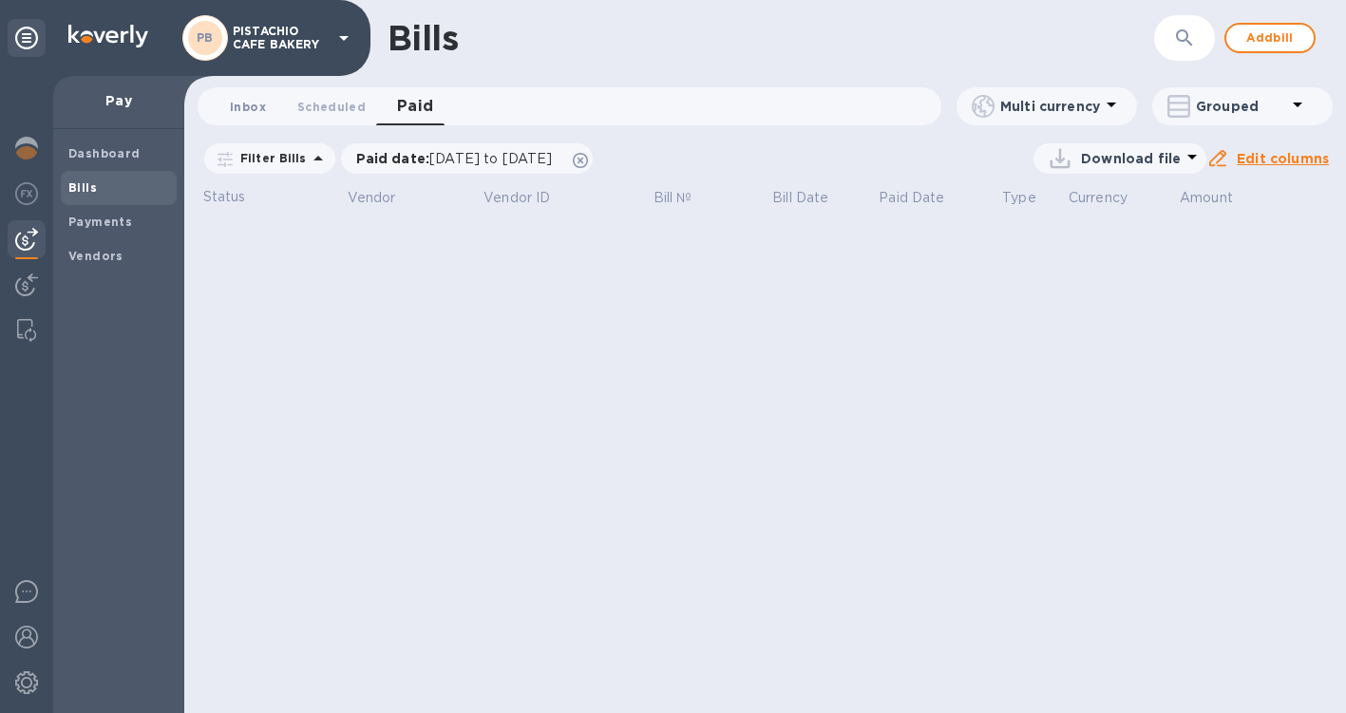
click at [243, 109] on span "Inbox 0" at bounding box center [248, 107] width 36 height 20
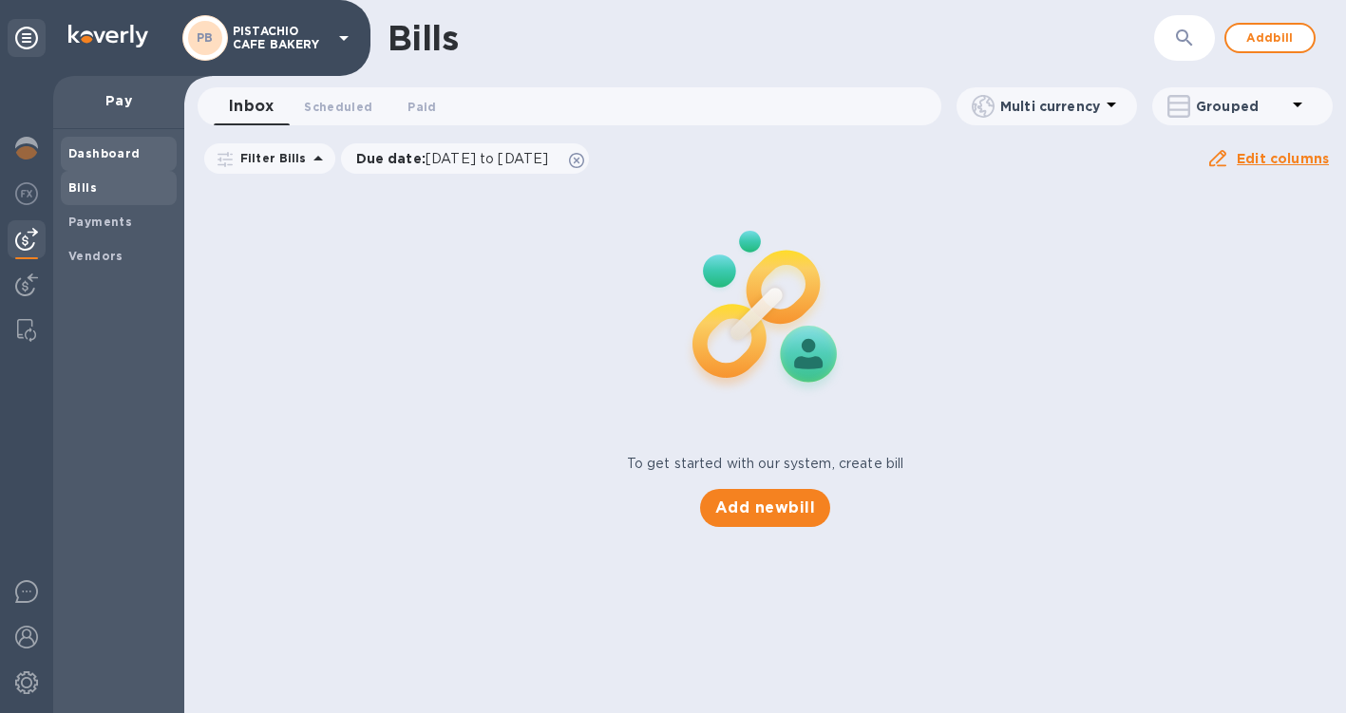
click at [102, 147] on b "Dashboard" at bounding box center [104, 153] width 72 height 14
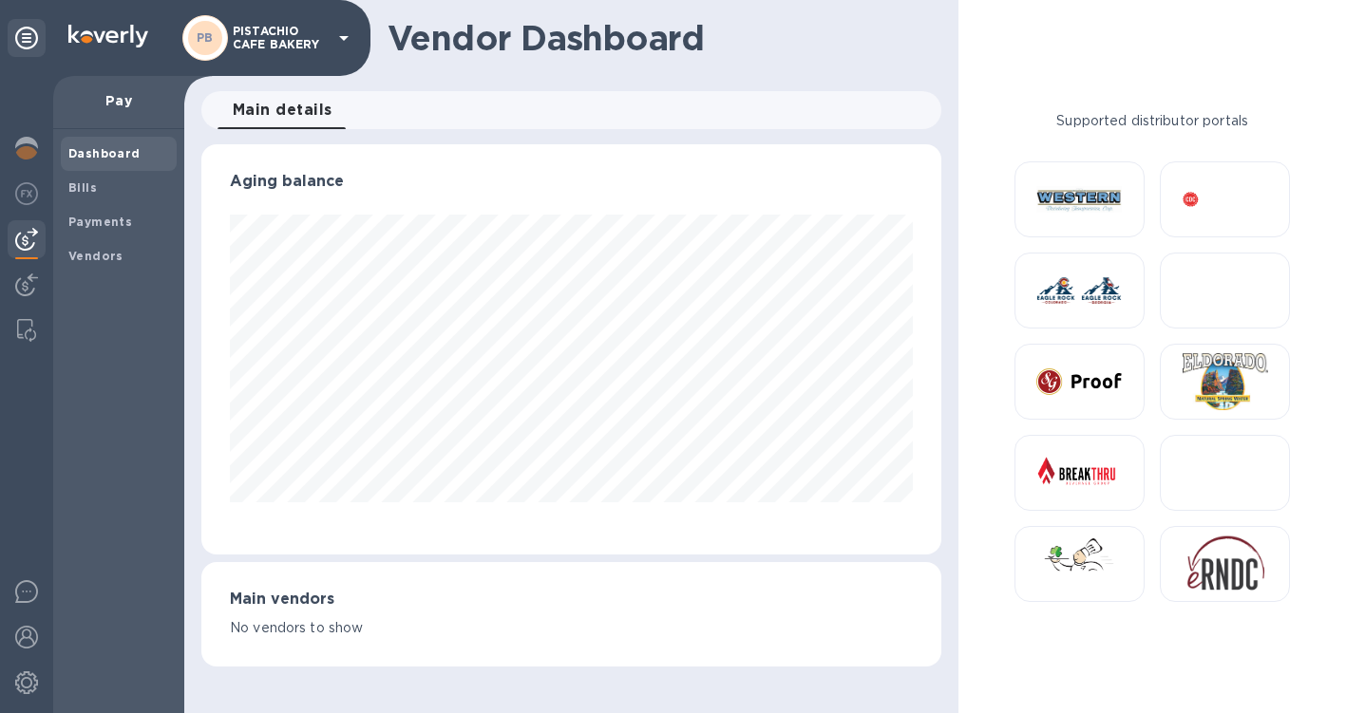
scroll to position [410, 740]
